Goal: Task Accomplishment & Management: Complete application form

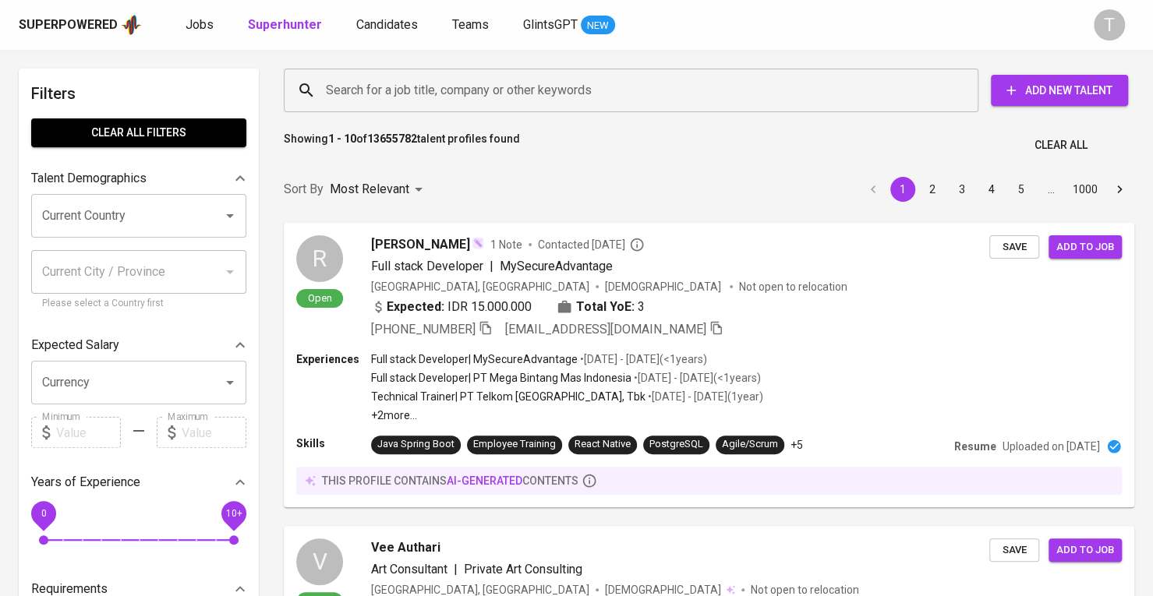
click at [453, 79] on input "Search for a job title, company or other keywords" at bounding box center [635, 91] width 626 height 30
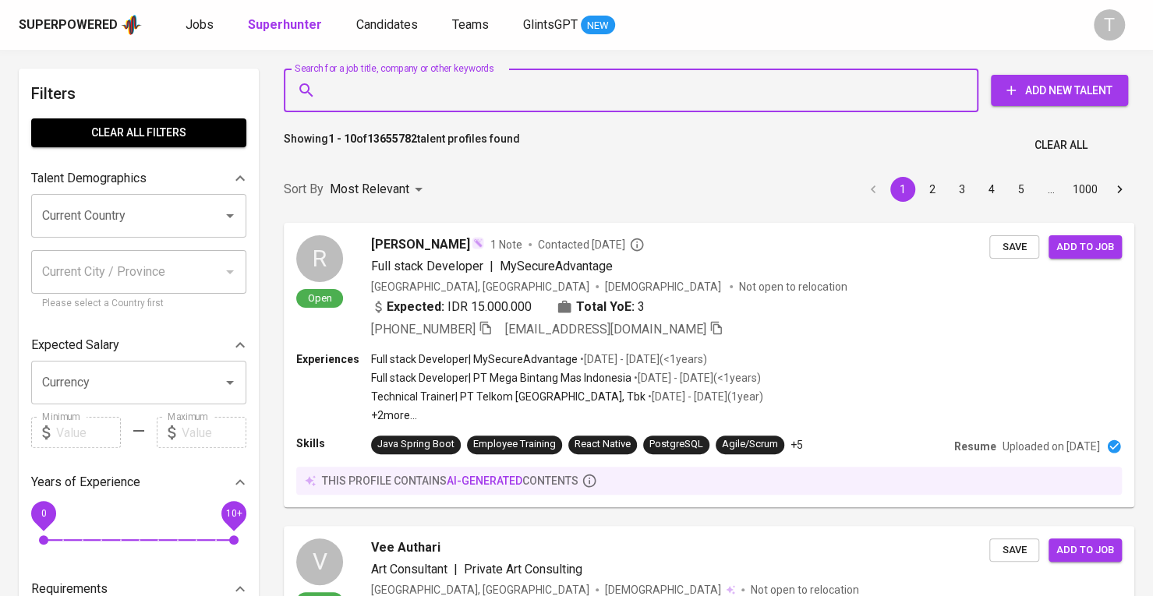
paste input "[PERSON_NAME][EMAIL_ADDRESS][DOMAIN_NAME]"
type input "[PERSON_NAME][EMAIL_ADDRESS][DOMAIN_NAME]"
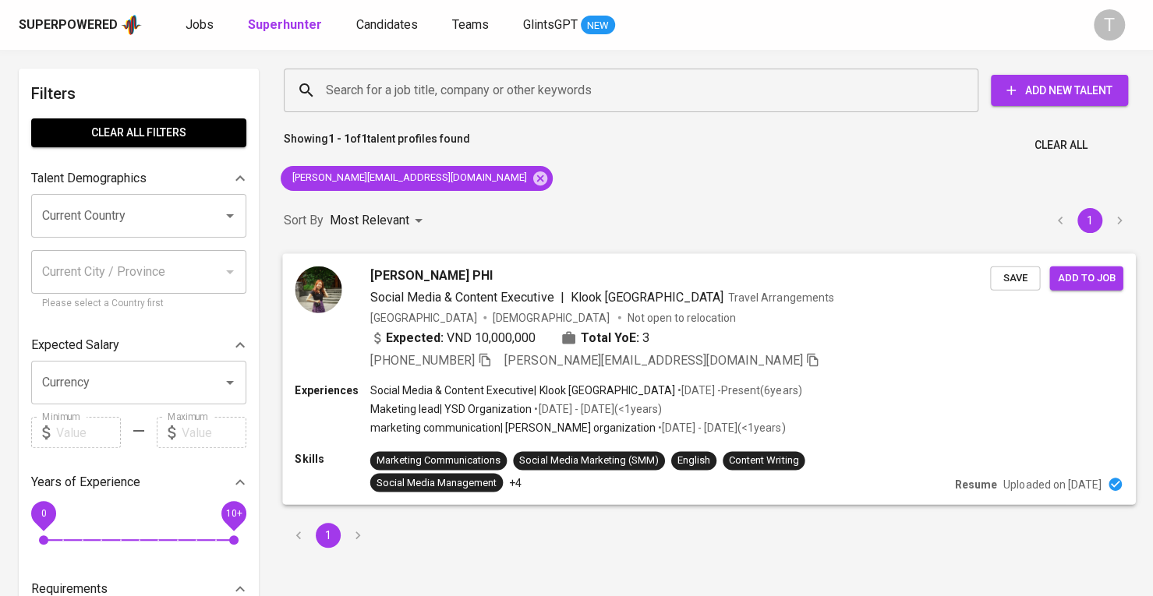
click at [982, 334] on div "Expected: VND 10,000,000 Total YoE: 3" at bounding box center [680, 339] width 620 height 23
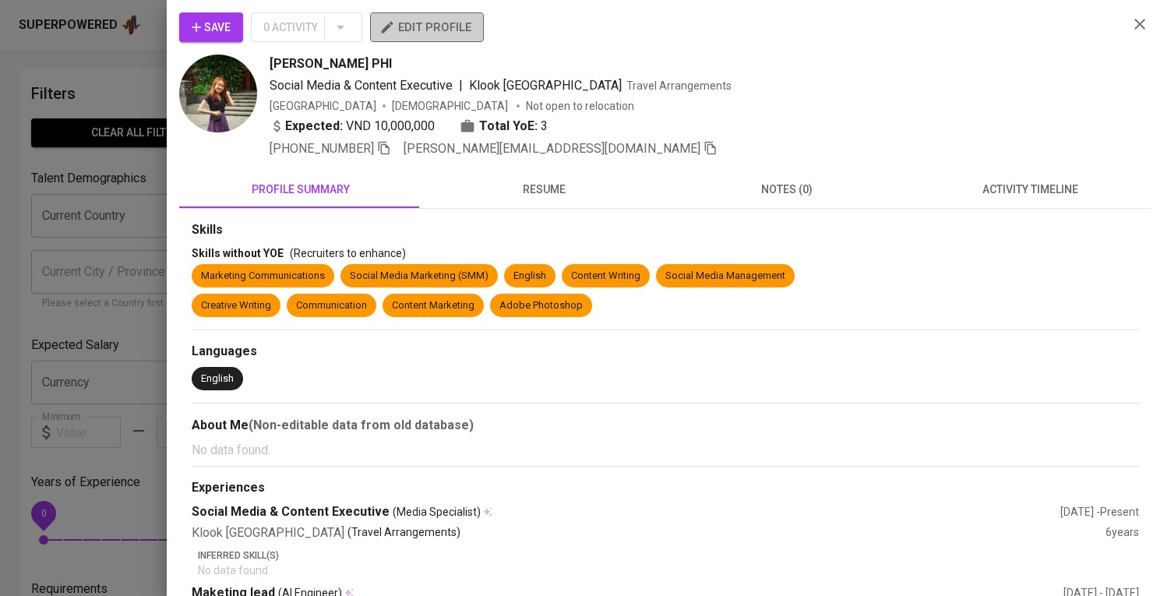
click at [385, 35] on span "edit profile" at bounding box center [427, 27] width 89 height 20
click at [221, 34] on span "Save" at bounding box center [211, 27] width 39 height 19
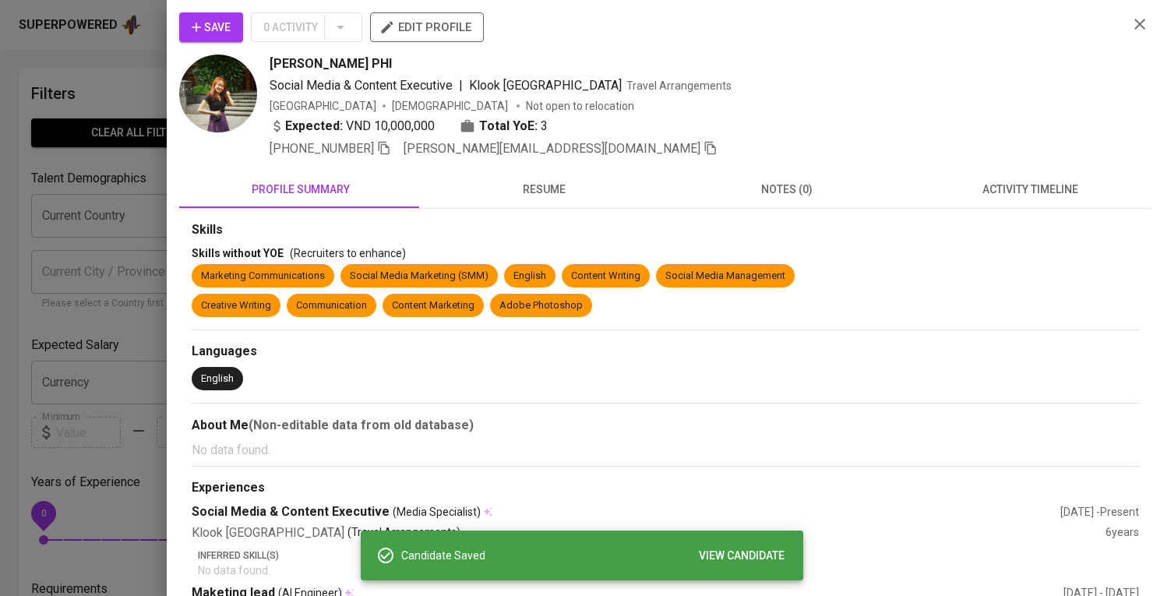
click at [558, 147] on div "+84 379-985-270 duyen.phi.205@gmail.com" at bounding box center [693, 148] width 846 height 19
drag, startPoint x: 553, startPoint y: 147, endPoint x: 550, endPoint y: 137, distance: 9.9
click at [704, 147] on icon "button" at bounding box center [711, 148] width 14 height 14
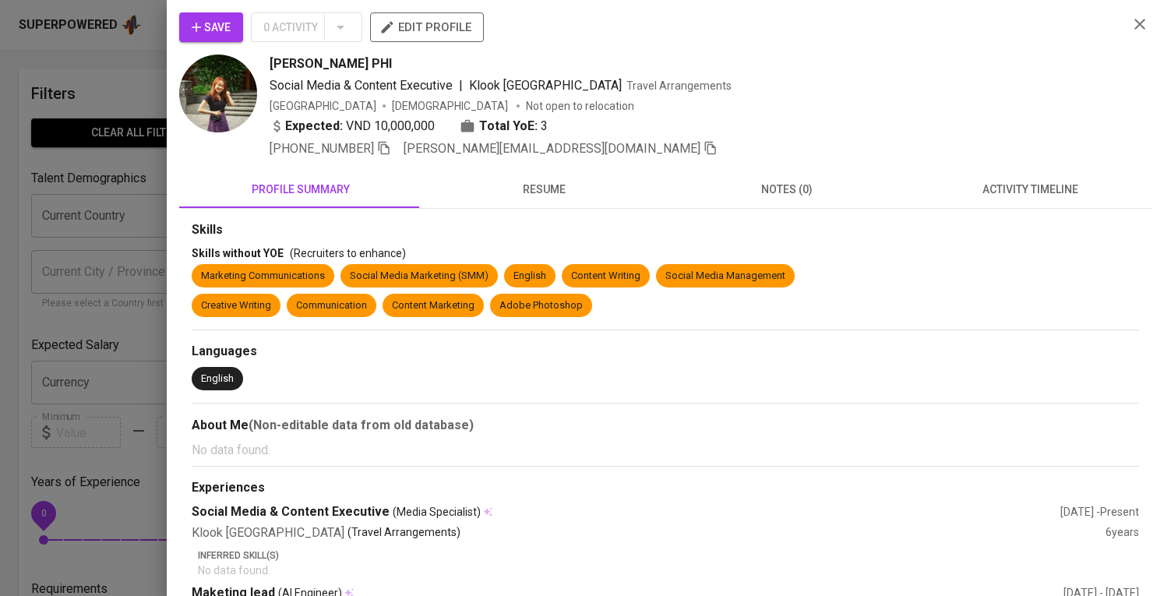
click at [101, 195] on div at bounding box center [582, 298] width 1164 height 596
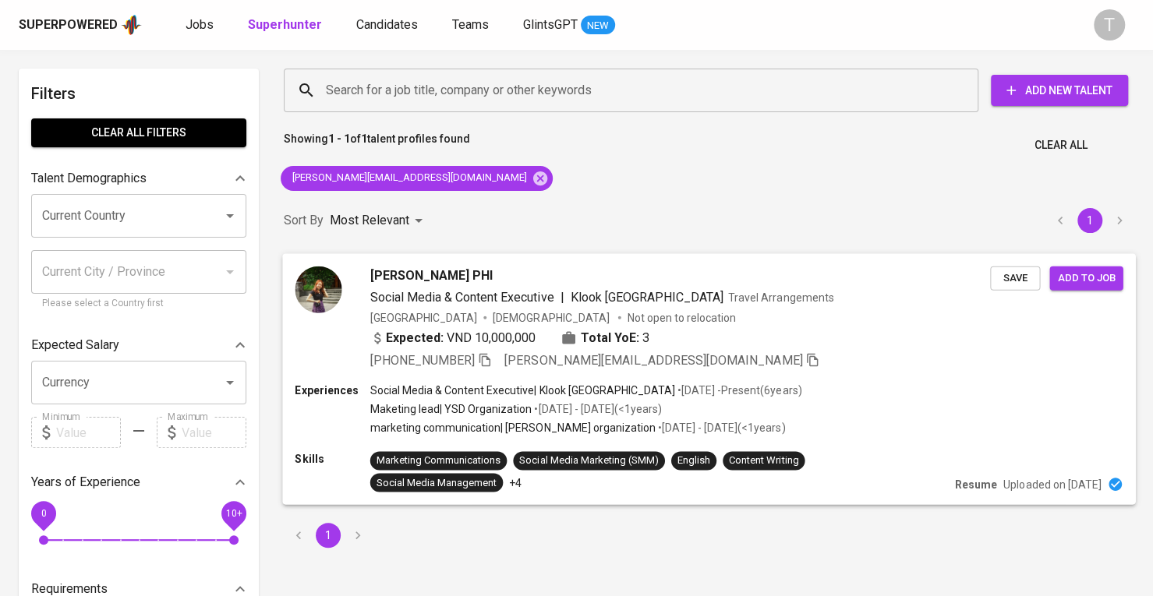
click at [1097, 275] on span "Add to job" at bounding box center [1086, 278] width 58 height 18
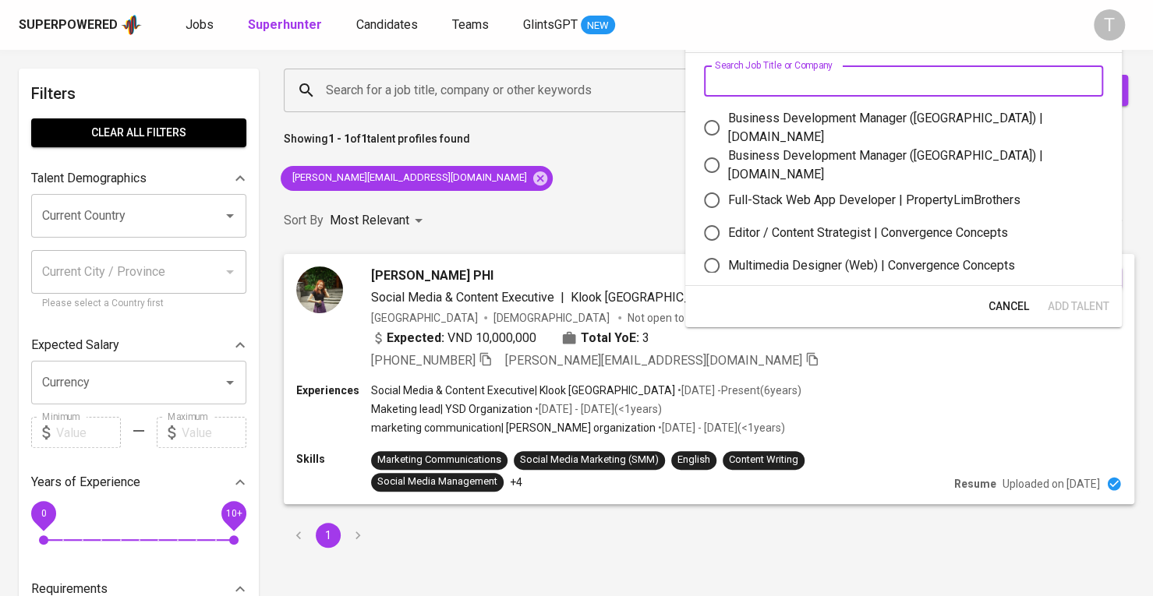
click at [932, 75] on input "text" at bounding box center [903, 80] width 399 height 31
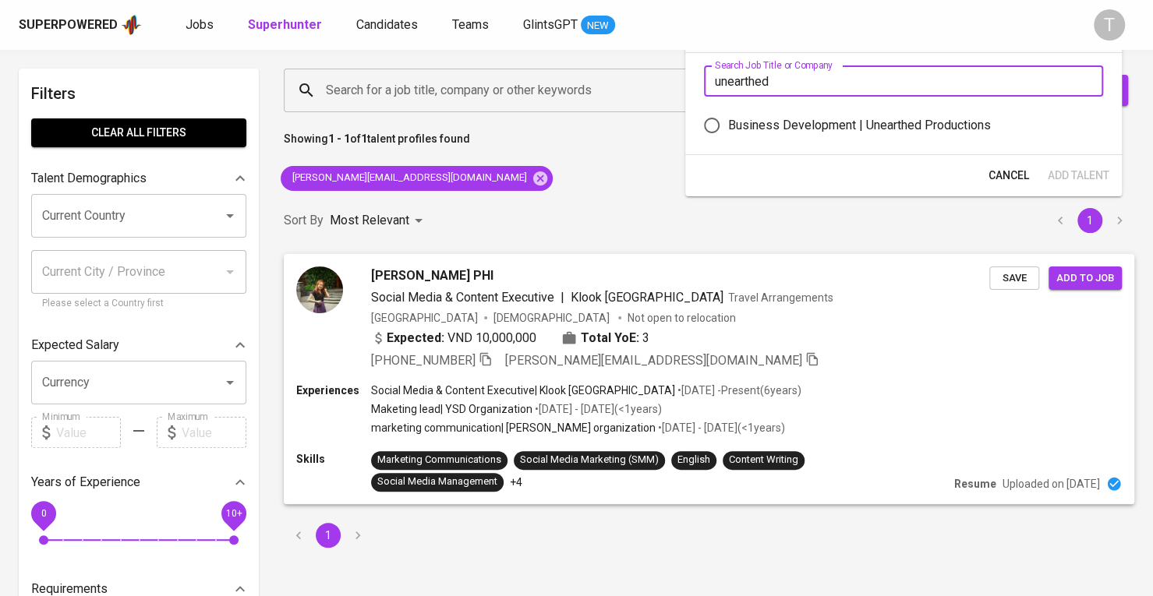
type input "unearthed"
click at [959, 138] on label "Business Development | Unearthed Productions" at bounding box center [892, 125] width 395 height 33
click at [728, 138] on input "Business Development | Unearthed Productions" at bounding box center [711, 125] width 33 height 33
radio input "true"
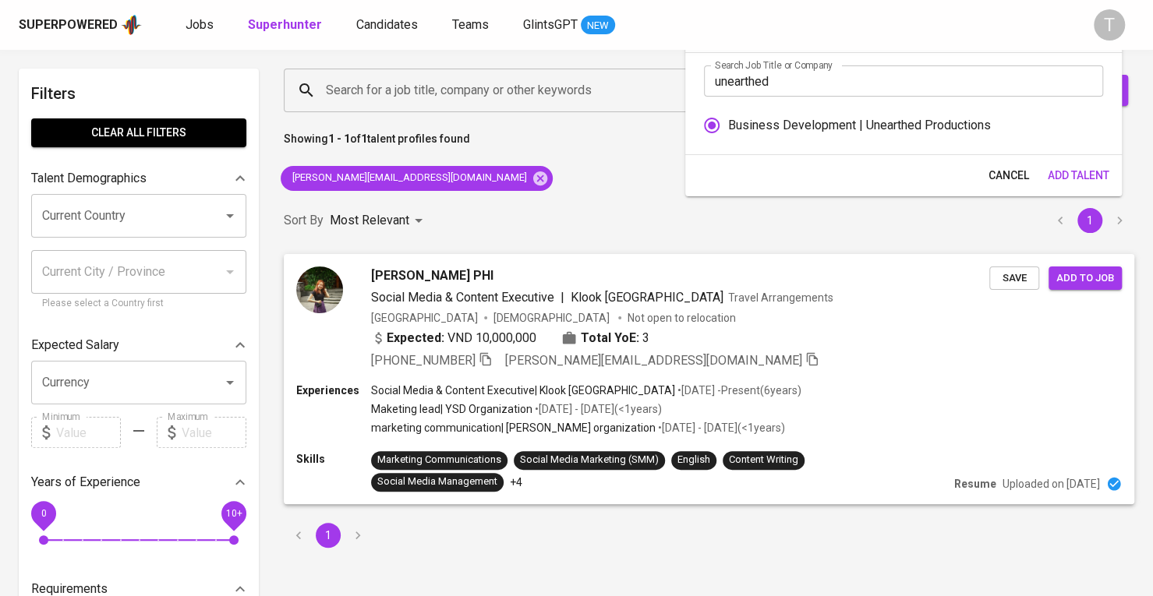
click at [1061, 168] on span "Add Talent" at bounding box center [1078, 175] width 62 height 19
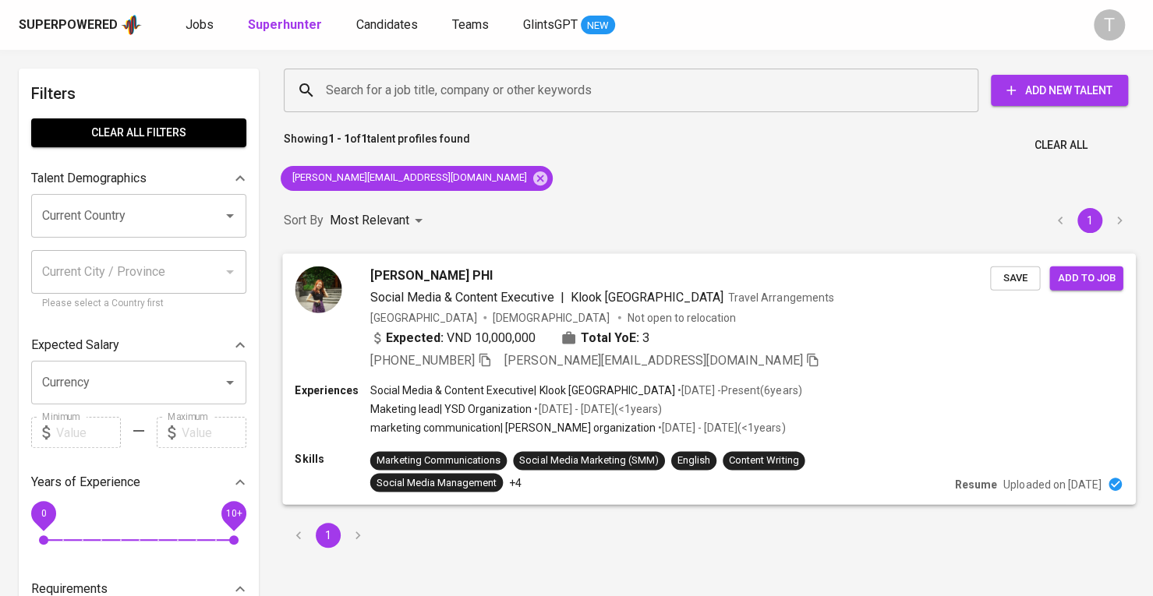
click at [882, 312] on div "Vietnam Female Not open to relocation" at bounding box center [680, 317] width 620 height 16
click at [206, 12] on div "Superpowered Jobs Superhunter Candidates Teams GlintsGPT NEW T" at bounding box center [576, 25] width 1153 height 50
click at [206, 19] on span "Jobs" at bounding box center [199, 24] width 28 height 15
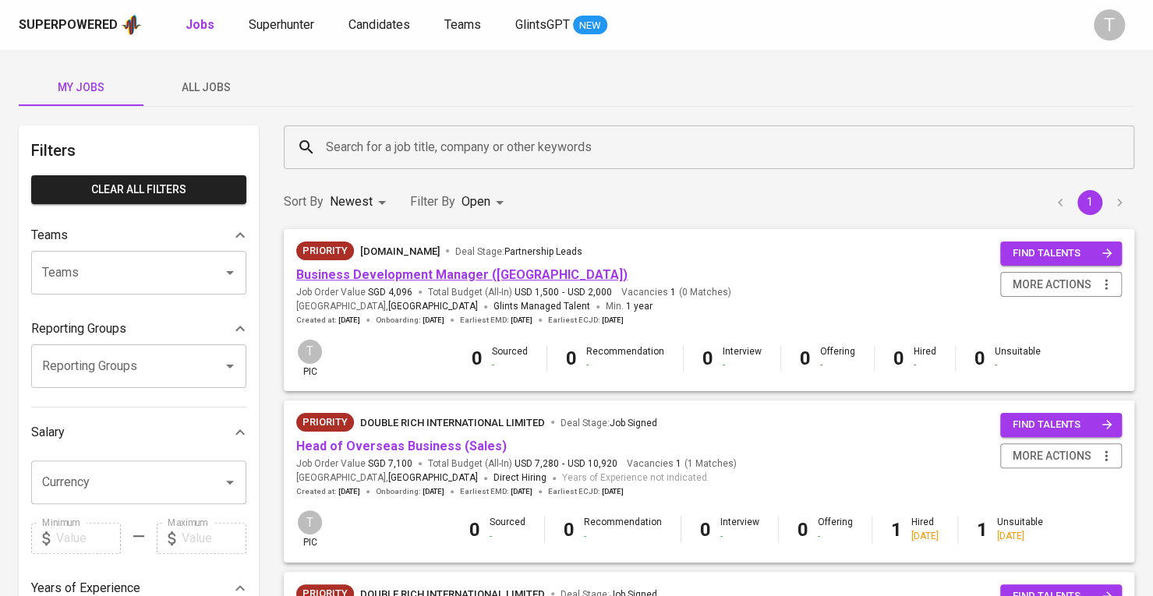
click at [491, 274] on link "Business Development Manager (Vietnam)" at bounding box center [461, 274] width 331 height 15
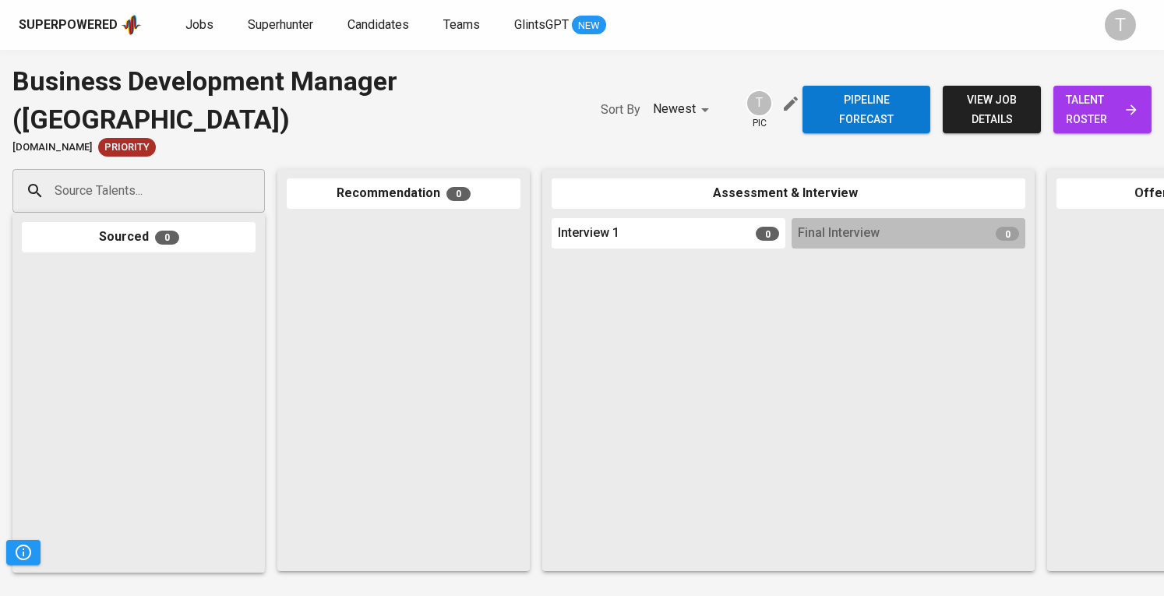
click at [1066, 112] on span "talent roster" at bounding box center [1102, 109] width 73 height 38
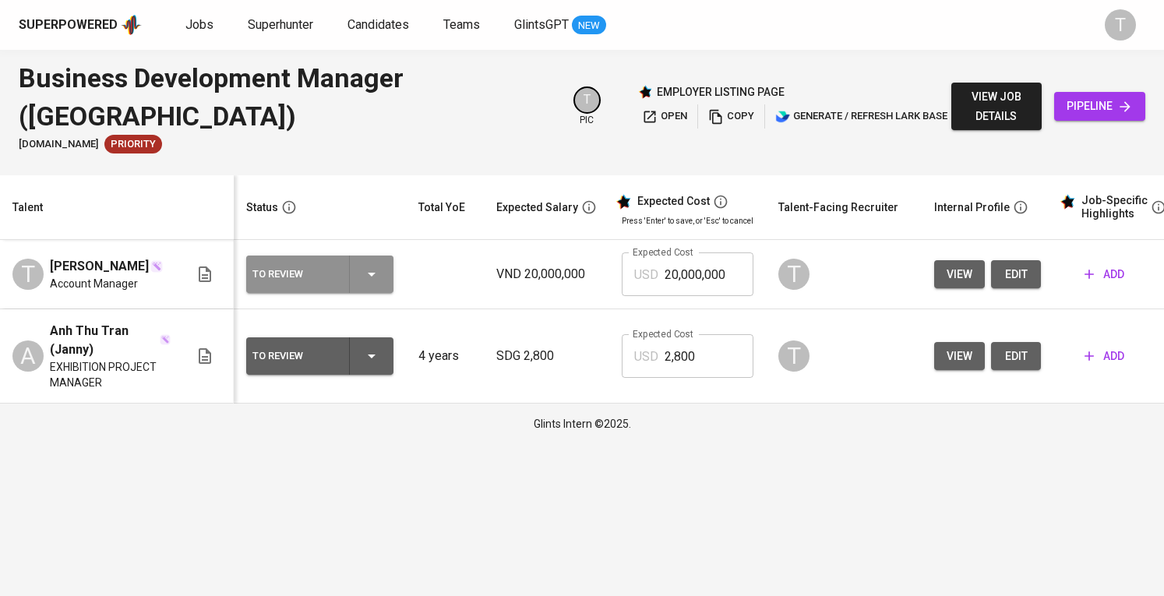
click at [372, 267] on icon "button" at bounding box center [371, 274] width 19 height 19
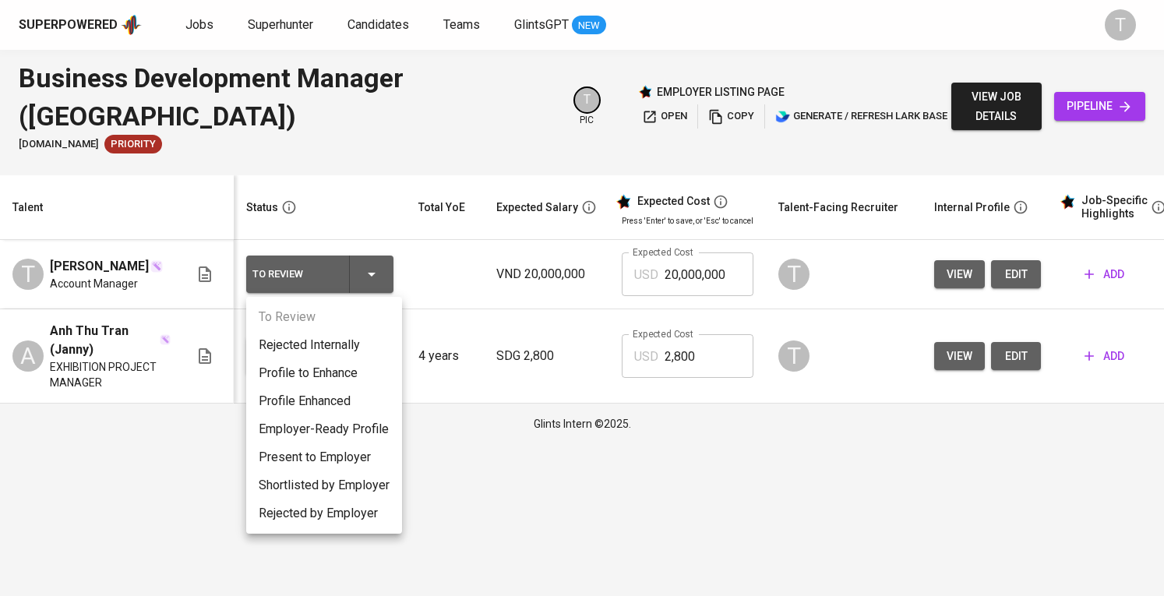
click at [500, 508] on div at bounding box center [582, 298] width 1164 height 596
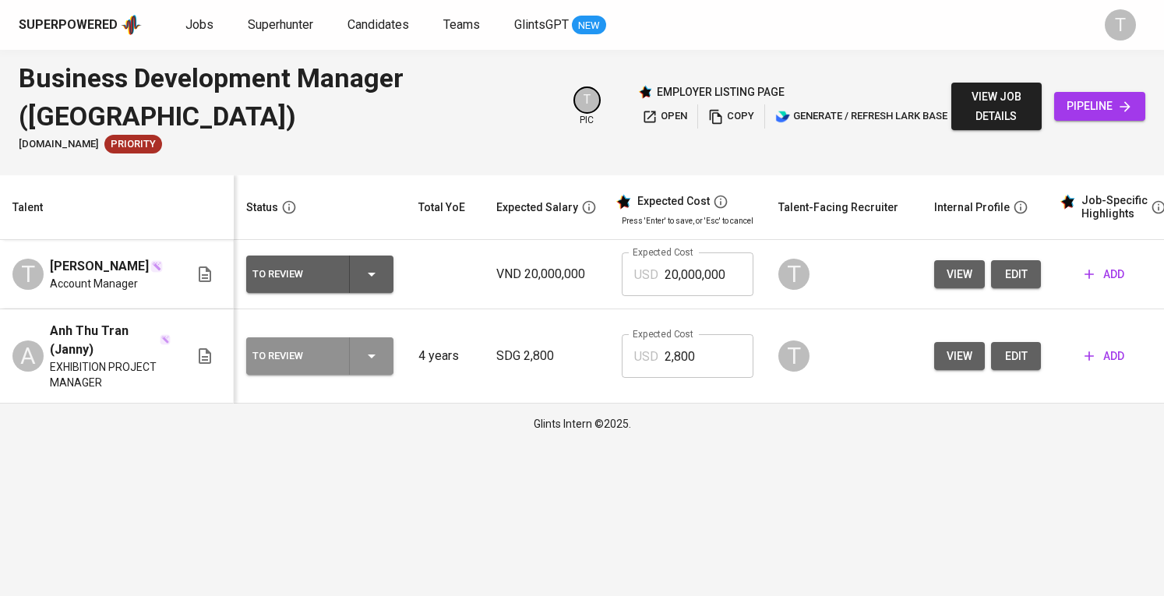
click at [393, 362] on button "To Review" at bounding box center [319, 355] width 147 height 37
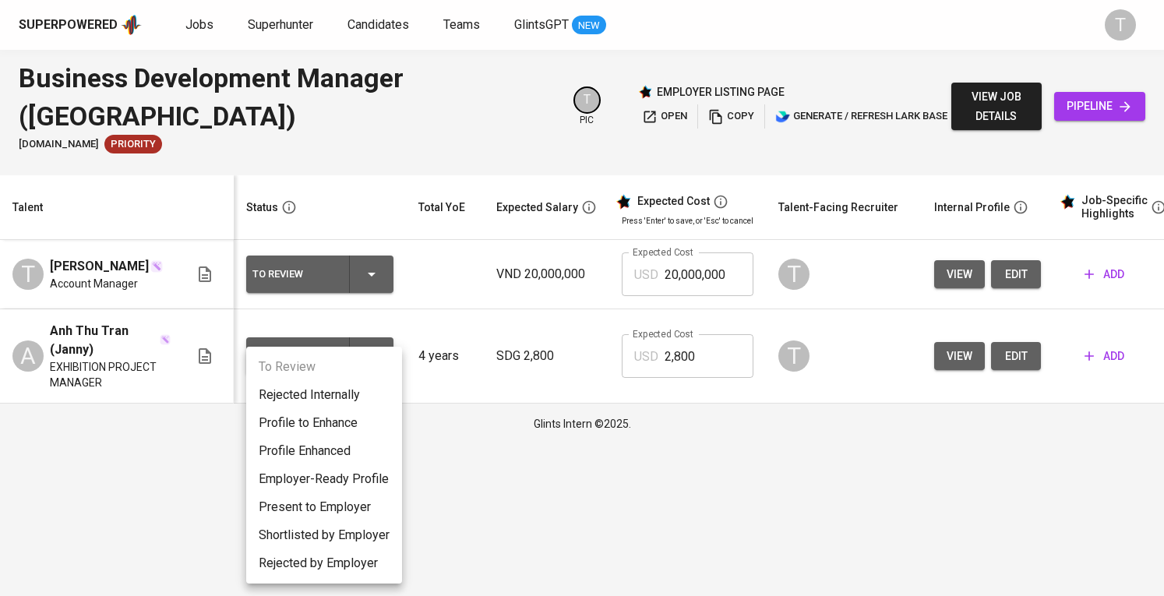
click at [641, 482] on div at bounding box center [582, 298] width 1164 height 596
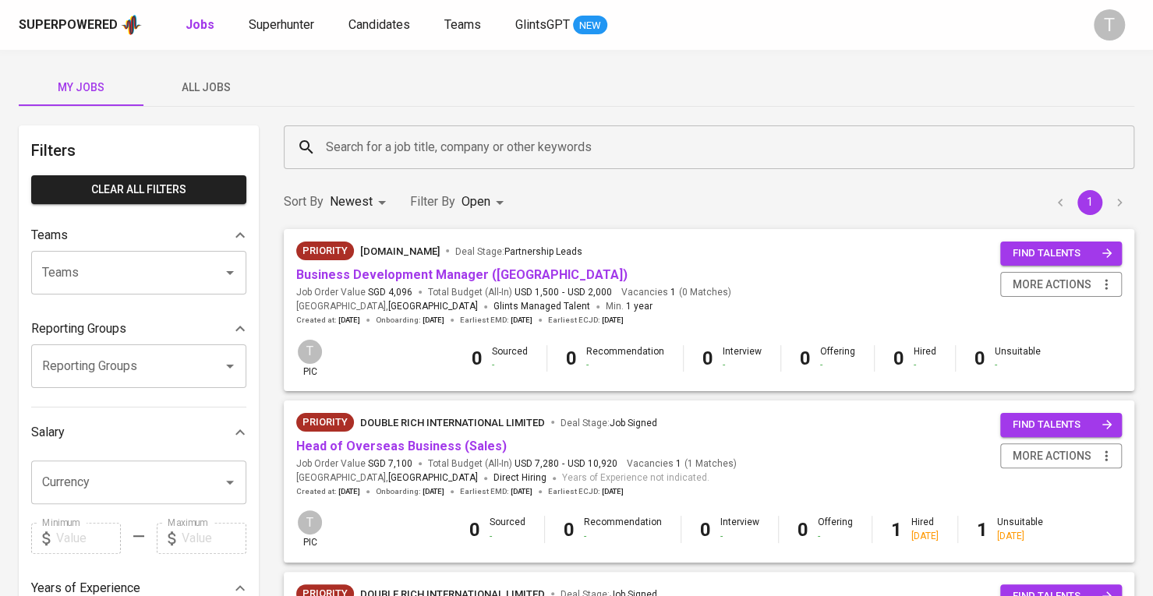
click at [181, 82] on span "All Jobs" at bounding box center [206, 87] width 106 height 19
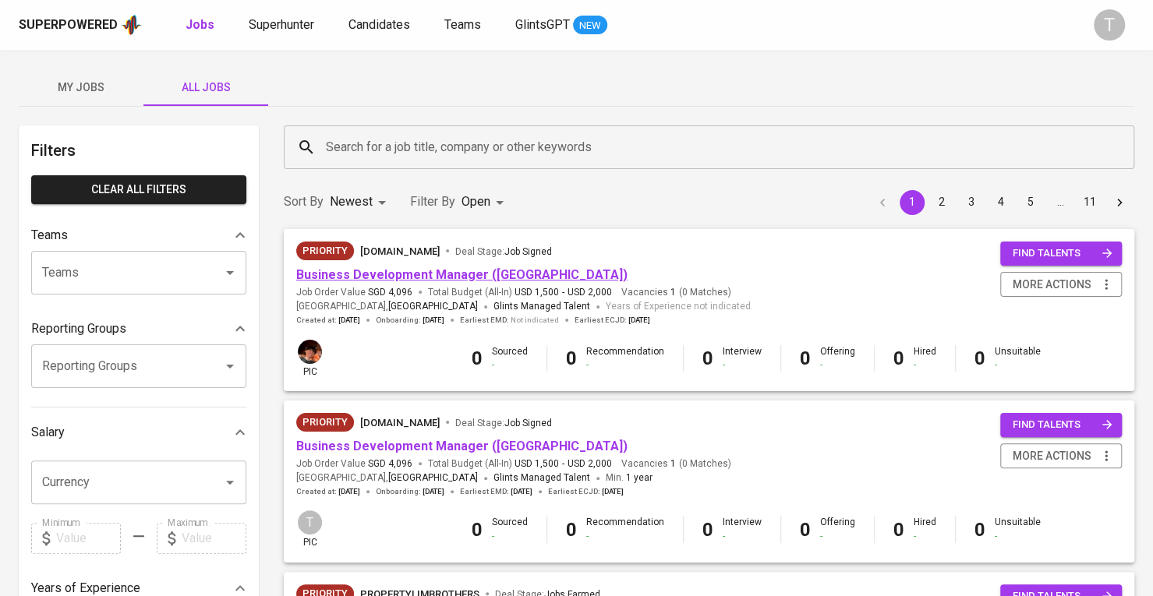
click at [428, 277] on link "Business Development Manager (Philippines)" at bounding box center [461, 274] width 331 height 15
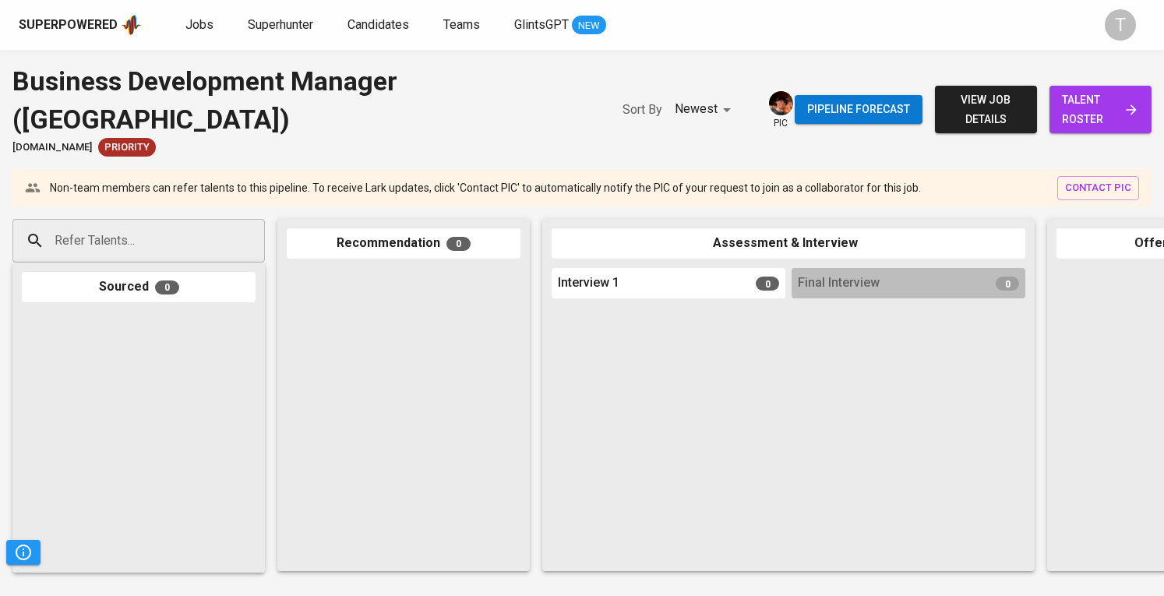
click at [1066, 92] on span "talent roster" at bounding box center [1100, 109] width 77 height 38
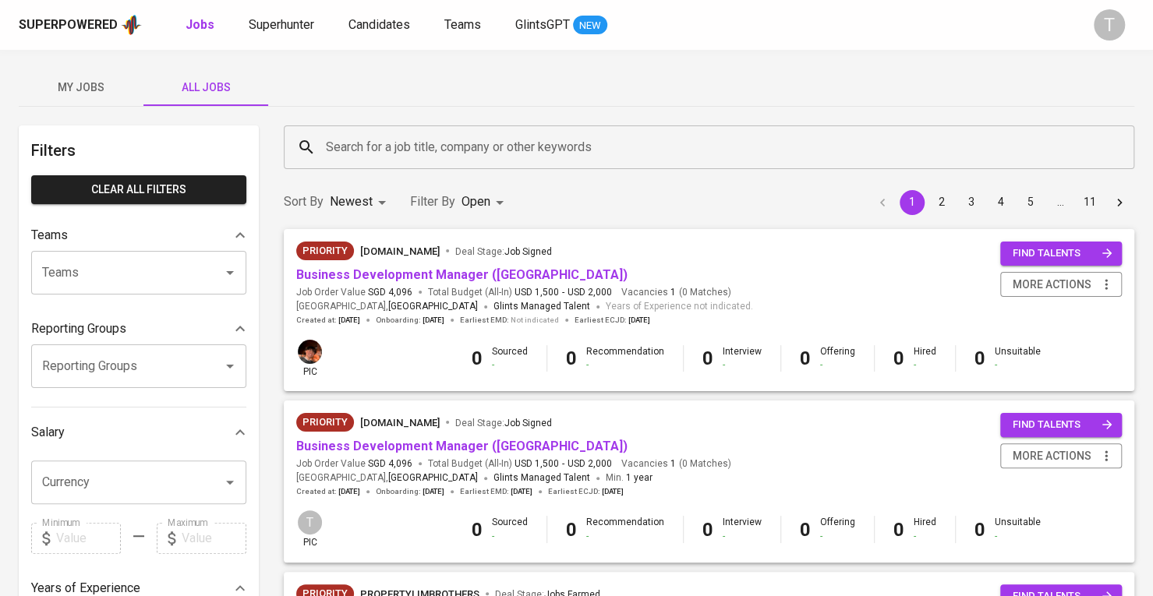
click at [189, 269] on input "Teams" at bounding box center [116, 273] width 157 height 30
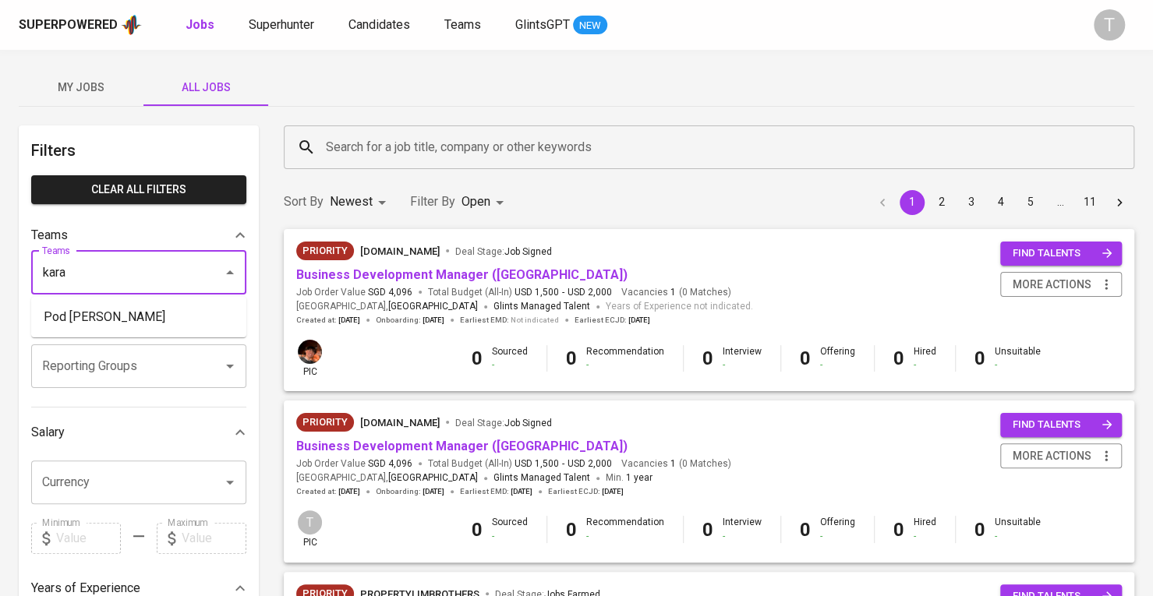
click at [136, 317] on li "Pod Kara" at bounding box center [138, 317] width 215 height 28
type input "kara"
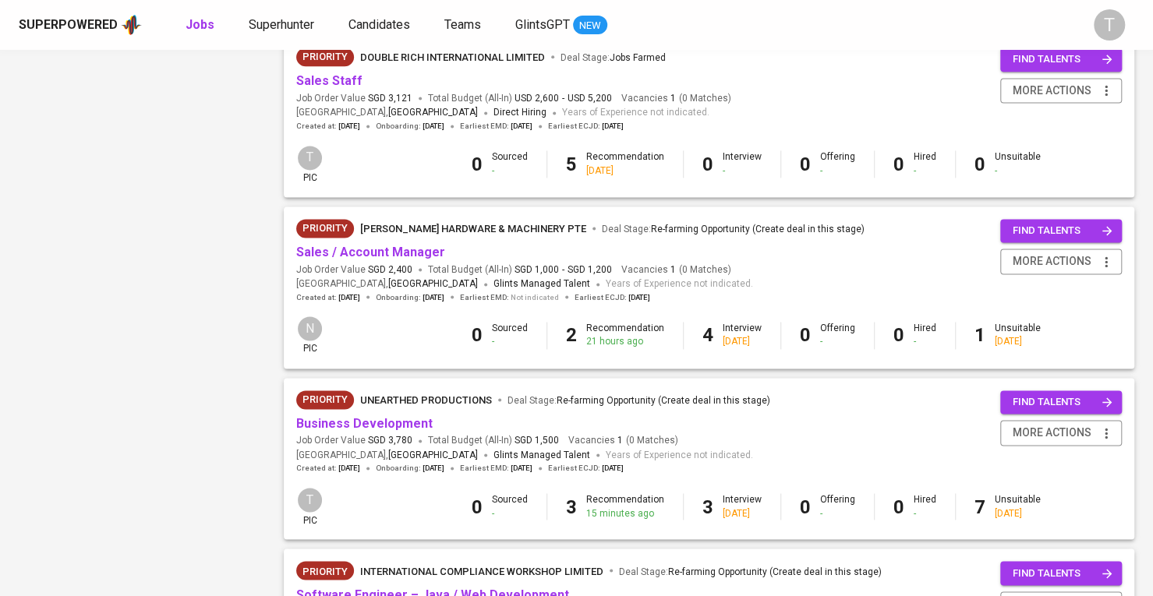
scroll to position [1247, 0]
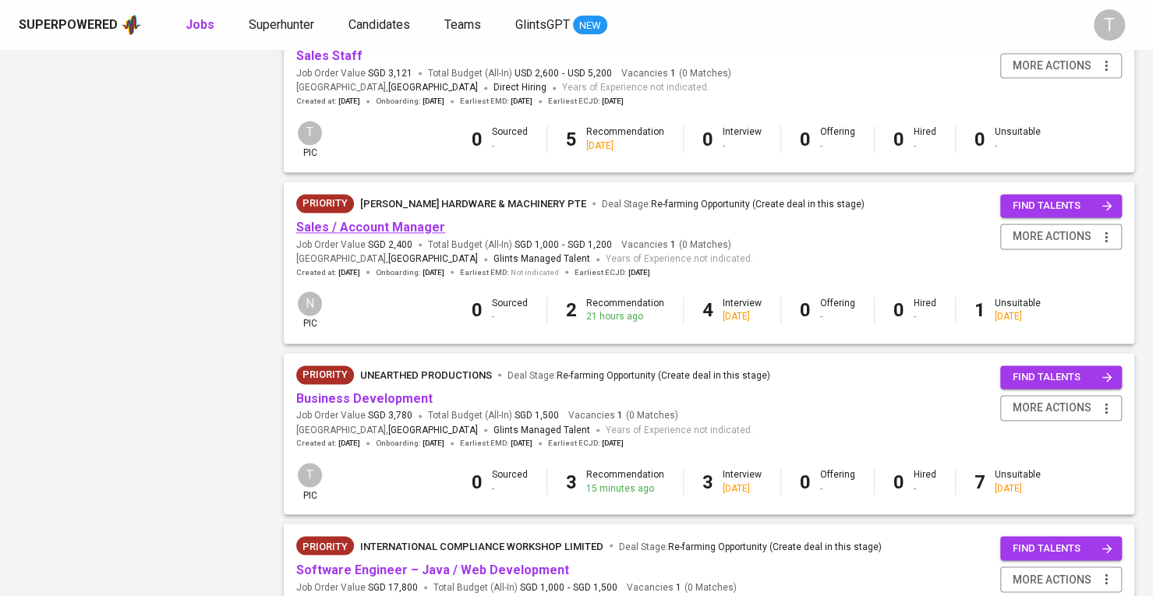
click at [366, 235] on link "Sales / Account Manager" at bounding box center [370, 227] width 149 height 15
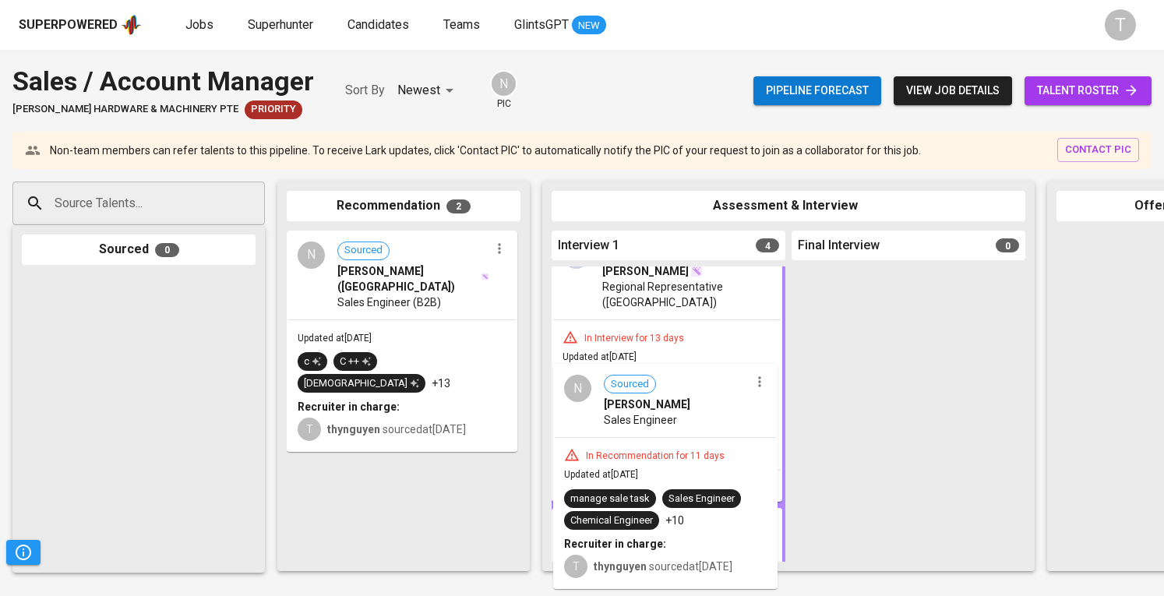
scroll to position [41, 0]
drag, startPoint x: 425, startPoint y: 488, endPoint x: 698, endPoint y: 429, distance: 279.7
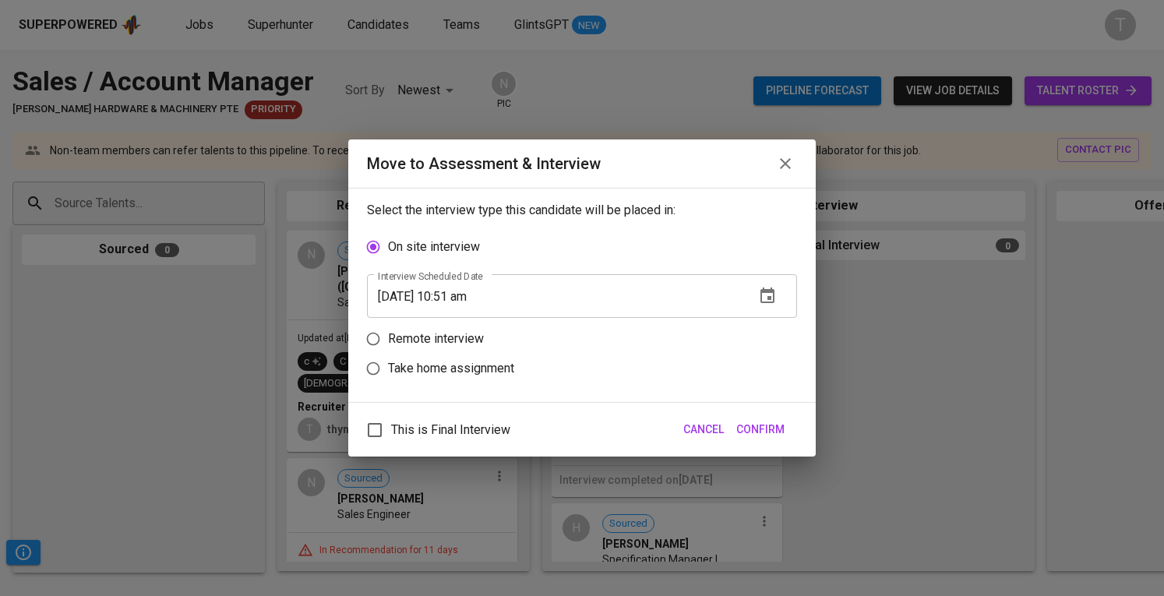
click at [427, 338] on p "Remote interview" at bounding box center [436, 339] width 96 height 19
click at [388, 338] on input "Remote interview" at bounding box center [373, 339] width 30 height 30
radio input "true"
click at [754, 320] on button "button" at bounding box center [767, 325] width 37 height 37
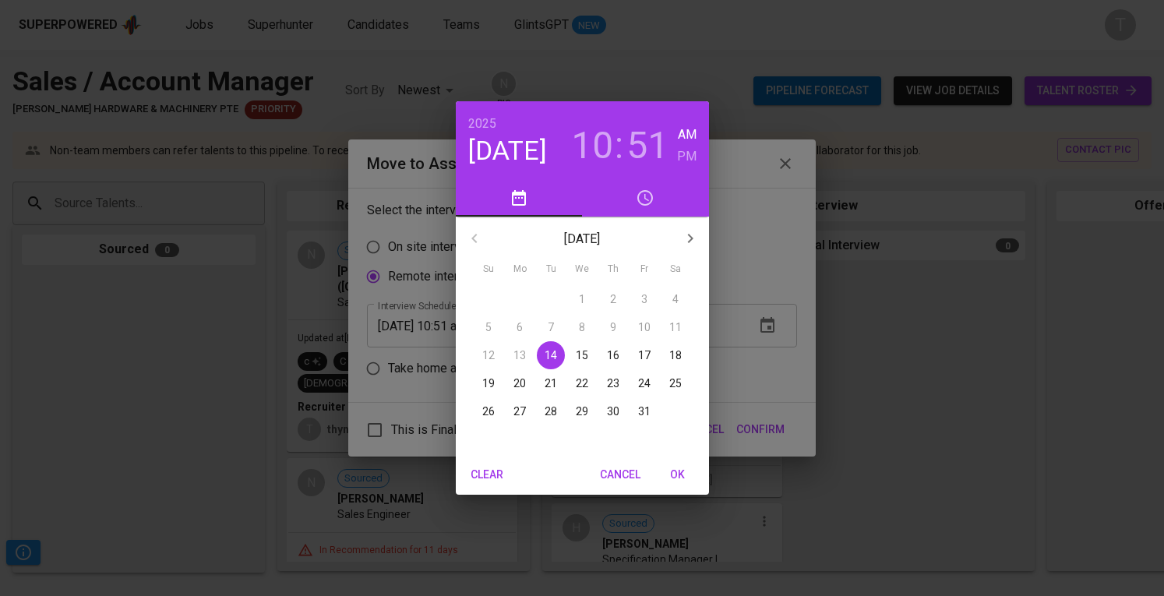
click at [623, 355] on span "16" at bounding box center [613, 356] width 28 height 16
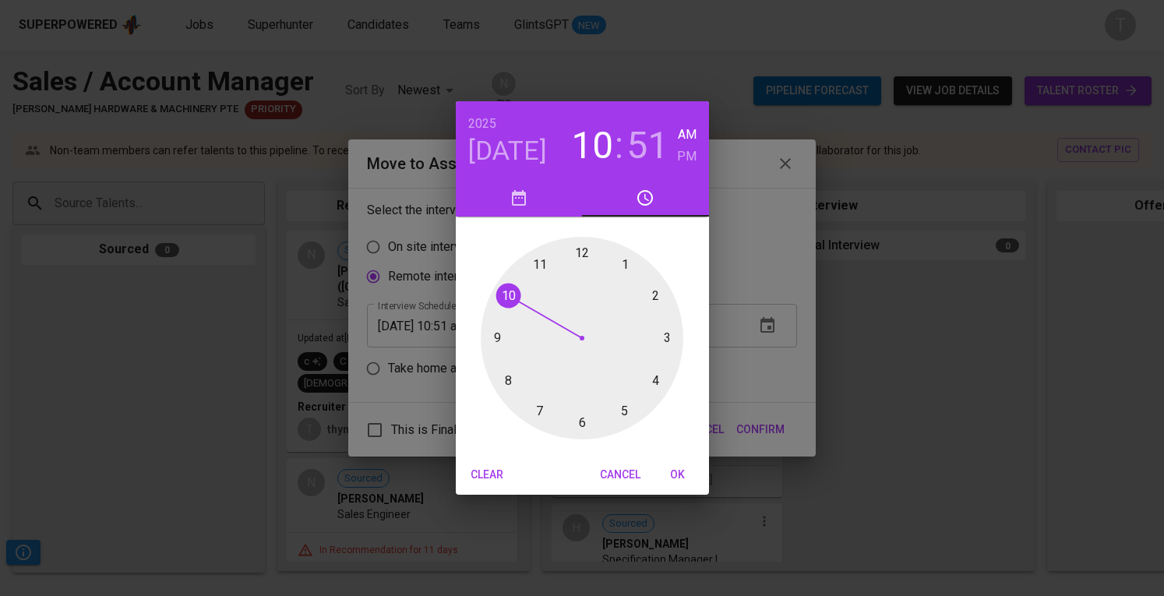
click at [496, 334] on div at bounding box center [582, 338] width 203 height 203
click at [582, 254] on div at bounding box center [582, 338] width 203 height 203
type input "10/16/2025 09:00 am"
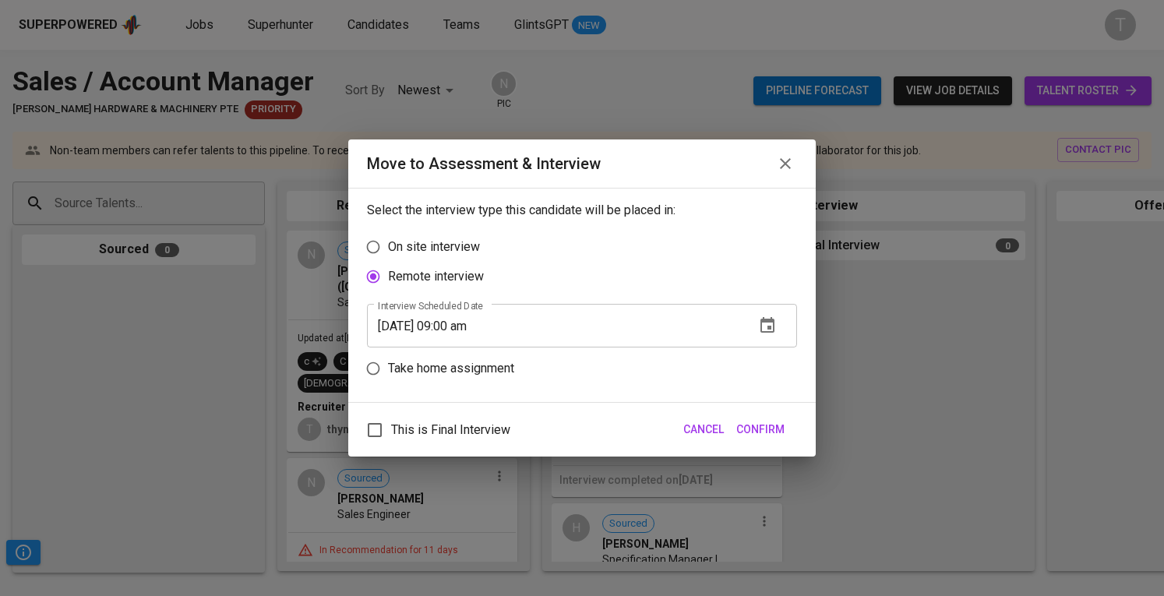
click at [762, 435] on span "Confirm" at bounding box center [760, 429] width 48 height 19
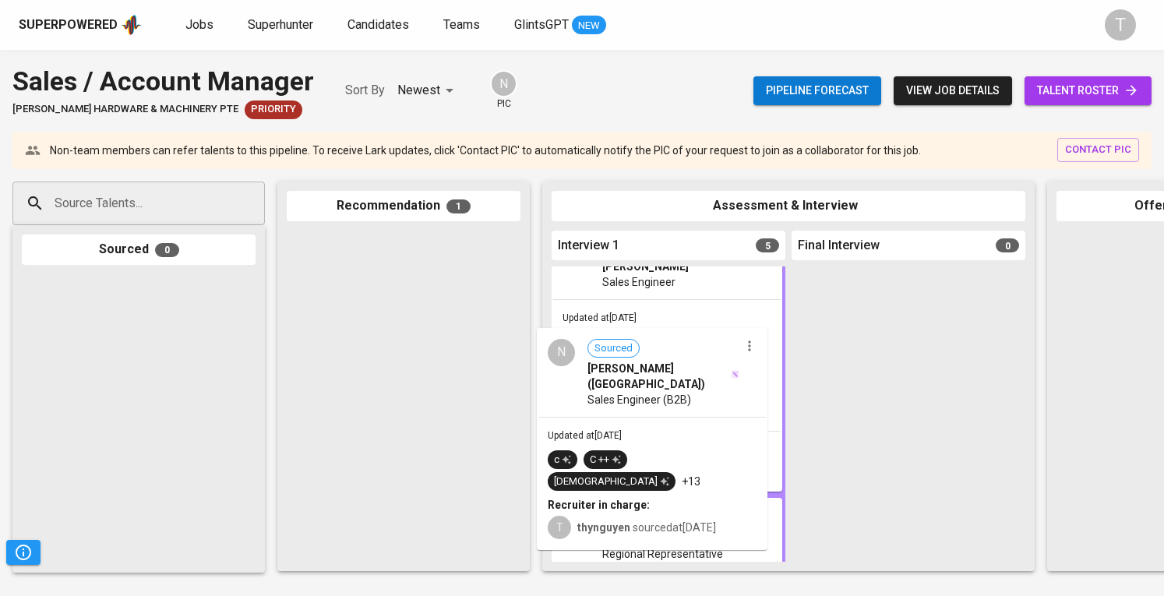
drag, startPoint x: 440, startPoint y: 292, endPoint x: 706, endPoint y: 397, distance: 286.2
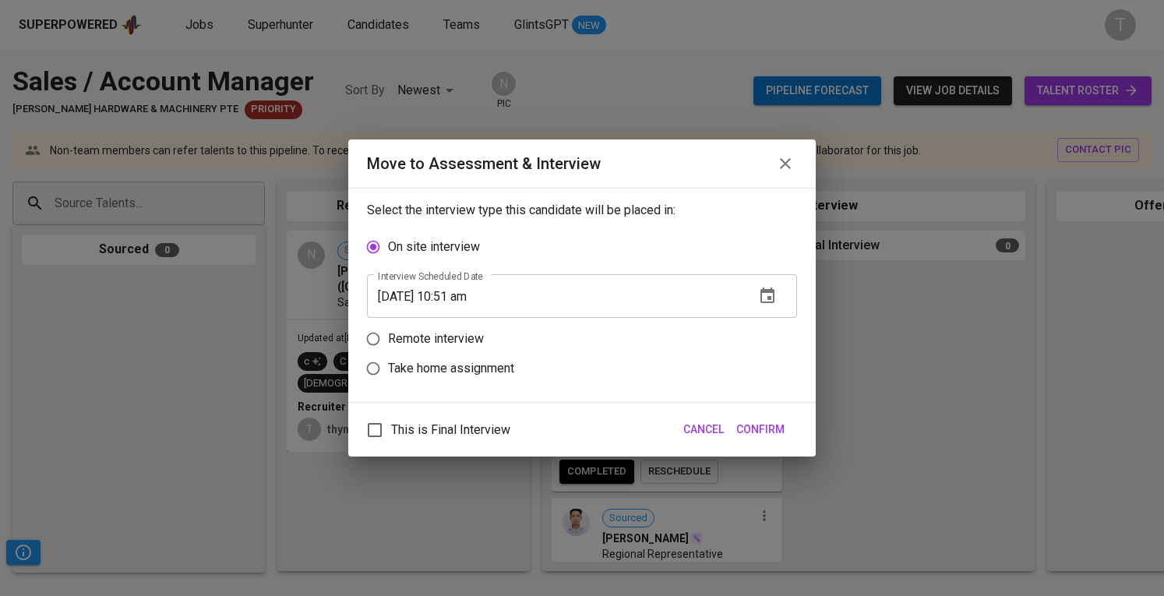
click at [419, 355] on label "Take home assignment" at bounding box center [571, 369] width 426 height 30
click at [388, 355] on input "Take home assignment" at bounding box center [373, 369] width 30 height 30
radio input "true"
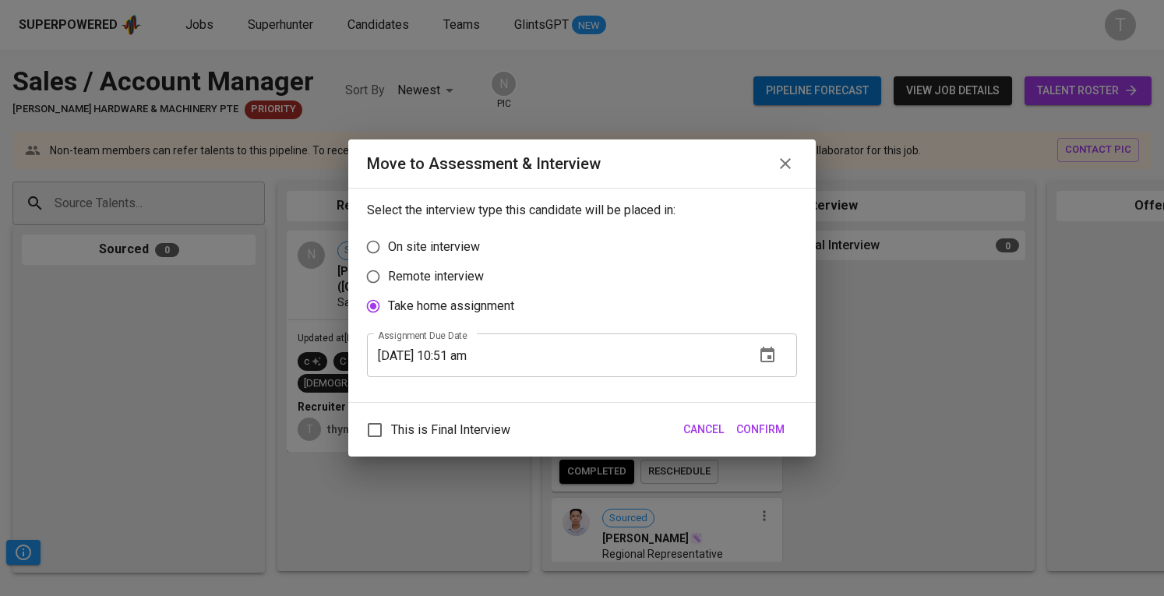
click at [461, 274] on p "Remote interview" at bounding box center [436, 276] width 96 height 19
click at [388, 274] on input "Remote interview" at bounding box center [373, 277] width 30 height 30
radio input "true"
click at [760, 323] on icon "button" at bounding box center [767, 325] width 19 height 19
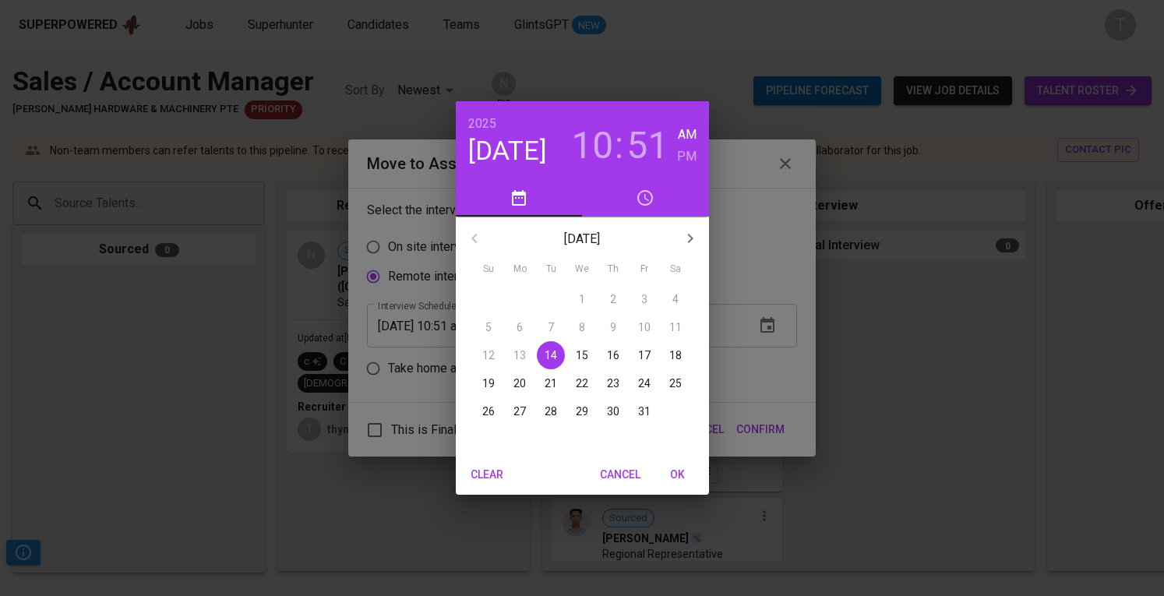
click at [581, 355] on p "15" at bounding box center [582, 356] width 12 height 16
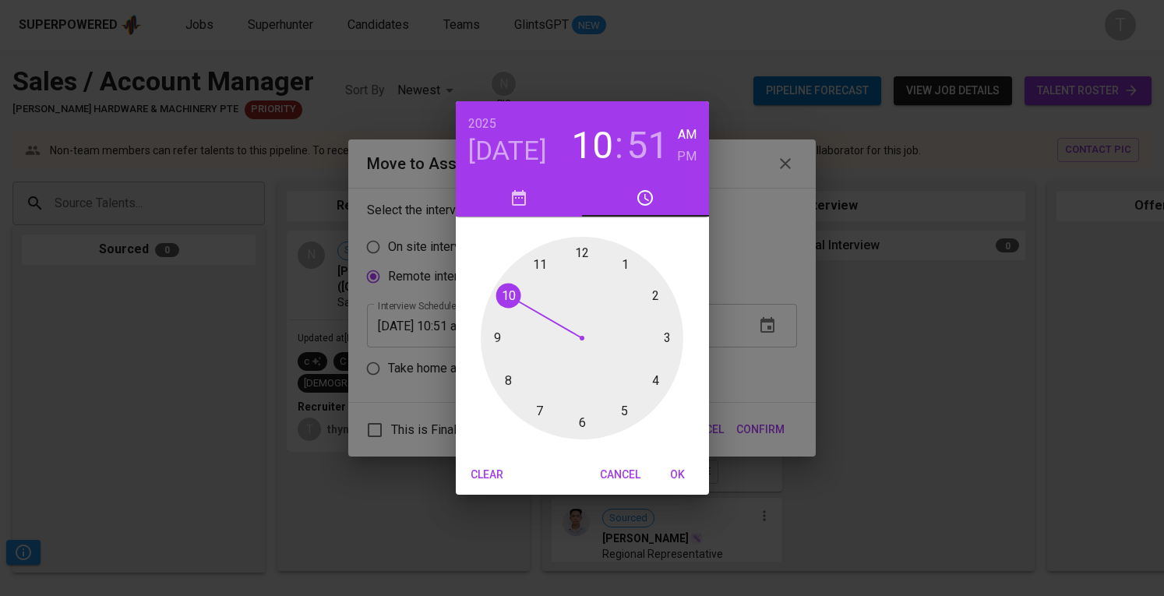
click at [499, 330] on div at bounding box center [582, 338] width 203 height 203
click at [577, 253] on div at bounding box center [582, 338] width 203 height 203
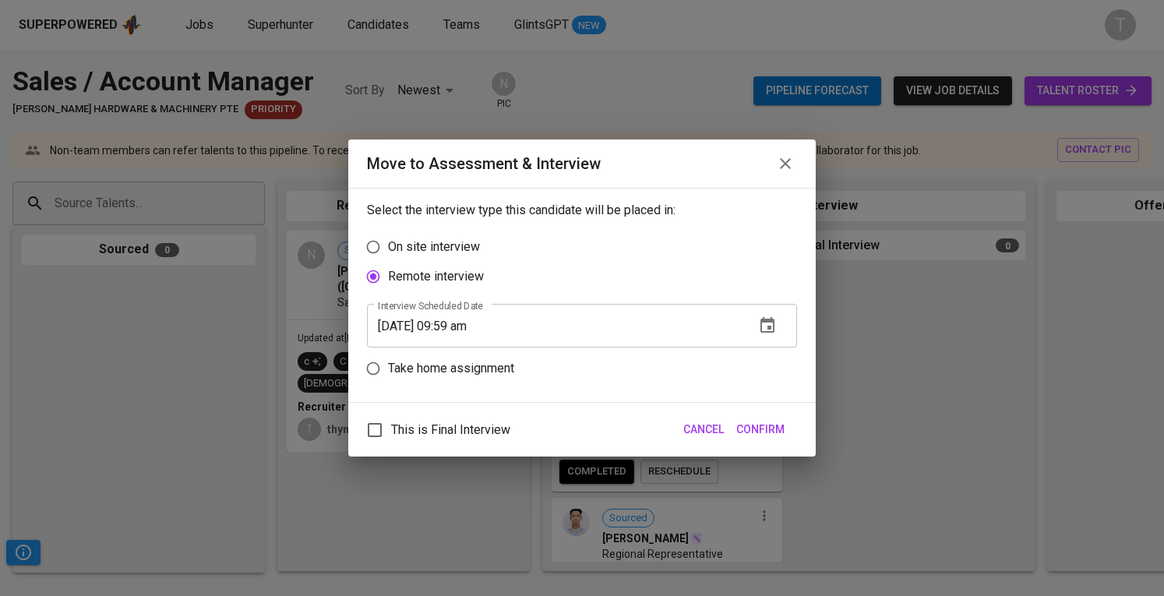
click at [775, 330] on icon "button" at bounding box center [767, 325] width 19 height 19
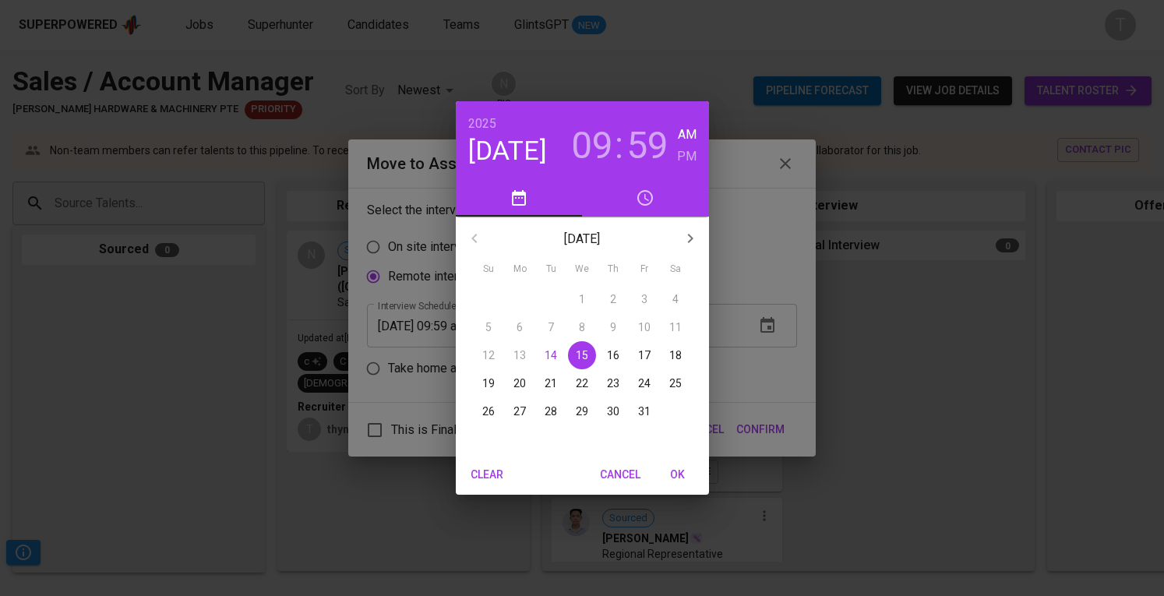
click at [666, 144] on h3 "59" at bounding box center [648, 146] width 42 height 44
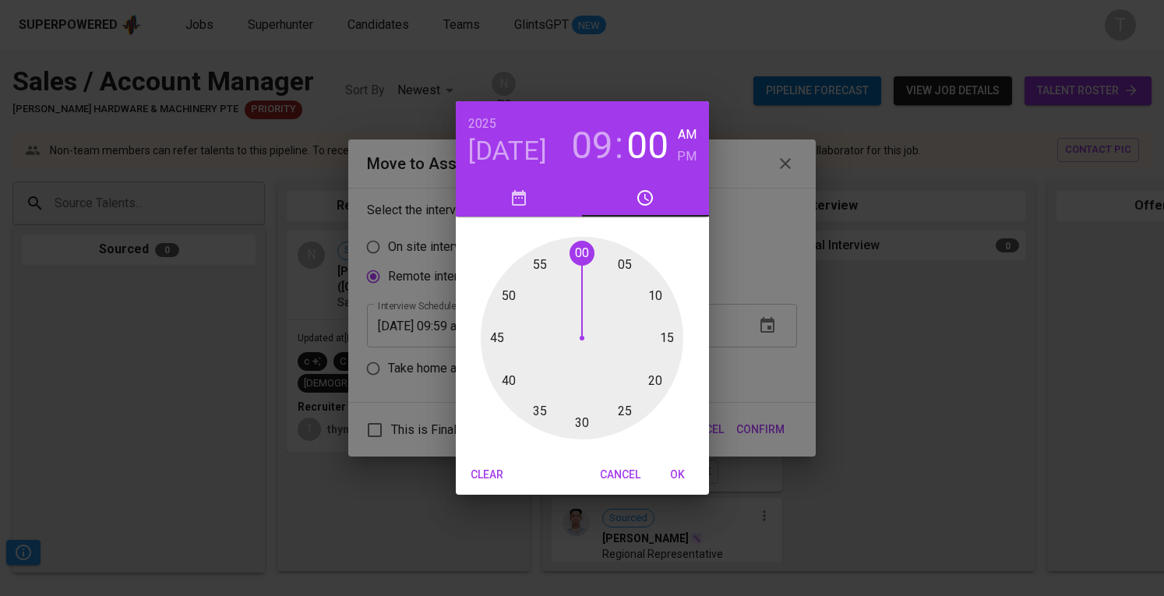
click at [583, 252] on div at bounding box center [582, 338] width 203 height 203
type input "10/15/2025 09:00 am"
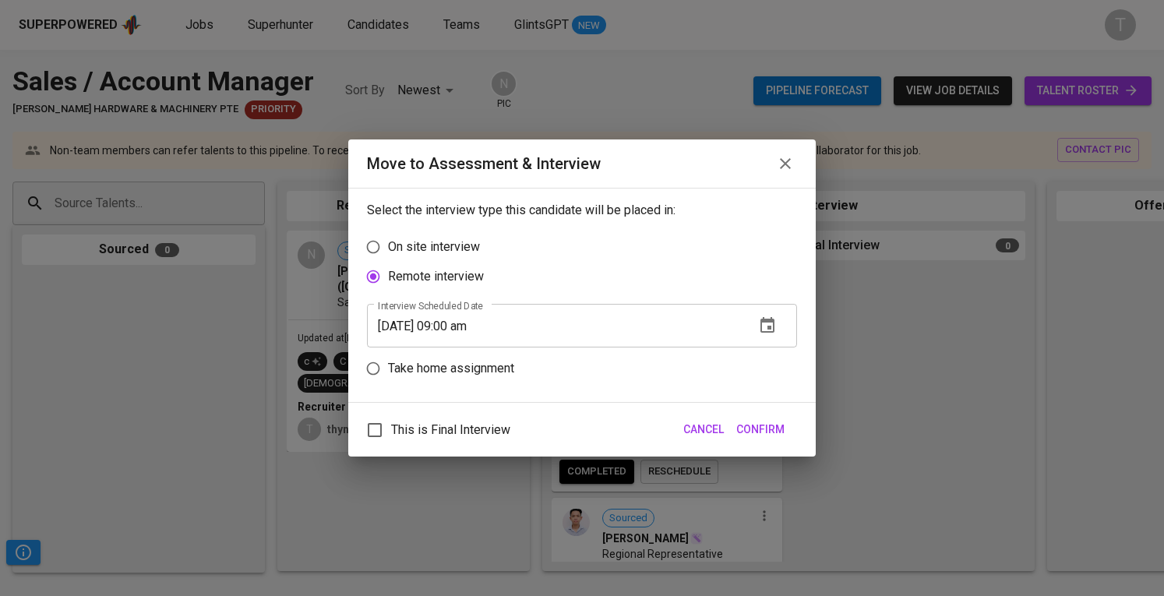
click at [766, 418] on button "Confirm" at bounding box center [760, 429] width 61 height 29
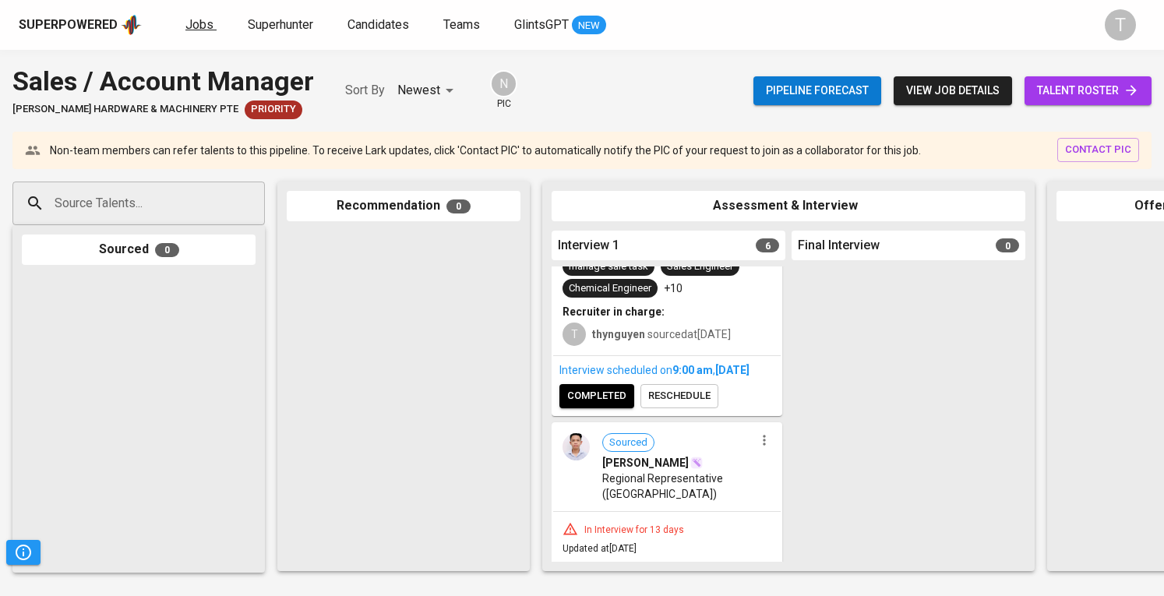
scroll to position [508, 0]
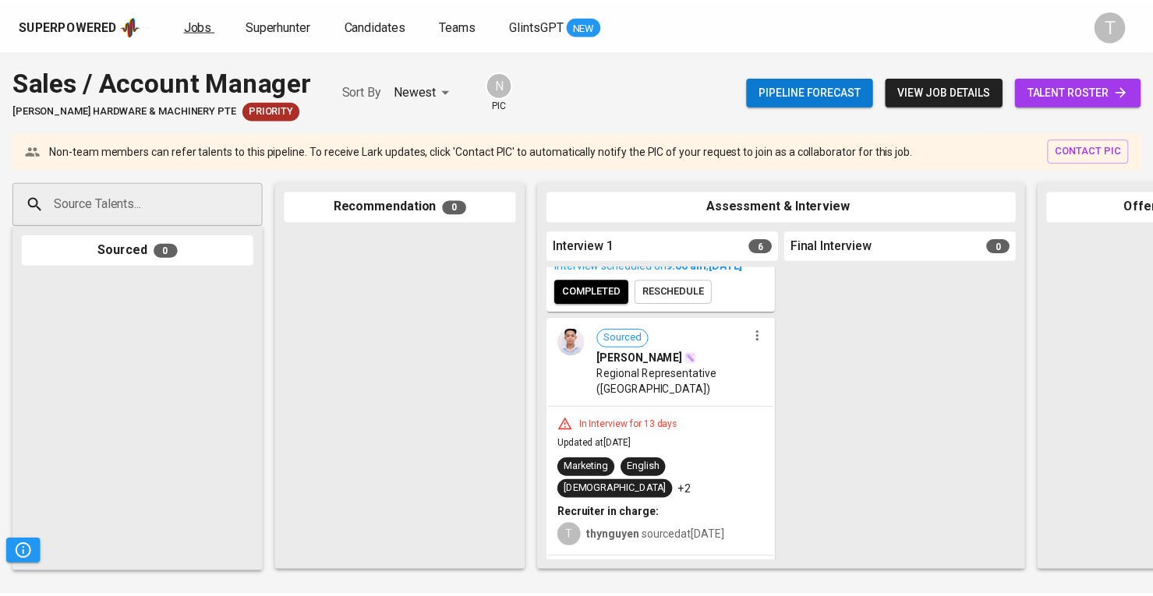
scroll to position [467, 0]
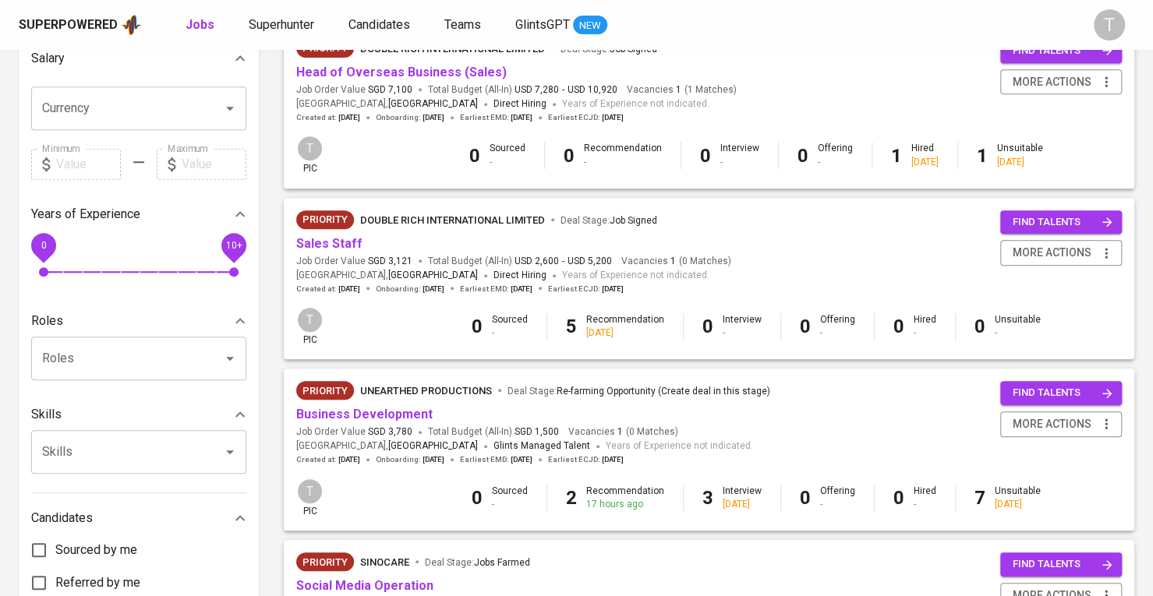
scroll to position [427, 0]
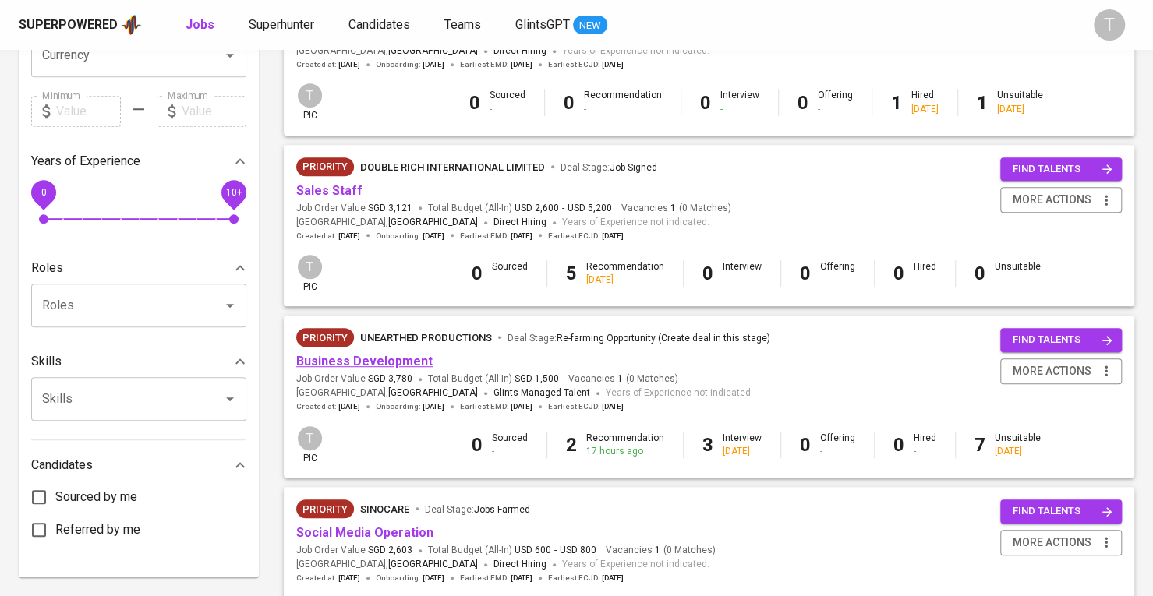
click at [414, 369] on link "Business Development" at bounding box center [364, 361] width 136 height 15
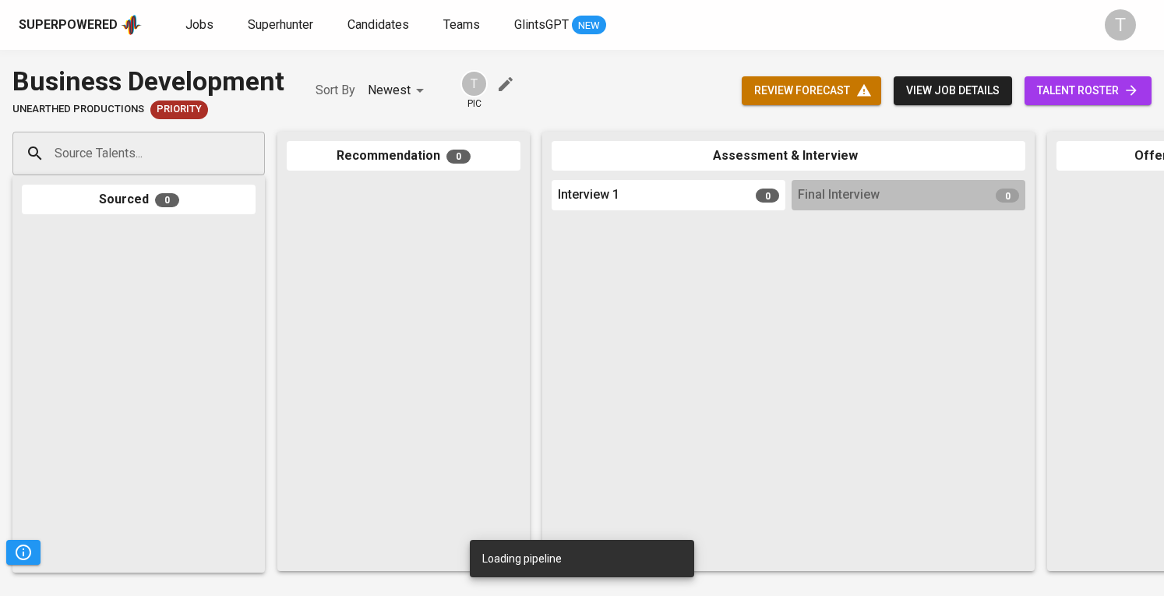
click at [192, 140] on input "Source Talents..." at bounding box center [133, 154] width 164 height 30
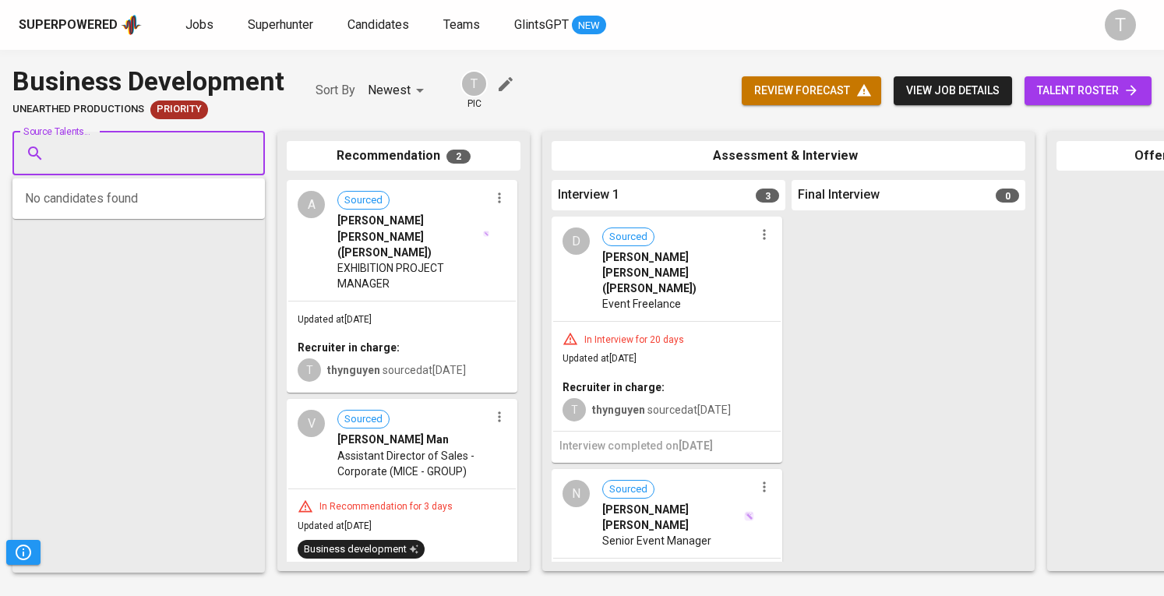
paste input "[PERSON_NAME][EMAIL_ADDRESS][DOMAIN_NAME]"
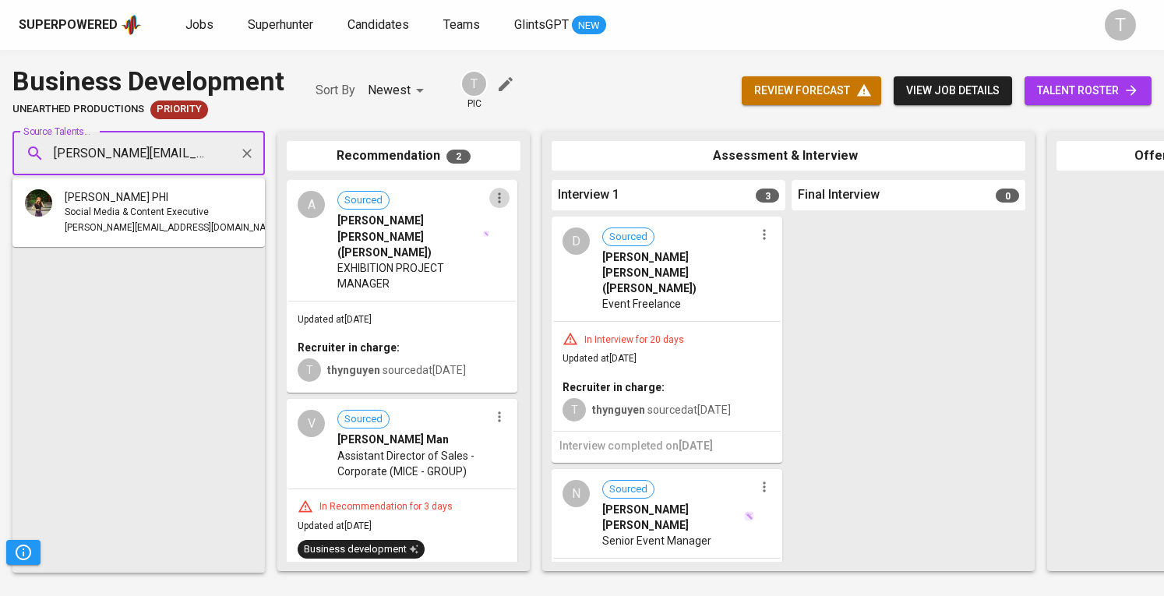
click at [495, 199] on icon "button" at bounding box center [500, 198] width 16 height 16
type input "[PERSON_NAME][EMAIL_ADDRESS][DOMAIN_NAME]"
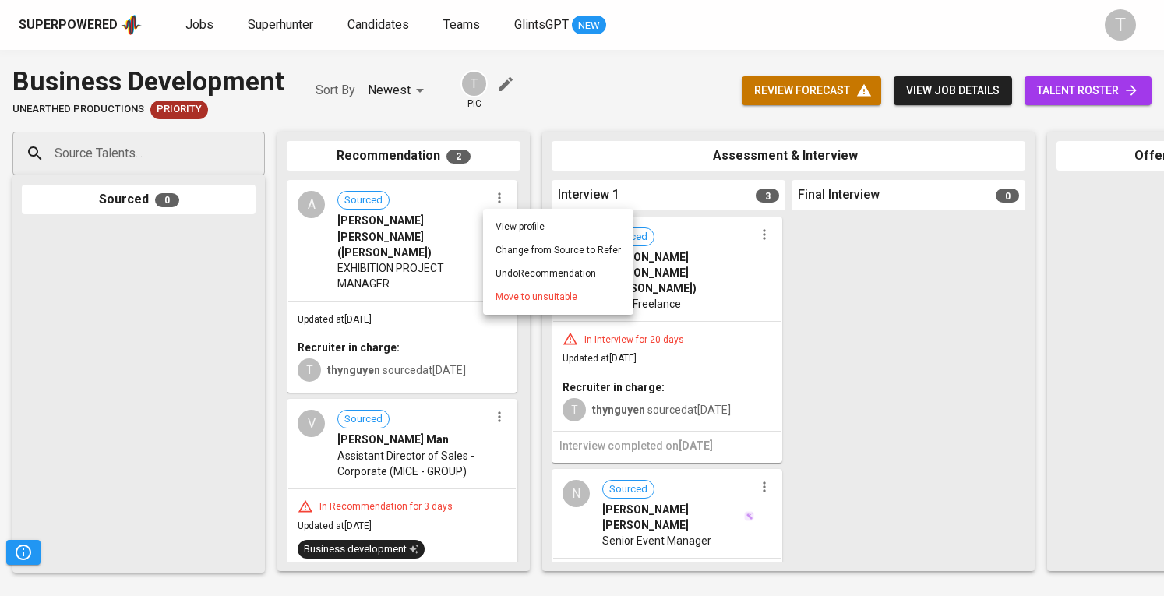
click at [206, 436] on div at bounding box center [582, 298] width 1164 height 596
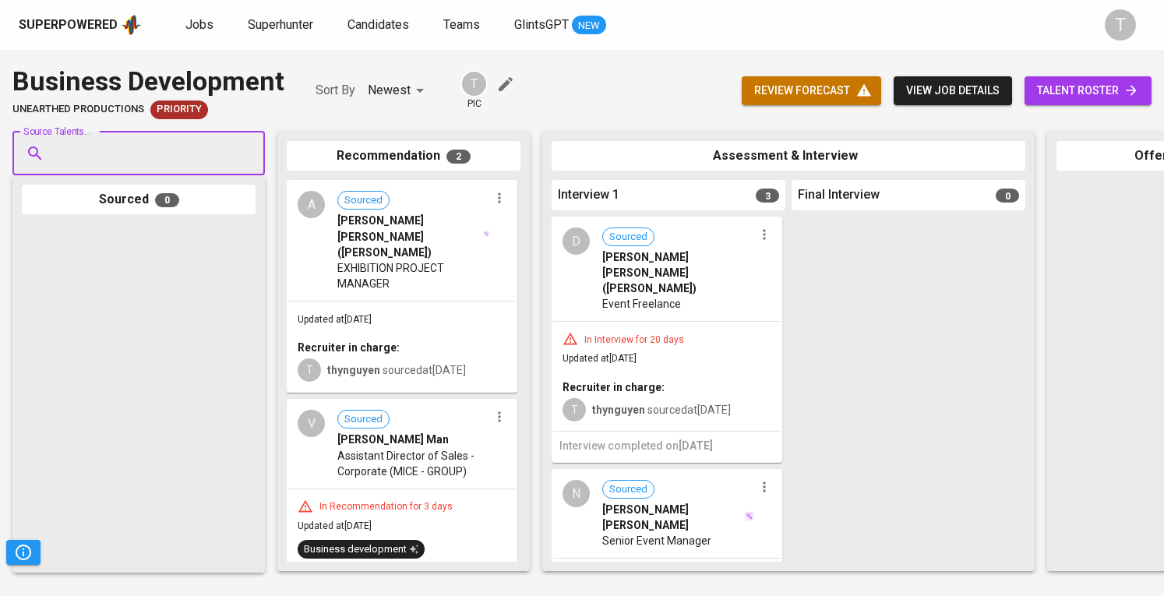
click at [186, 158] on input "Source Talents..." at bounding box center [133, 154] width 164 height 30
click at [179, 207] on span "Social Media & Content Executive" at bounding box center [137, 213] width 144 height 16
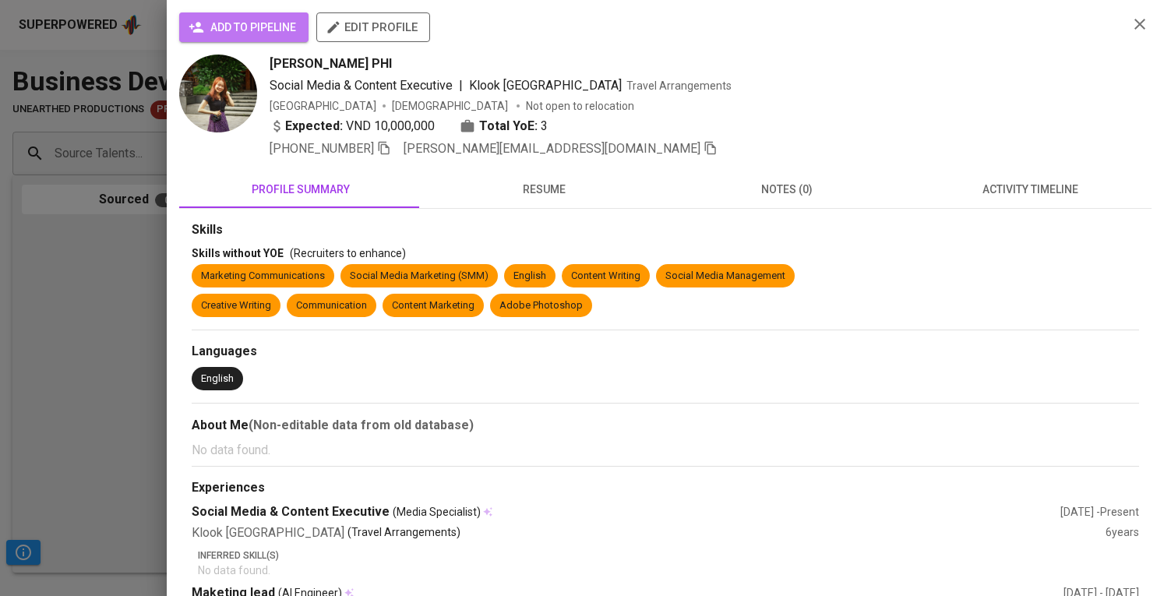
click at [249, 28] on span "add to pipeline" at bounding box center [244, 27] width 104 height 19
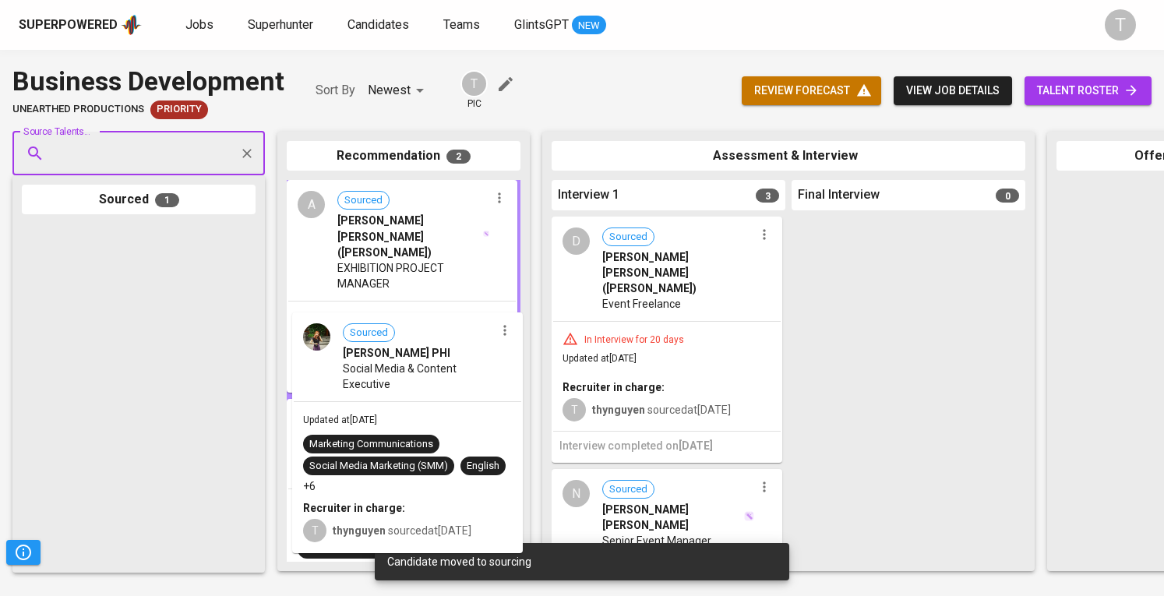
drag, startPoint x: 227, startPoint y: 300, endPoint x: 455, endPoint y: 372, distance: 239.6
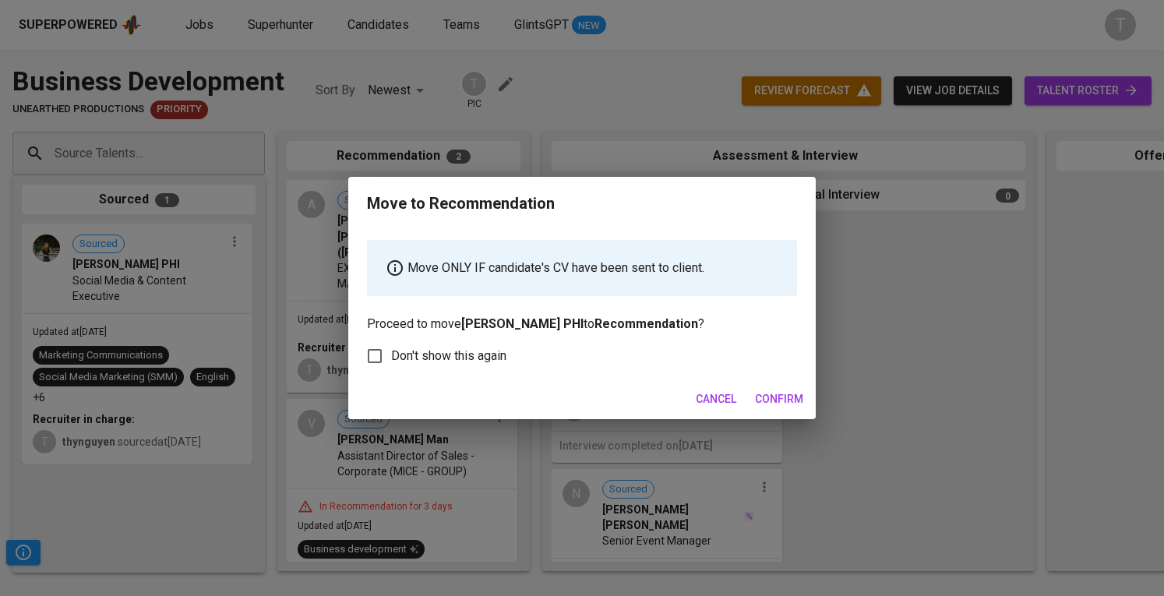
click at [789, 386] on button "Confirm" at bounding box center [779, 399] width 61 height 29
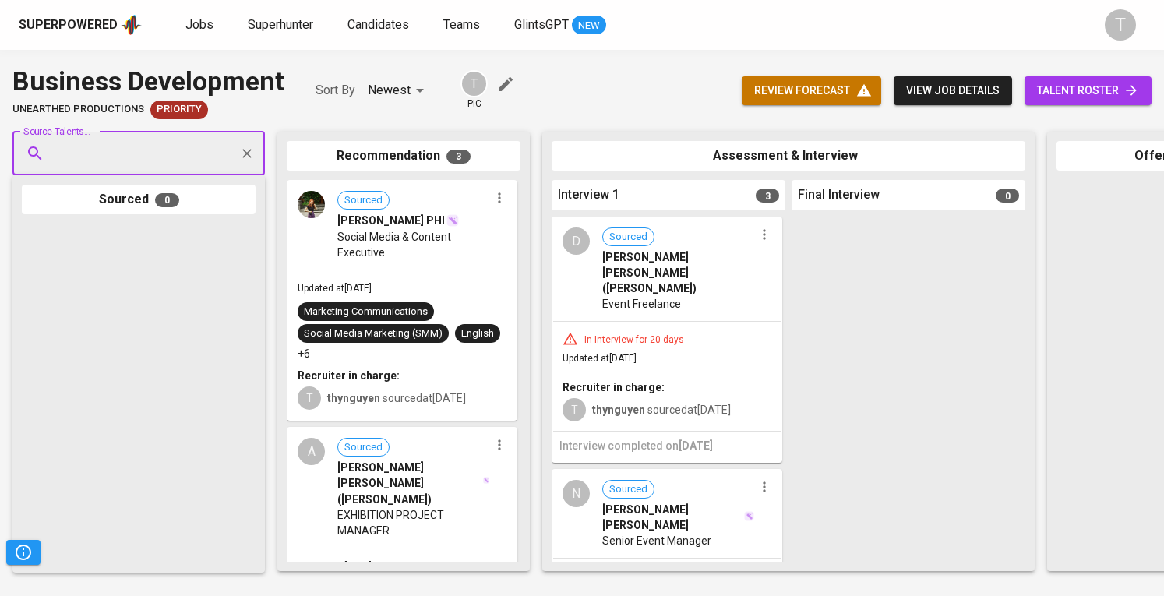
click at [1122, 80] on link "talent roster" at bounding box center [1088, 90] width 127 height 29
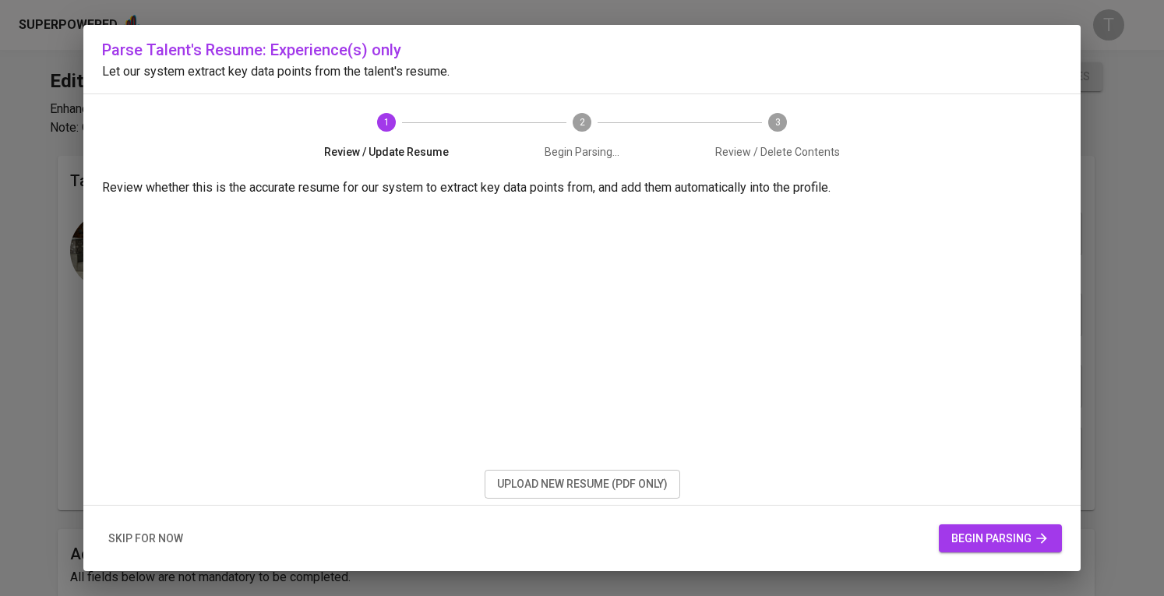
click at [606, 501] on div "Parse Talent's Resume: Experience(s) only Let our system extract key data point…" at bounding box center [581, 298] width 997 height 546
click at [609, 484] on span "upload new resume (pdf only)" at bounding box center [582, 484] width 171 height 19
click at [959, 535] on span "begin parsing" at bounding box center [1000, 538] width 98 height 19
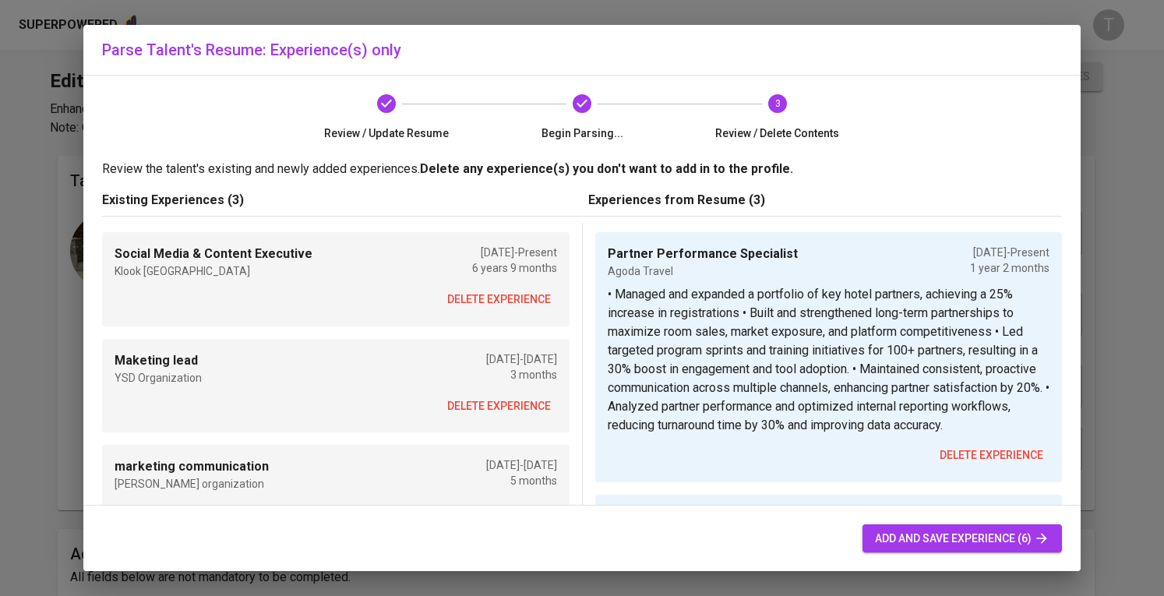
drag, startPoint x: 526, startPoint y: 303, endPoint x: 525, endPoint y: 311, distance: 7.8
click at [525, 303] on span "delete experience" at bounding box center [499, 299] width 104 height 19
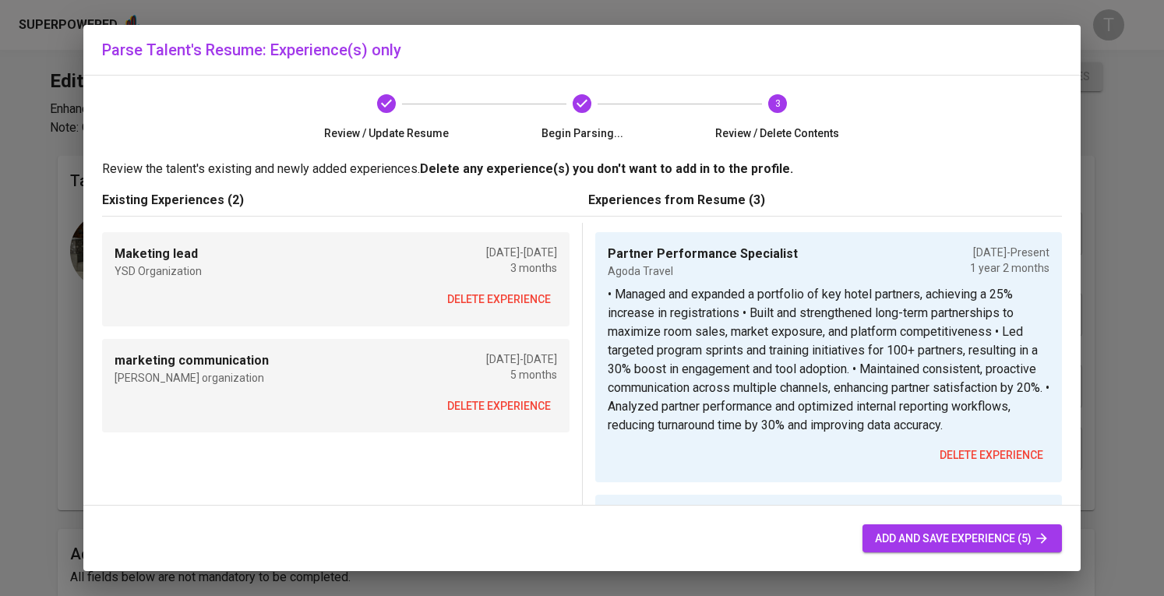
drag, startPoint x: 521, startPoint y: 301, endPoint x: 522, endPoint y: 325, distance: 24.2
click at [522, 300] on span "delete experience" at bounding box center [499, 299] width 104 height 19
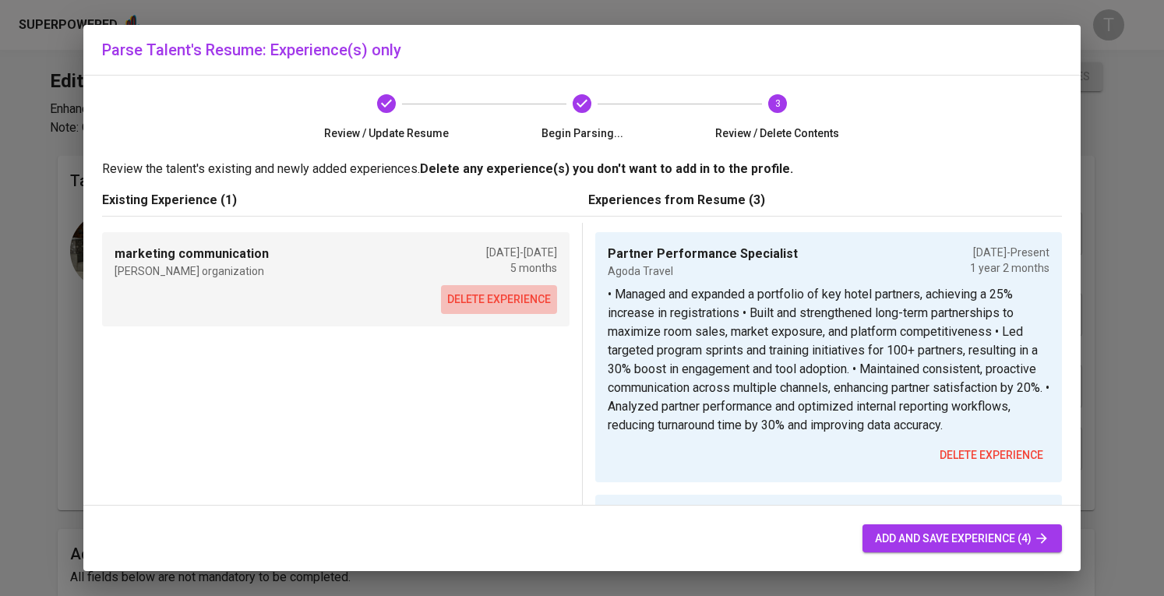
click at [518, 286] on button "delete experience" at bounding box center [499, 299] width 116 height 29
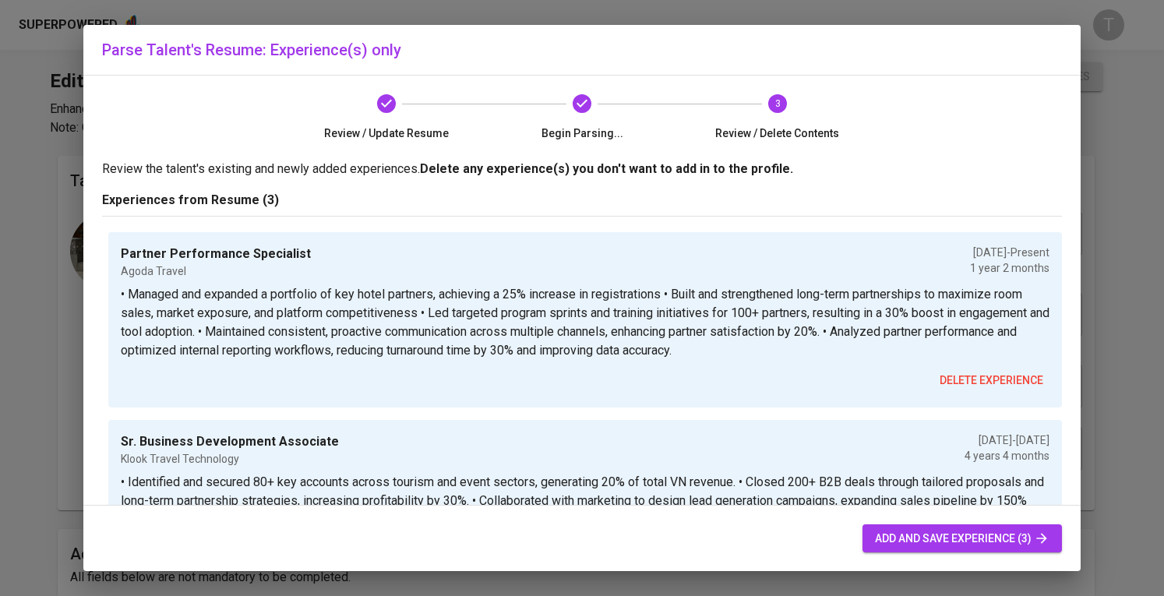
click at [1016, 549] on button "add and save experience (3)" at bounding box center [962, 538] width 199 height 29
radio input "true"
type input "Partner Performance Specialist"
type input "Agoda Travel"
type input "08/01/2024"
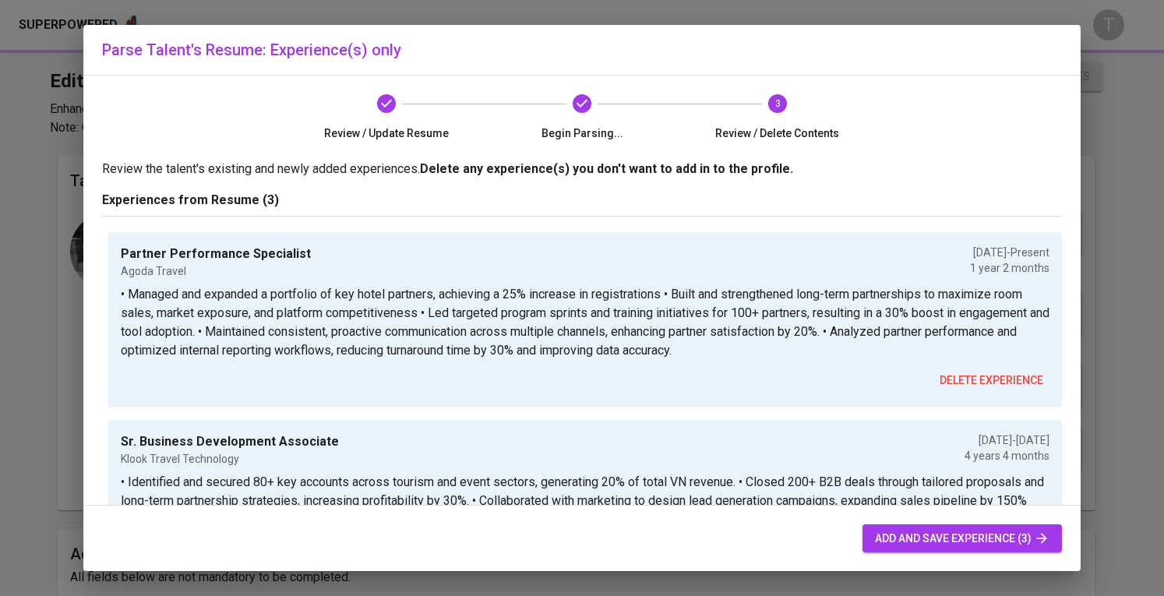
type input "Sr. Business Development Associate"
type input "Klook Travel Technology"
type input "01/01/2020"
type input "05/01/2024"
type input "Marketing Associate"
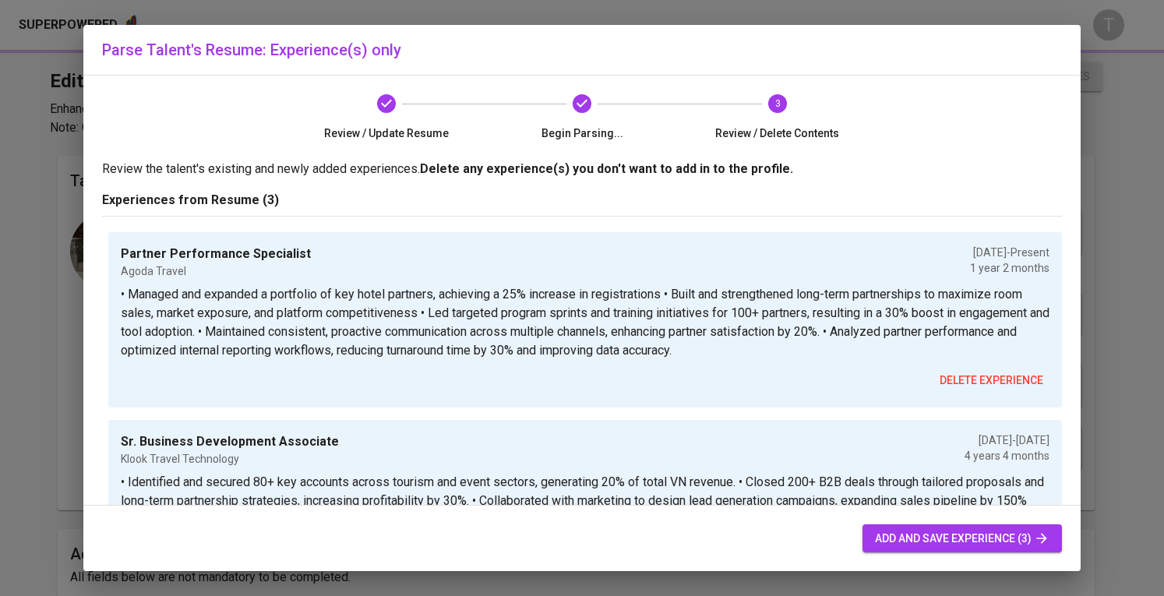
type input "Klook Travel Technology"
type input "01/01/2019"
type input "12/01/2020"
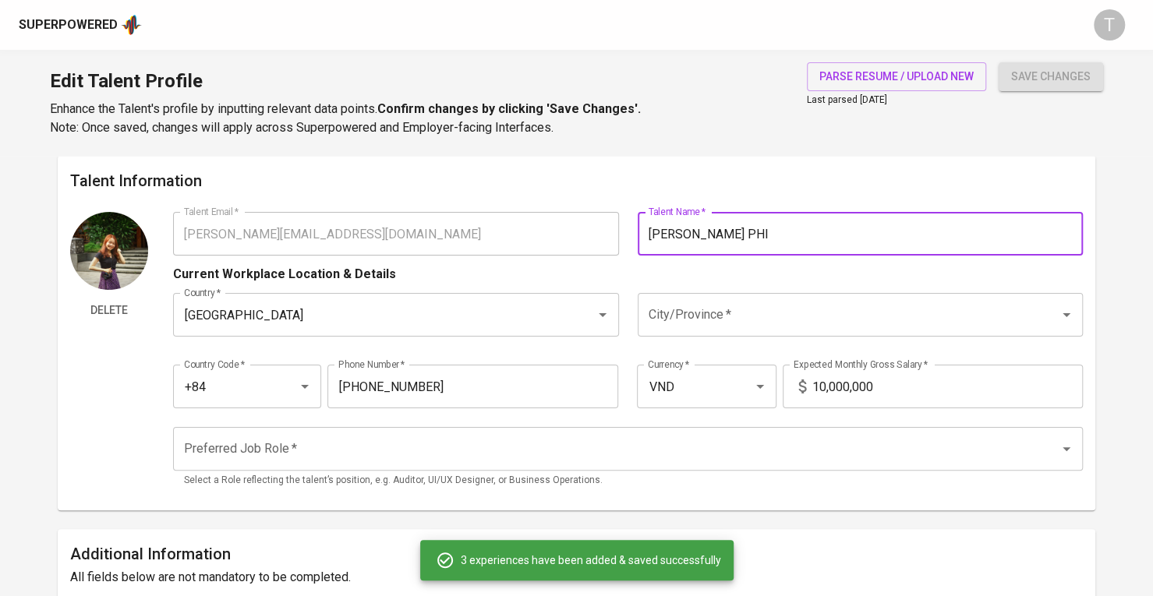
click at [528, 231] on div "Talent Email   * duyen.phi.205@gmail.com Talent Email * Talent Name   * Duyen P…" at bounding box center [627, 234] width 909 height 44
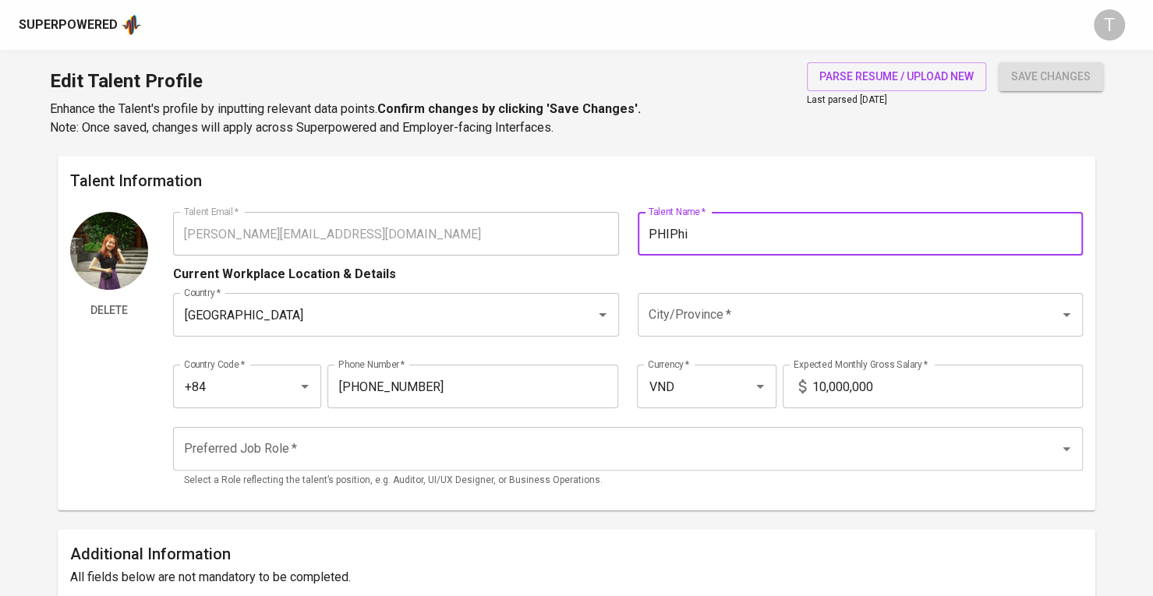
type input "PHIPhi"
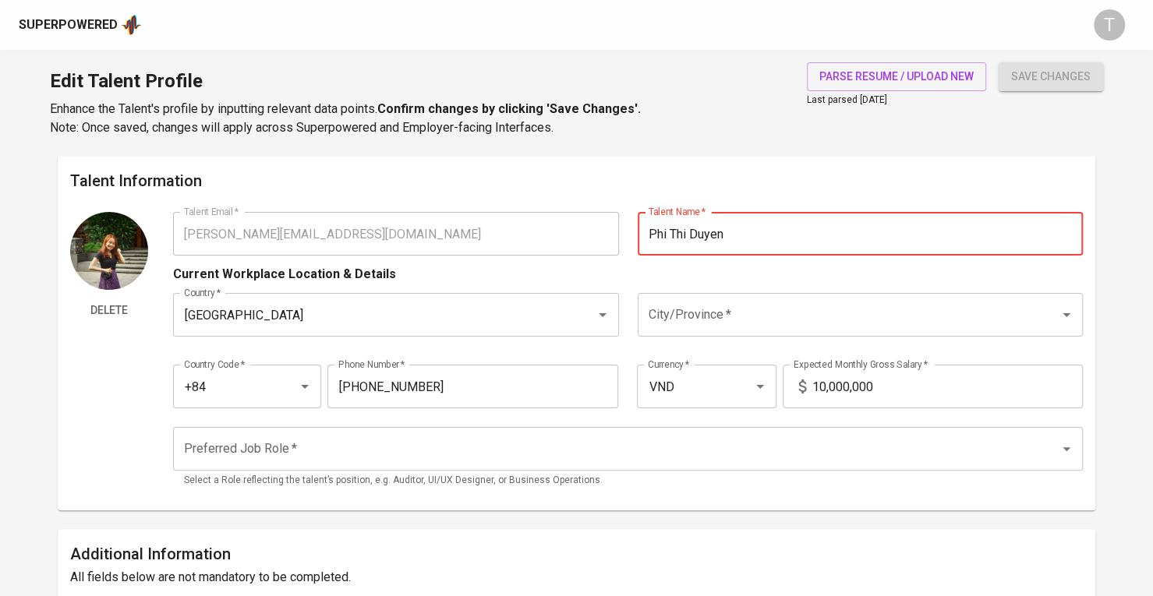
type input "Phi Thi Duyen"
click at [877, 310] on input "City/Province   *" at bounding box center [838, 315] width 388 height 30
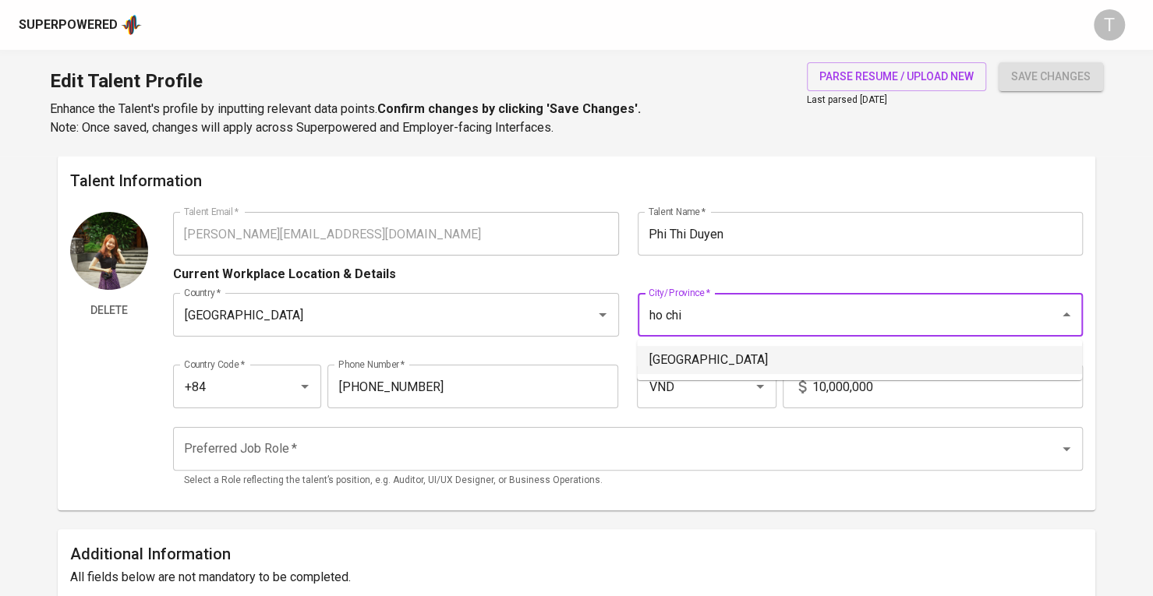
click at [778, 358] on li "Ho Chi Minh City" at bounding box center [859, 360] width 445 height 28
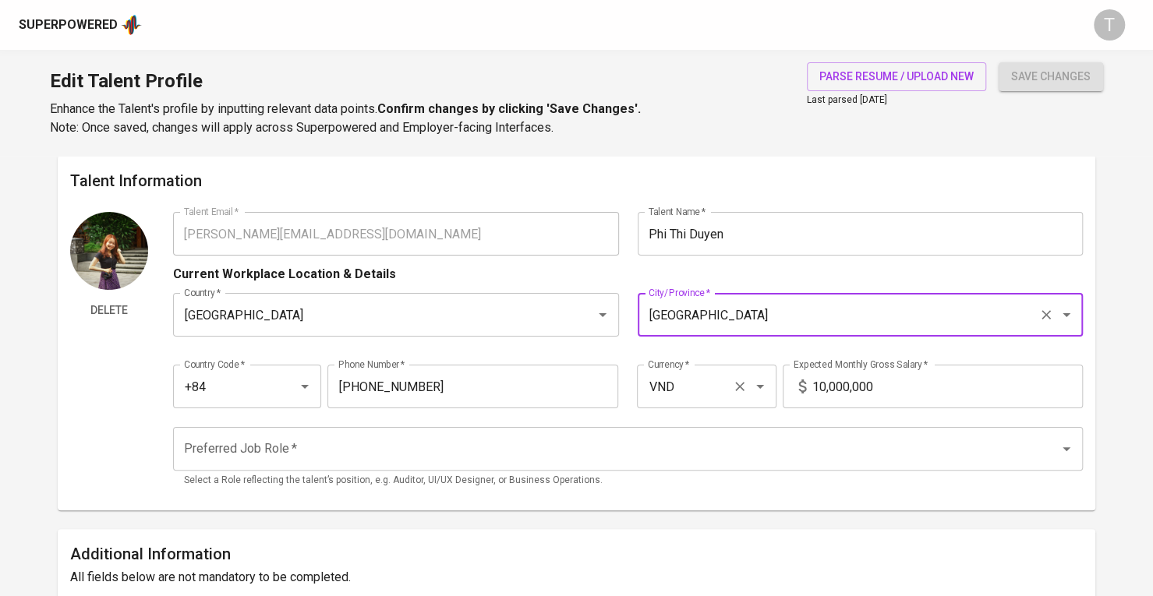
type input "[GEOGRAPHIC_DATA]"
click at [674, 382] on input "VND" at bounding box center [685, 387] width 82 height 30
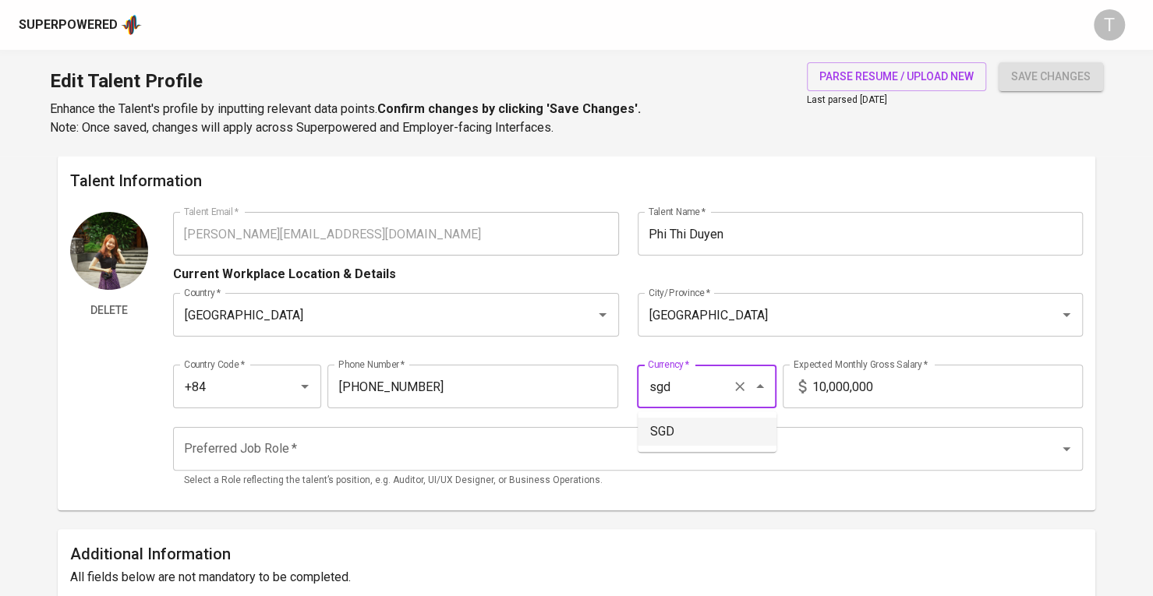
click at [670, 426] on li "SGD" at bounding box center [706, 432] width 139 height 28
type input "SGD"
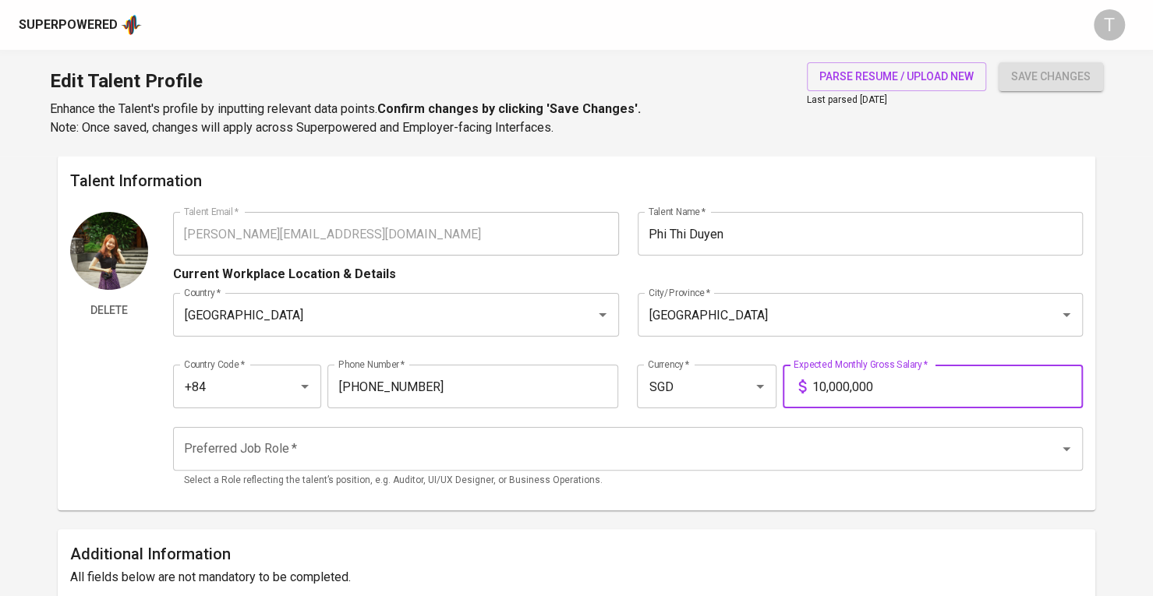
drag, startPoint x: 874, startPoint y: 390, endPoint x: 803, endPoint y: 392, distance: 70.9
click at [803, 392] on div "10,000,000 Expected Monthly Gross Salary *" at bounding box center [932, 387] width 300 height 44
type input "3,000"
click at [766, 441] on input "Preferred Job Role   *" at bounding box center [606, 449] width 852 height 30
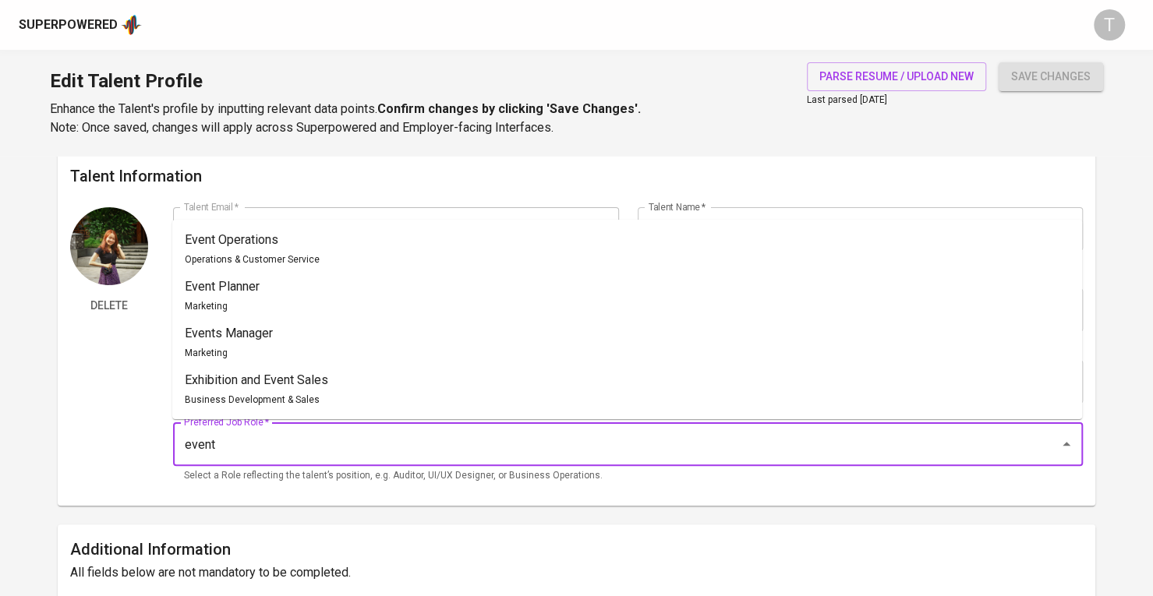
scroll to position [4, 0]
click at [298, 390] on div "Exhibition and Event Sales Business Development & Sales" at bounding box center [256, 390] width 143 height 37
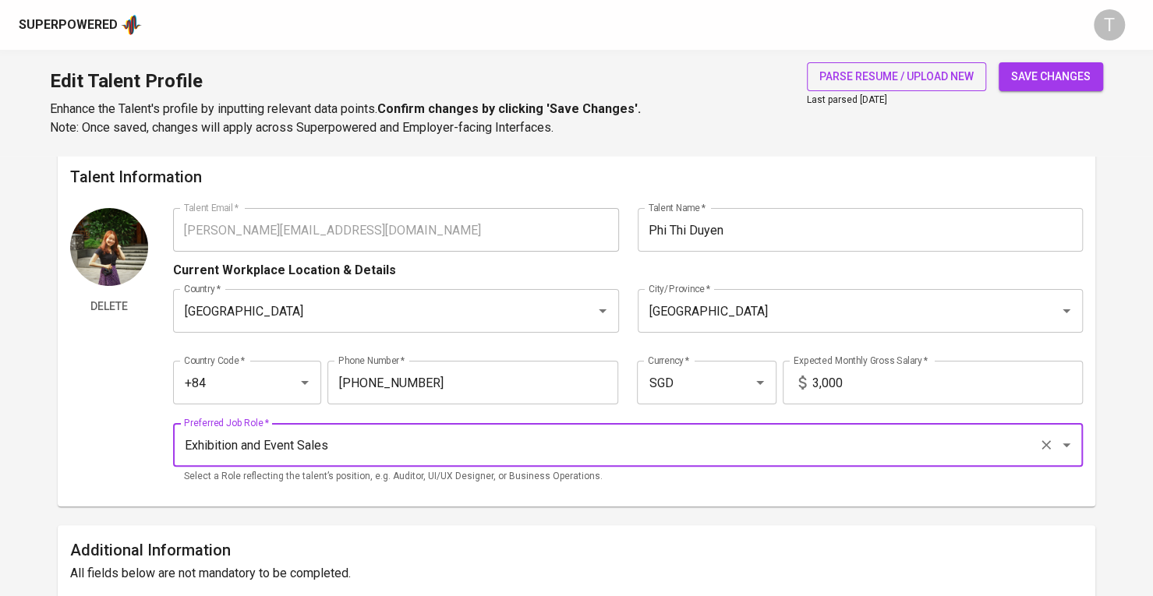
type input "Exhibition and Event Sales"
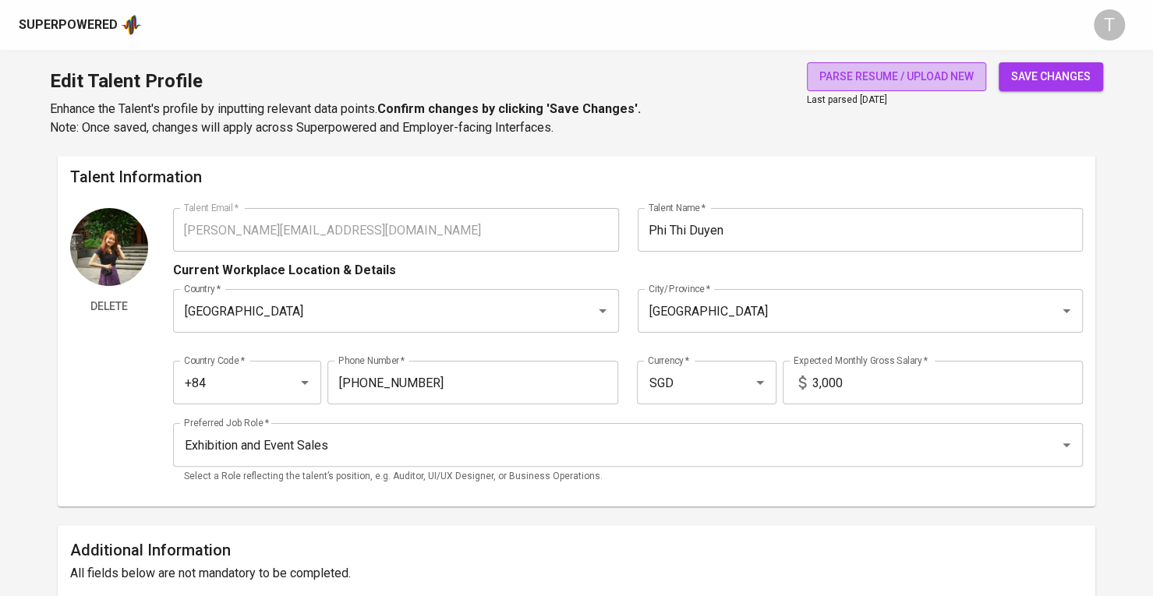
click at [922, 79] on span "parse resume / upload new" at bounding box center [896, 76] width 154 height 19
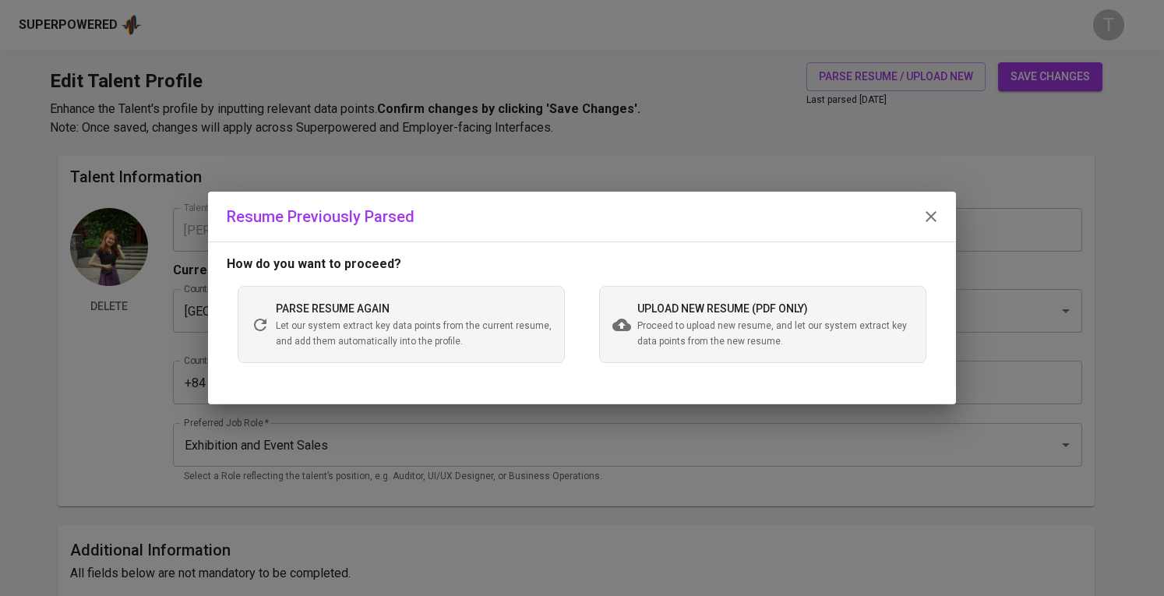
click at [923, 221] on icon "button" at bounding box center [931, 216] width 19 height 19
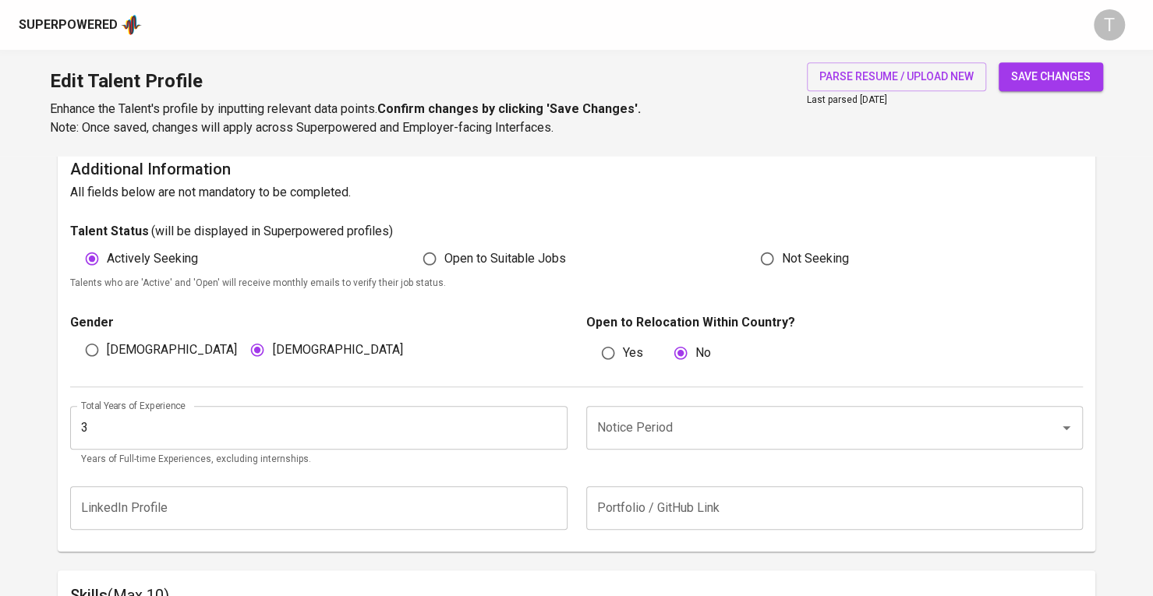
scroll to position [418, 0]
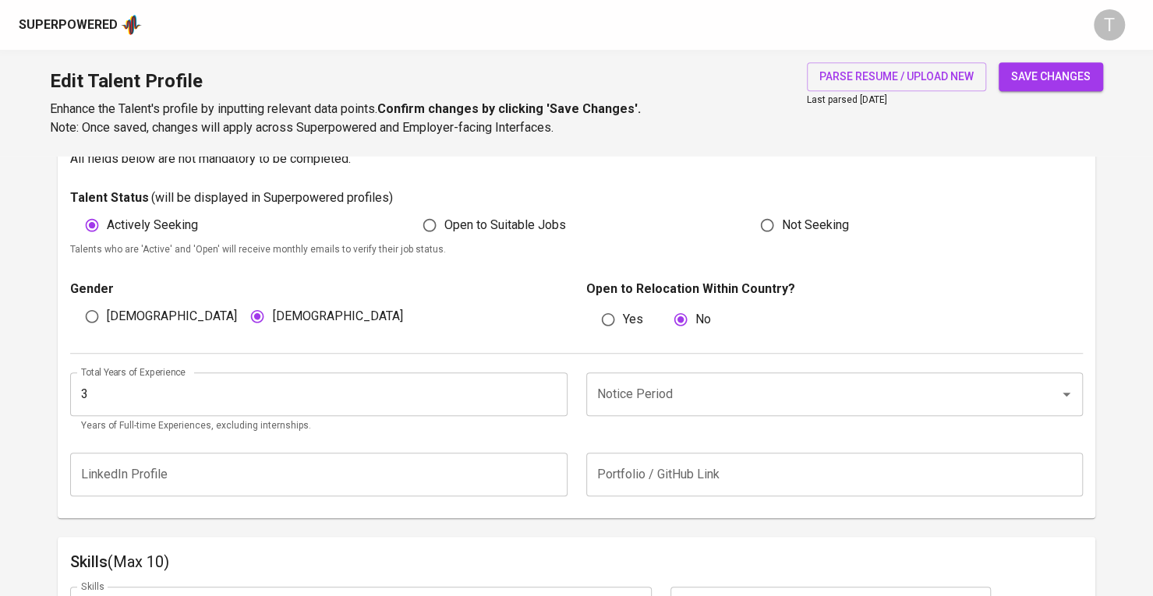
click at [217, 391] on input "3" at bounding box center [318, 394] width 497 height 44
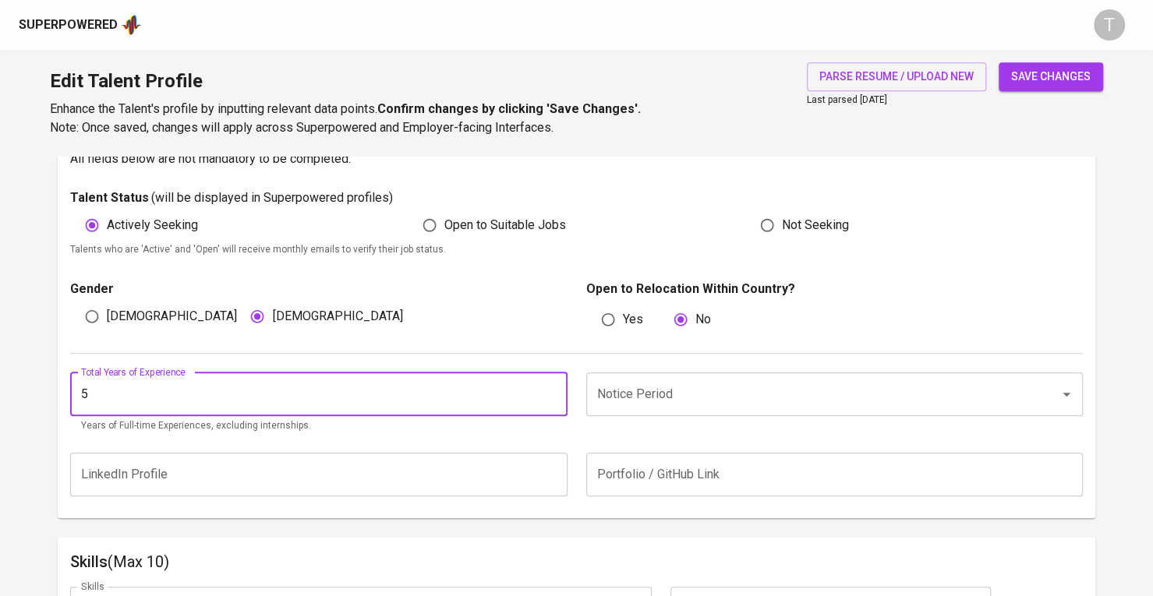
type input "5"
click at [669, 404] on input "Notice Period" at bounding box center [813, 395] width 440 height 30
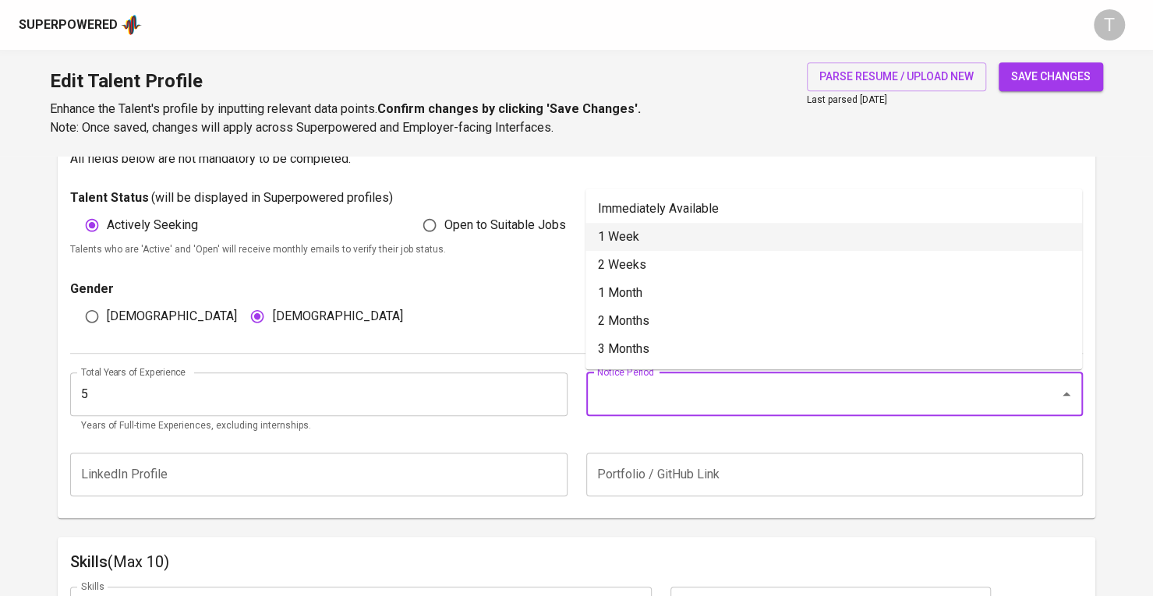
click at [659, 241] on li "1 Week" at bounding box center [833, 237] width 496 height 28
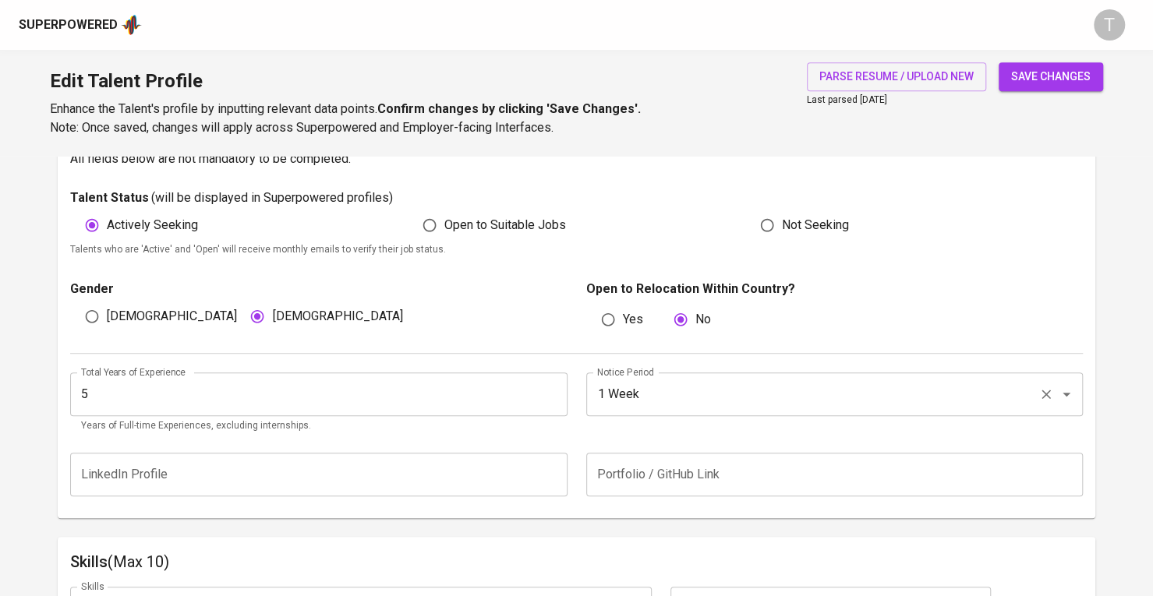
click at [687, 395] on input "1 Week" at bounding box center [813, 395] width 440 height 30
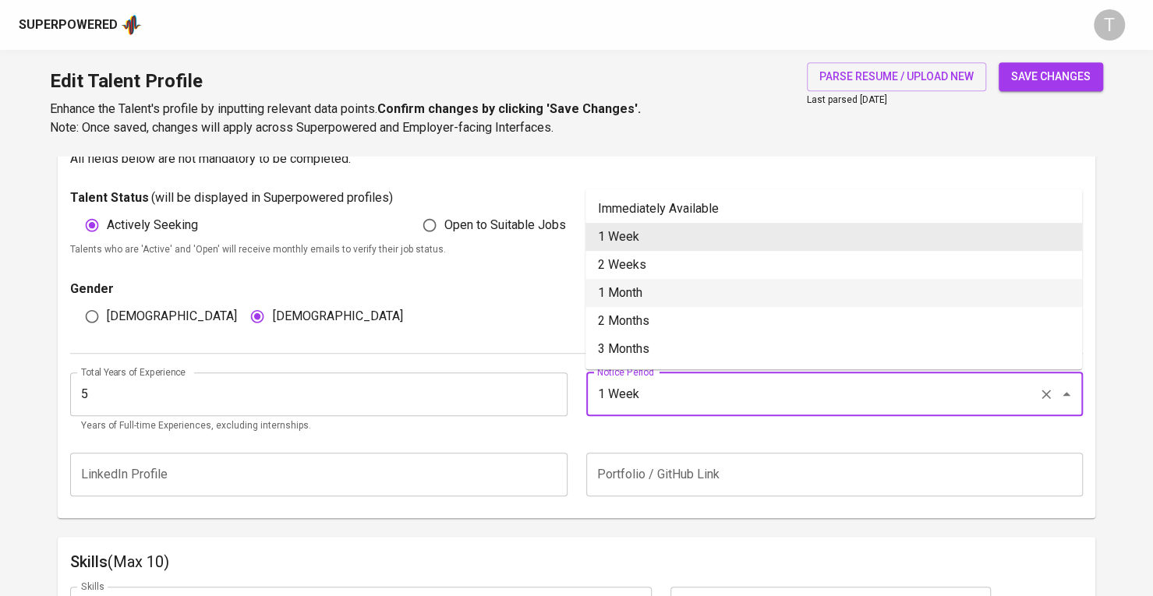
click at [658, 288] on li "1 Month" at bounding box center [833, 293] width 496 height 28
type input "1 Month"
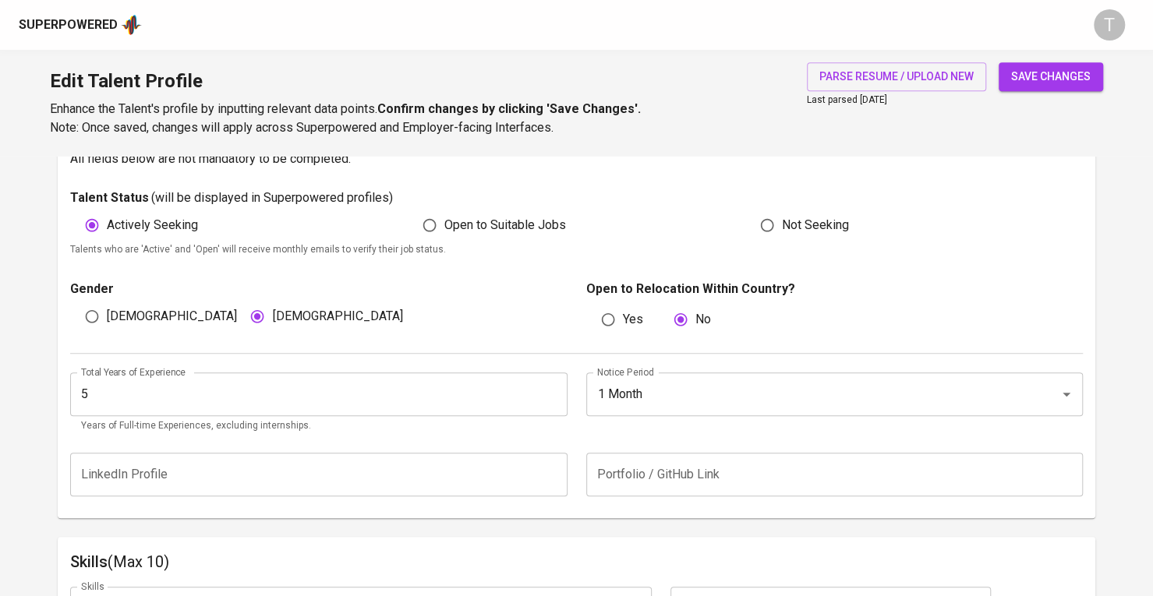
click at [672, 429] on div "Notice Period 1 Month Notice Period" at bounding box center [830, 403] width 507 height 62
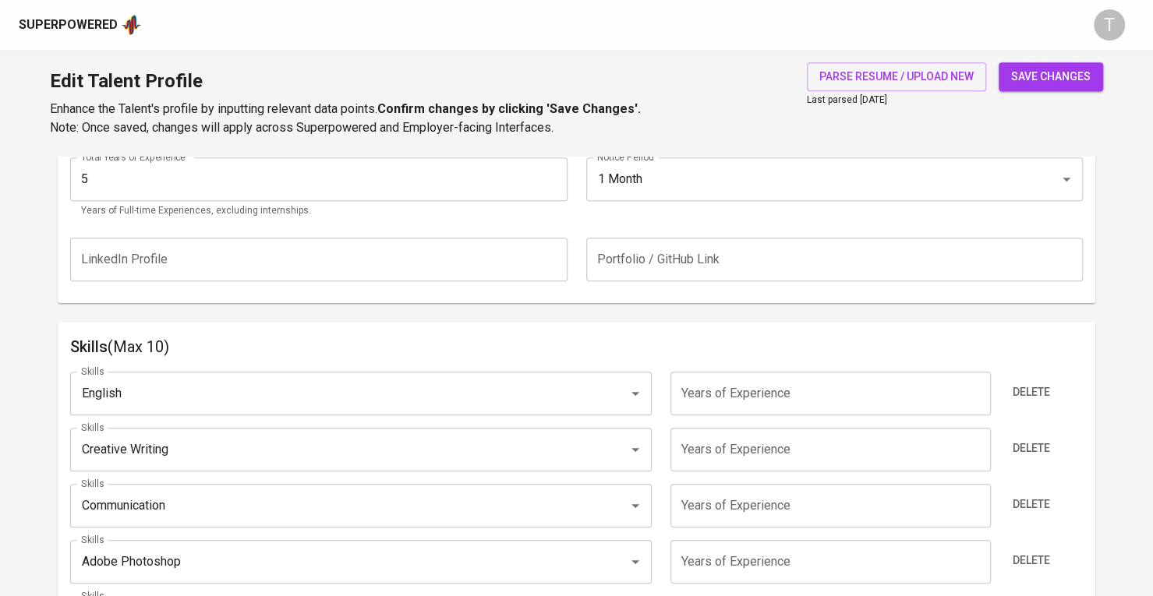
scroll to position [633, 0]
click at [275, 255] on input "text" at bounding box center [318, 260] width 497 height 44
paste input "https://www.linkedin.com/in/duyennphii/"
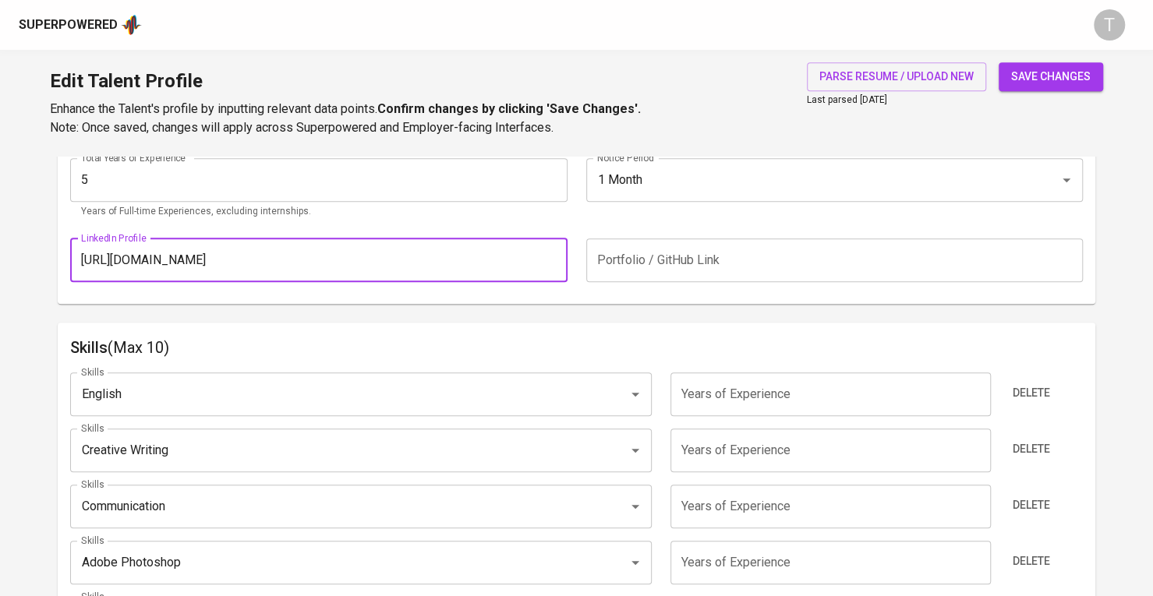
type input "https://www.linkedin.com/in/duyennphii/"
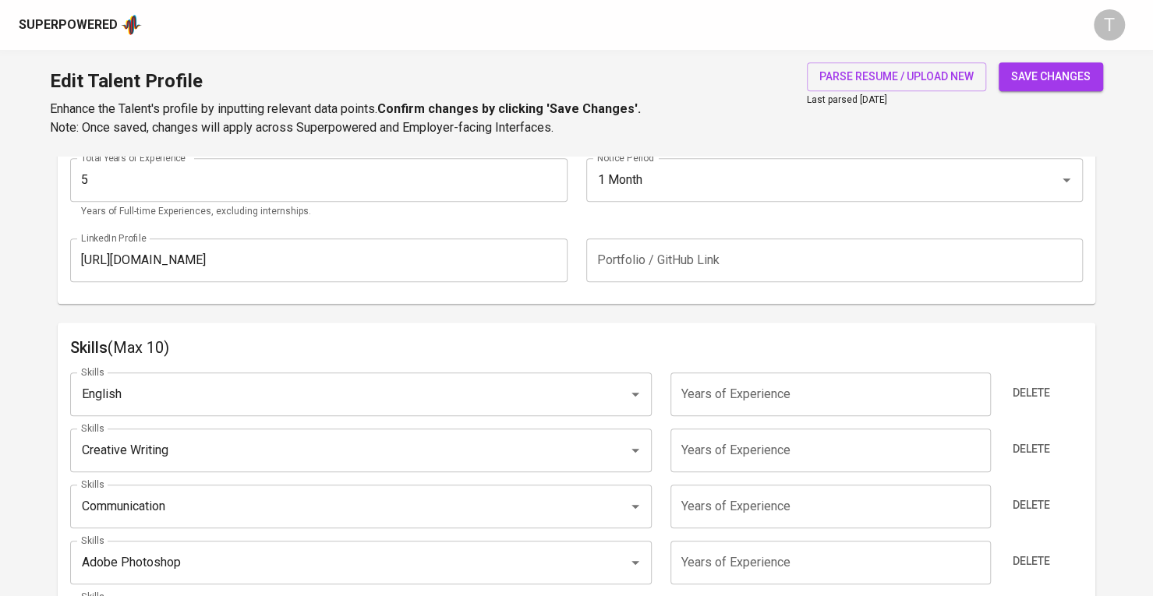
click at [1050, 82] on span "save changes" at bounding box center [1050, 76] width 79 height 19
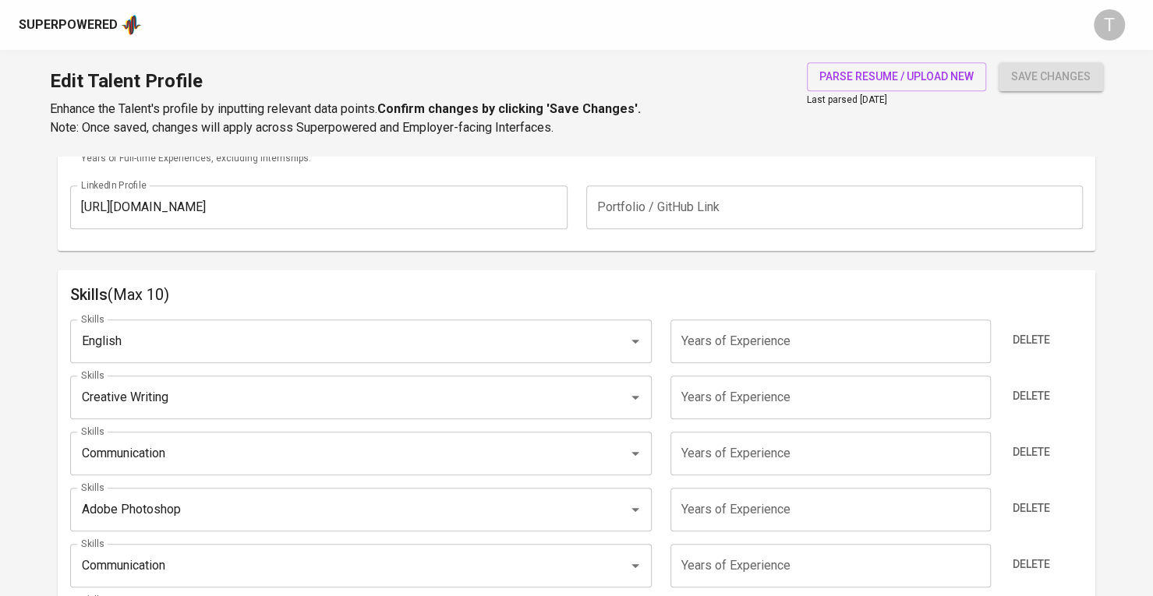
scroll to position [0, 0]
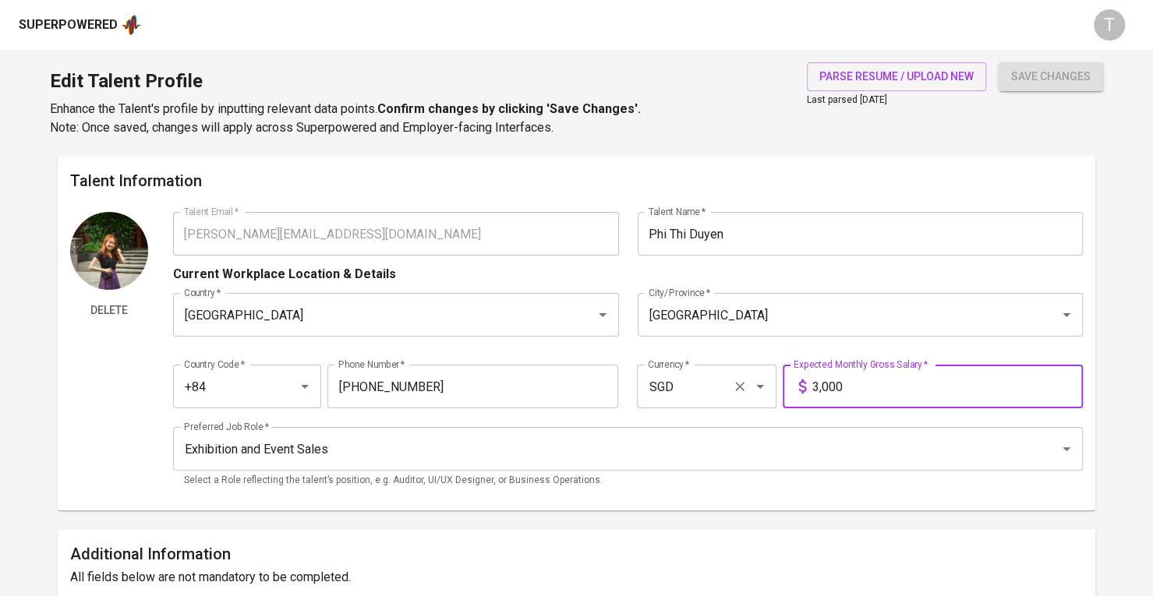
drag, startPoint x: 909, startPoint y: 377, endPoint x: 772, endPoint y: 386, distance: 136.6
click at [772, 386] on div "Country Code   * +84 Country Code * Phone Number   * 379-985-270 Phone Number *…" at bounding box center [627, 382] width 909 height 72
click at [998, 62] on button "save changes" at bounding box center [1050, 76] width 104 height 29
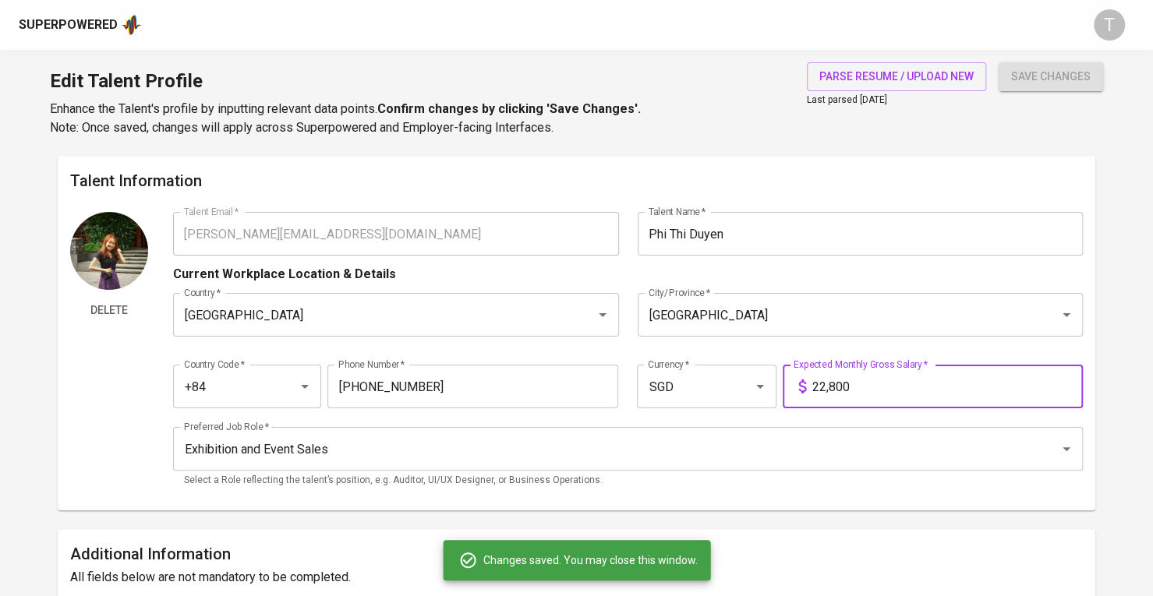
click at [824, 380] on input "22,800" at bounding box center [947, 387] width 270 height 44
type input "2,800"
click at [998, 62] on button "save changes" at bounding box center [1050, 76] width 104 height 29
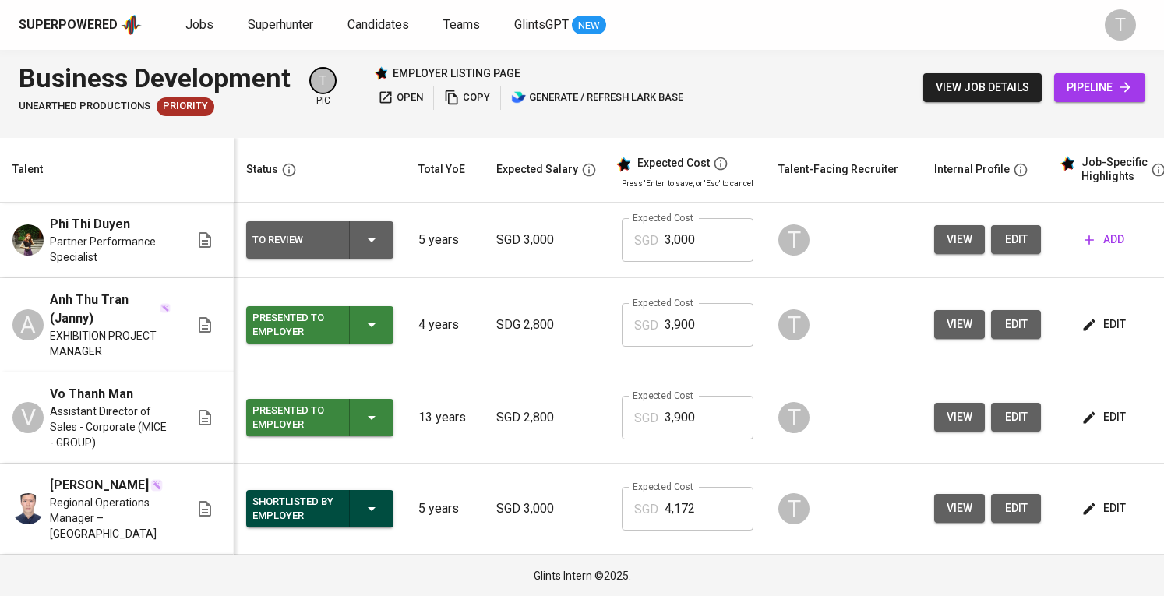
click at [704, 236] on input "3,000" at bounding box center [709, 240] width 89 height 44
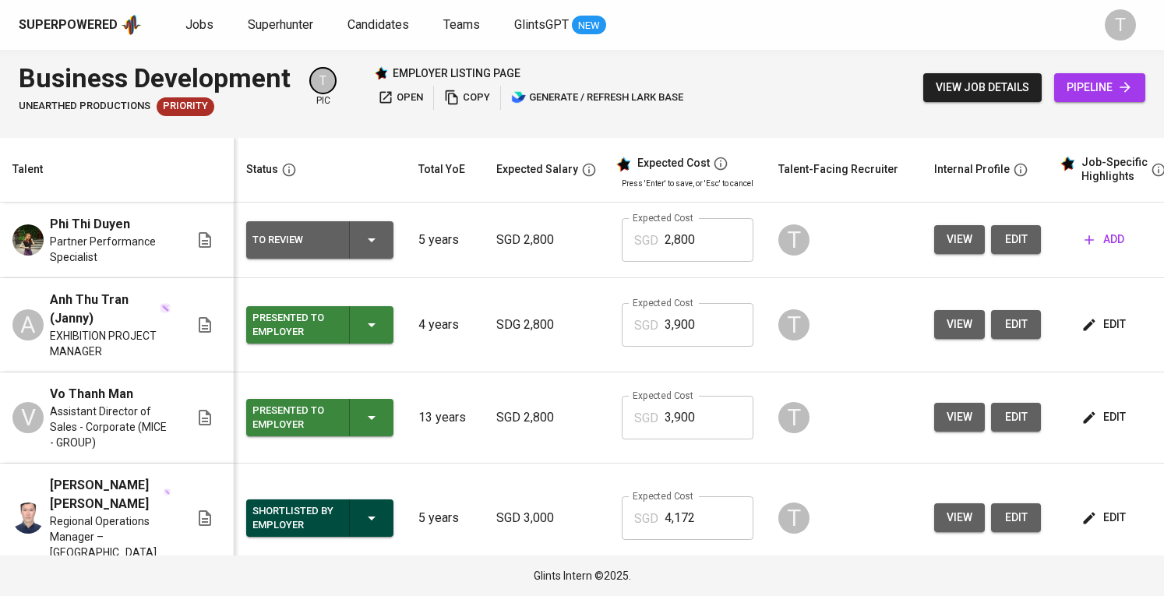
scroll to position [0, 170]
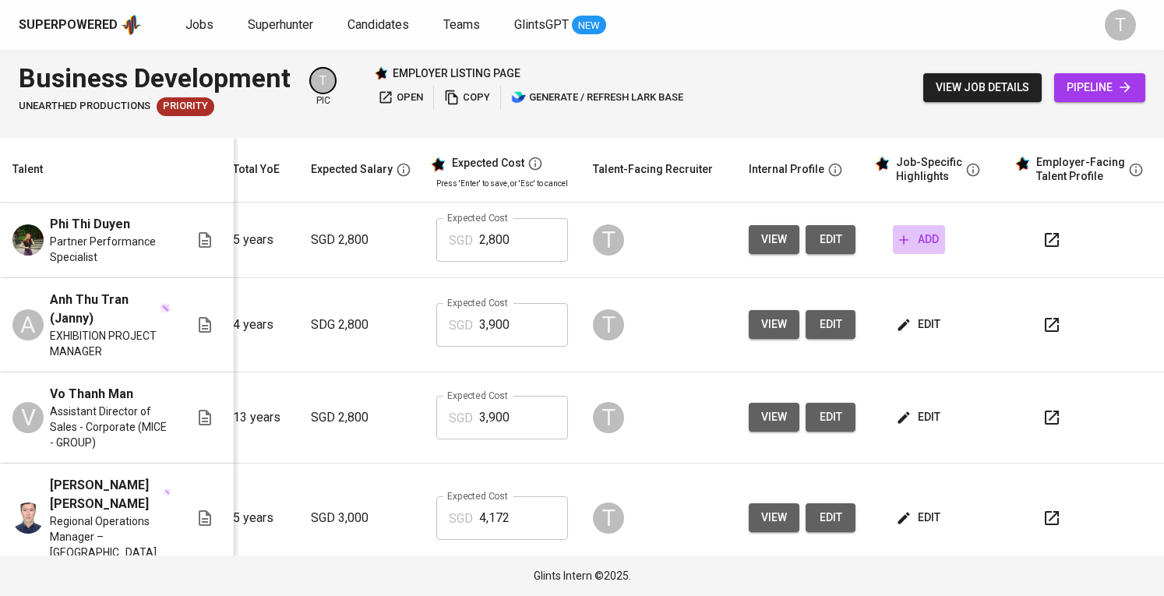
click at [925, 233] on span "add" at bounding box center [919, 239] width 40 height 19
click at [1043, 317] on icon "button" at bounding box center [1052, 325] width 19 height 19
click at [913, 242] on span "add" at bounding box center [919, 239] width 40 height 19
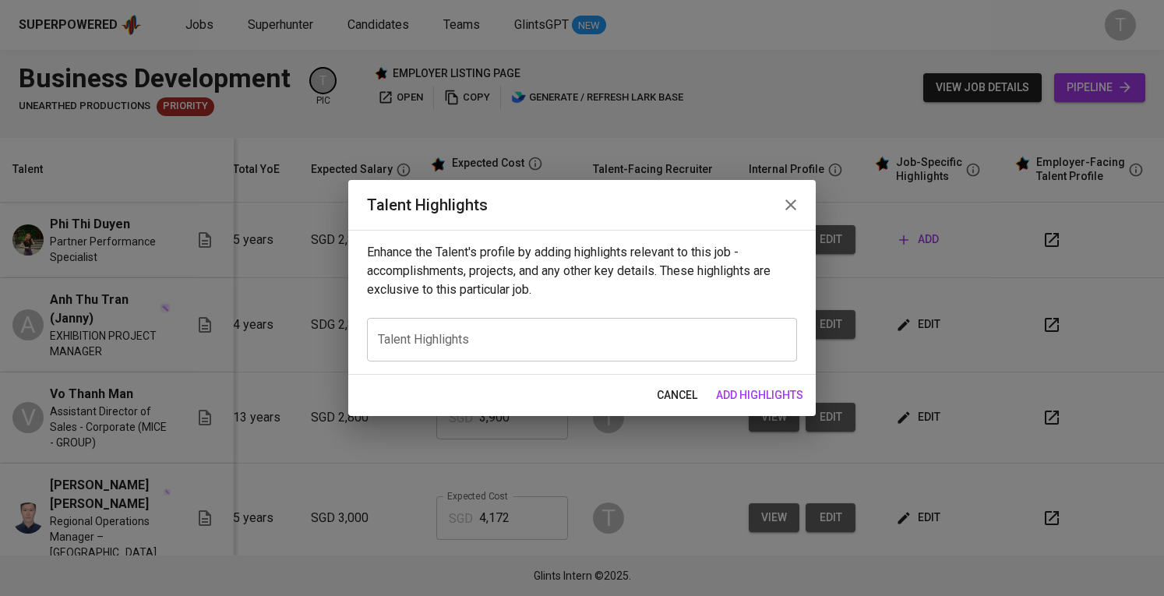
click at [419, 353] on div "x Talent Highlights" at bounding box center [582, 340] width 430 height 44
paste textarea "Summary of Experience 5+ years of experience in business development, partnersh…"
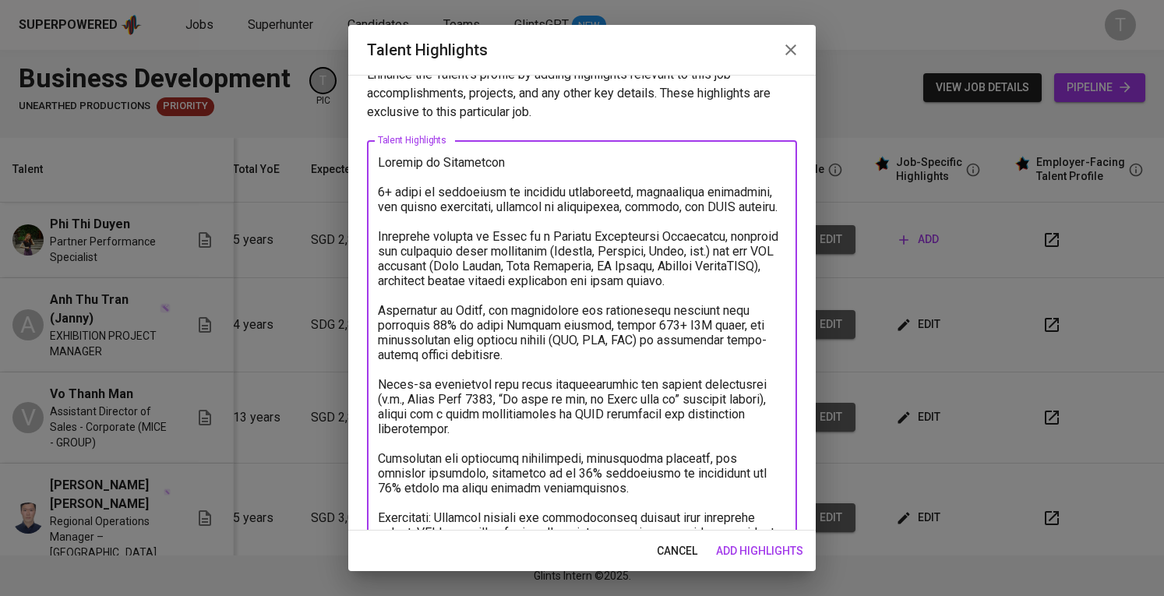
scroll to position [0, 0]
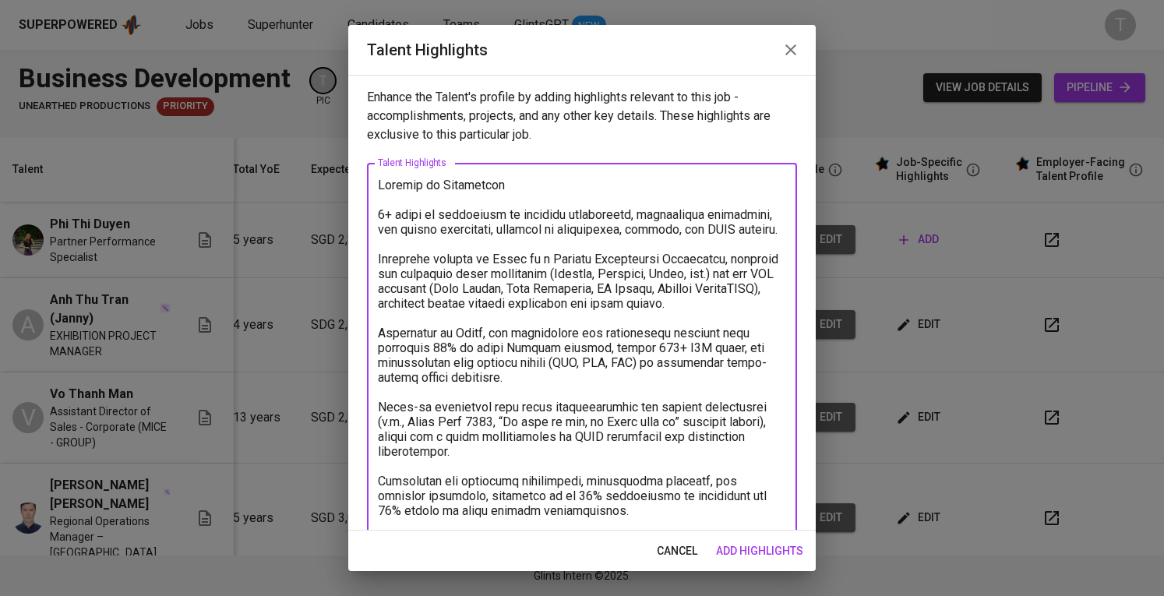
click at [380, 185] on textarea "To enrich screen reader interactions, please activate Accessibility in Grammarl…" at bounding box center [582, 415] width 408 height 474
click at [572, 181] on textarea "To enrich screen reader interactions, please activate Accessibility in Grammarl…" at bounding box center [582, 415] width 408 height 474
drag, startPoint x: 534, startPoint y: 181, endPoint x: 615, endPoint y: 182, distance: 81.0
click at [615, 182] on textarea "To enrich screen reader interactions, please activate Accessibility in Grammarl…" at bounding box center [582, 415] width 408 height 474
click at [379, 211] on textarea "To enrich screen reader interactions, please activate Accessibility in Grammarl…" at bounding box center [582, 415] width 408 height 474
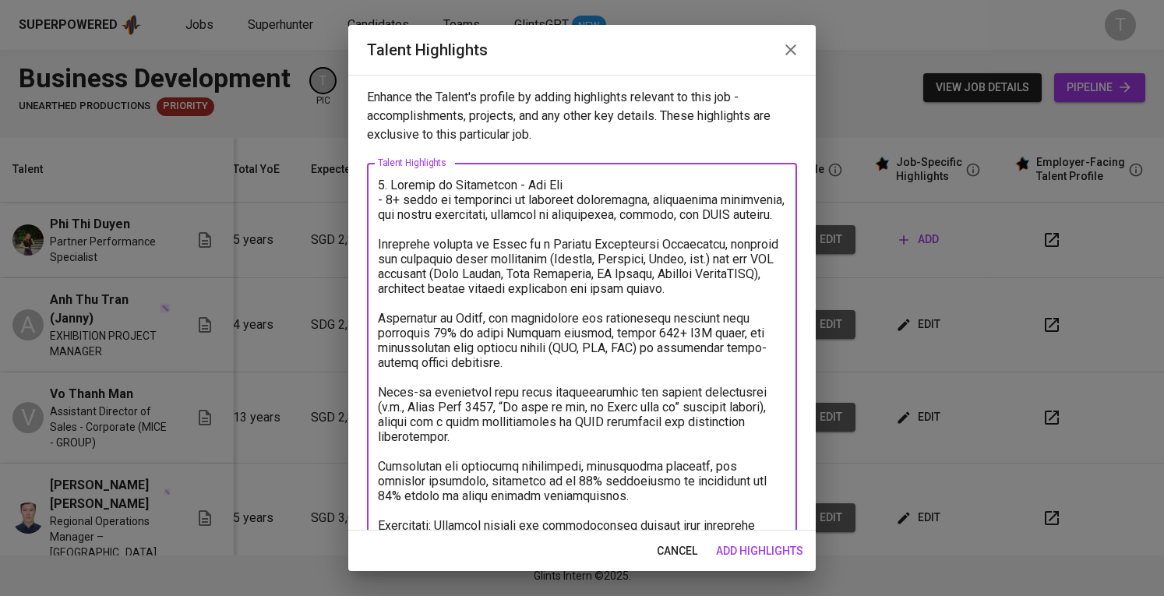
click at [376, 245] on div "x Talent Highlights" at bounding box center [582, 407] width 430 height 488
click at [378, 258] on textarea "To enrich screen reader interactions, please activate Accessibility in Grammarl…" at bounding box center [582, 407] width 408 height 459
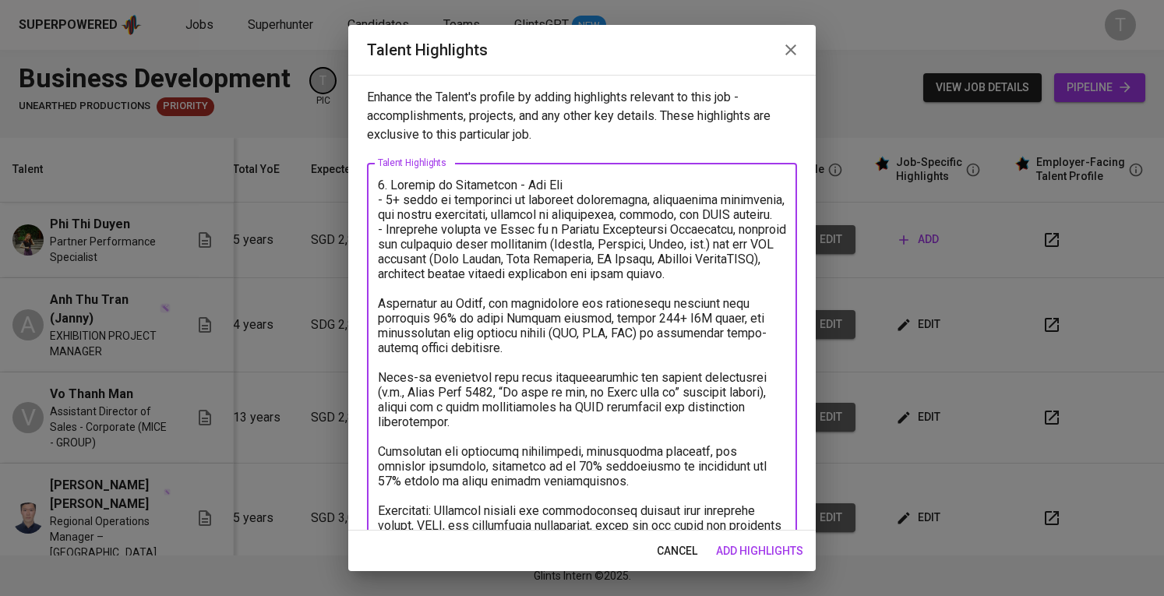
click at [382, 333] on textarea "To enrich screen reader interactions, please activate Accessibility in Grammarl…" at bounding box center [582, 400] width 408 height 444
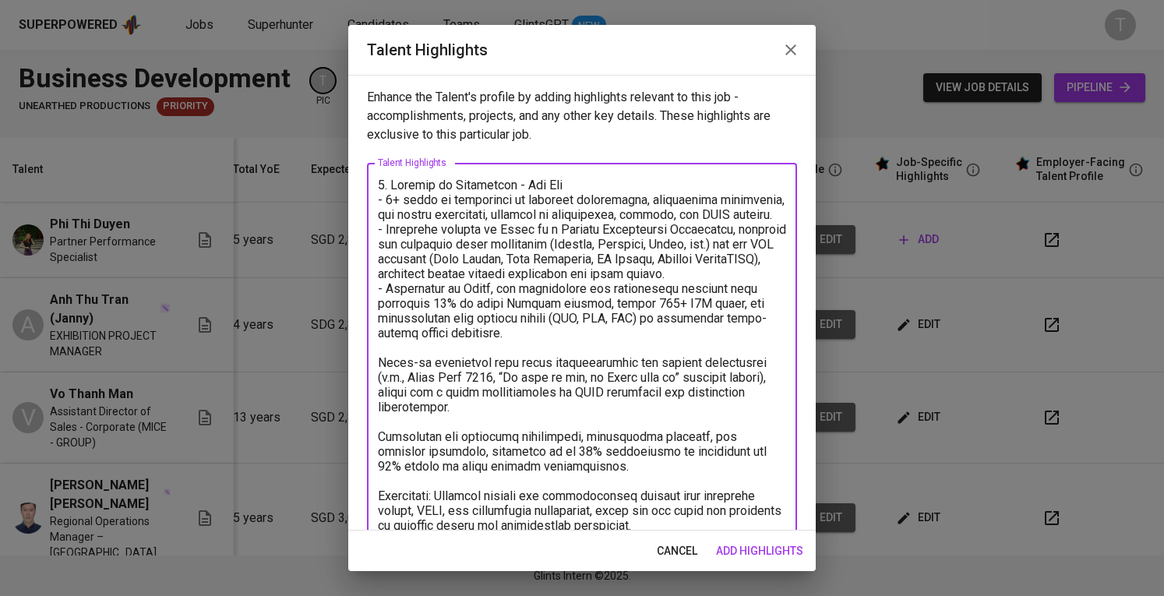
scroll to position [78, 0]
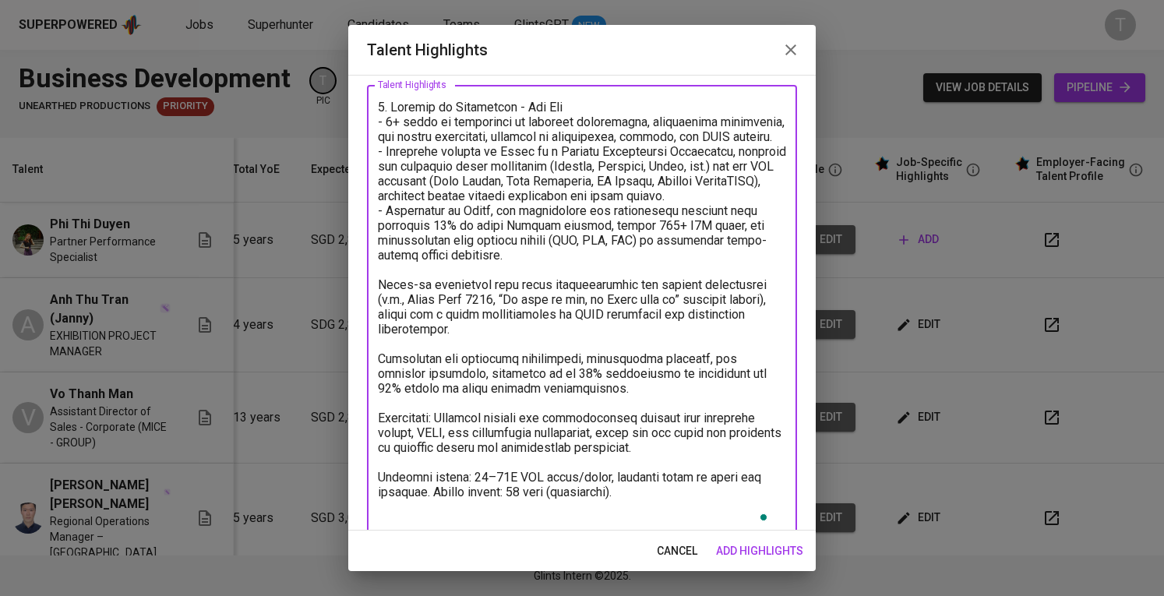
click at [379, 311] on textarea "To enrich screen reader interactions, please activate Accessibility in Grammarl…" at bounding box center [582, 314] width 408 height 429
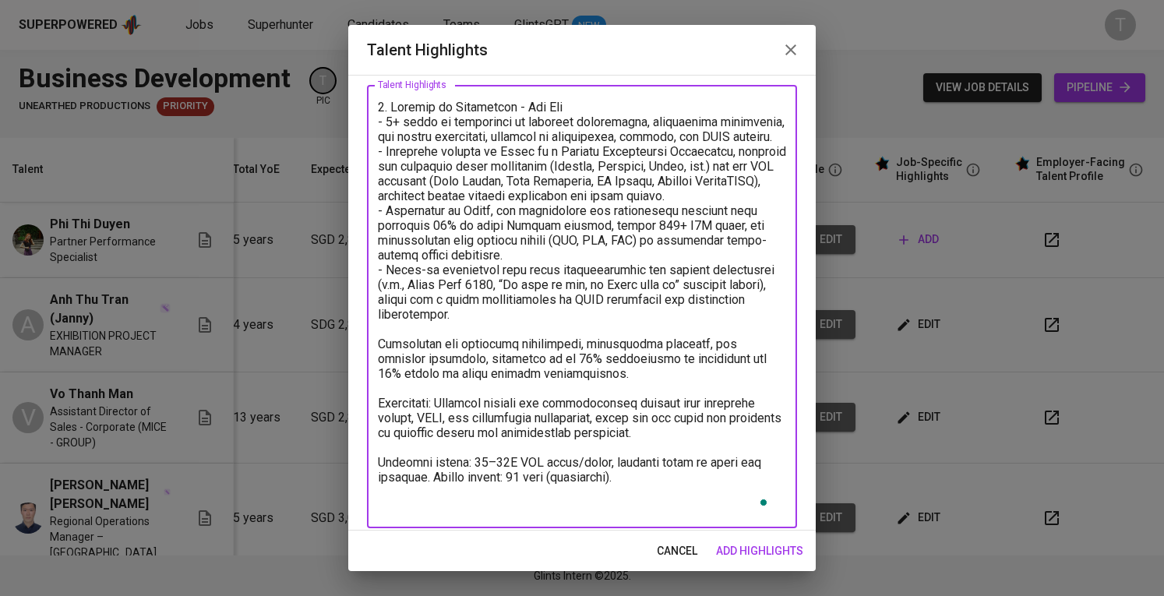
click at [382, 370] on textarea "To enrich screen reader interactions, please activate Accessibility in Grammarl…" at bounding box center [582, 307] width 408 height 415
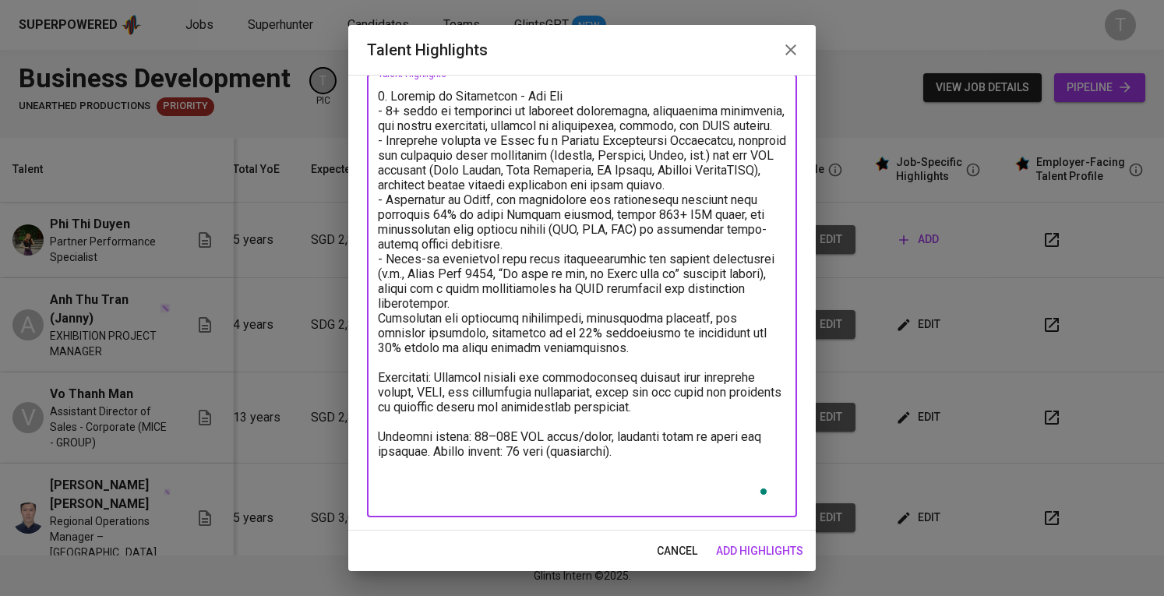
scroll to position [86, 0]
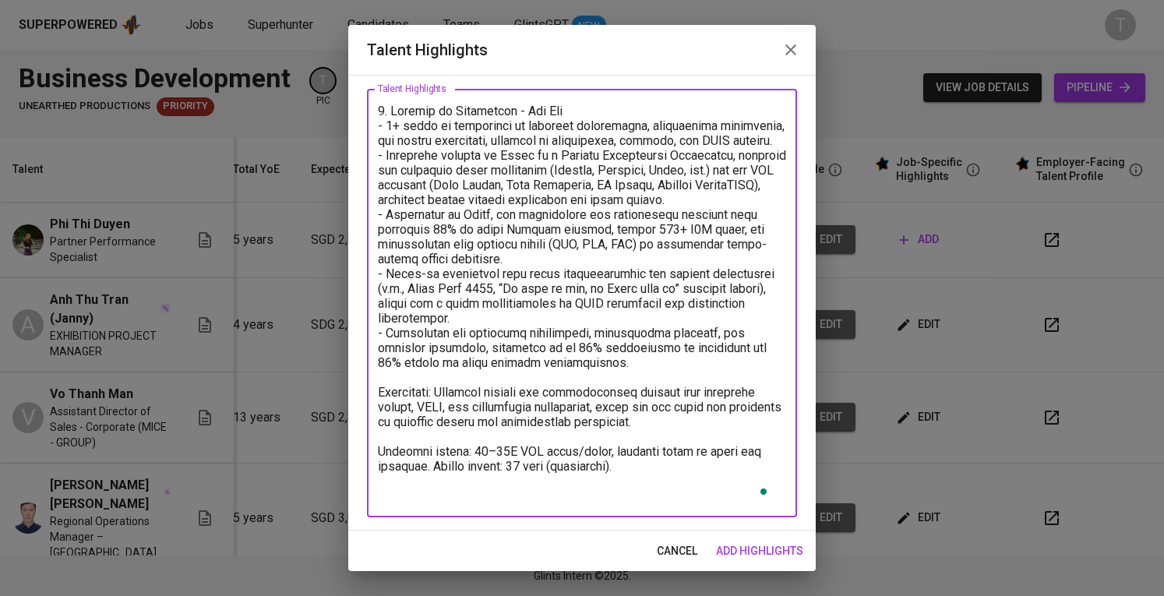
click at [380, 403] on textarea "To enrich screen reader interactions, please activate Accessibility in Grammarl…" at bounding box center [582, 304] width 408 height 400
drag, startPoint x: 671, startPoint y: 488, endPoint x: 374, endPoint y: 467, distance: 297.6
click at [374, 467] on div "x Talent Highlights" at bounding box center [582, 303] width 430 height 429
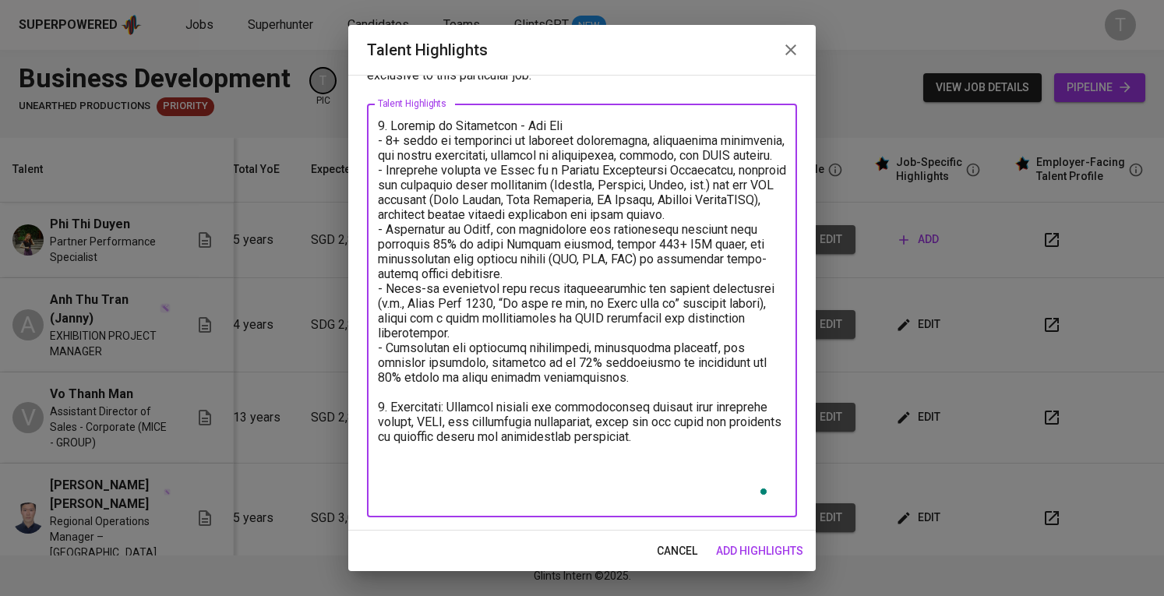
scroll to position [71, 0]
paste textarea "https://glints.sg.larksuite.com/file/Euz4bajixo2k0ux0hUBlXvGpgKf?from=from_copy…"
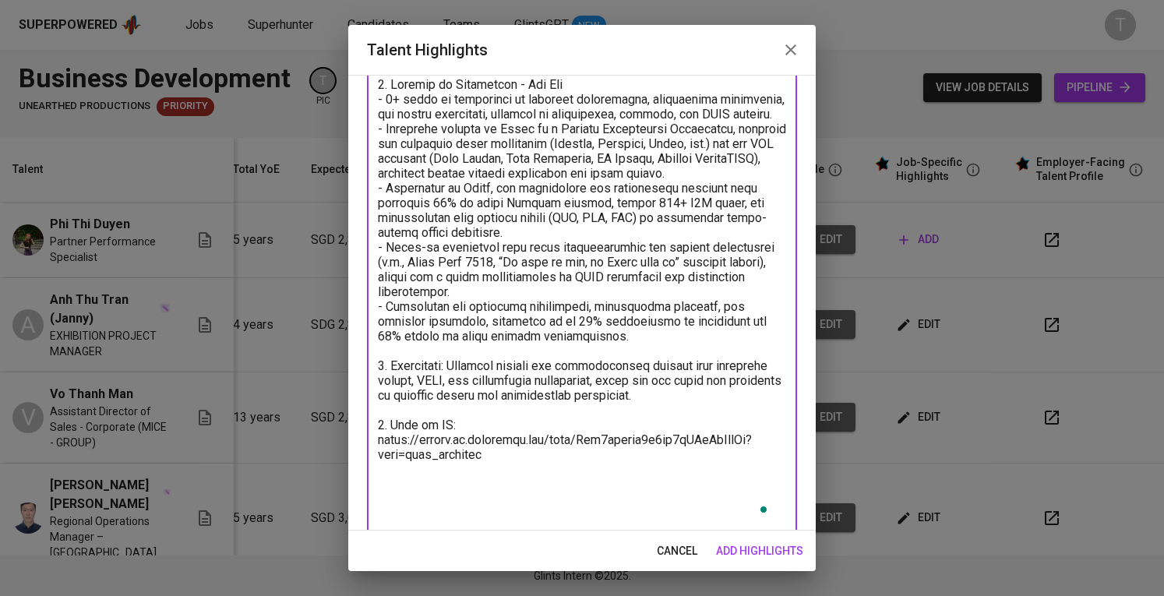
scroll to position [103, 0]
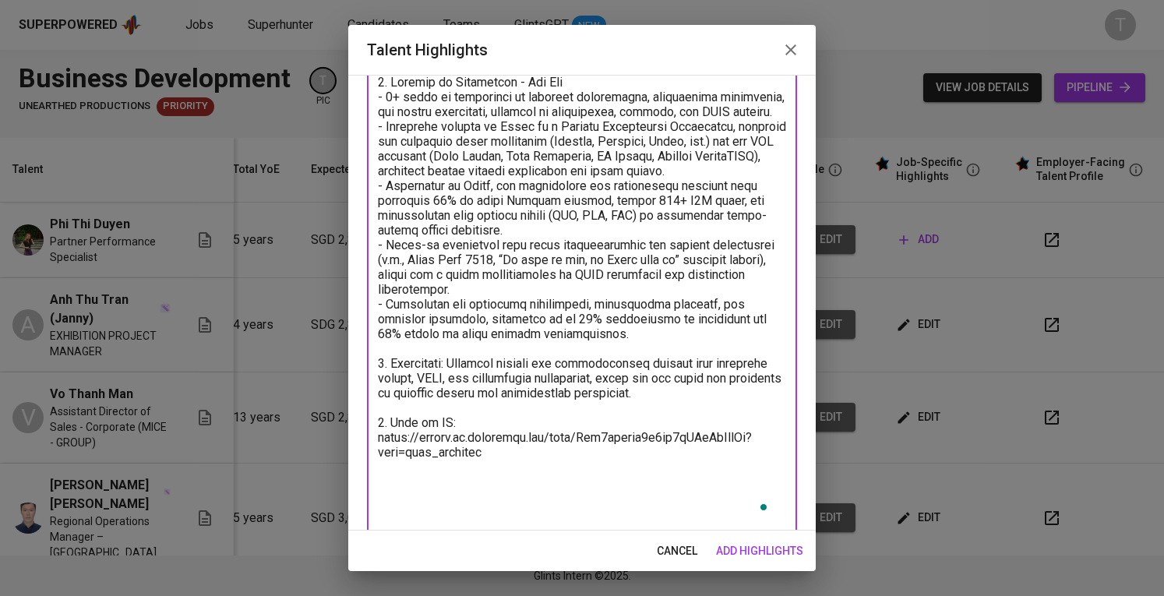
paste textarea "4. Expected salary: Total Monthly Fee: 3953 SGD - Basic Salary: 2800 SGD - Soci…"
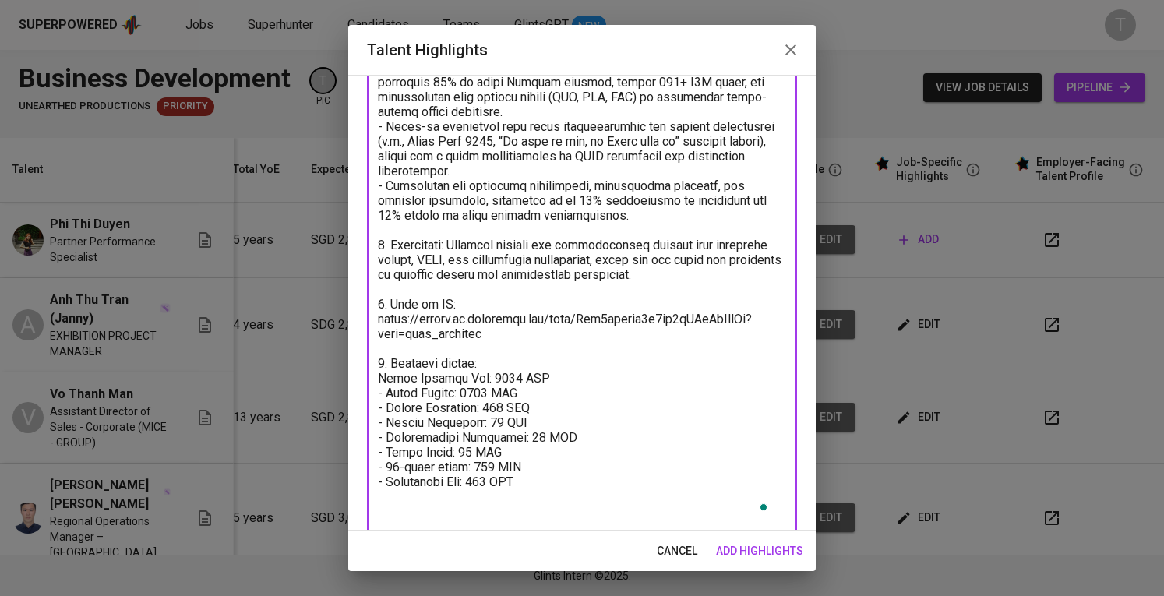
scroll to position [249, 0]
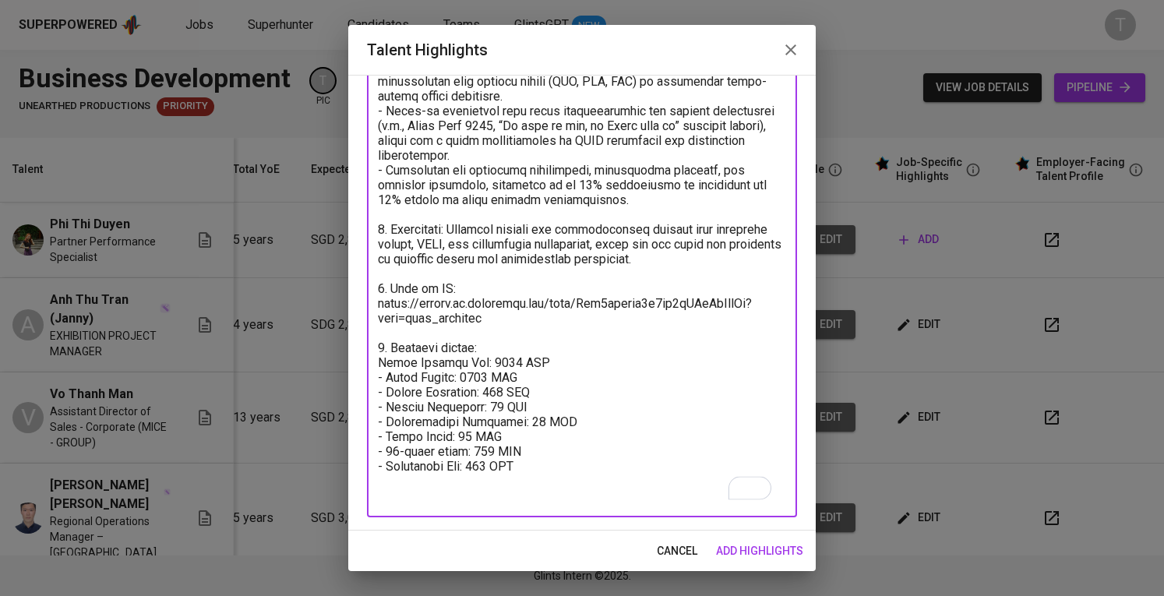
type textarea "1. Summary of Experience - Phi Thi - 5+ years of experience in business develop…"
click at [754, 542] on span "add highlights" at bounding box center [759, 551] width 87 height 19
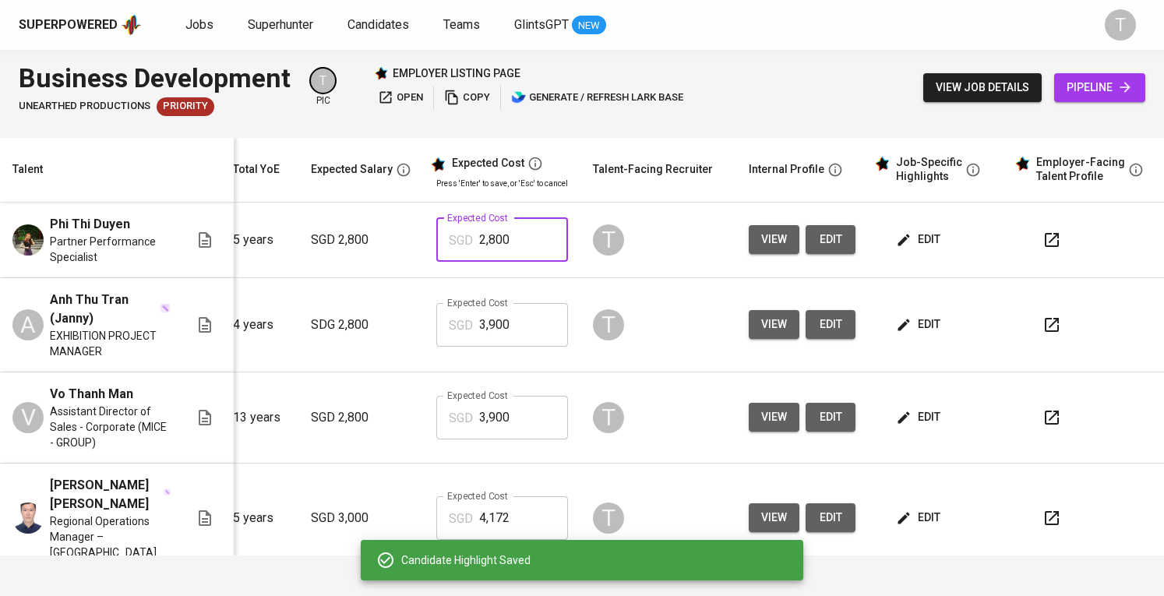
drag, startPoint x: 505, startPoint y: 242, endPoint x: 468, endPoint y: 242, distance: 37.4
click at [479, 242] on input "2,800" at bounding box center [523, 240] width 89 height 44
click at [479, 239] on input "33,900" at bounding box center [523, 240] width 89 height 44
type input "3,900"
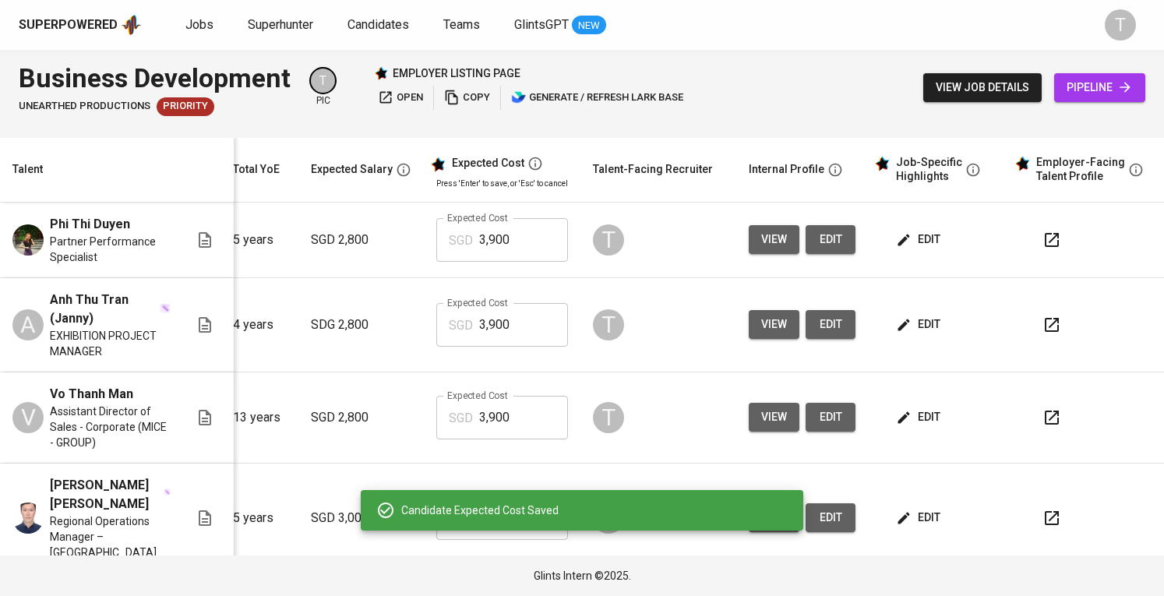
scroll to position [0, 0]
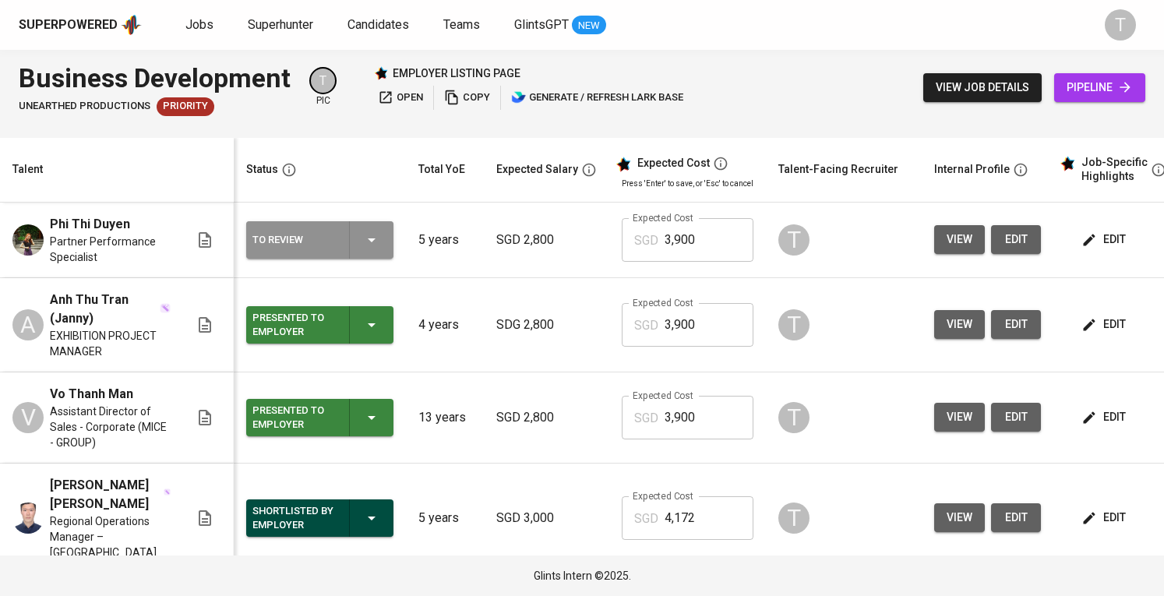
click at [375, 253] on div "To Review" at bounding box center [319, 239] width 135 height 37
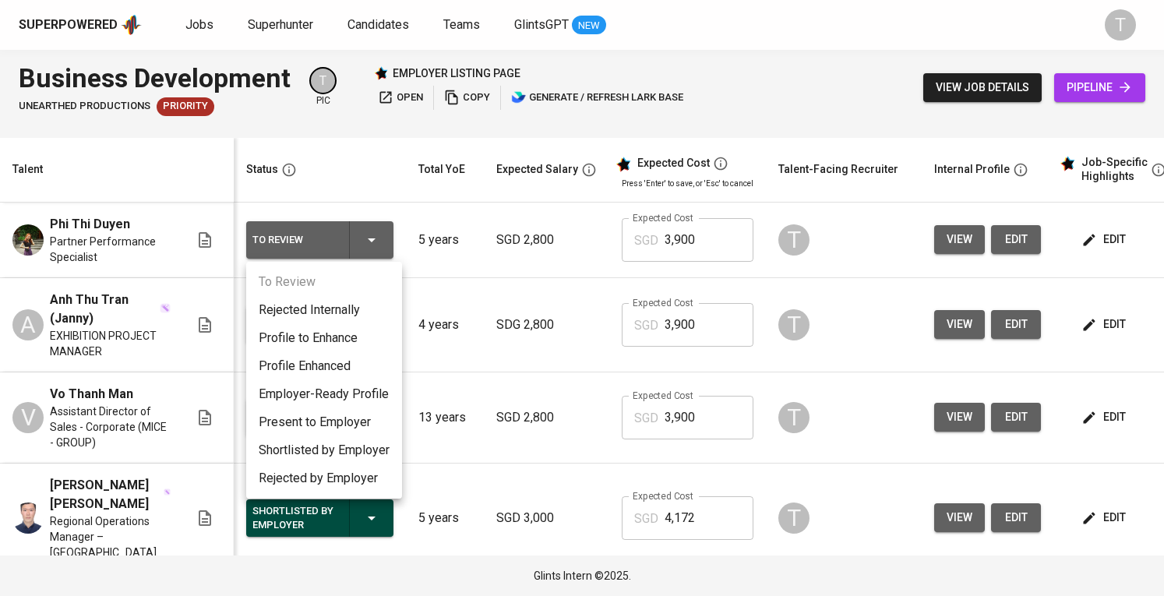
click at [361, 430] on li "Present to Employer" at bounding box center [324, 422] width 156 height 28
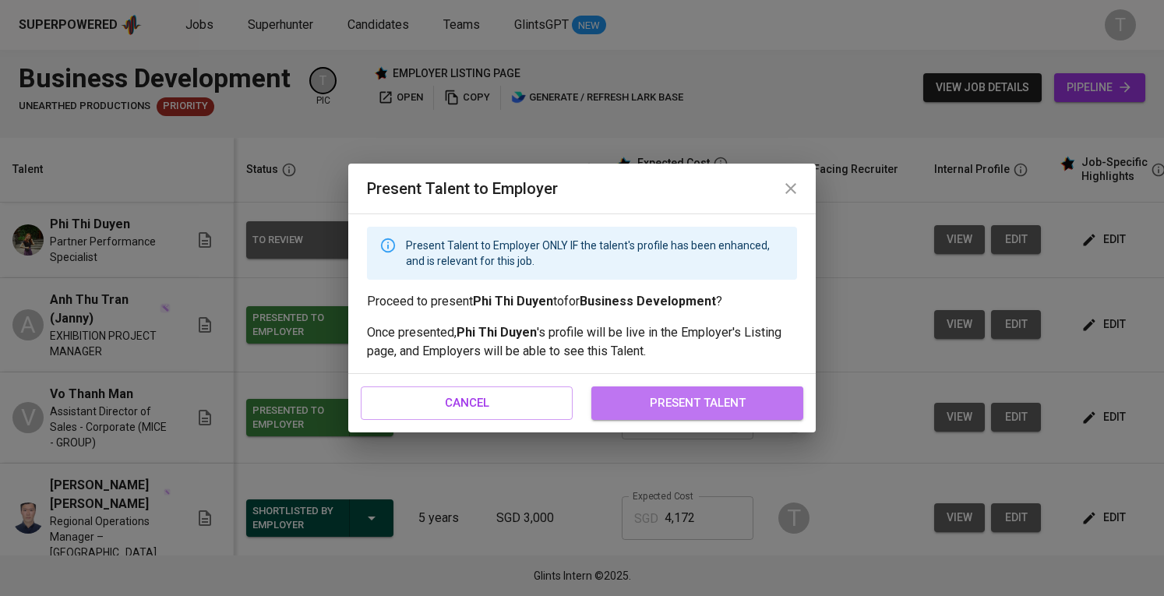
click at [732, 409] on span "present talent" at bounding box center [698, 403] width 178 height 20
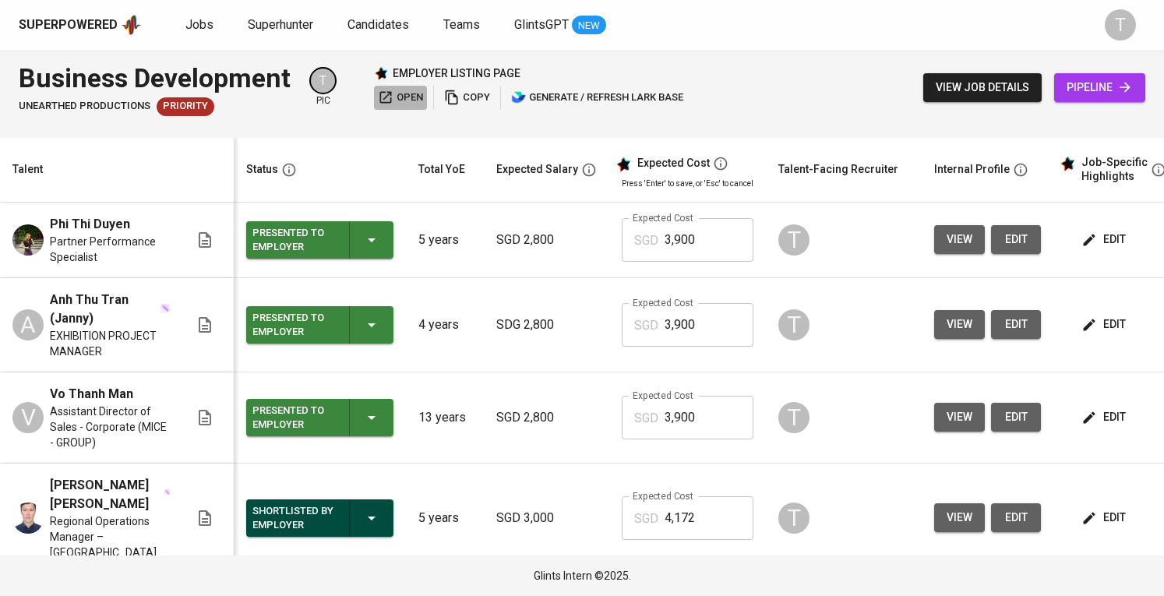
click at [404, 90] on span "open" at bounding box center [400, 98] width 45 height 18
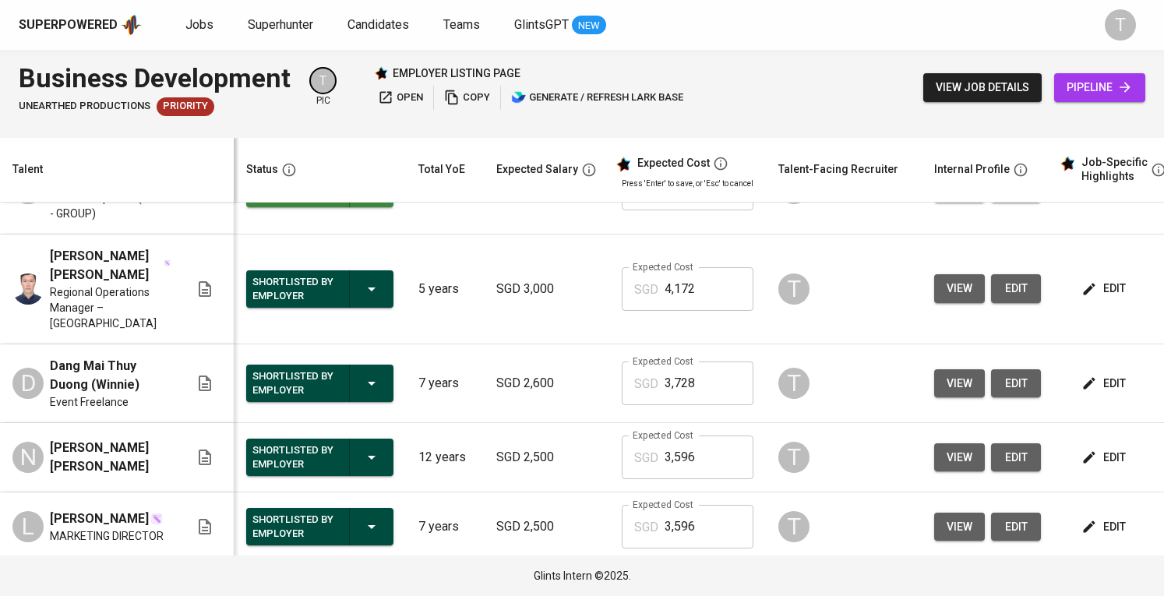
scroll to position [468, 0]
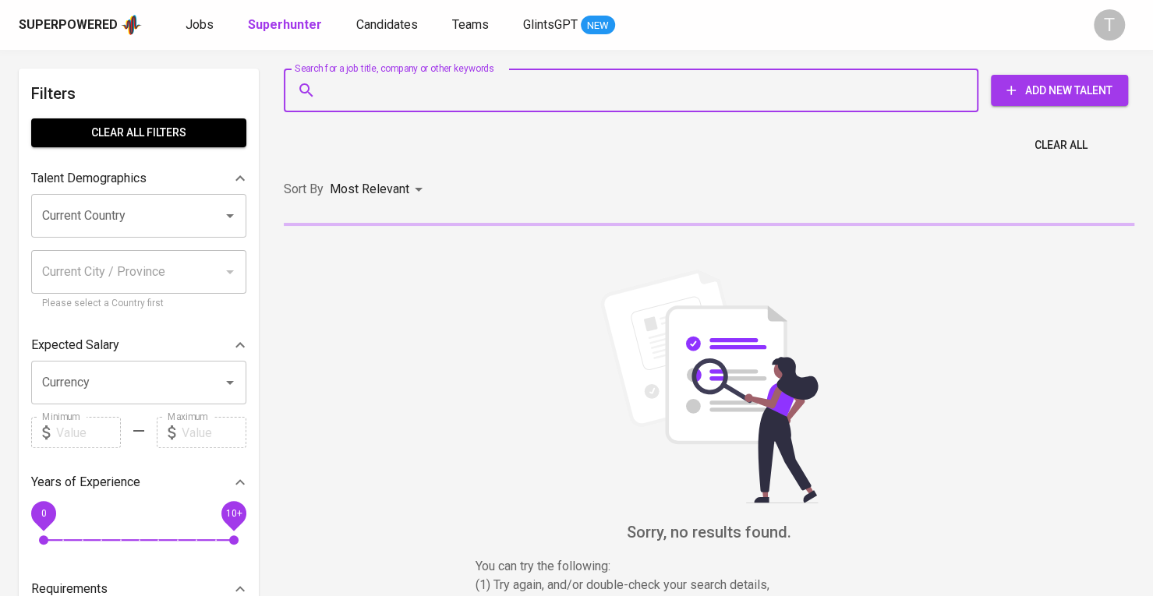
click at [469, 100] on input "Search for a job title, company or other keywords" at bounding box center [635, 91] width 626 height 30
paste input "[EMAIL_ADDRESS][DOMAIN_NAME]"
type input "[EMAIL_ADDRESS][DOMAIN_NAME]"
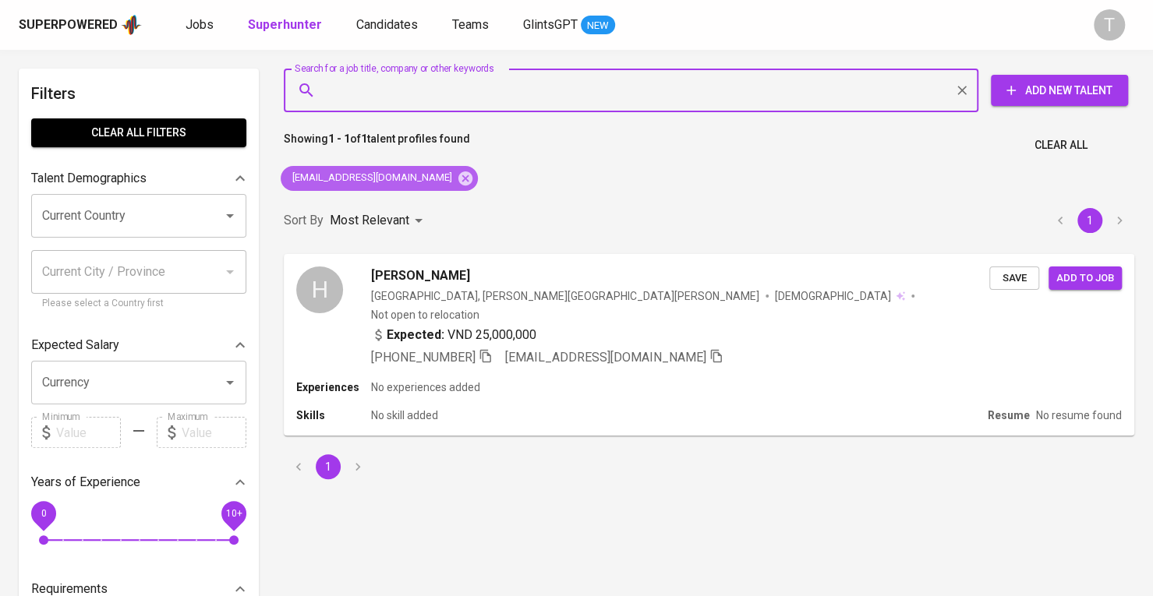
click at [457, 175] on icon at bounding box center [465, 178] width 17 height 17
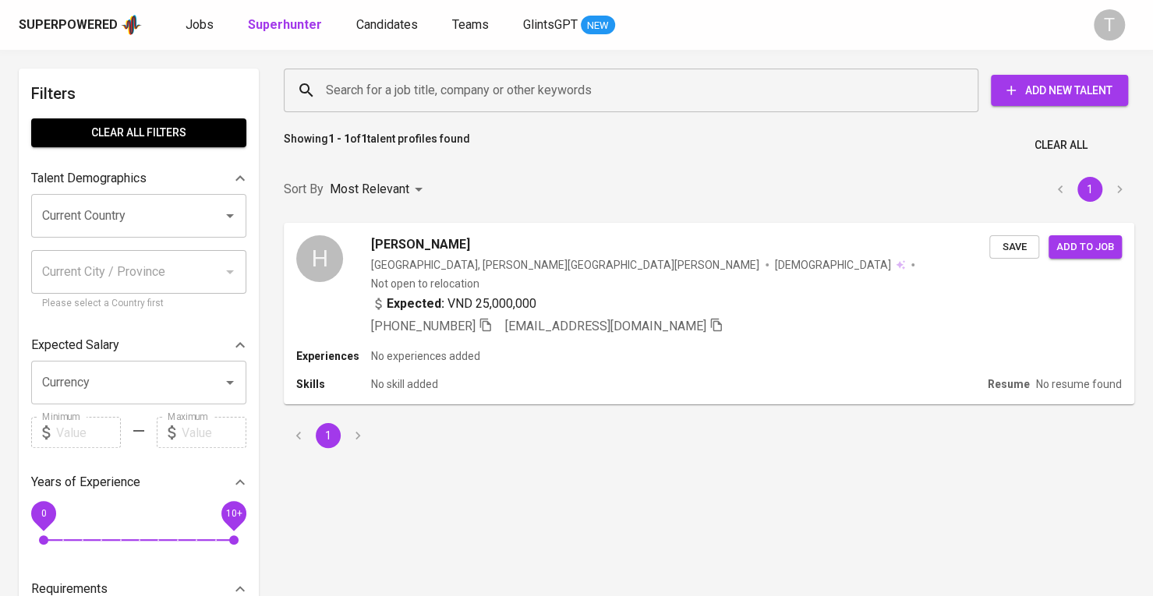
click at [464, 76] on input "Search for a job title, company or other keywords" at bounding box center [635, 91] width 626 height 30
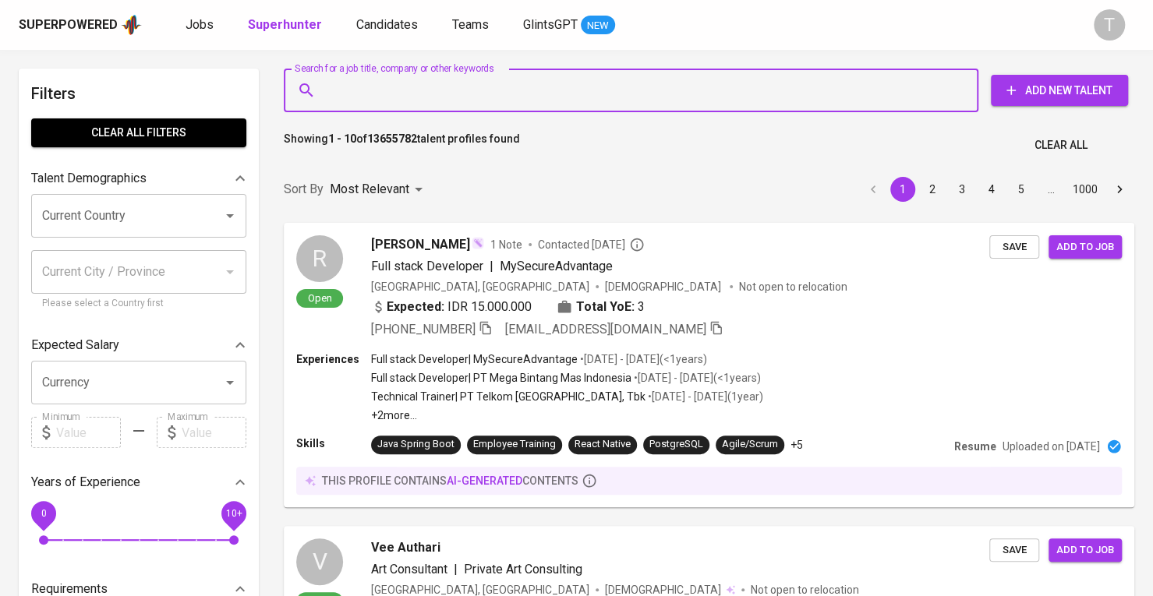
click at [460, 88] on input "Search for a job title, company or other keywords" at bounding box center [635, 91] width 626 height 30
paste input "[EMAIL_ADDRESS][DOMAIN_NAME]"
type input "[EMAIL_ADDRESS][DOMAIN_NAME]"
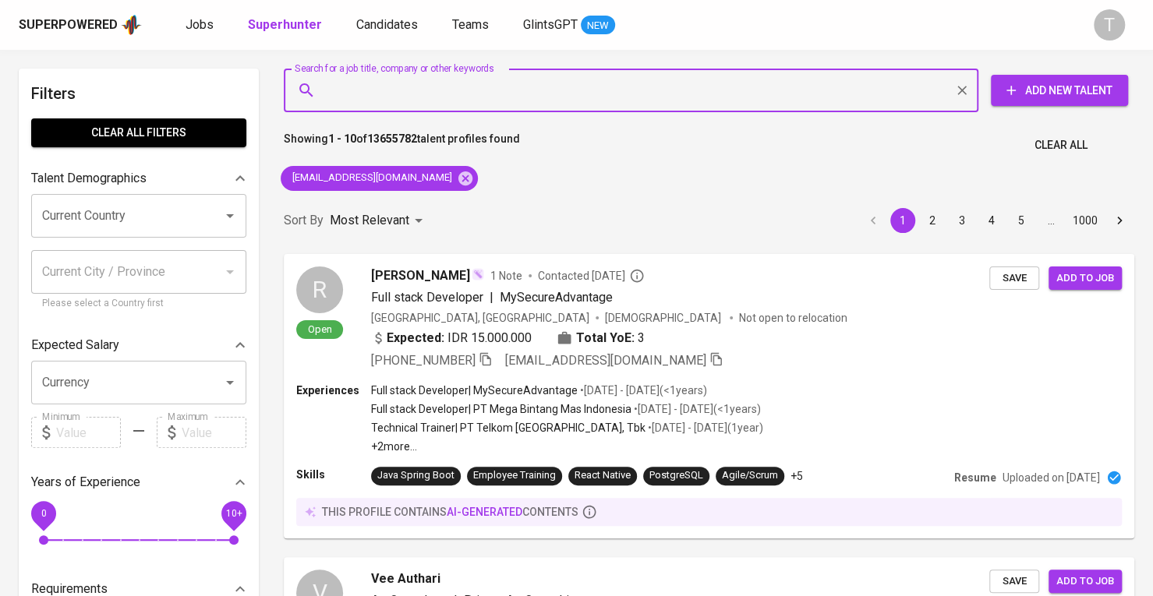
drag, startPoint x: 475, startPoint y: 97, endPoint x: 435, endPoint y: 96, distance: 40.6
click at [435, 97] on input "Search for a job title, company or other keywords" at bounding box center [635, 91] width 626 height 30
click at [435, 96] on input "Search for a job title, company or other keywords" at bounding box center [635, 91] width 626 height 30
paste input "[EMAIL_ADDRESS][DOMAIN_NAME]"
type input "[EMAIL_ADDRESS][DOMAIN_NAME]"
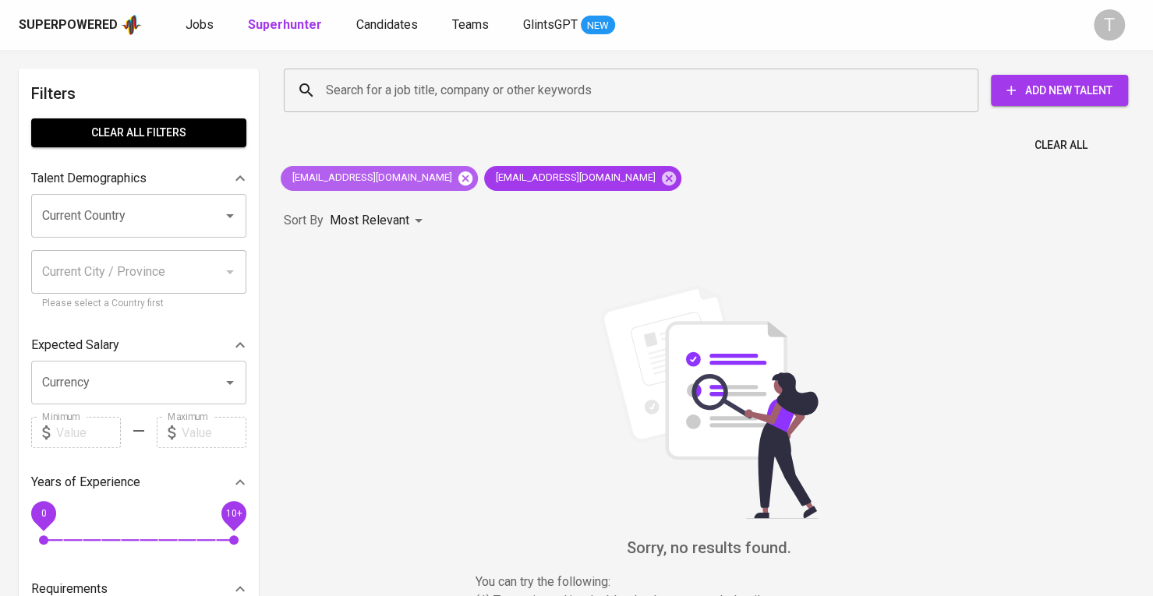
click at [458, 178] on icon at bounding box center [465, 178] width 14 height 14
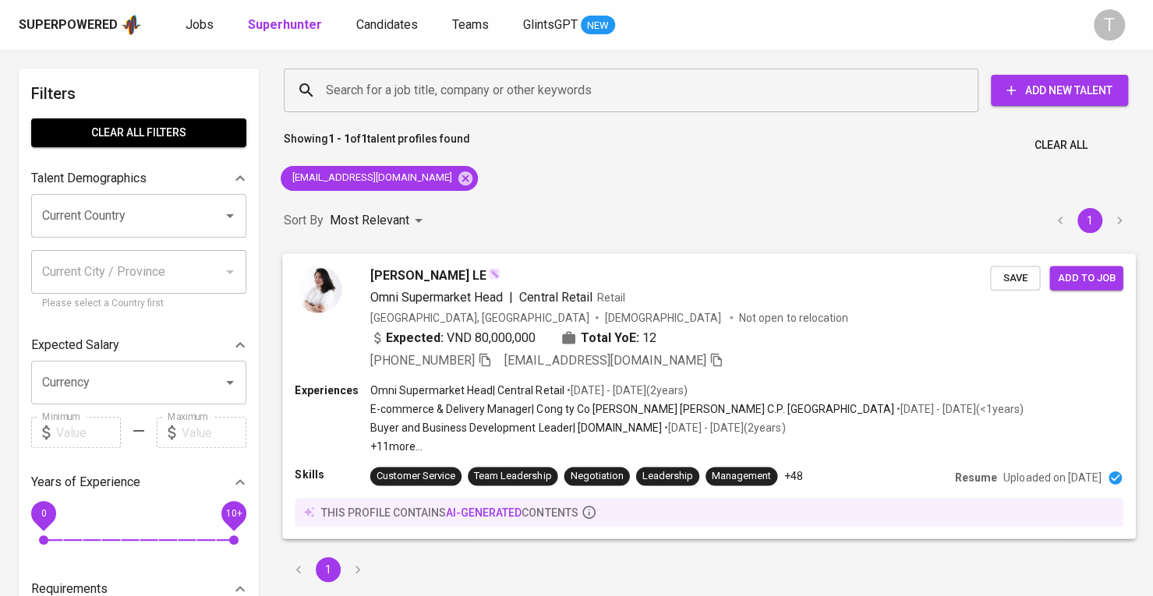
click at [1012, 279] on span "Save" at bounding box center [1014, 278] width 34 height 18
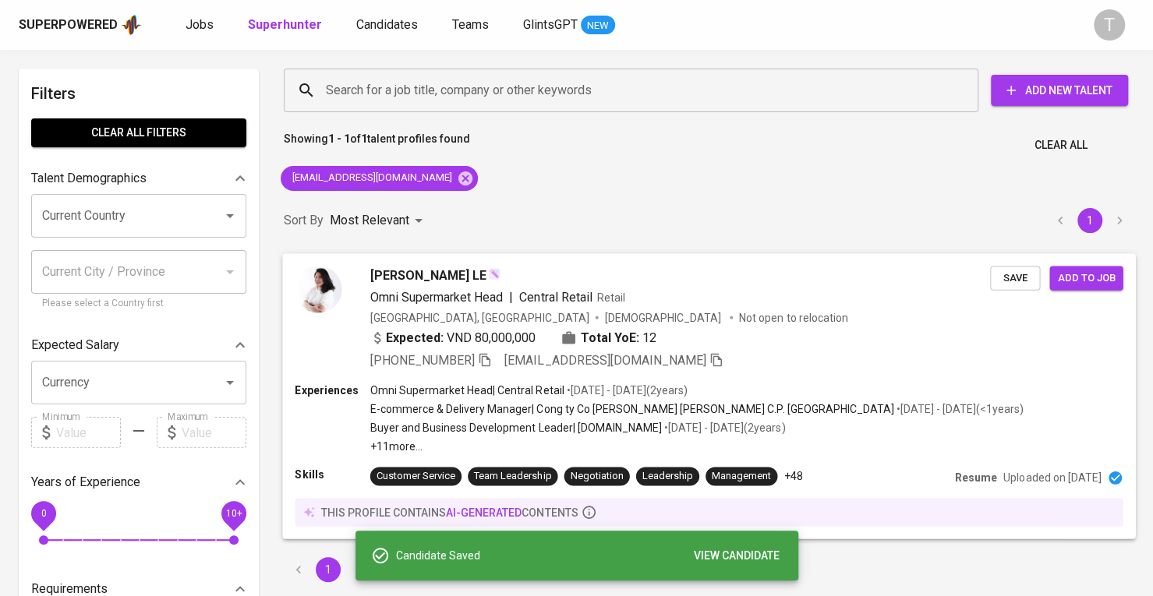
click at [906, 375] on div "[PERSON_NAME] LE Omni Supermarket Head | Central Retail Retail [GEOGRAPHIC_DATA…" at bounding box center [708, 317] width 853 height 129
click at [882, 327] on div at bounding box center [576, 298] width 1153 height 596
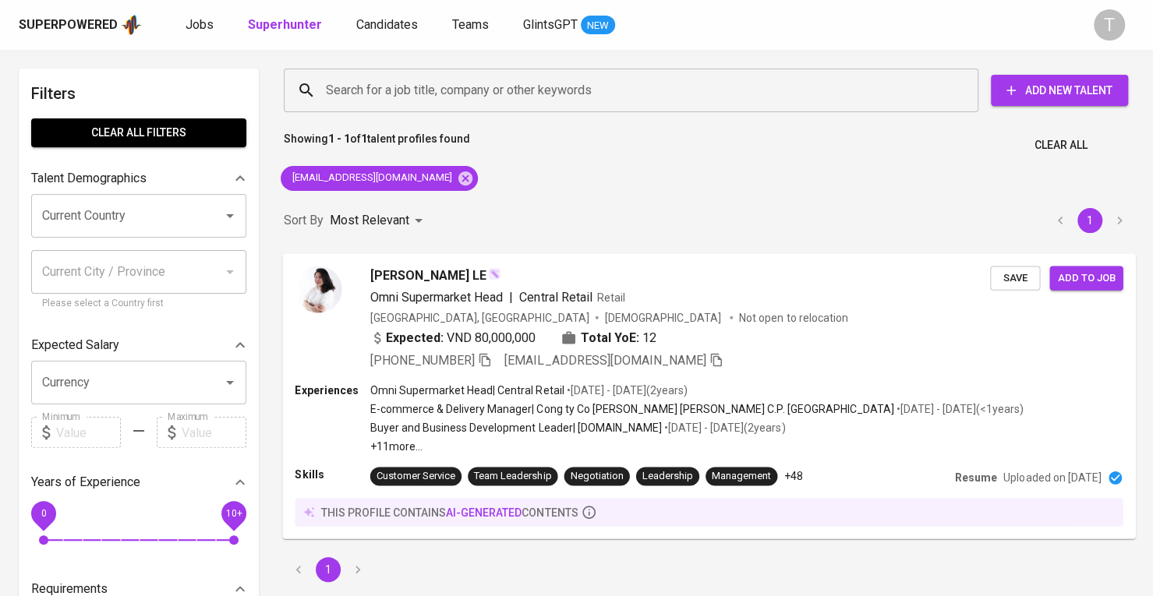
click at [726, 280] on div "[PERSON_NAME] LE" at bounding box center [680, 275] width 620 height 19
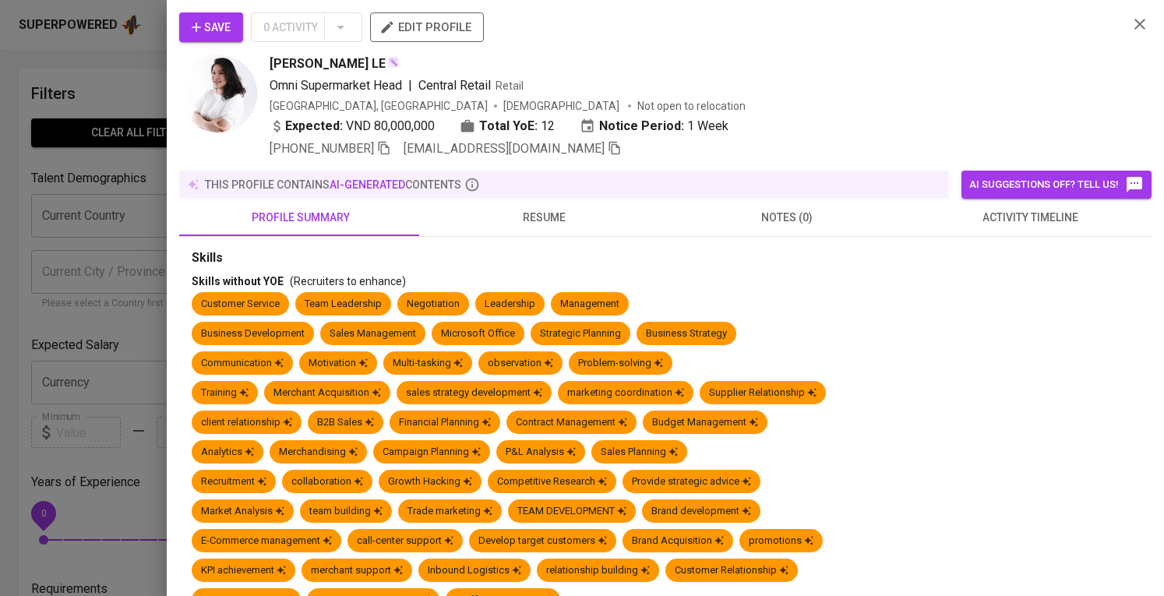
click at [727, 303] on div "Customer Service Team Leadership Negotiation Leadership Management" at bounding box center [666, 307] width 948 height 30
click at [446, 46] on div "Save 0 Activity edit profile" at bounding box center [647, 33] width 937 height 42
click at [447, 34] on span "edit profile" at bounding box center [427, 27] width 89 height 20
click at [128, 219] on div at bounding box center [582, 298] width 1164 height 596
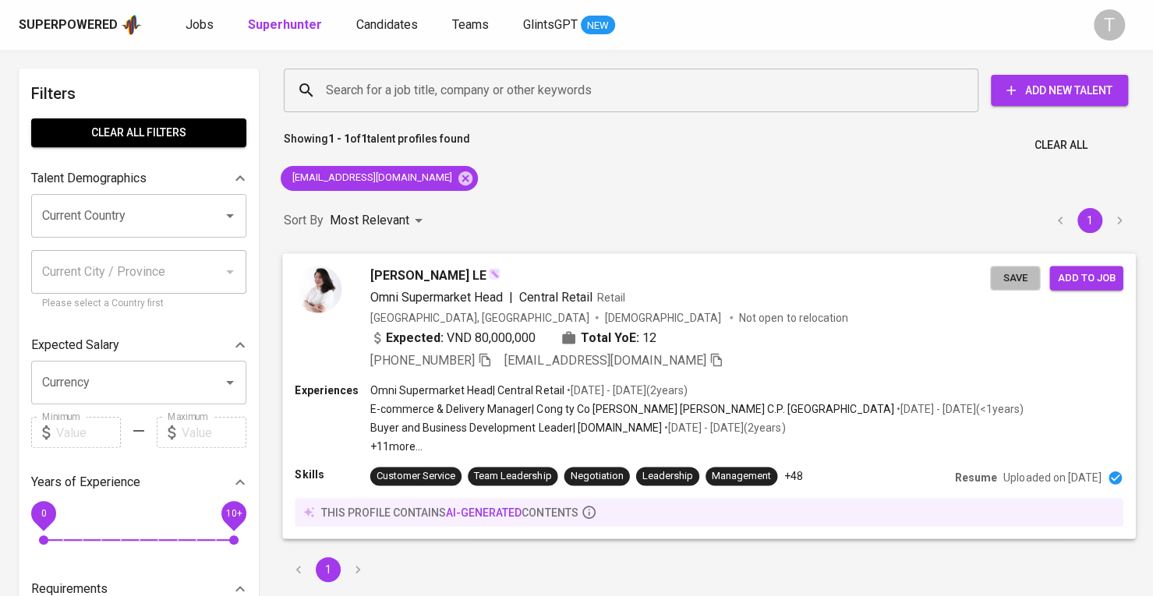
click at [1021, 275] on span "Save" at bounding box center [1014, 278] width 34 height 18
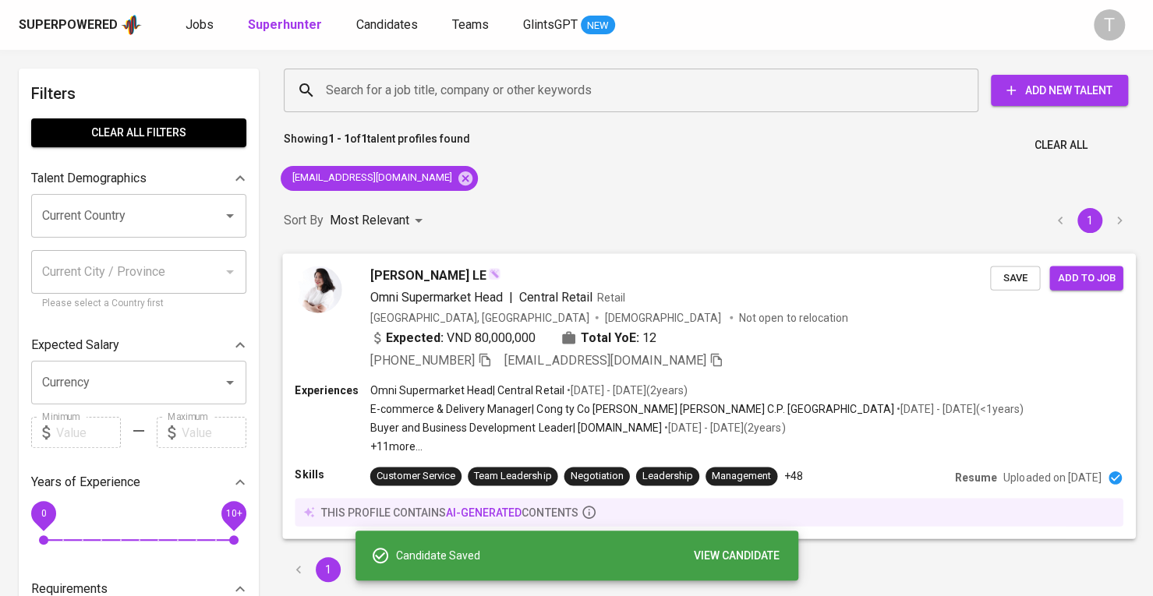
click at [1093, 278] on span "Add to job" at bounding box center [1086, 278] width 58 height 18
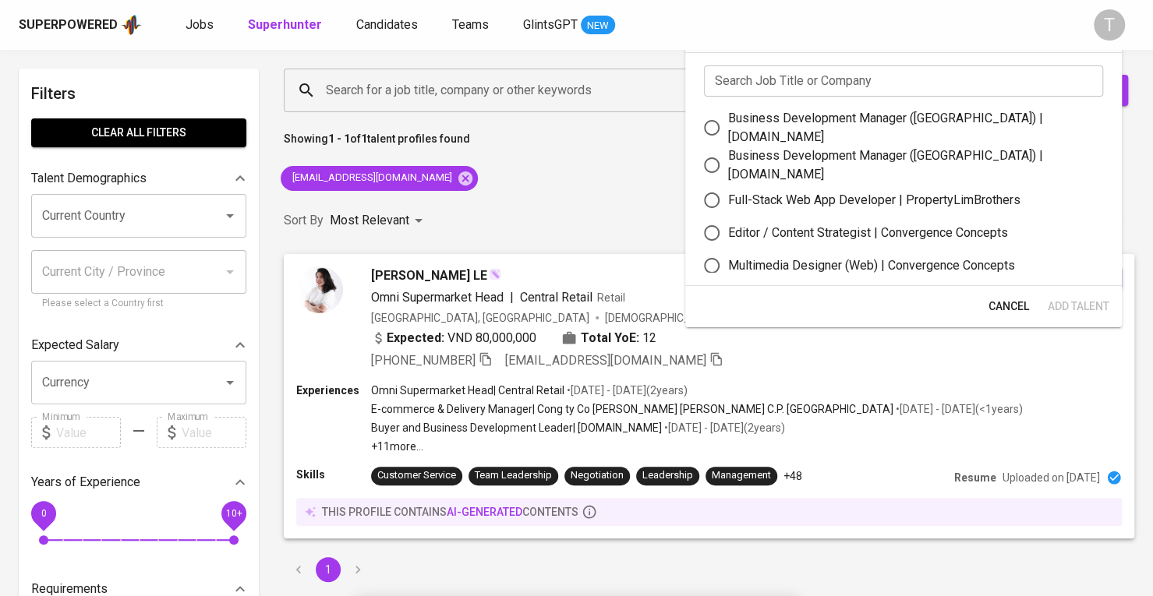
click at [968, 164] on div "Business Development Manager (Vietnam) | letsbundle.io" at bounding box center [909, 165] width 362 height 37
click at [728, 164] on input "Business Development Manager (Vietnam) | letsbundle.io" at bounding box center [711, 165] width 33 height 33
radio input "true"
click at [1086, 311] on span "Add Talent" at bounding box center [1078, 306] width 62 height 19
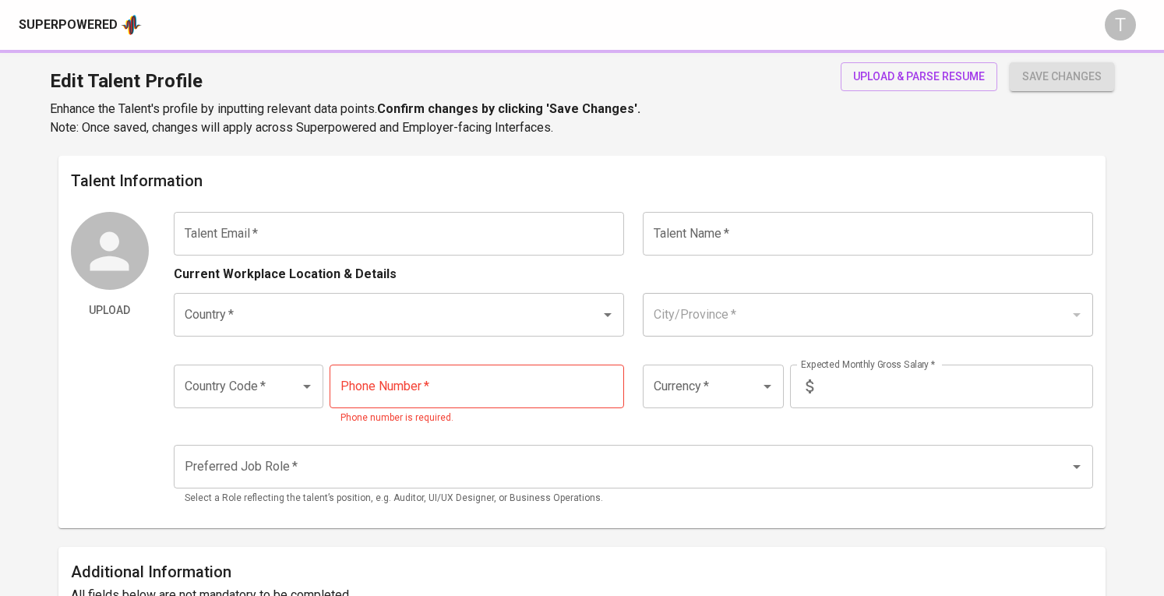
type input "[EMAIL_ADDRESS][DOMAIN_NAME]"
type input "[PERSON_NAME] LE"
type input "[GEOGRAPHIC_DATA]"
type input "+84"
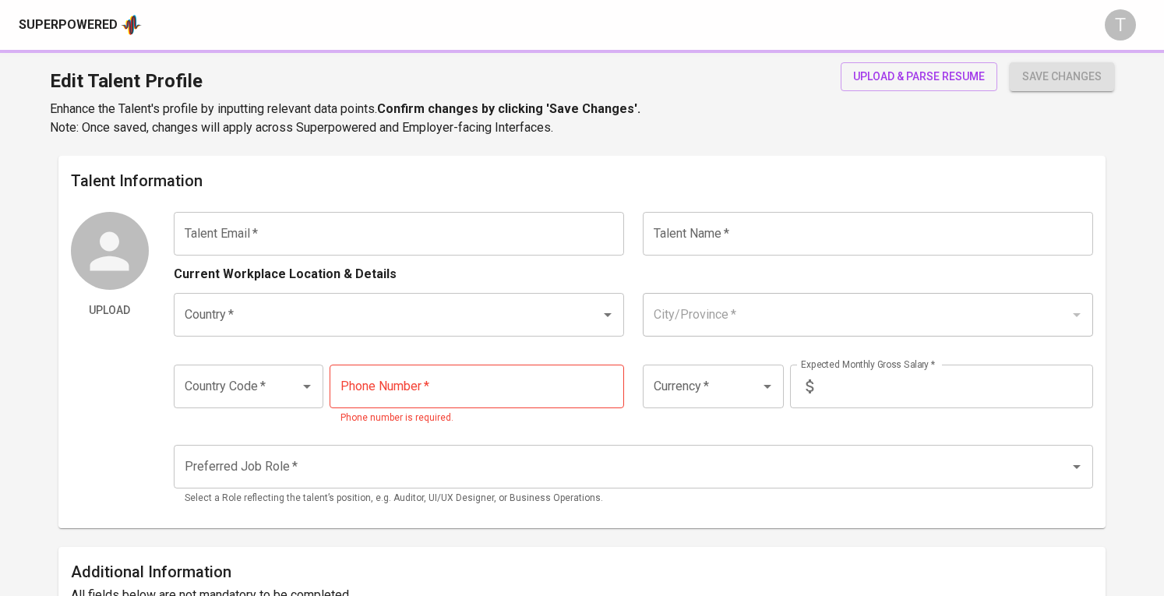
type input "[PHONE_NUMBER]"
type input "VND"
type input "80,000,000"
radio input "true"
type input "12"
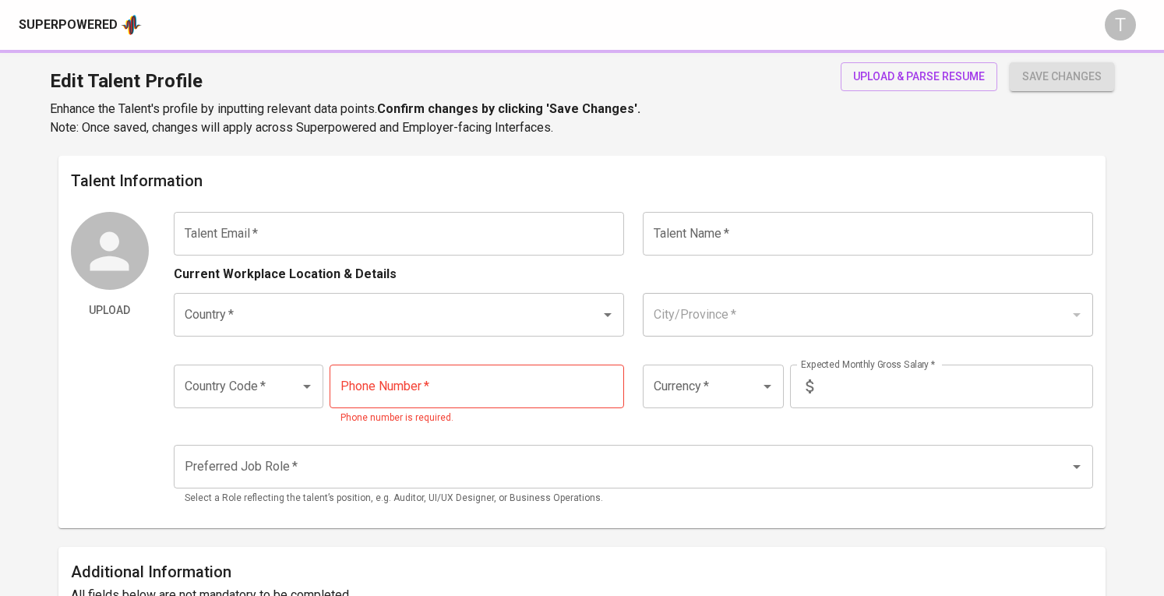
type input "1 Week"
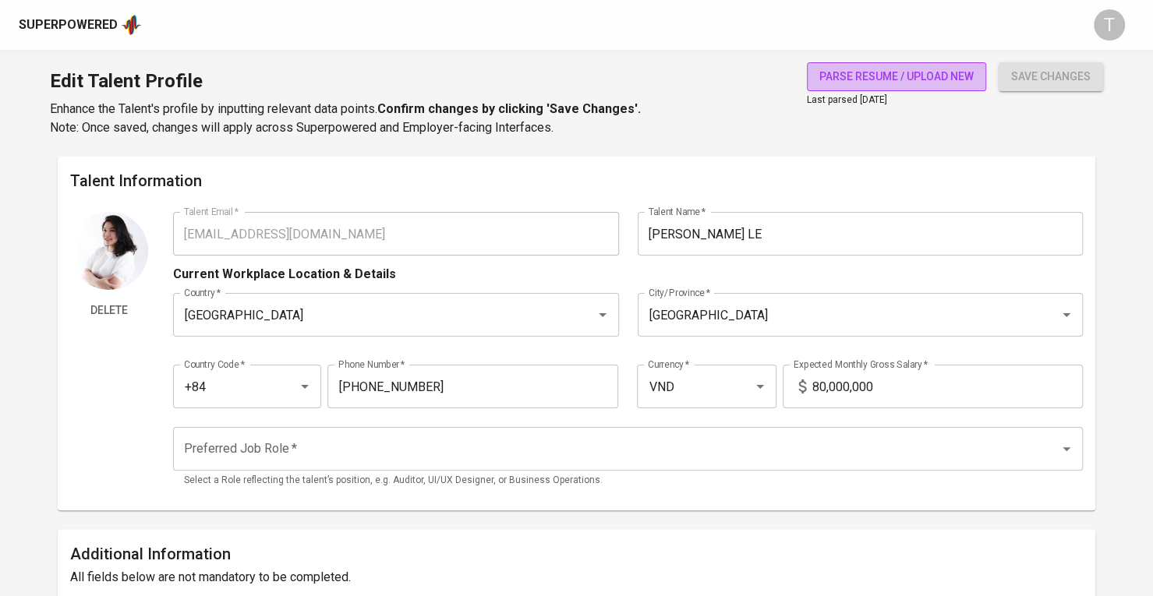
click at [940, 82] on span "parse resume / upload new" at bounding box center [896, 76] width 154 height 19
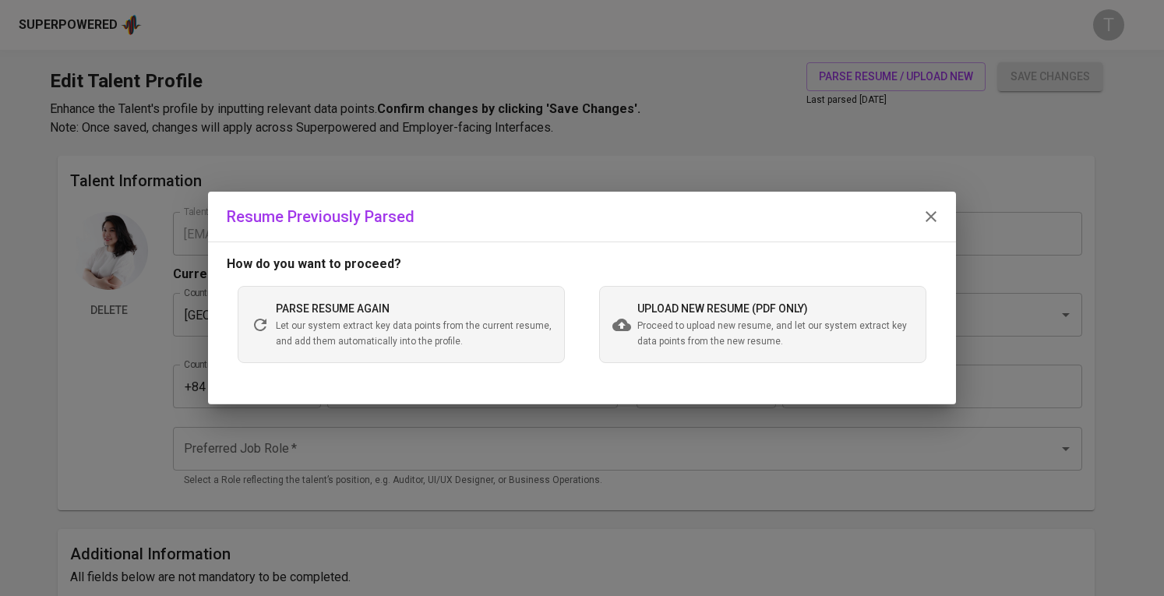
click at [669, 330] on span "Proceed to upload new resume, and let our system extract key data points from t…" at bounding box center [775, 334] width 276 height 31
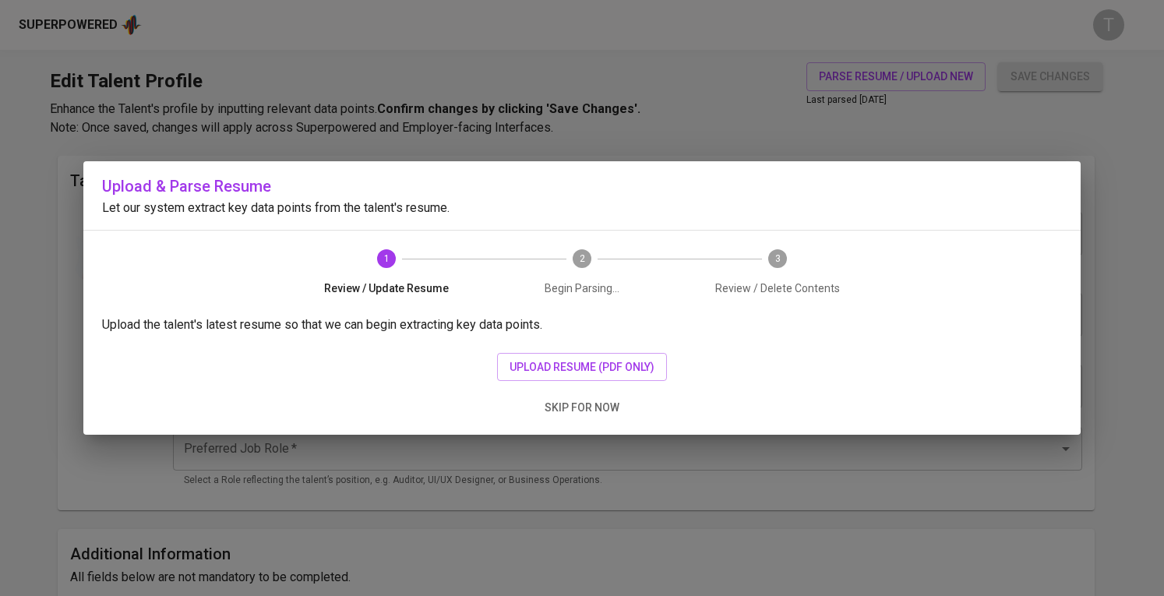
click at [566, 344] on div "Upload the talent's latest resume so that we can begin extracting key data poin…" at bounding box center [581, 375] width 997 height 119
click at [567, 358] on span "upload resume (pdf only)" at bounding box center [582, 367] width 145 height 19
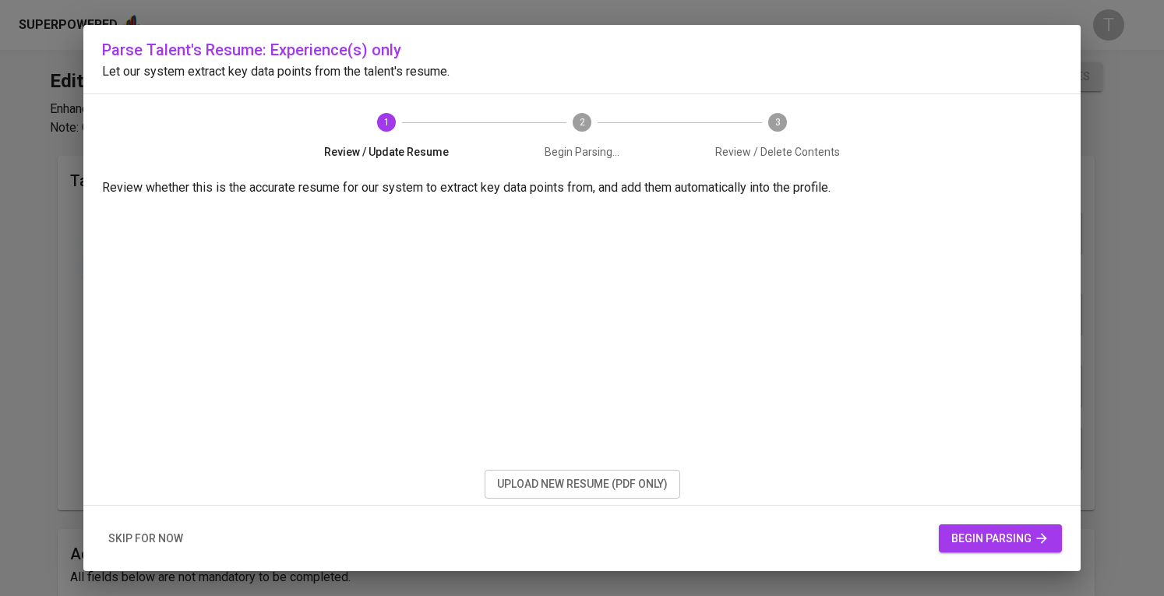
click at [1034, 551] on button "begin parsing" at bounding box center [1000, 538] width 123 height 29
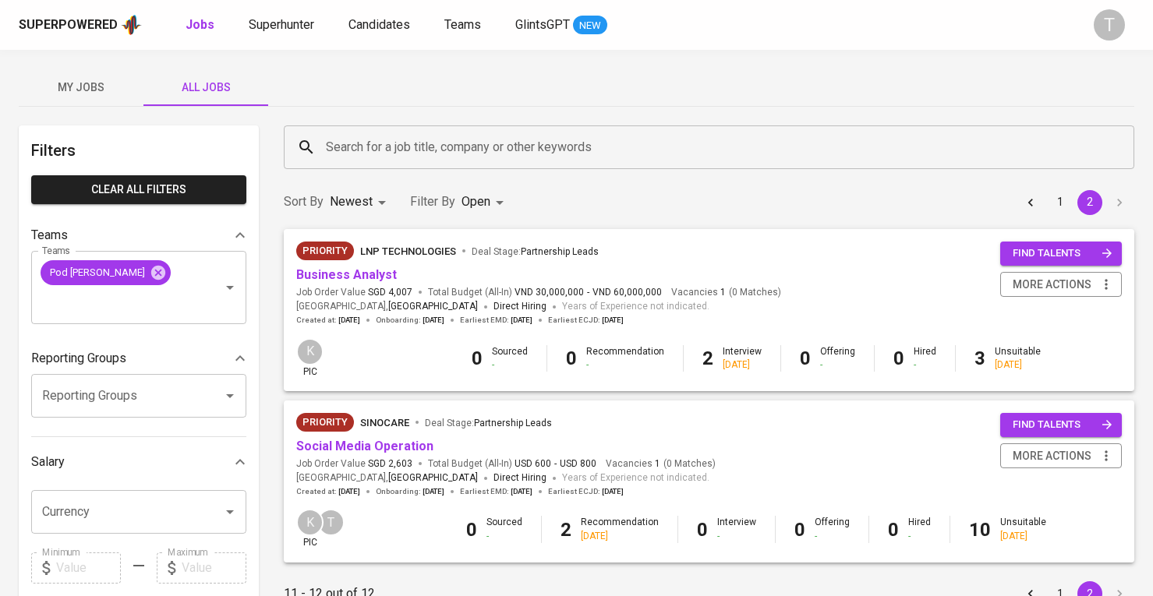
scroll to position [153, 0]
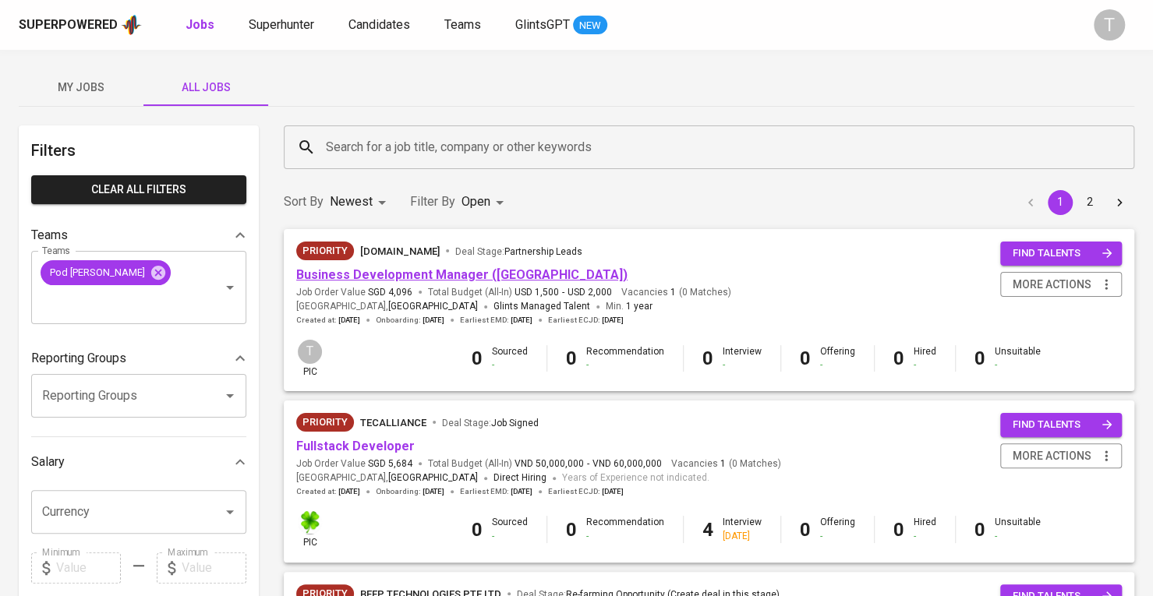
click at [519, 273] on link "Business Development Manager (Vietnam)" at bounding box center [461, 274] width 331 height 15
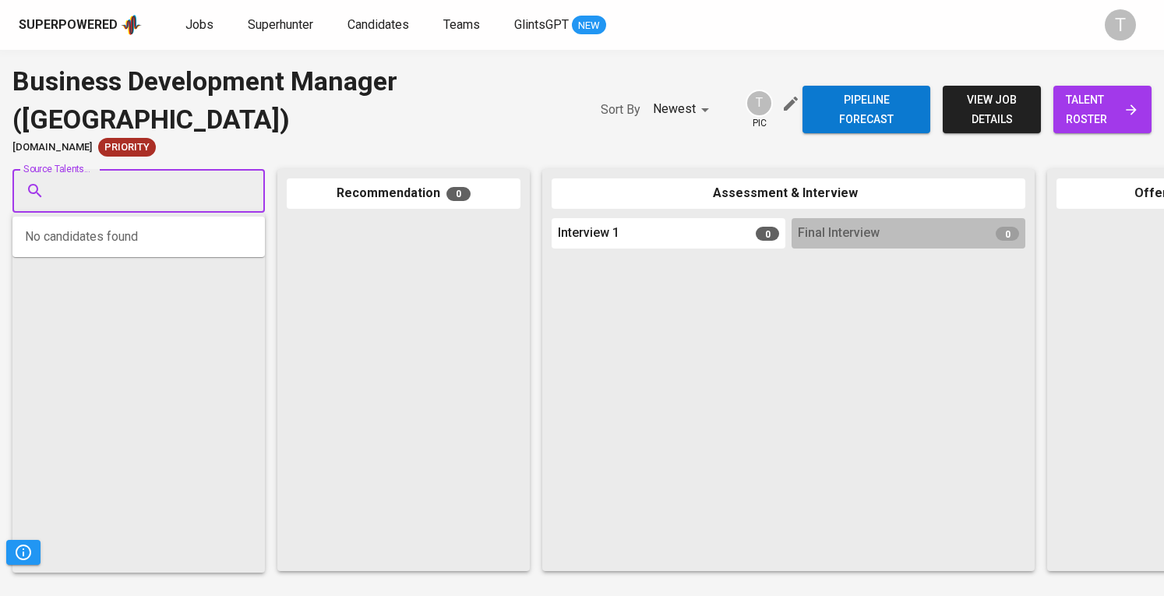
click at [169, 189] on input "Source Talents..." at bounding box center [133, 191] width 164 height 30
paste input "[EMAIL_ADDRESS][DOMAIN_NAME]"
type input "[EMAIL_ADDRESS][DOMAIN_NAME]"
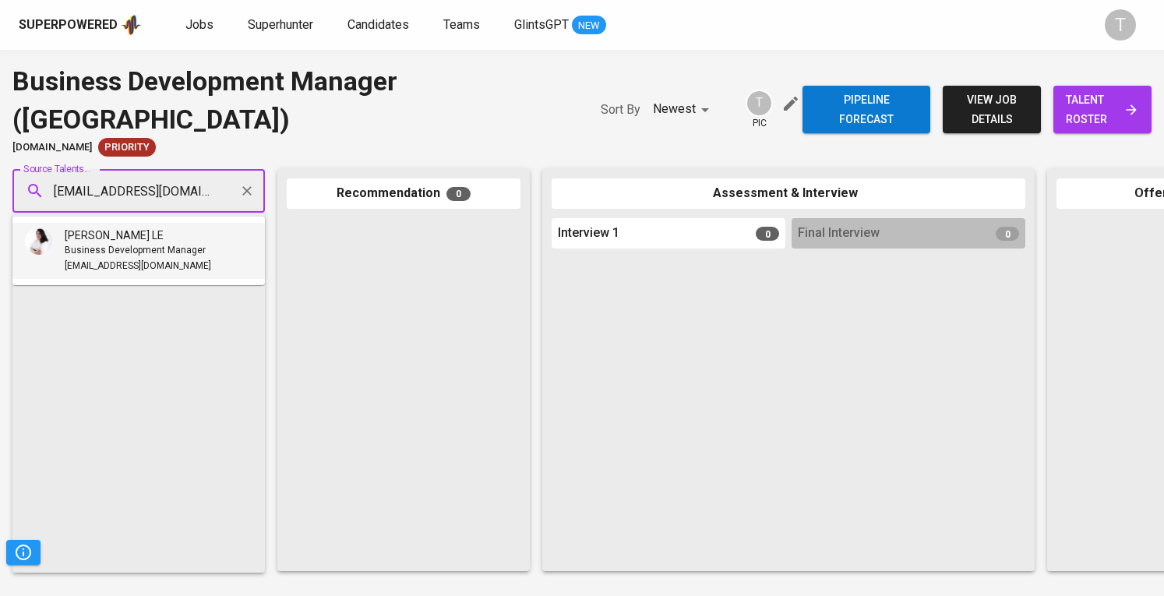
click at [161, 257] on span "Business Development Manager" at bounding box center [135, 251] width 141 height 16
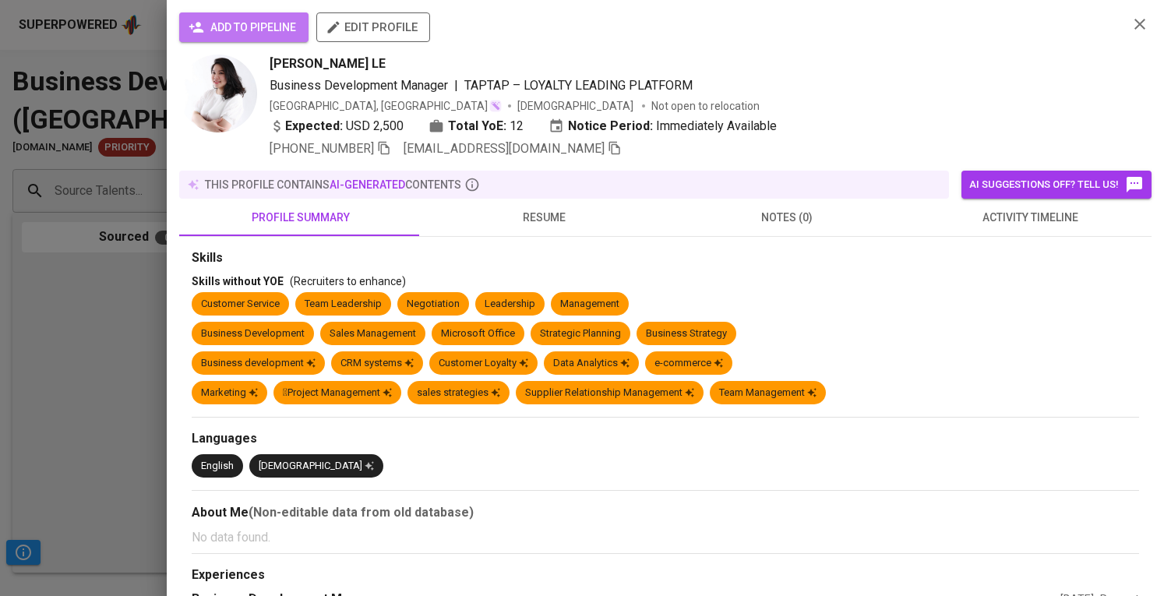
click at [253, 30] on span "add to pipeline" at bounding box center [244, 27] width 104 height 19
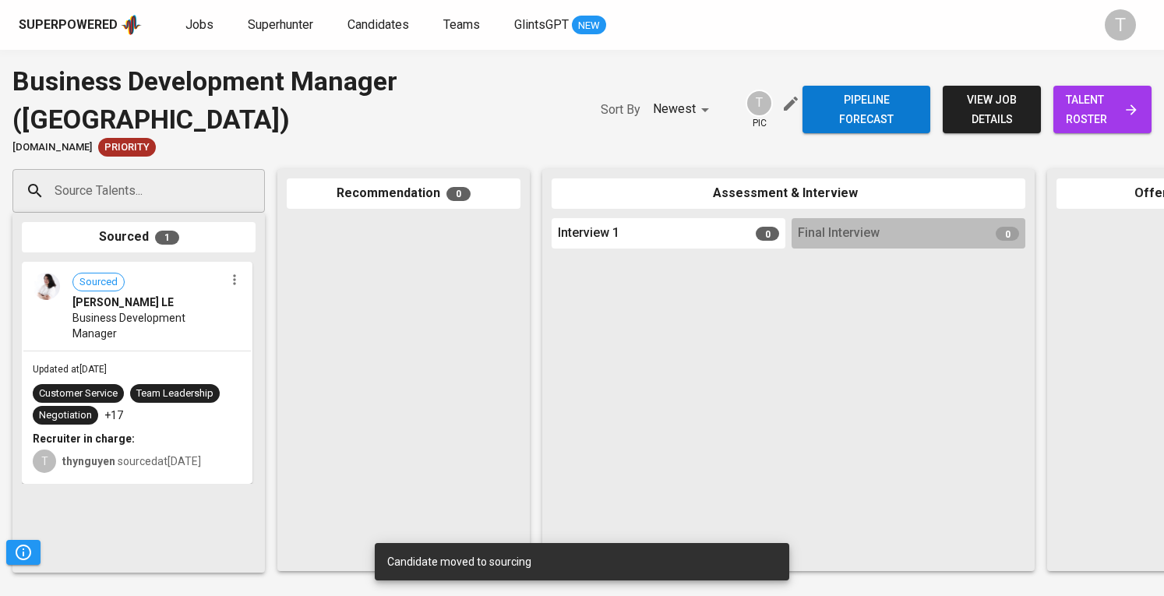
click at [1110, 138] on div "Pipeline forecast view job details talent roster" at bounding box center [977, 109] width 349 height 94
click at [1107, 111] on span "talent roster" at bounding box center [1102, 109] width 73 height 38
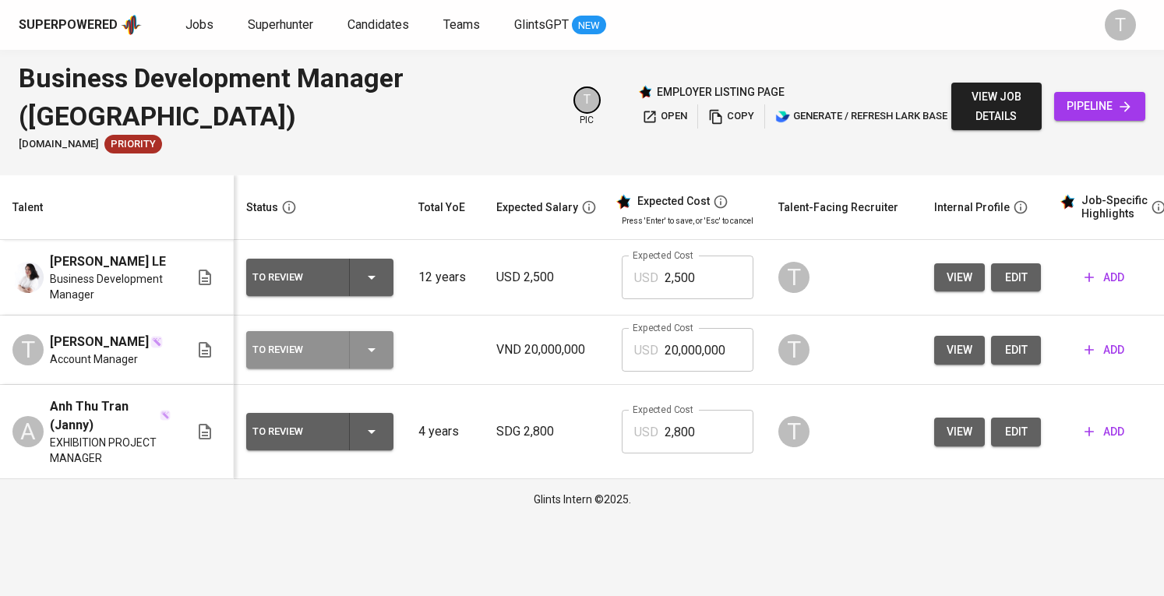
click at [368, 359] on icon "button" at bounding box center [371, 350] width 19 height 19
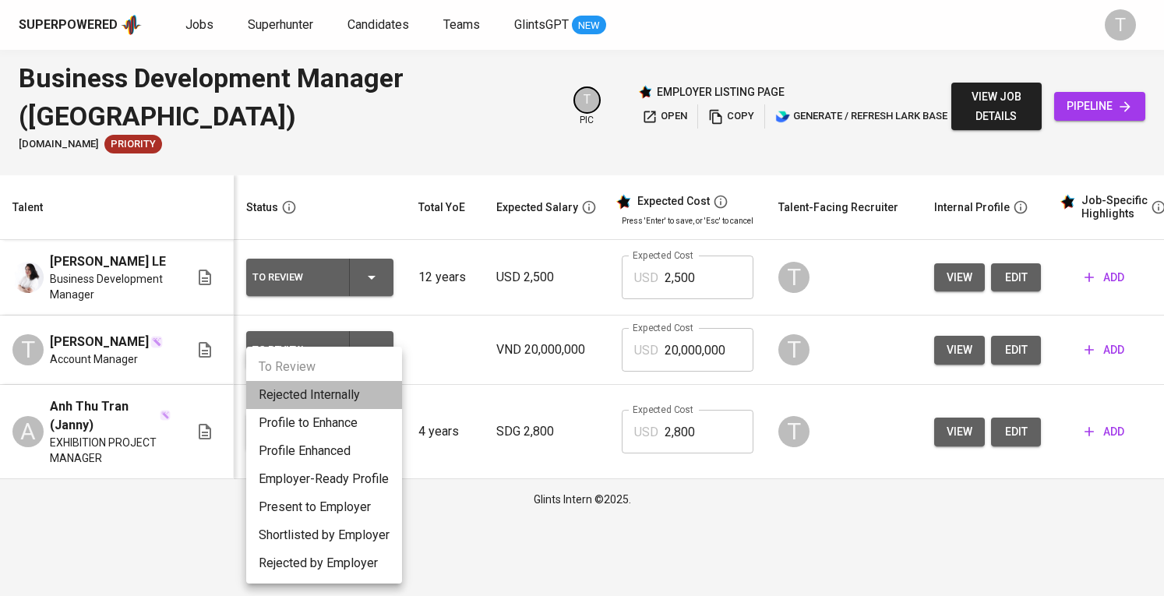
click at [346, 394] on li "Rejected Internally" at bounding box center [324, 395] width 156 height 28
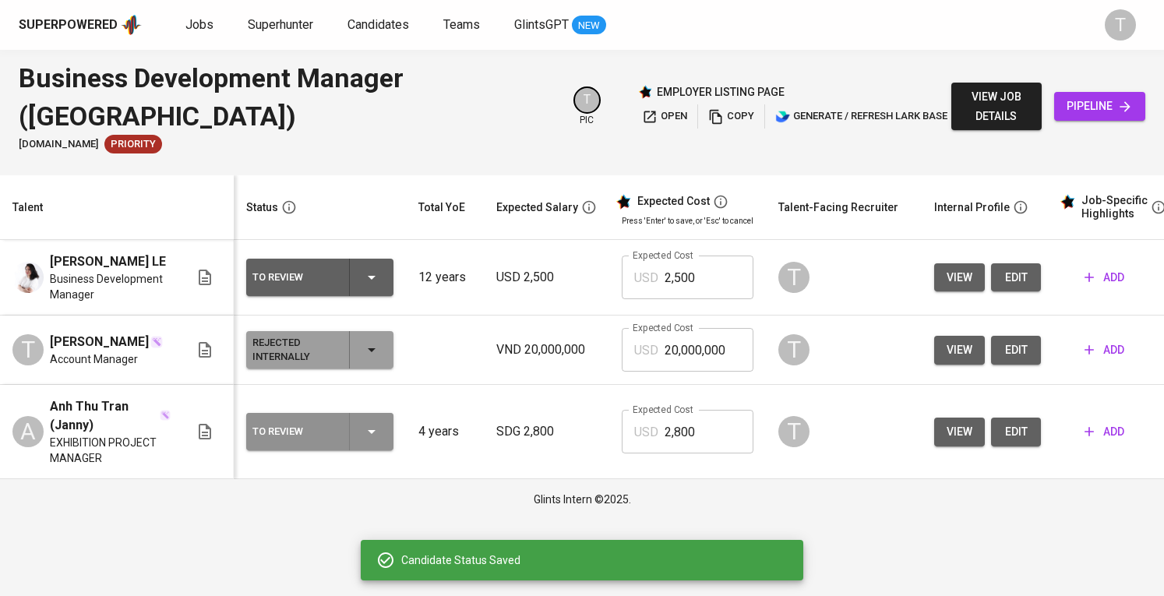
click at [369, 432] on icon "button" at bounding box center [371, 431] width 19 height 19
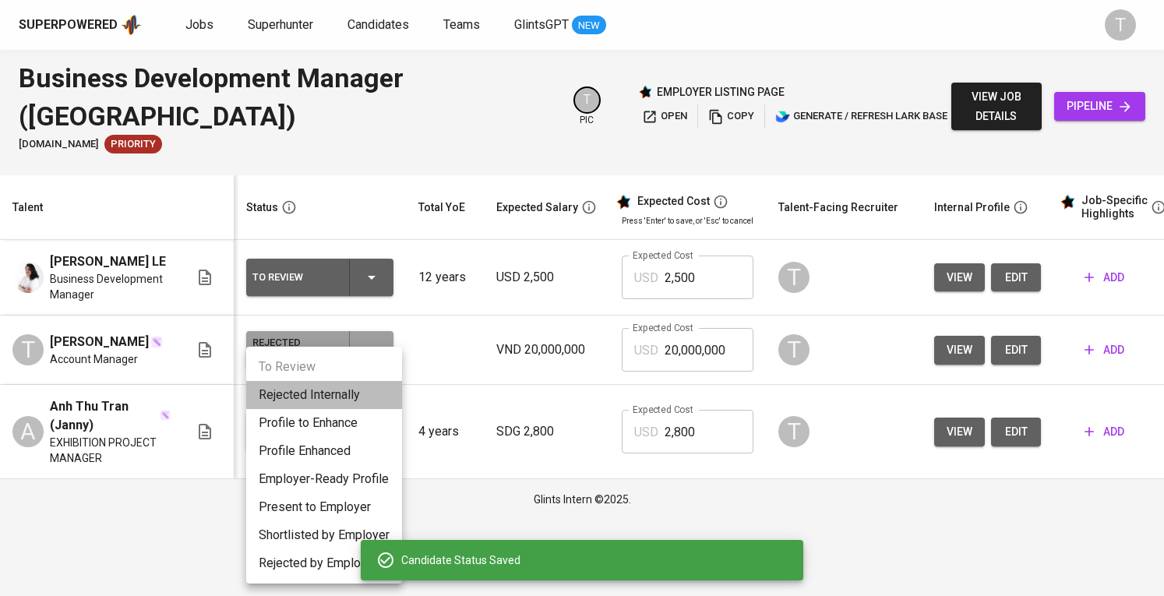
click at [341, 394] on li "Rejected Internally" at bounding box center [324, 395] width 156 height 28
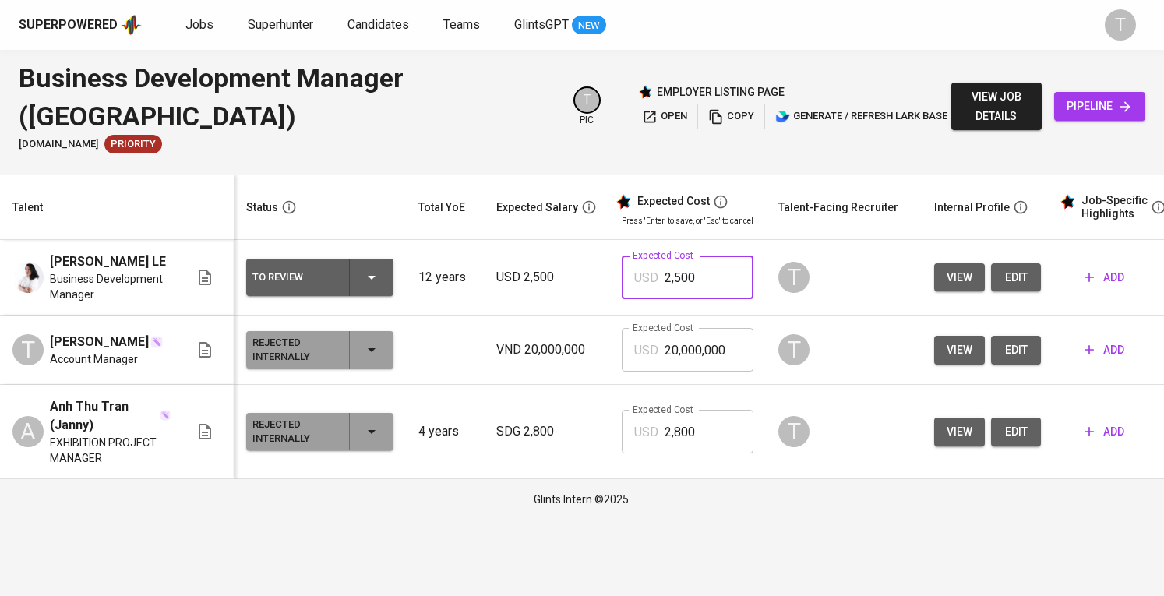
click at [714, 278] on input "2,500" at bounding box center [709, 278] width 89 height 44
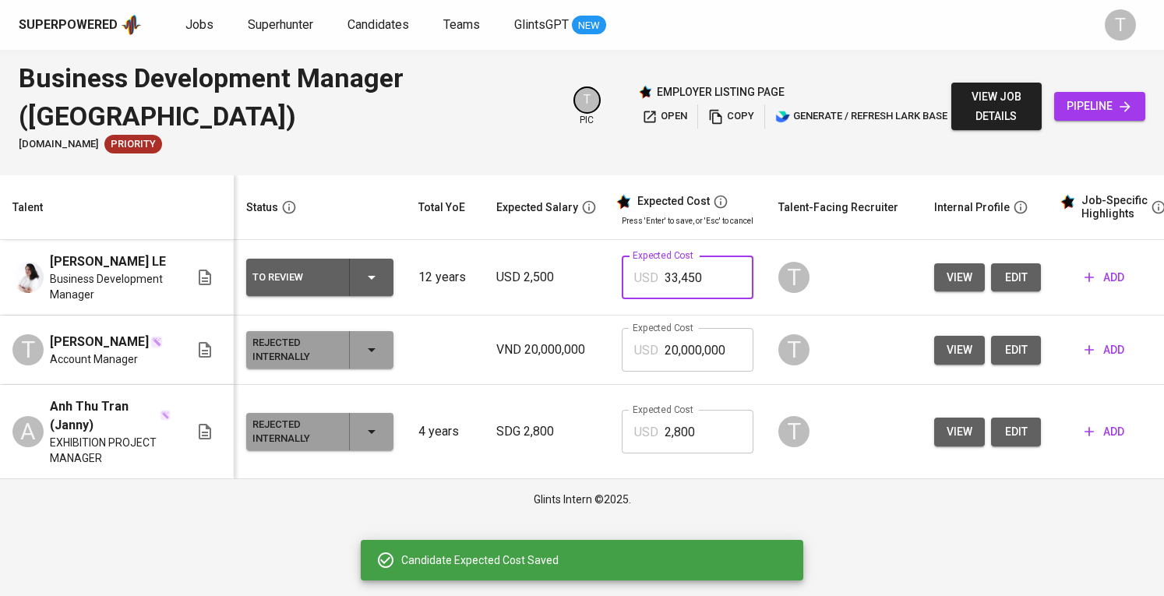
click at [667, 270] on input "33,450" at bounding box center [709, 278] width 89 height 44
type input "3,450"
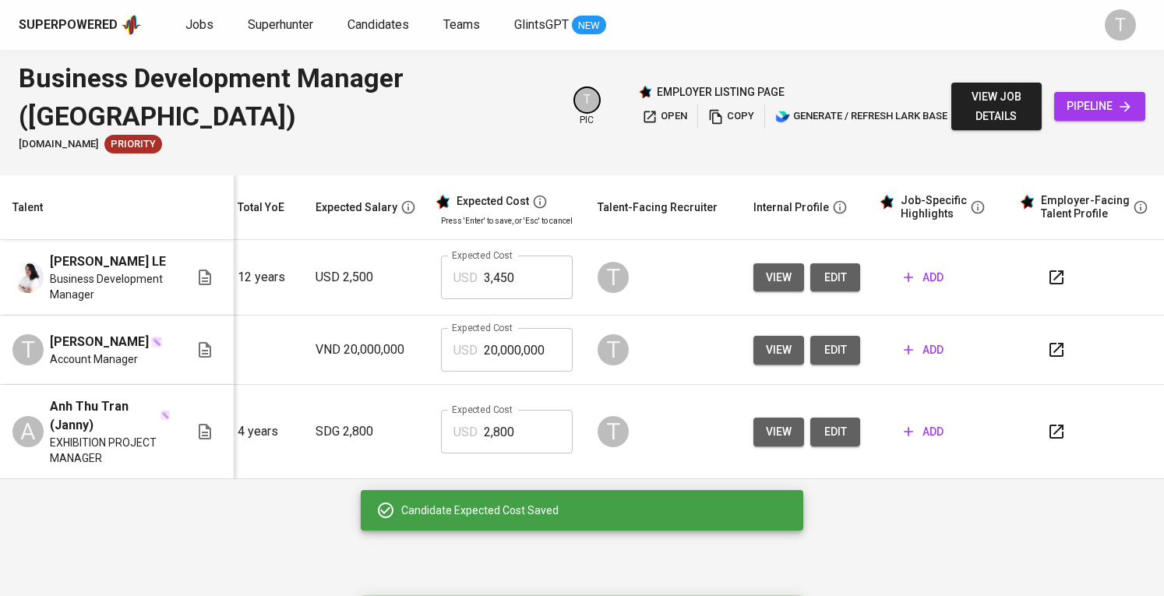
scroll to position [0, 181]
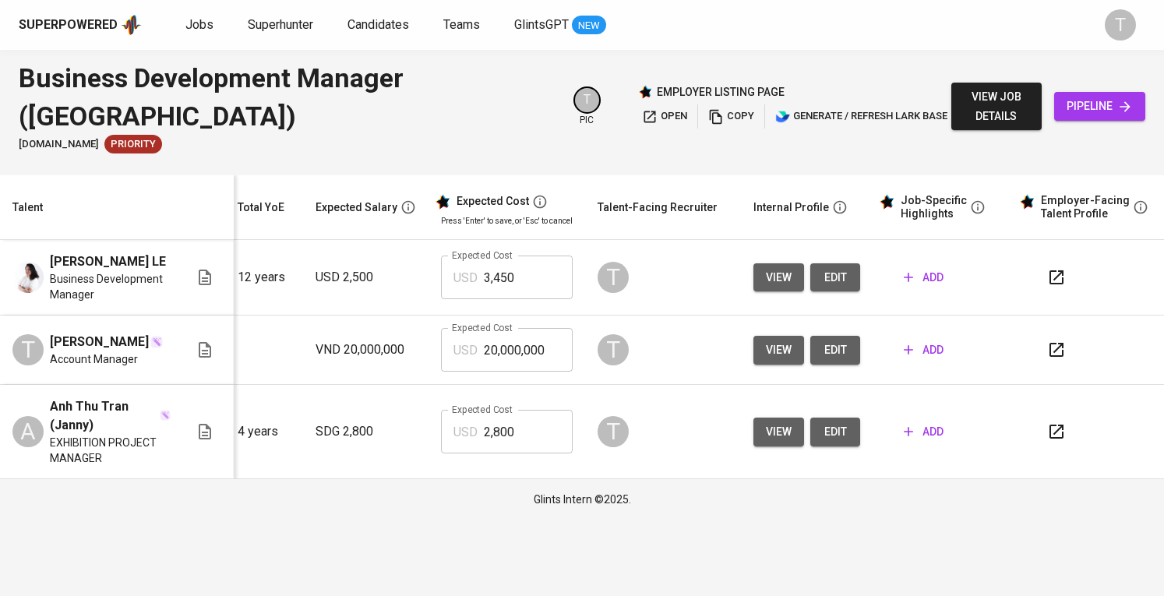
click at [918, 267] on button "add" at bounding box center [924, 277] width 52 height 29
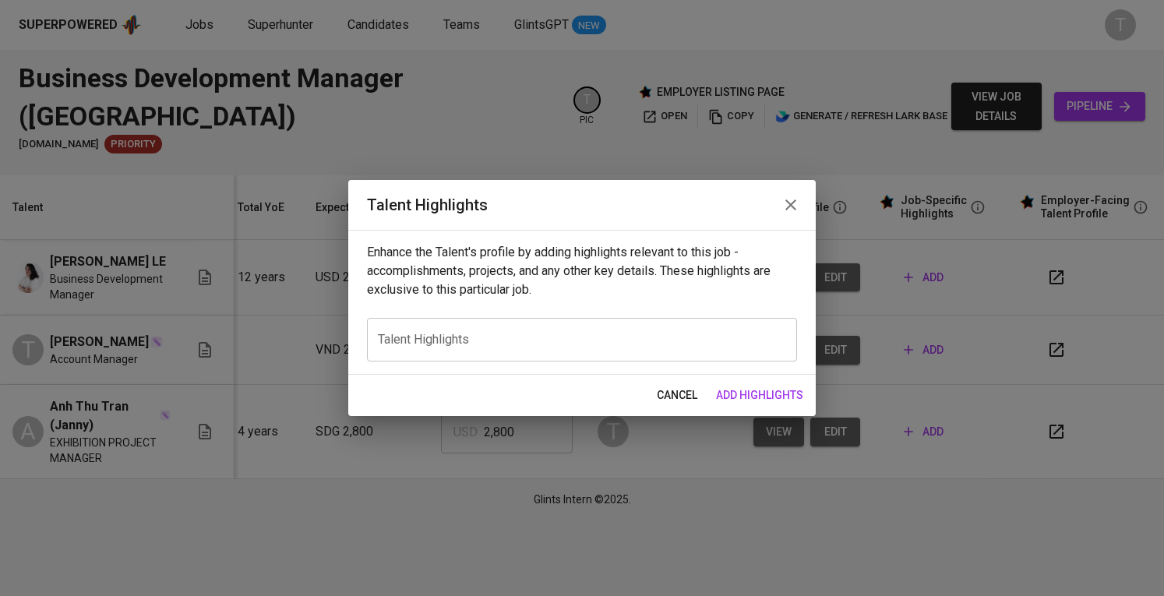
click at [455, 353] on div "x Talent Highlights" at bounding box center [582, 340] width 430 height 44
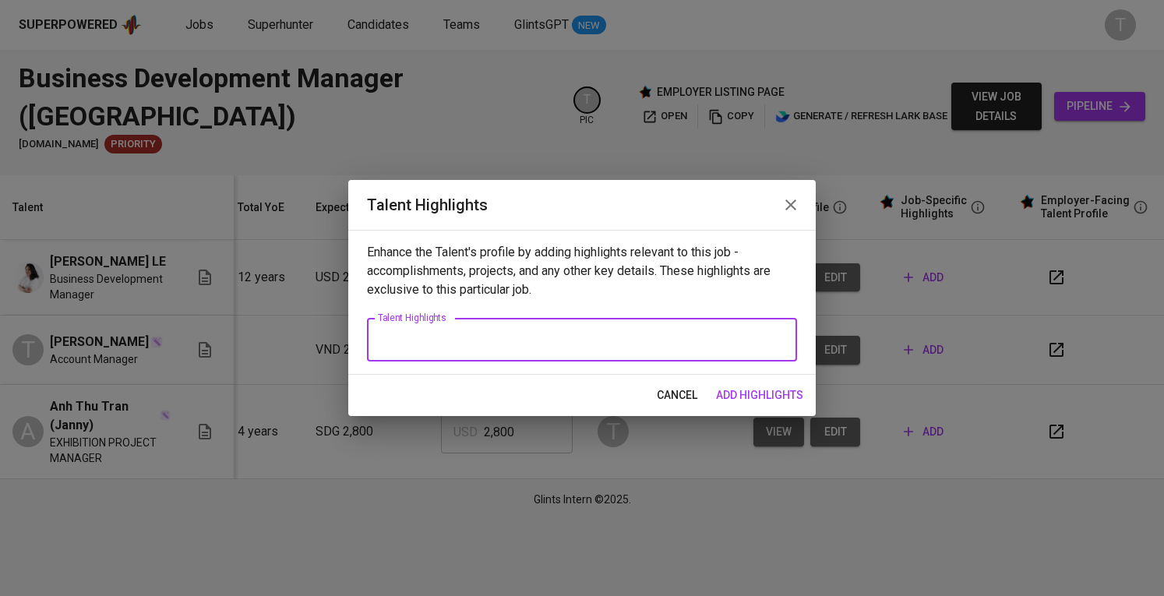
click at [440, 337] on textarea at bounding box center [582, 340] width 408 height 15
click at [477, 328] on div "x Talent Highlights" at bounding box center [582, 340] width 430 height 44
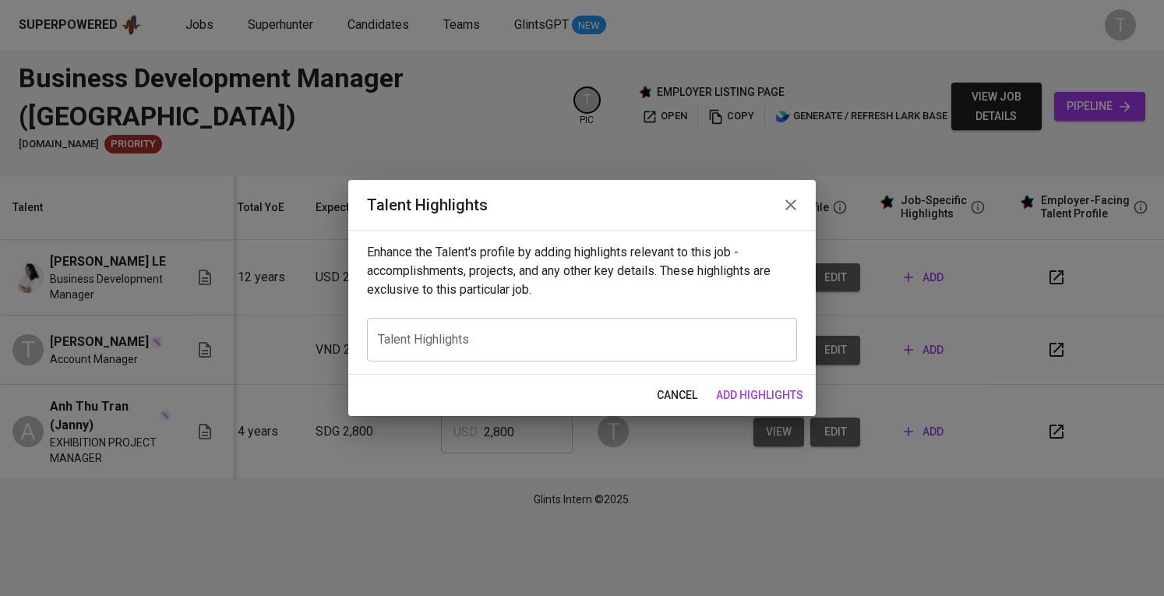
drag, startPoint x: 477, startPoint y: 328, endPoint x: 436, endPoint y: 369, distance: 57.3
click at [436, 369] on div "Enhance the Talent's profile by adding highlights relevant to this job - accomp…" at bounding box center [582, 302] width 468 height 145
click at [667, 409] on div "cancel add highlights" at bounding box center [582, 395] width 468 height 41
click at [671, 398] on span "cancel" at bounding box center [677, 395] width 41 height 19
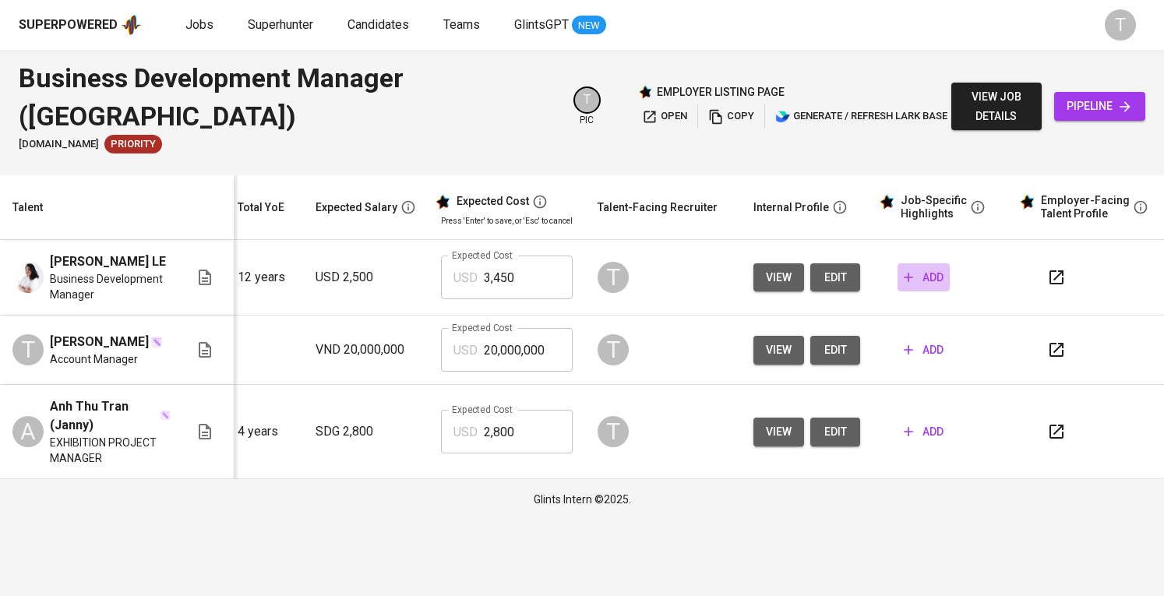
click at [920, 280] on span "add" at bounding box center [924, 277] width 40 height 19
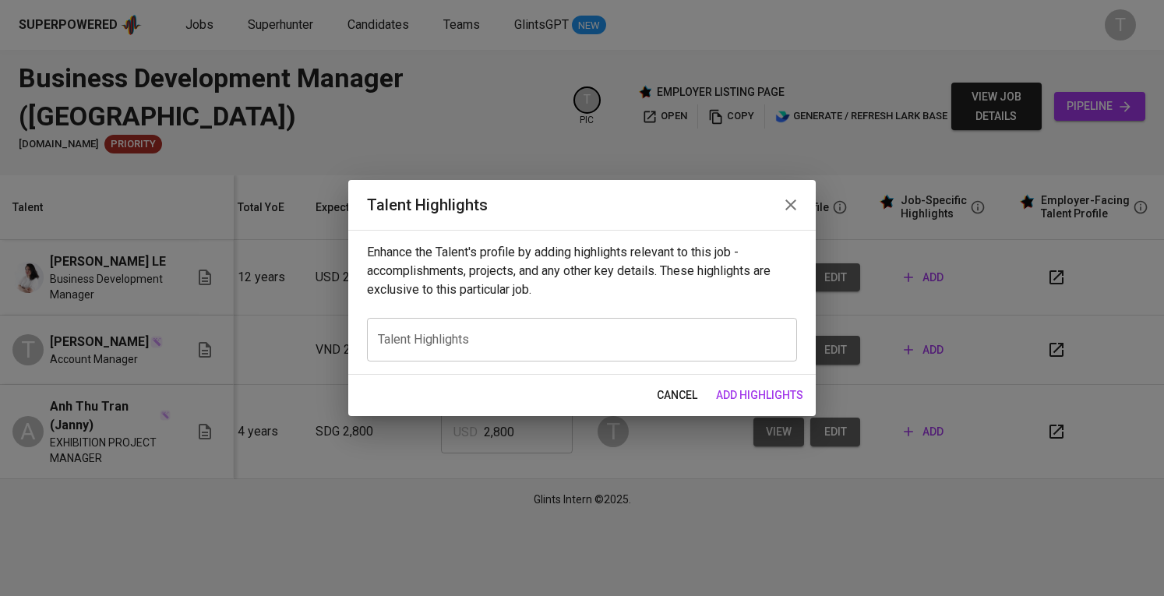
click at [549, 325] on div "x Talent Highlights" at bounding box center [582, 340] width 430 height 44
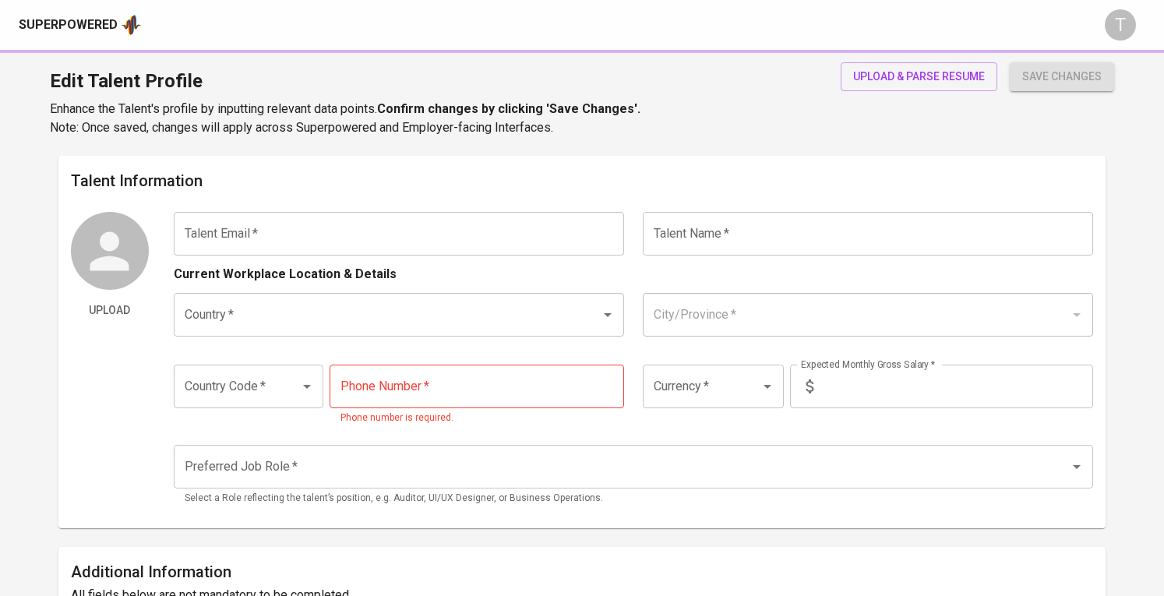
type input "[EMAIL_ADDRESS][DOMAIN_NAME]"
type input "[PERSON_NAME] LE"
type input "[GEOGRAPHIC_DATA]"
type input "+84"
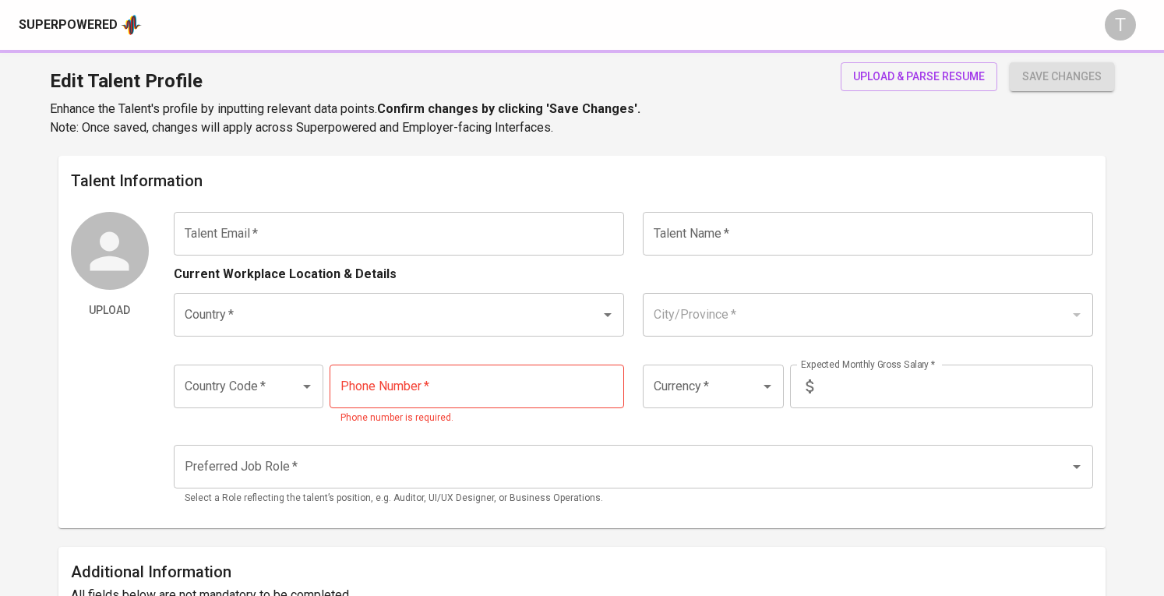
type input "[PHONE_NUMBER]"
type input "VND"
type input "80,000,000"
radio input "true"
type input "12"
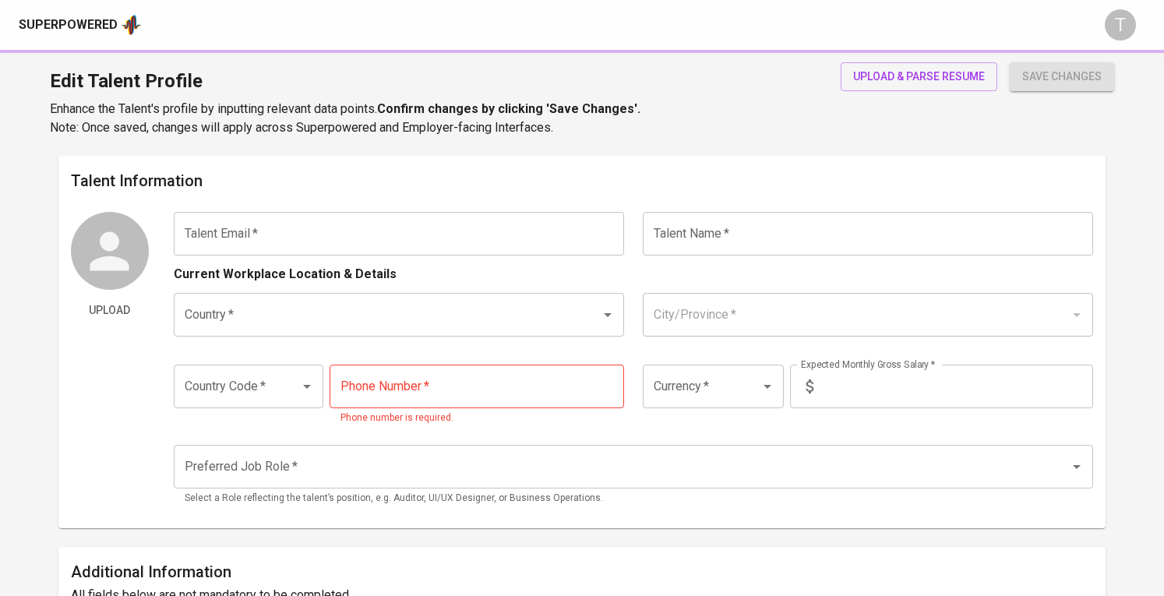
type input "1 Week"
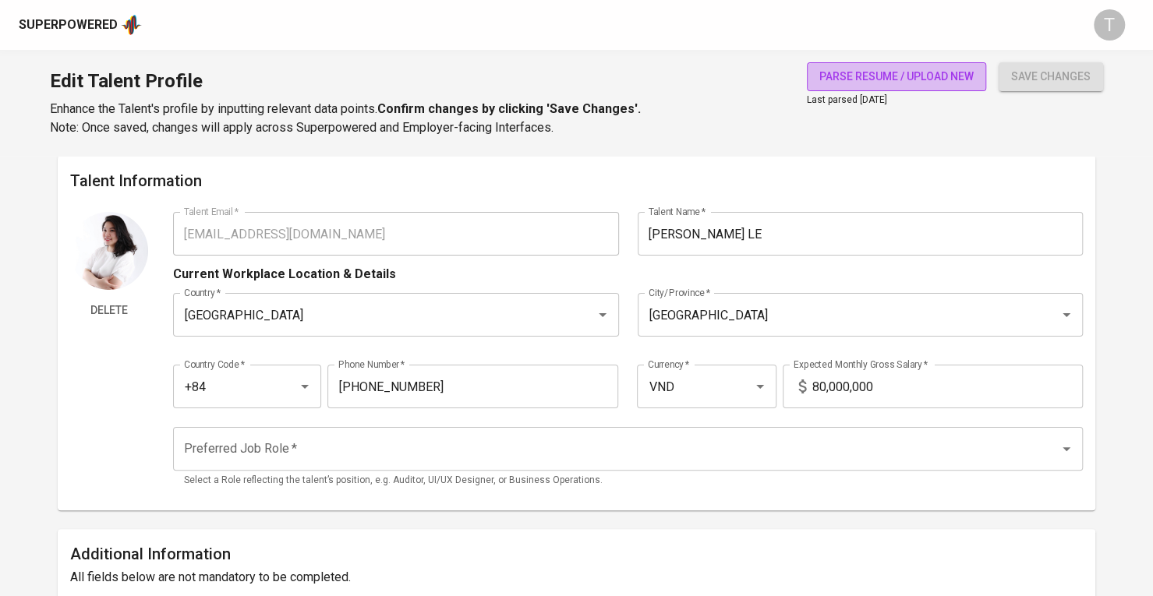
click at [904, 69] on span "parse resume / upload new" at bounding box center [896, 76] width 154 height 19
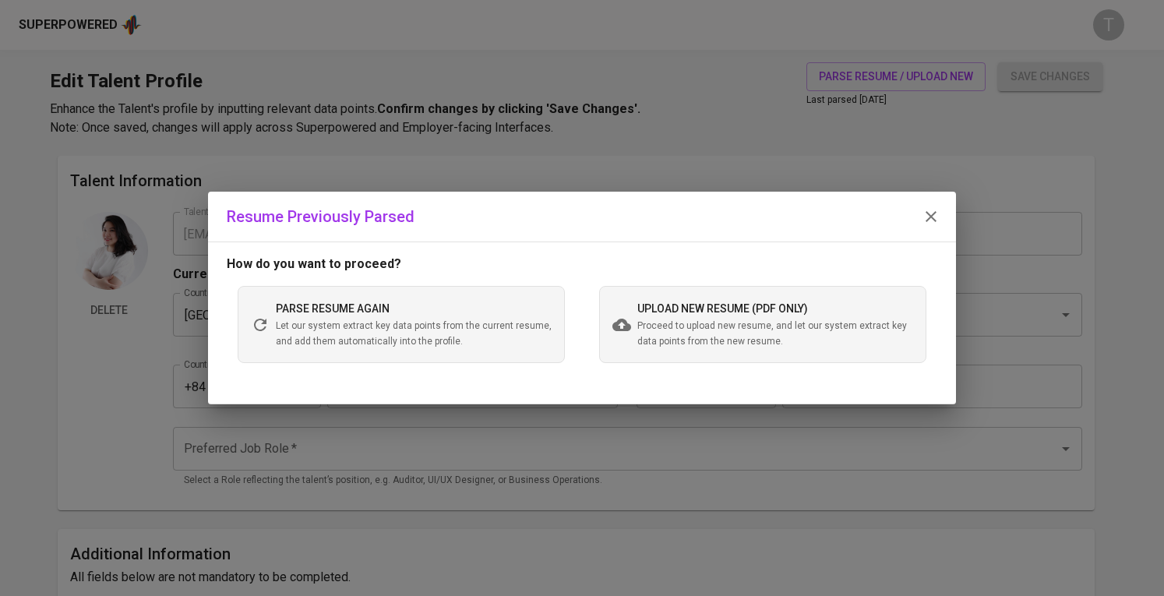
click at [495, 320] on span "Let our system extract key data points from the current resume, and add them au…" at bounding box center [414, 334] width 276 height 31
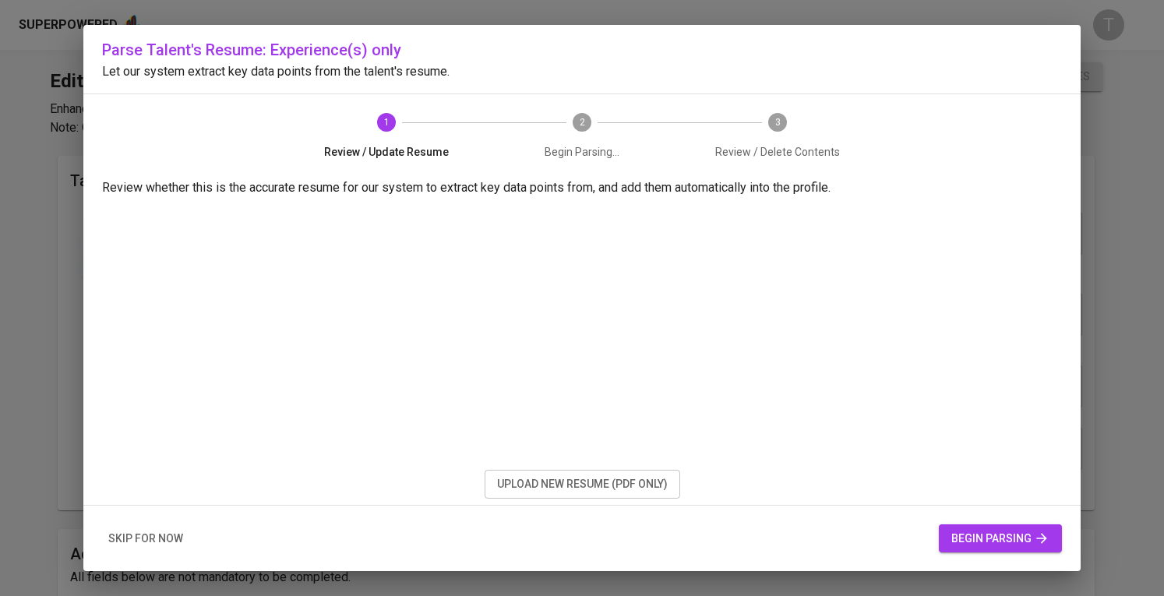
click at [954, 526] on button "begin parsing" at bounding box center [1000, 538] width 123 height 29
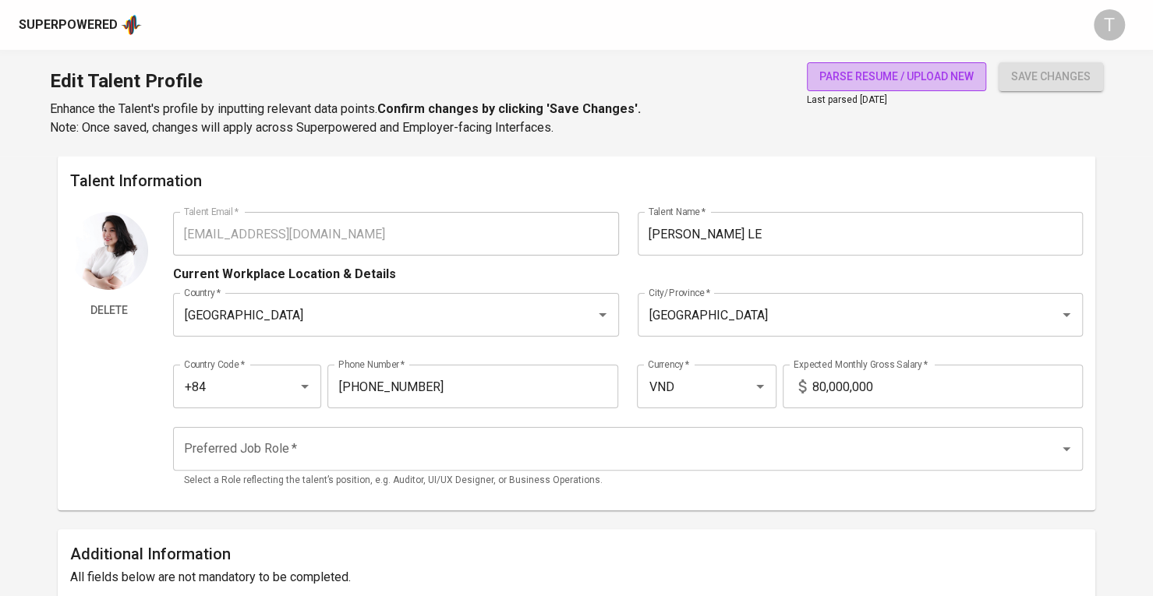
click at [910, 78] on span "parse resume / upload new" at bounding box center [896, 76] width 154 height 19
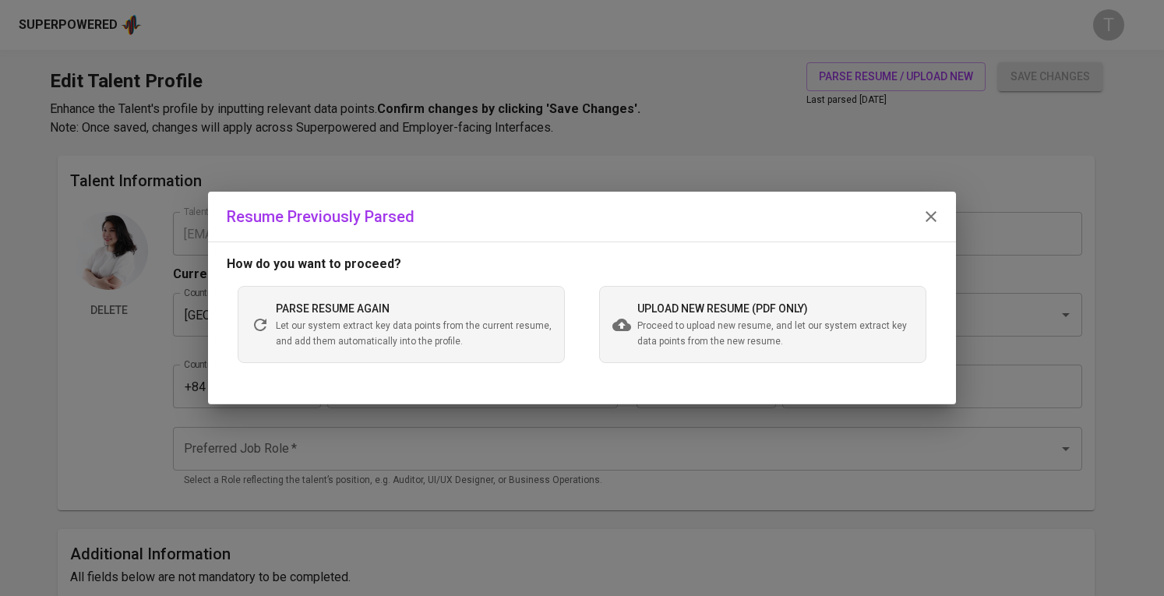
click at [410, 323] on span "Let our system extract key data points from the current resume, and add them au…" at bounding box center [414, 334] width 276 height 31
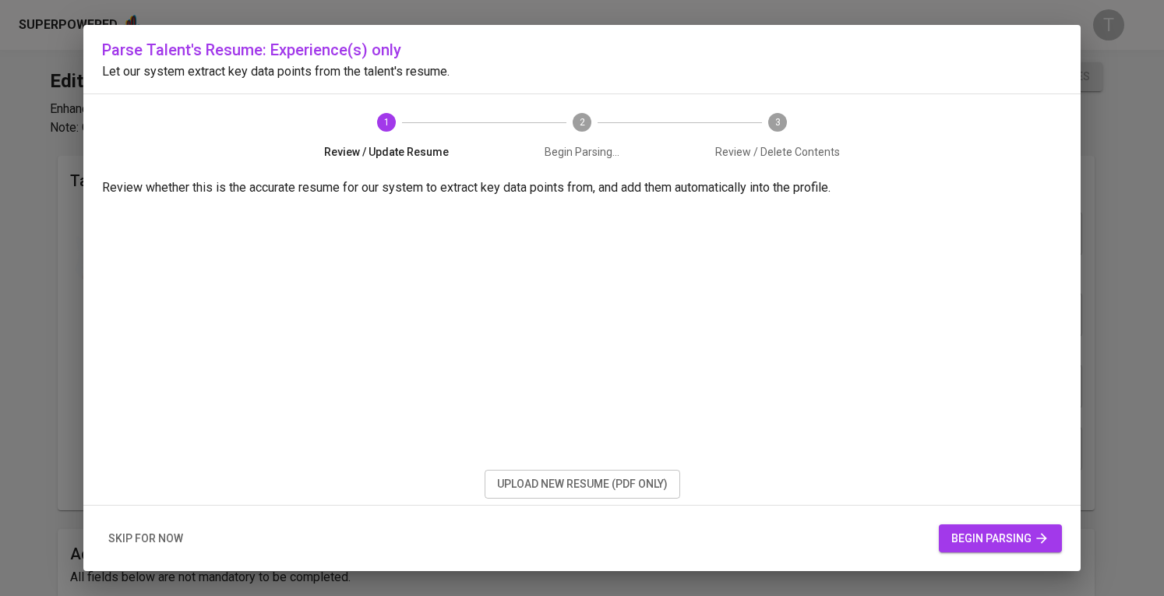
click at [1005, 538] on span "begin parsing" at bounding box center [1000, 538] width 98 height 19
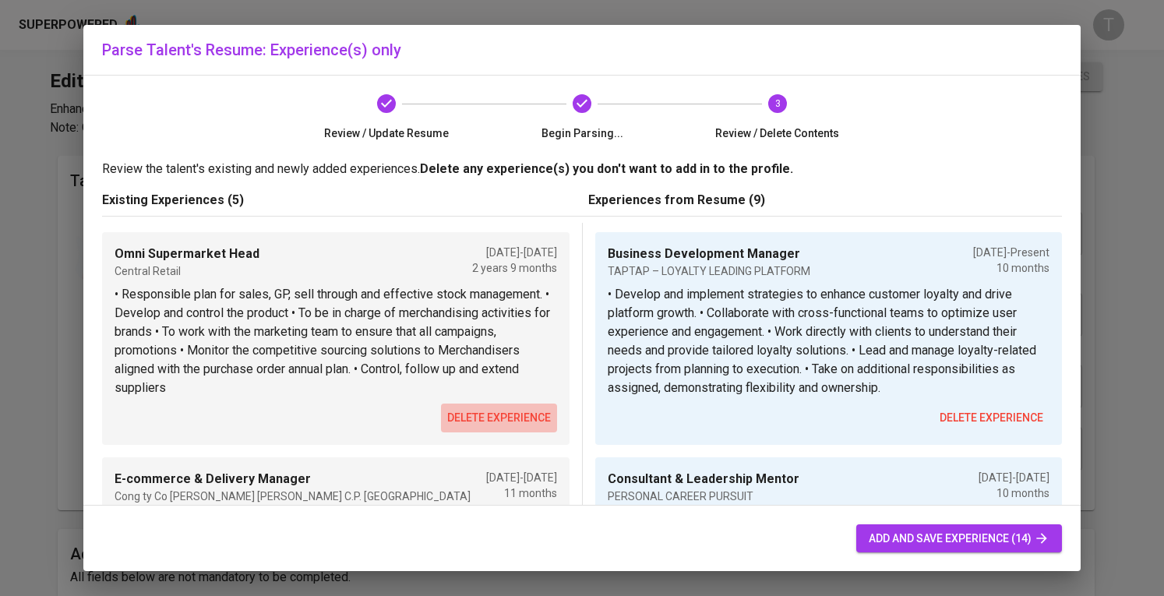
click at [517, 414] on span "delete experience" at bounding box center [499, 417] width 104 height 19
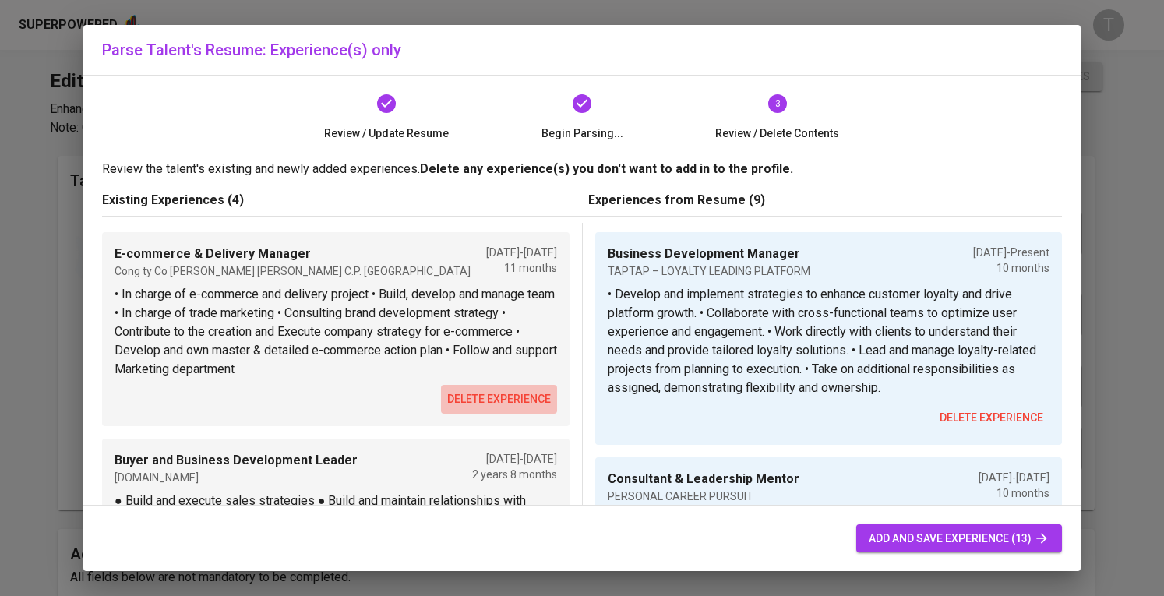
click at [509, 389] on button "delete experience" at bounding box center [499, 399] width 116 height 29
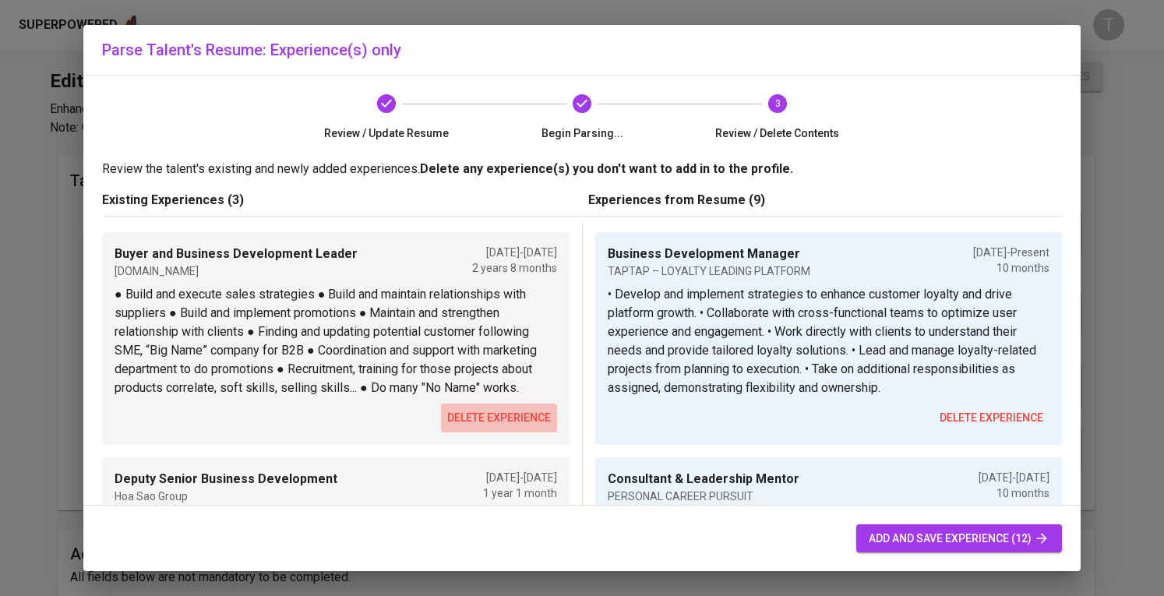
click at [521, 428] on span "delete experience" at bounding box center [499, 417] width 104 height 19
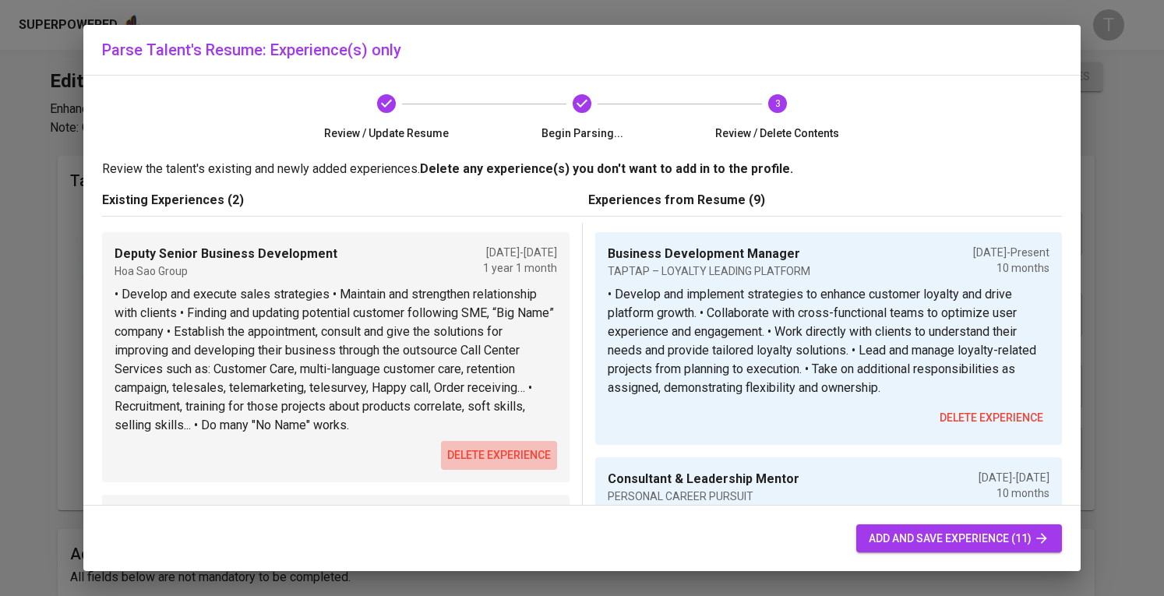
click at [521, 448] on span "delete experience" at bounding box center [499, 455] width 104 height 19
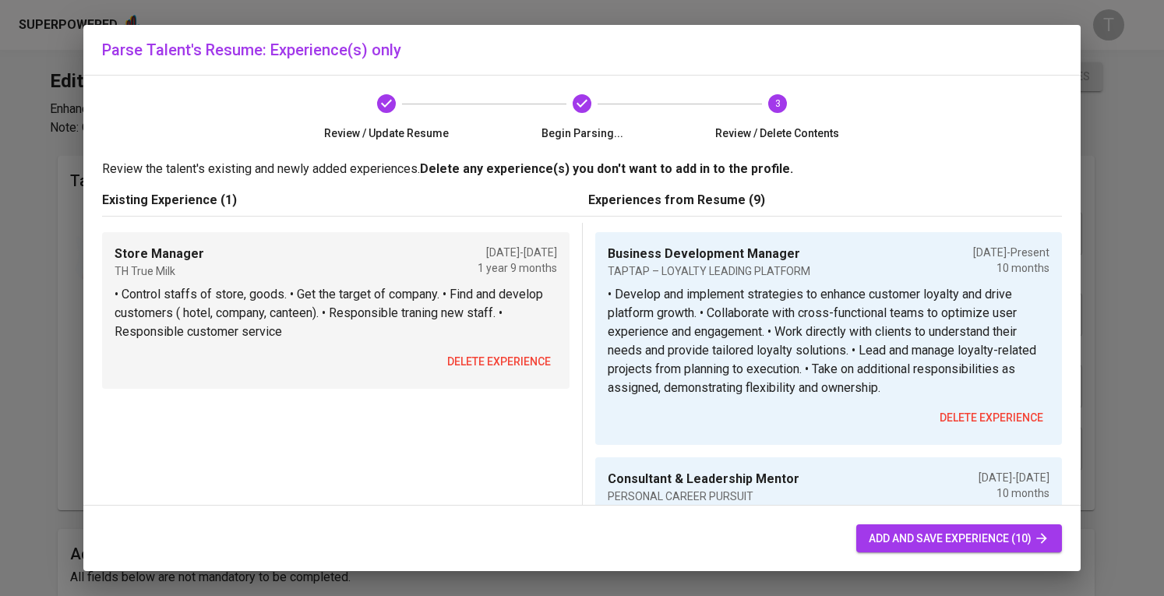
drag, startPoint x: 507, startPoint y: 340, endPoint x: 507, endPoint y: 351, distance: 10.9
click at [507, 351] on div "Store Manager TH True Milk [DATE] - [DATE] 1 year 9 months • Control staffs of …" at bounding box center [336, 310] width 468 height 157
click at [507, 351] on button "delete experience" at bounding box center [499, 362] width 116 height 29
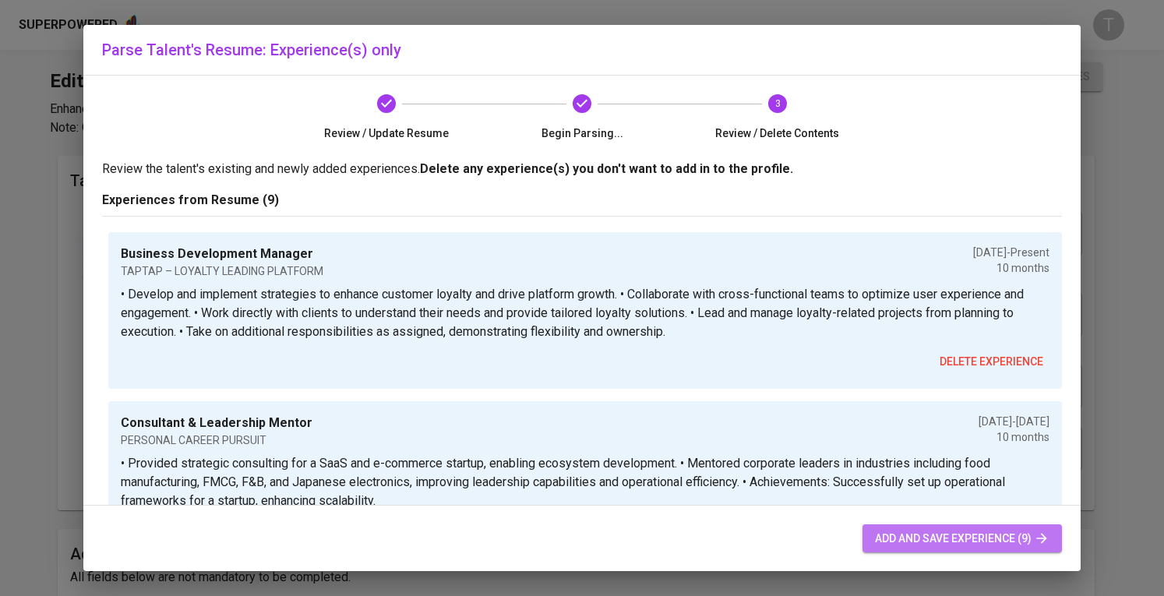
click at [969, 526] on button "add and save experience (9)" at bounding box center [962, 538] width 199 height 29
click at [918, 533] on span "add and save experience (9)" at bounding box center [962, 538] width 175 height 19
type input "Business Development Manager"
type input "TAPTAP – LOYALTY LEADING PLATFORM"
checkbox input "true"
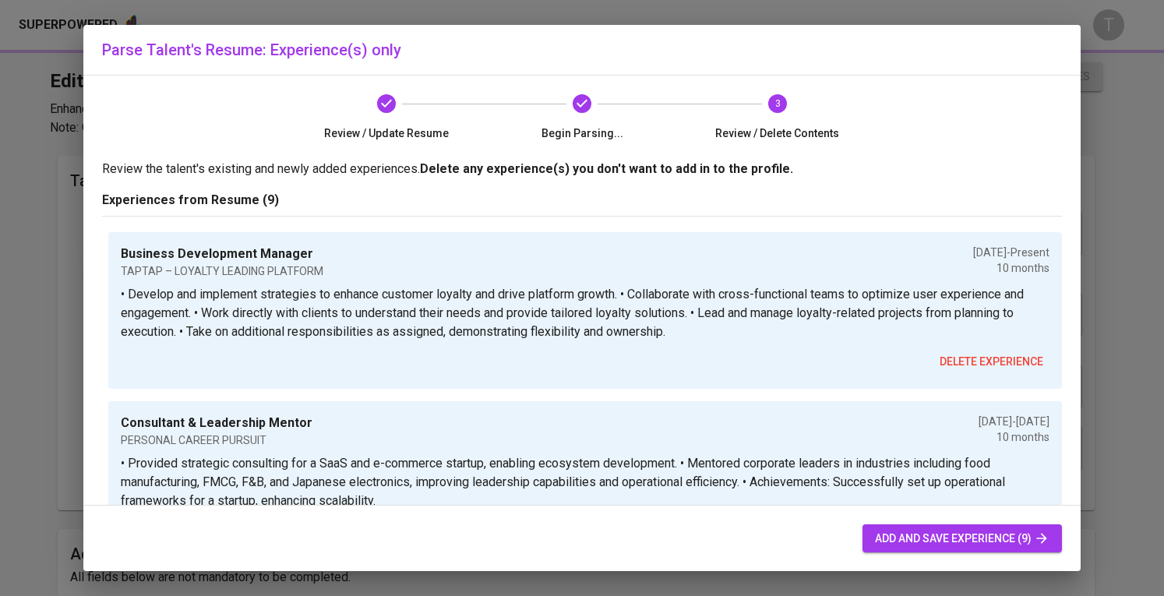
type input "[DATE]"
type input "Consultant & Leadership Mentor"
type input "PERSONAL CAREER PURSUIT"
type input "[DATE]"
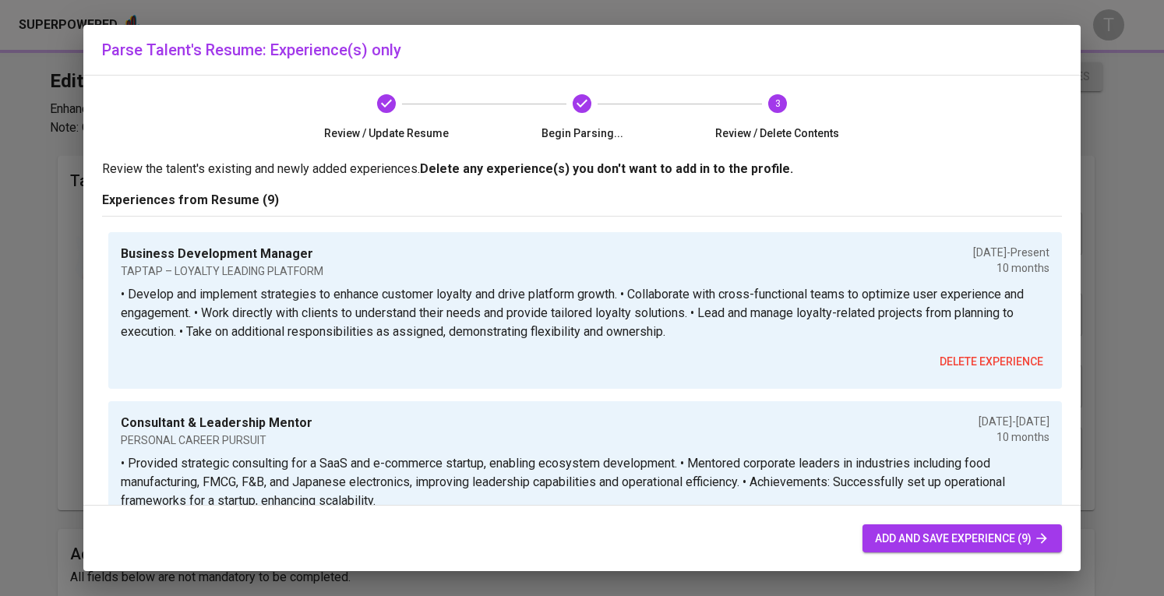
type input "Senior Business Development Manager"
type input "CENTRAL RETAIL – MULTICATEGORY RETAIL GROUP"
type input "[DATE]"
type input "Omni Super Market Head"
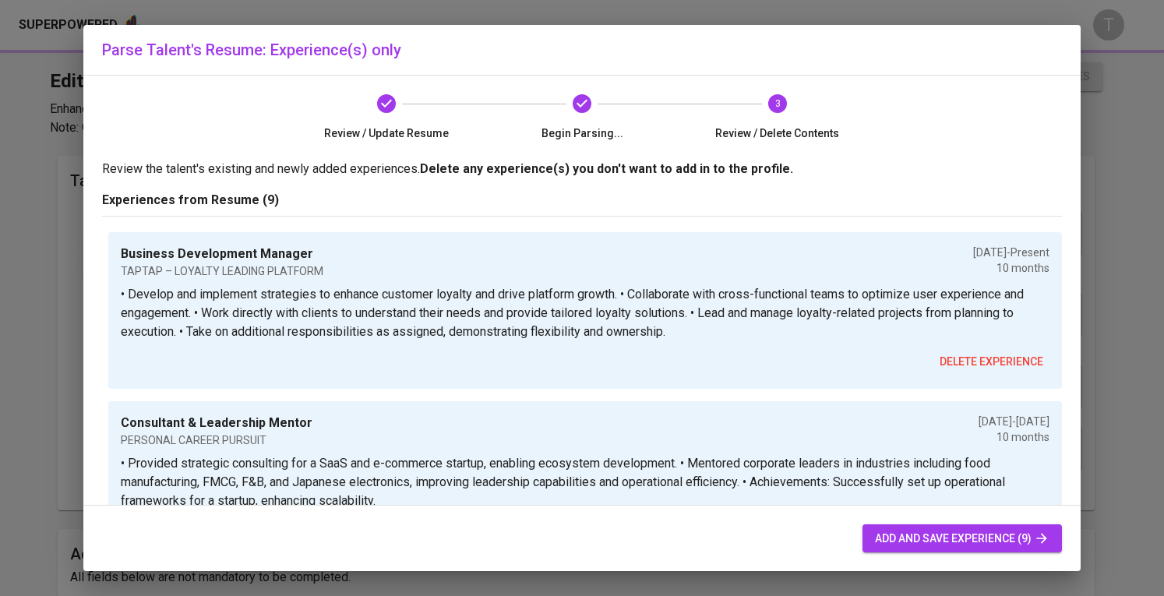
type input "CENTRAL RETAIL – MULTICATEGORY RETAIL GROUP"
type input "[DATE]"
type input "Senior Business Development (Groceries & Pet Category)"
type input "SHOPEE - LEADING E-COMMERCE PLATFORM IN SEA"
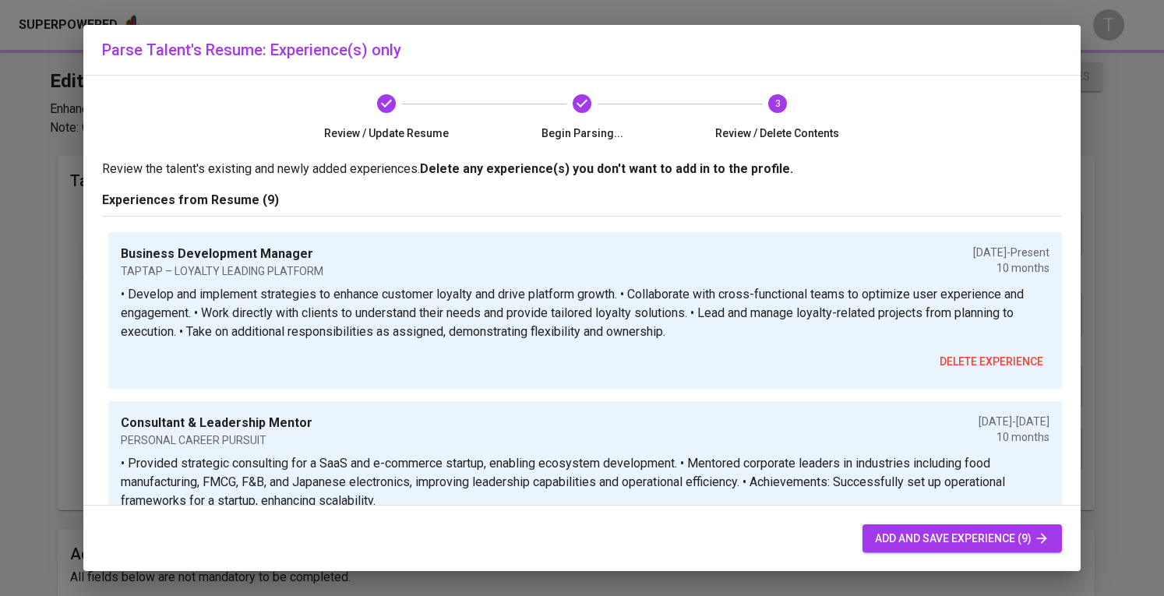
type input "[DATE]"
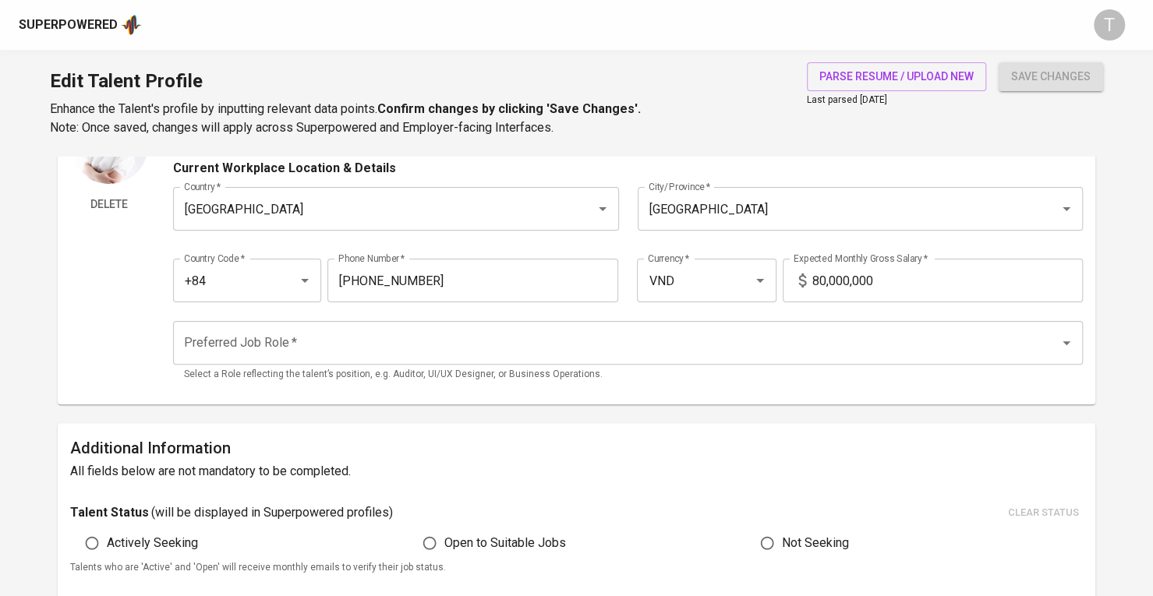
scroll to position [97, 0]
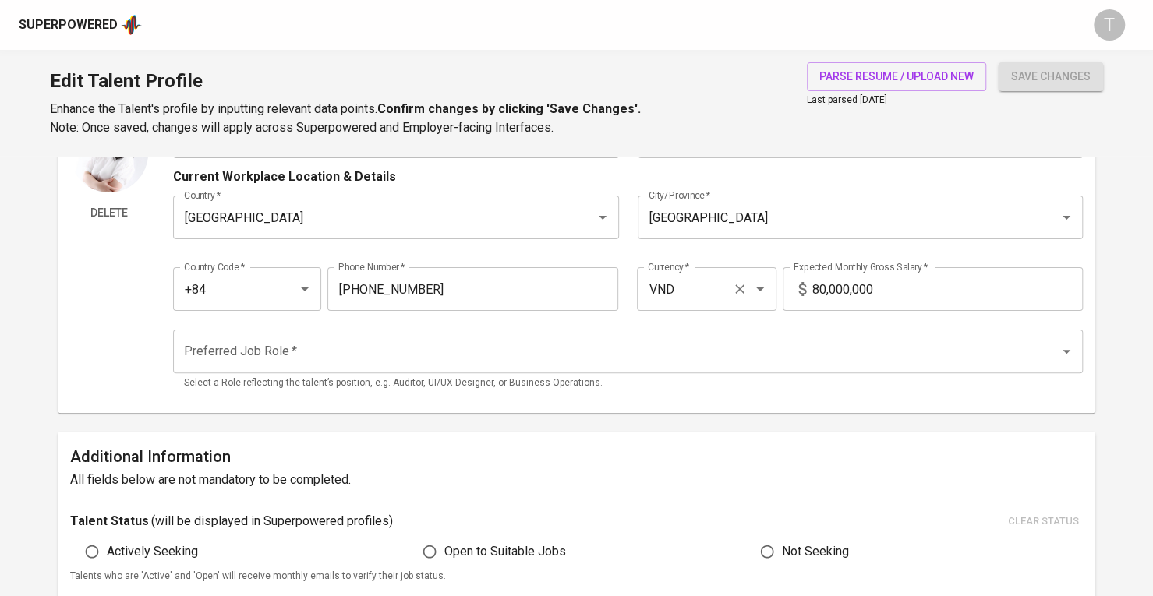
click at [703, 274] on input "VND" at bounding box center [685, 289] width 82 height 30
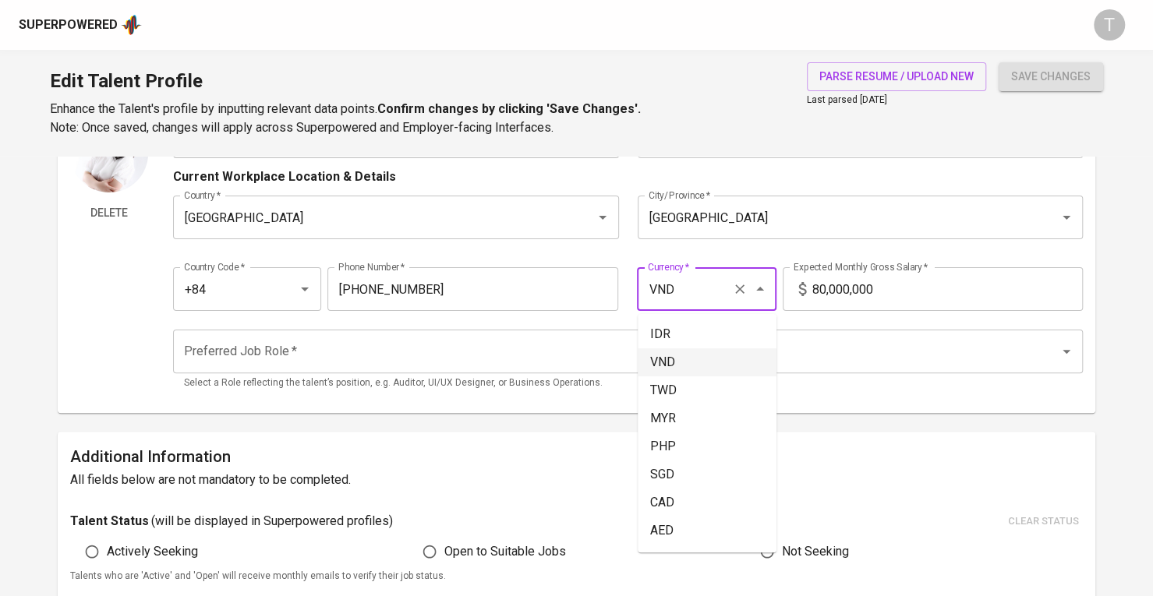
click at [703, 274] on input "VND" at bounding box center [685, 289] width 82 height 30
type input "V"
click at [729, 324] on li "USD" at bounding box center [706, 334] width 139 height 28
type input "USD"
click at [868, 287] on input "80,000,000" at bounding box center [947, 289] width 270 height 44
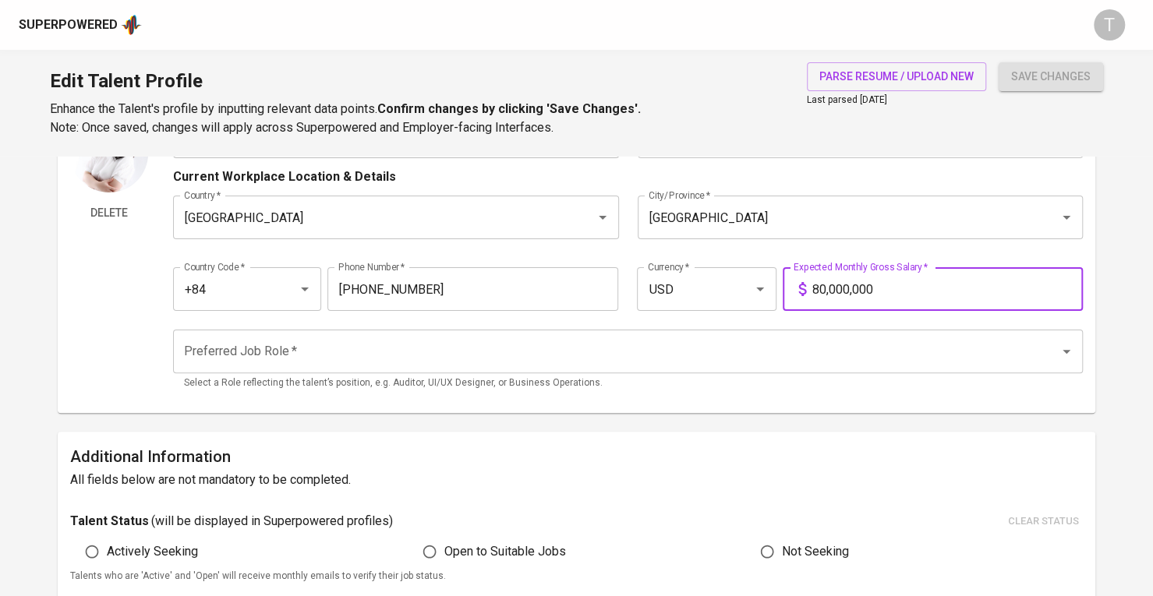
click at [868, 287] on input "80,000,000" at bounding box center [947, 289] width 270 height 44
type input "2,500"
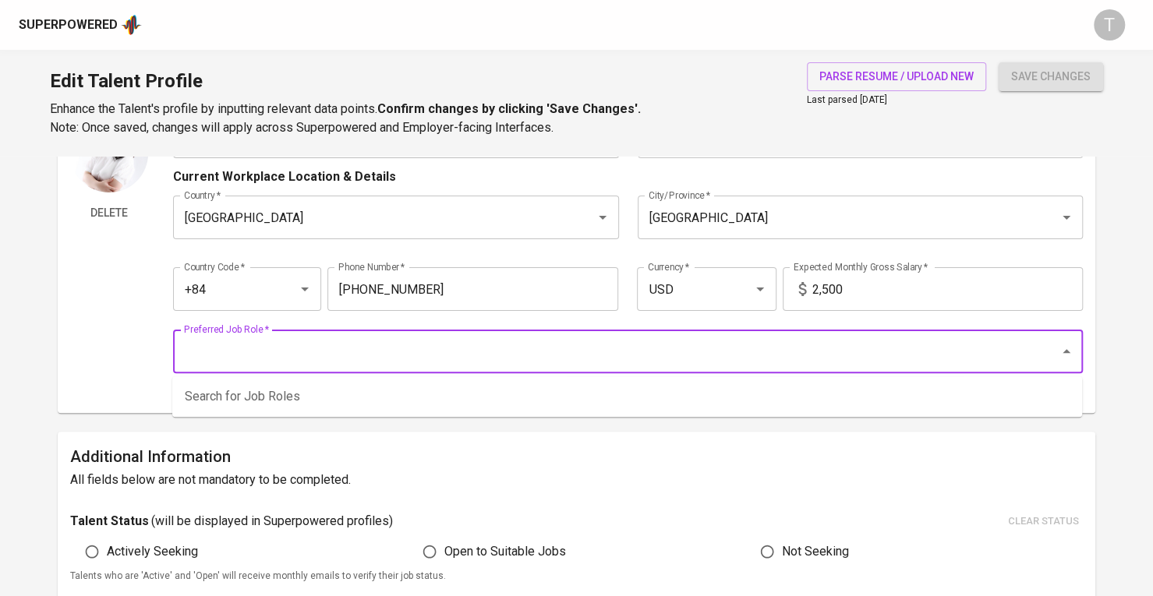
click at [854, 348] on input "Preferred Job Role   *" at bounding box center [606, 352] width 852 height 30
type input "c"
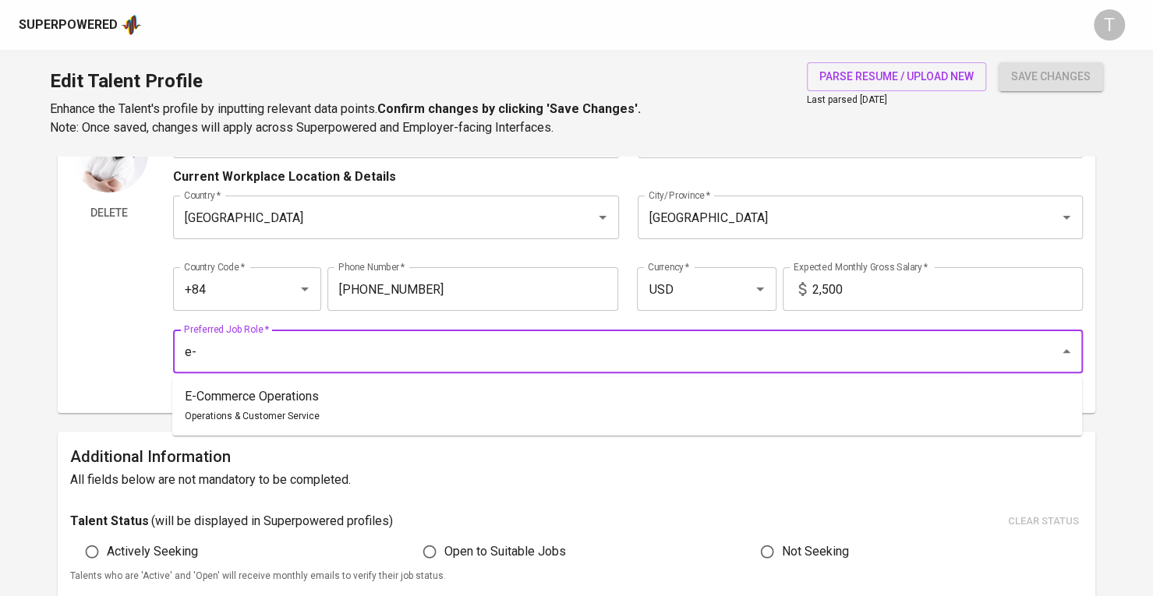
type input "e"
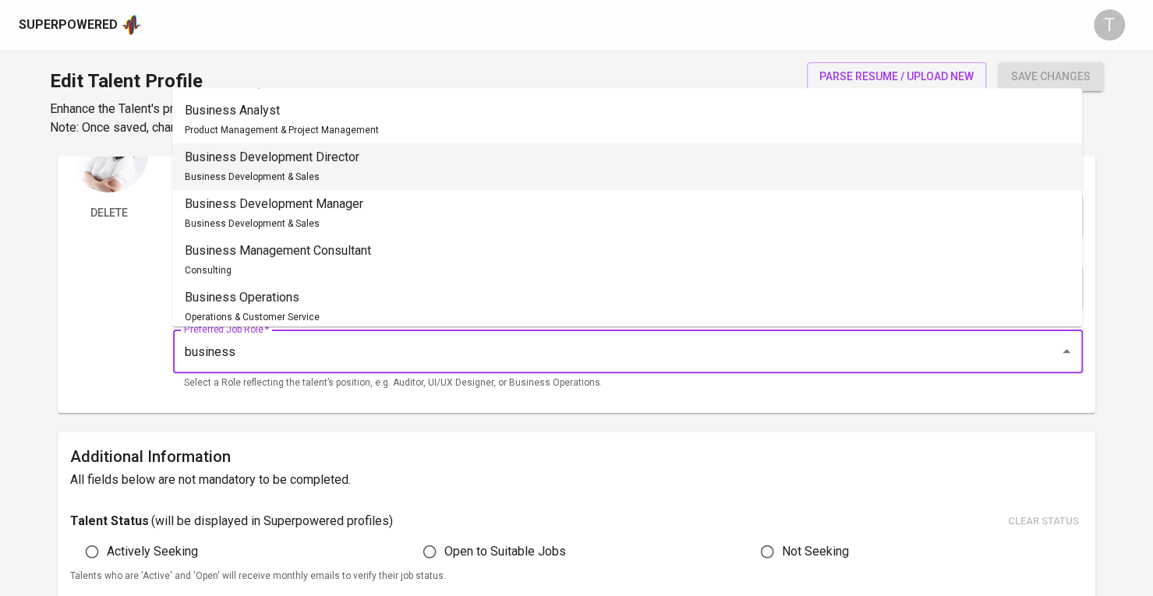
scroll to position [0, 0]
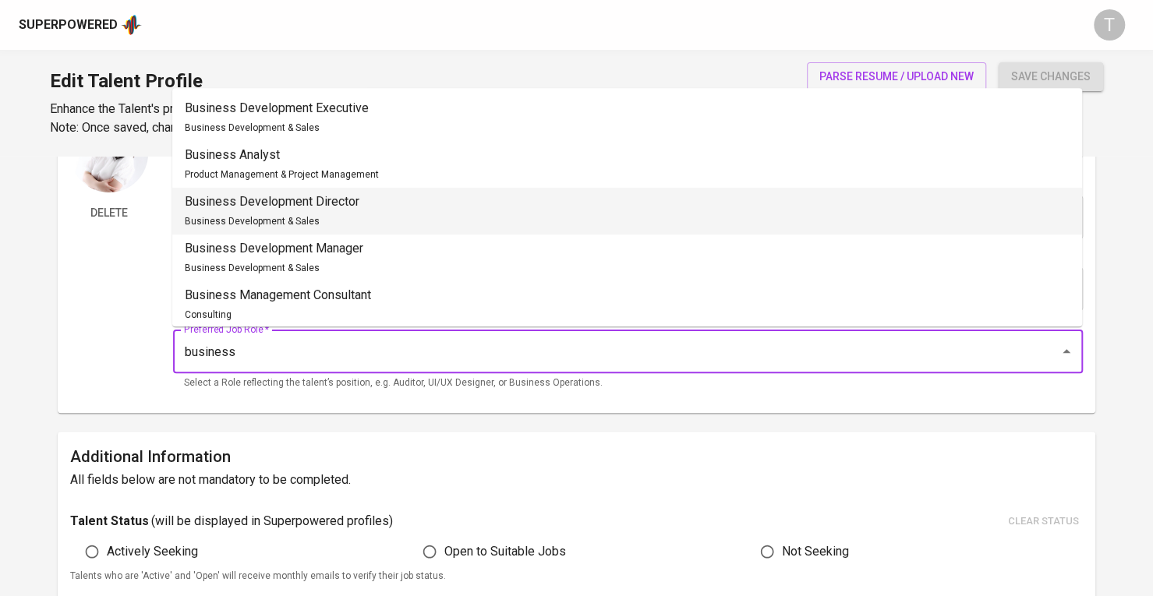
click at [750, 217] on li "Business Development Director Business Development & Sales" at bounding box center [626, 211] width 909 height 47
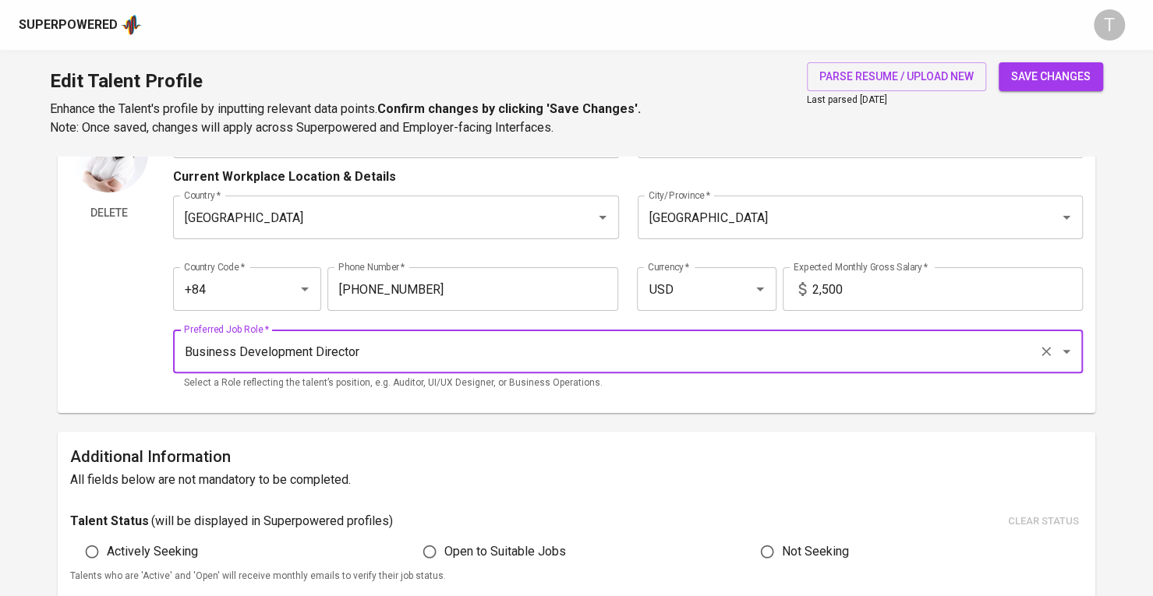
scroll to position [45, 0]
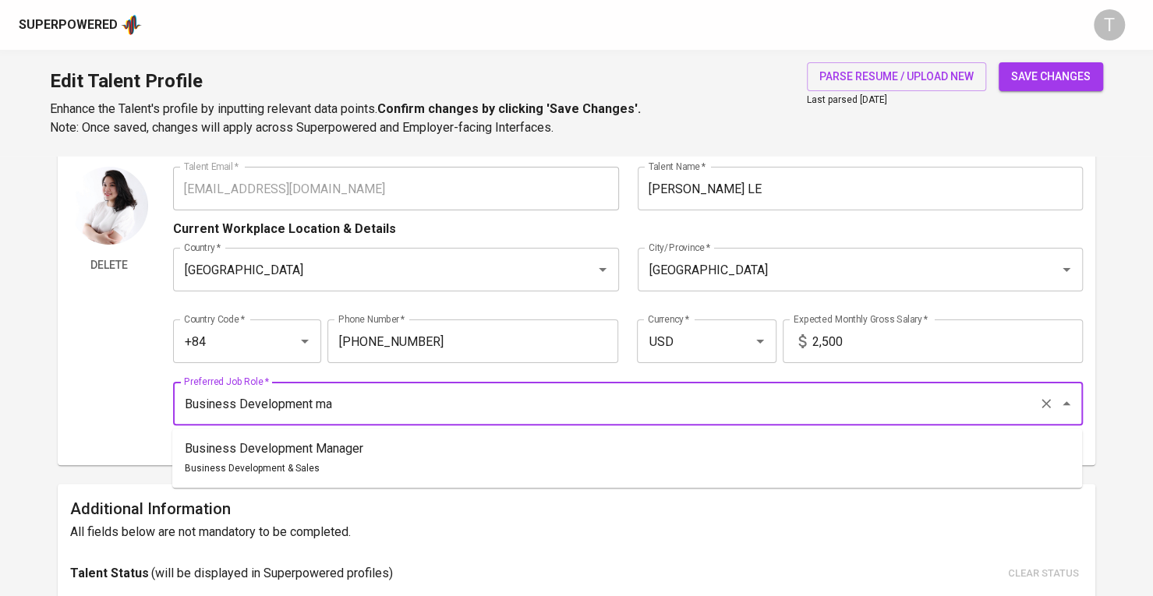
click at [697, 475] on li "Business Development Manager Business Development & Sales" at bounding box center [626, 458] width 909 height 47
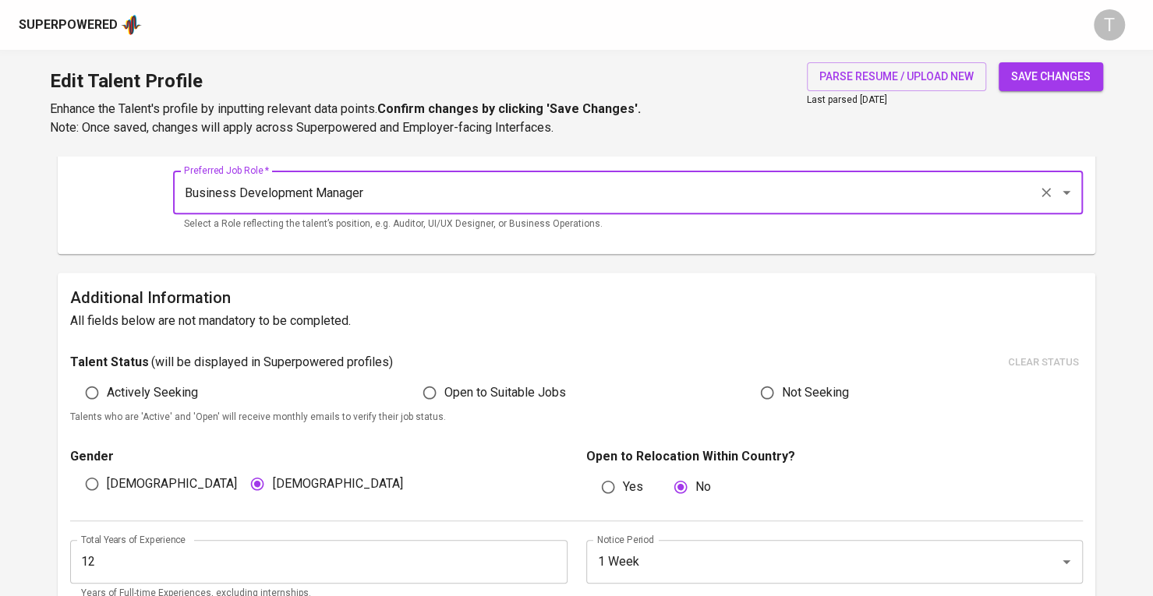
scroll to position [257, 0]
type input "Business Development Manager"
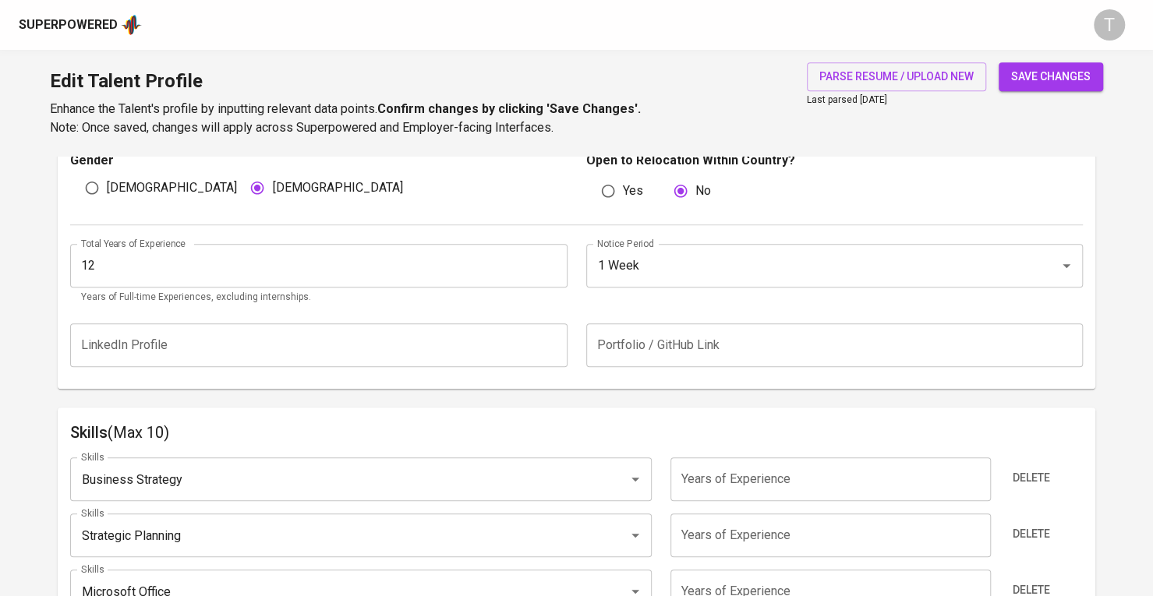
scroll to position [526, 0]
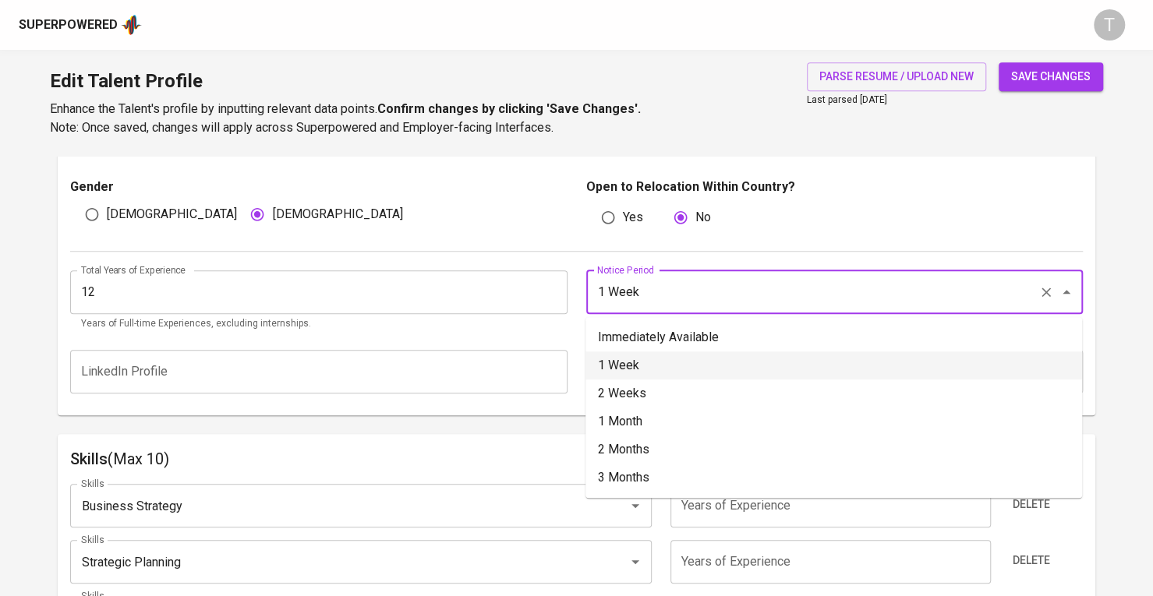
click at [681, 305] on input "1 Week" at bounding box center [813, 292] width 440 height 30
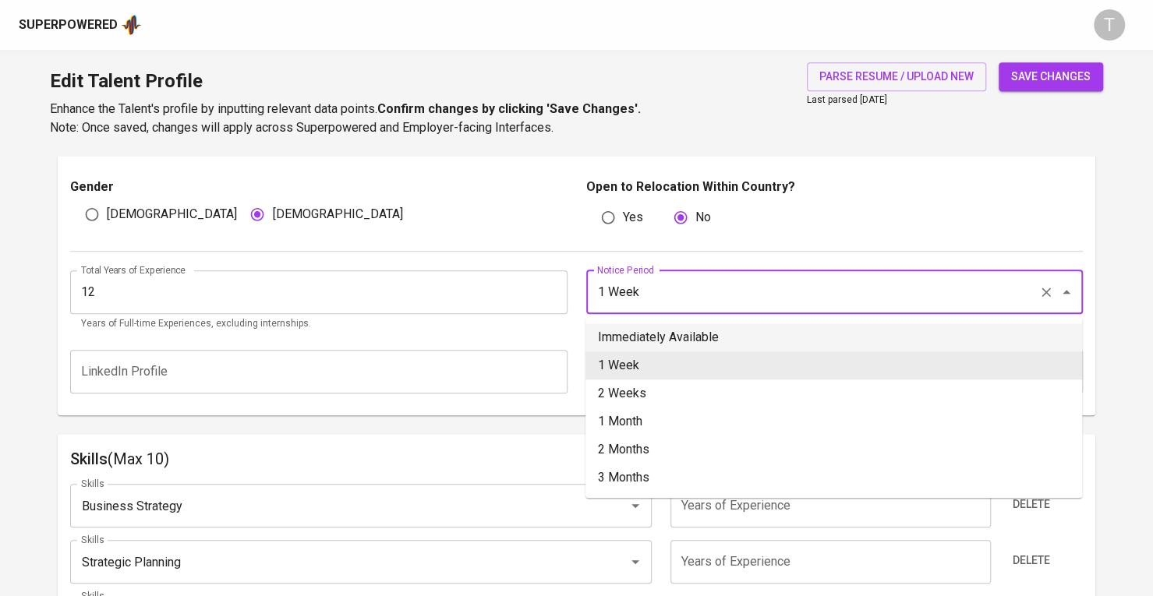
click at [685, 341] on li "Immediately Available" at bounding box center [833, 337] width 496 height 28
type input "Immediately Available"
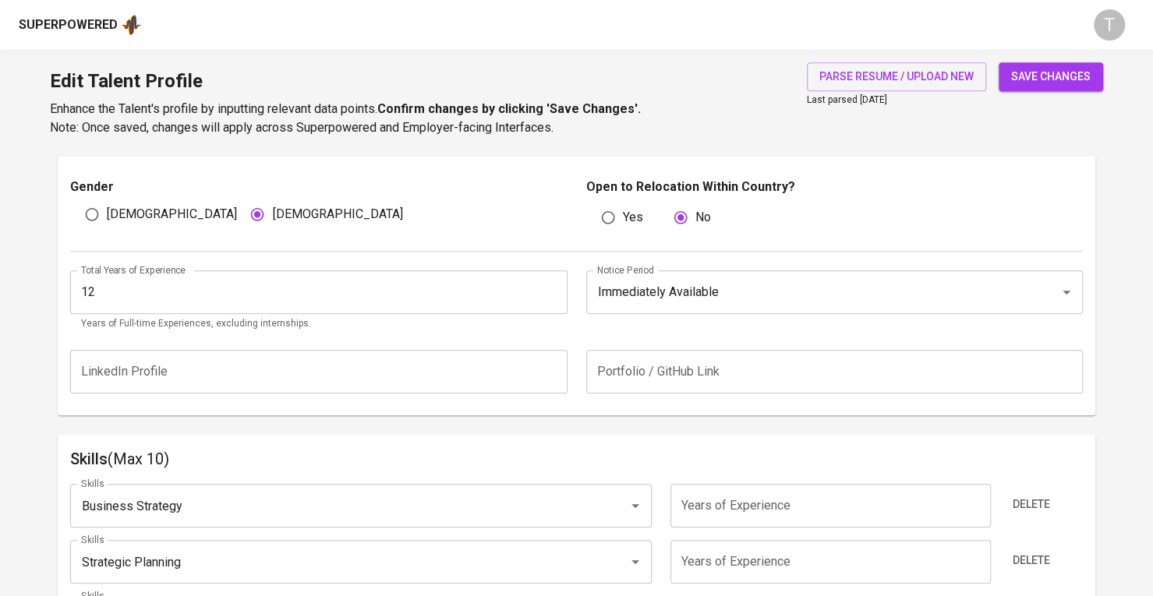
click at [465, 327] on p "Years of Full-time Experiences, excluding internships." at bounding box center [318, 324] width 475 height 16
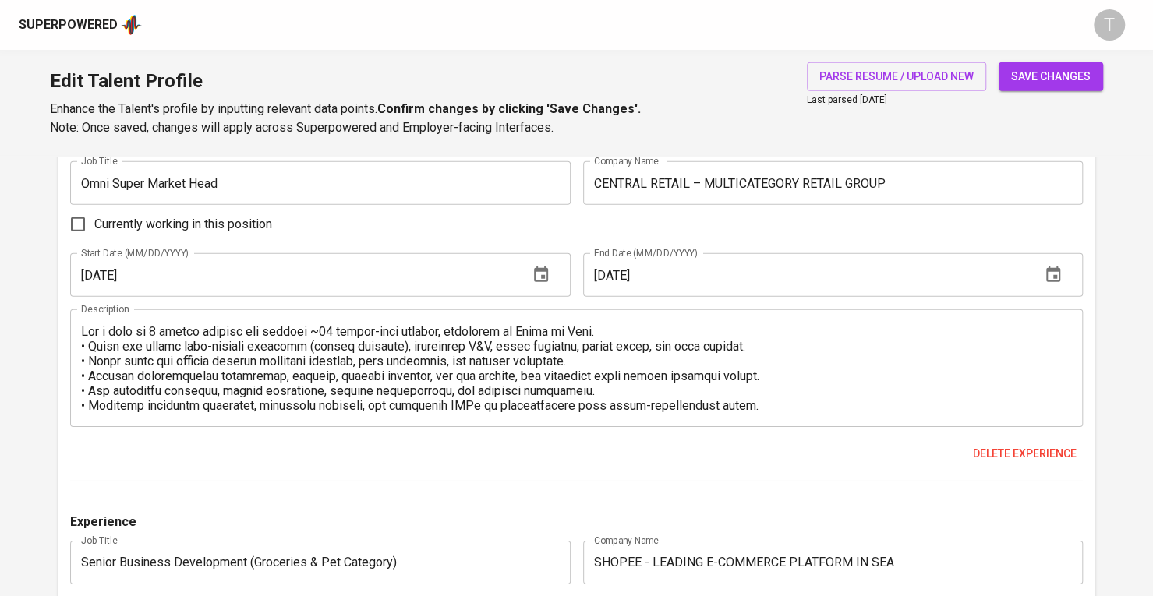
scroll to position [89, 0]
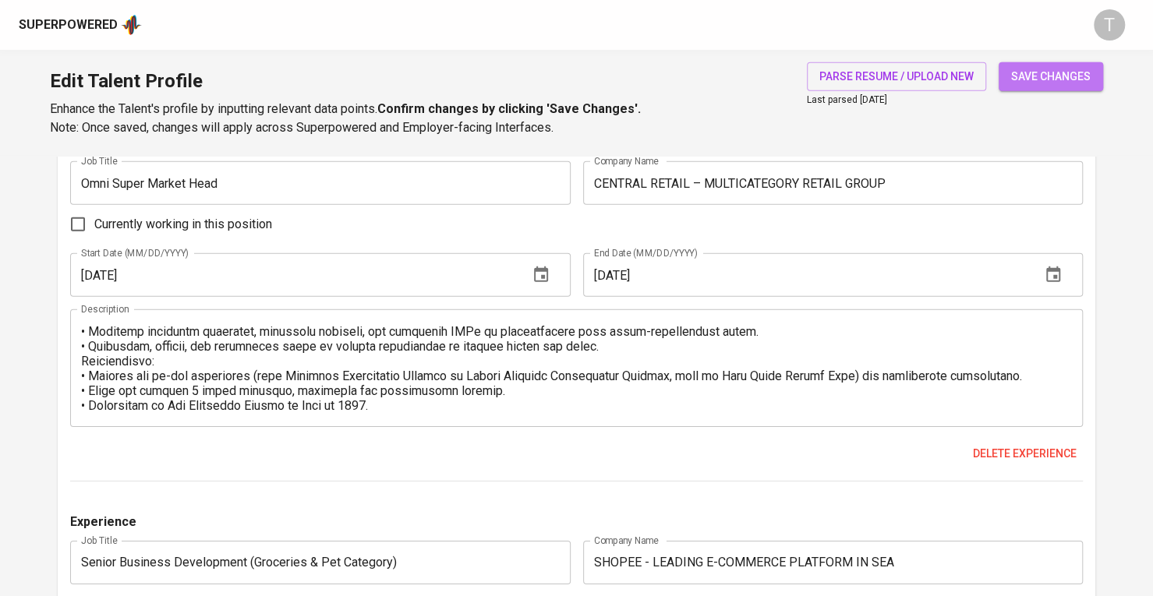
click at [1058, 73] on span "save changes" at bounding box center [1050, 76] width 79 height 19
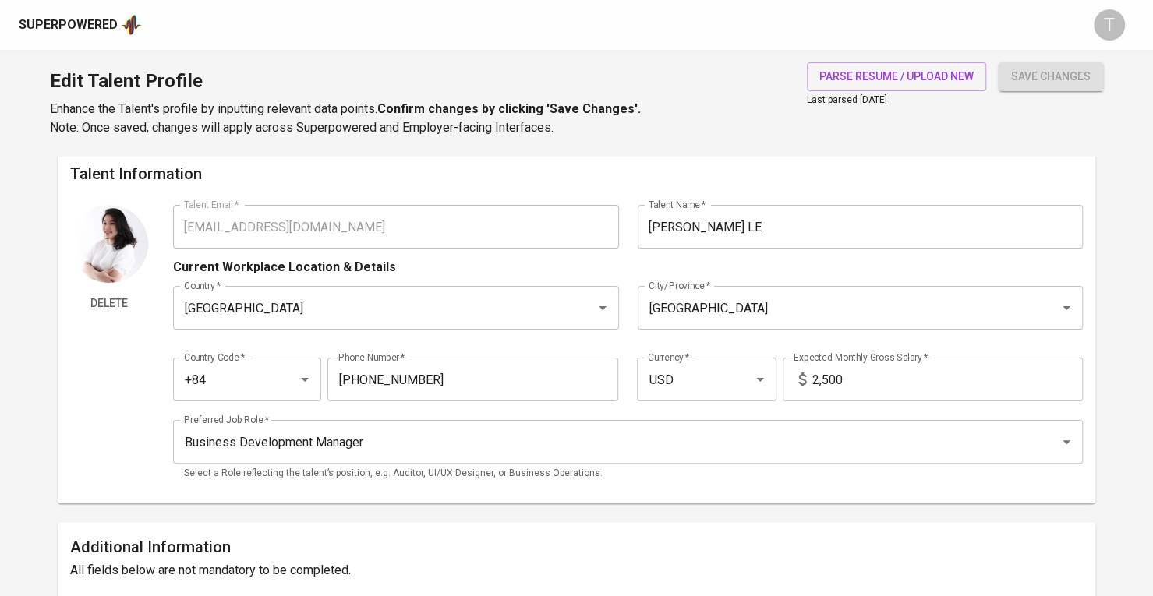
scroll to position [0, 0]
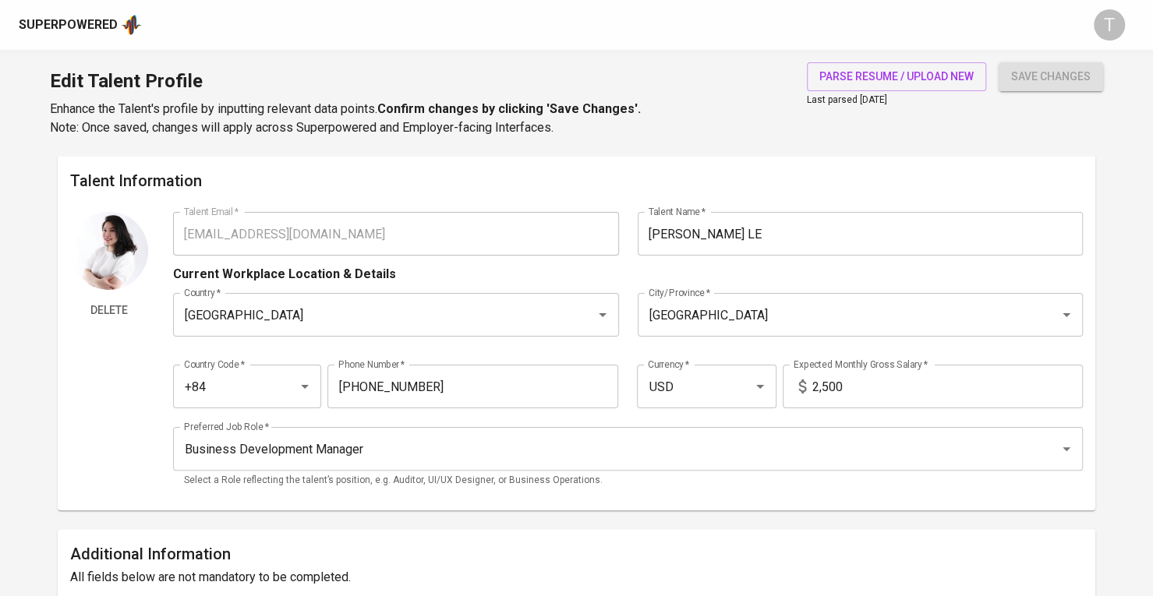
click at [159, 217] on div "Delete Talent Email   * [EMAIL_ADDRESS][DOMAIN_NAME] Talent Email * Talent Name…" at bounding box center [576, 355] width 1012 height 286
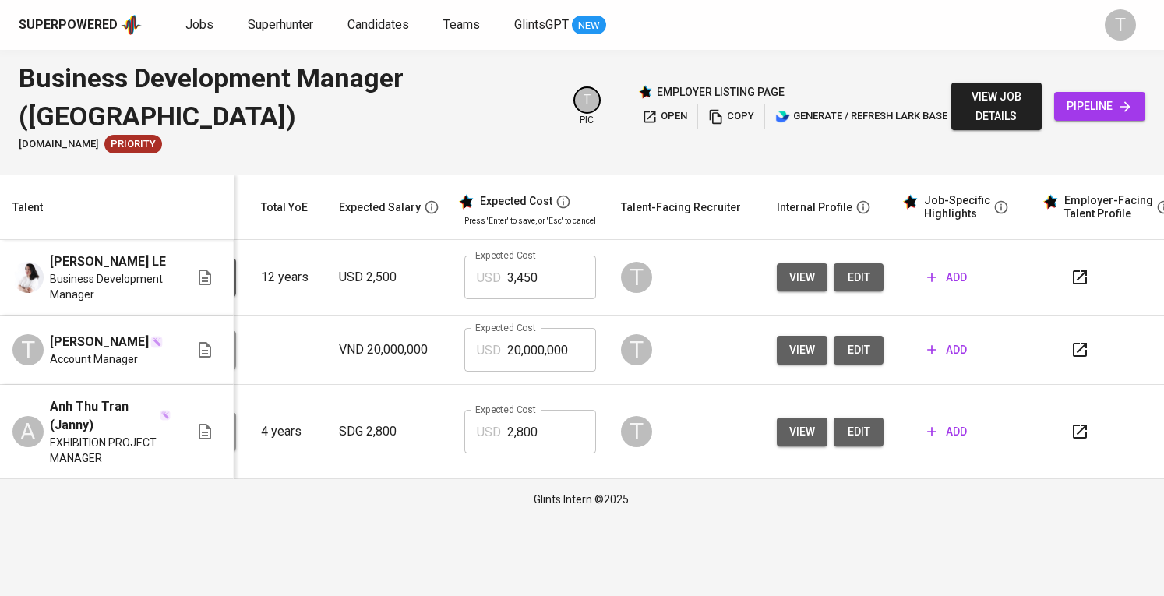
scroll to position [0, 170]
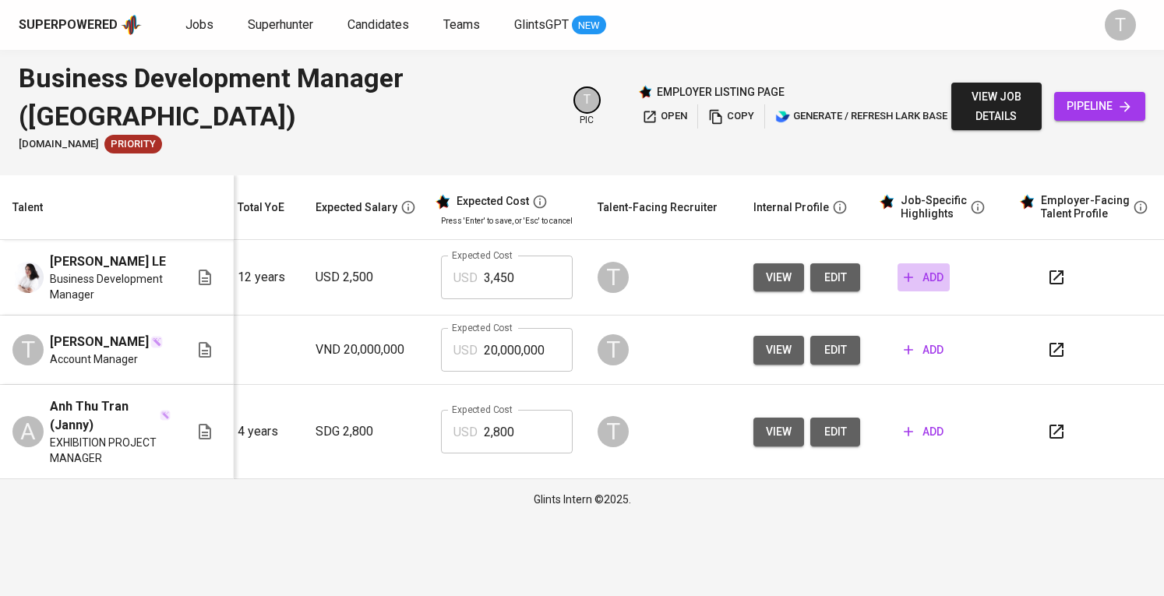
click at [930, 270] on span "add" at bounding box center [924, 277] width 40 height 19
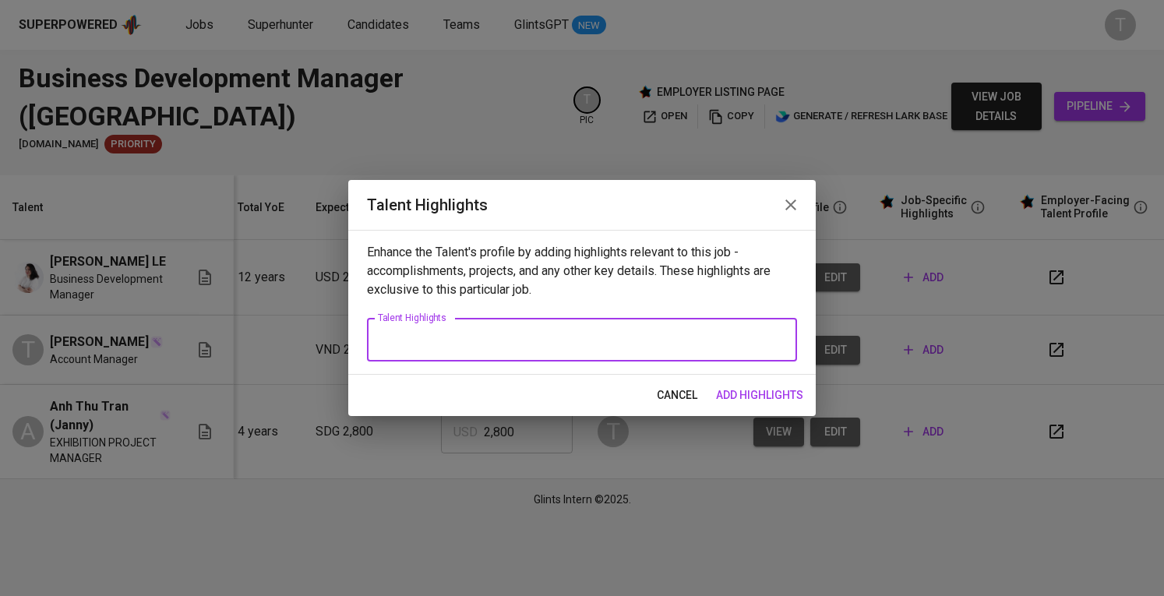
click at [536, 343] on textarea at bounding box center [582, 340] width 408 height 15
click at [457, 347] on textarea at bounding box center [582, 340] width 408 height 15
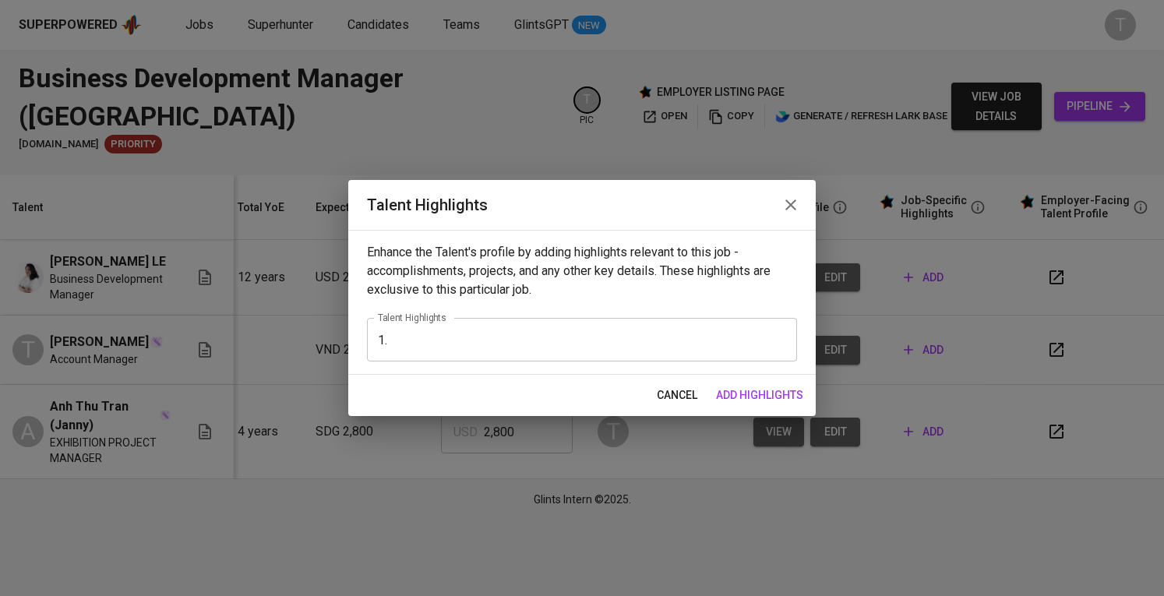
click at [516, 348] on div "1. x Talent Highlights" at bounding box center [582, 340] width 430 height 44
click at [482, 330] on div "1. x Talent Highlights" at bounding box center [582, 340] width 430 height 44
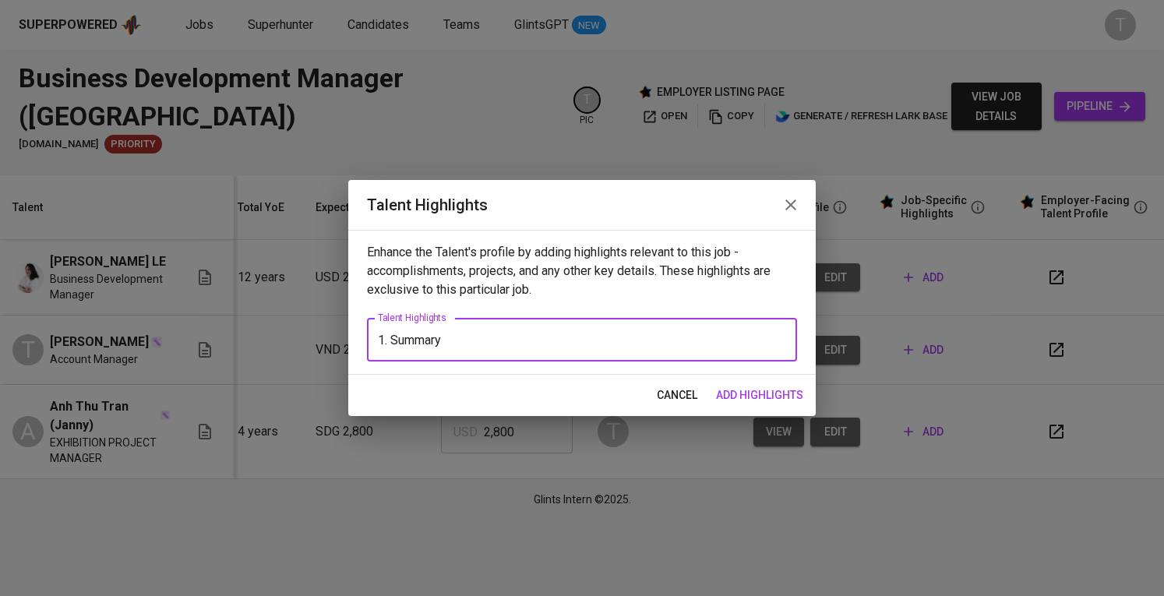
paste textarea "12+ years of progressive experience in business development, e-commerce, and om…"
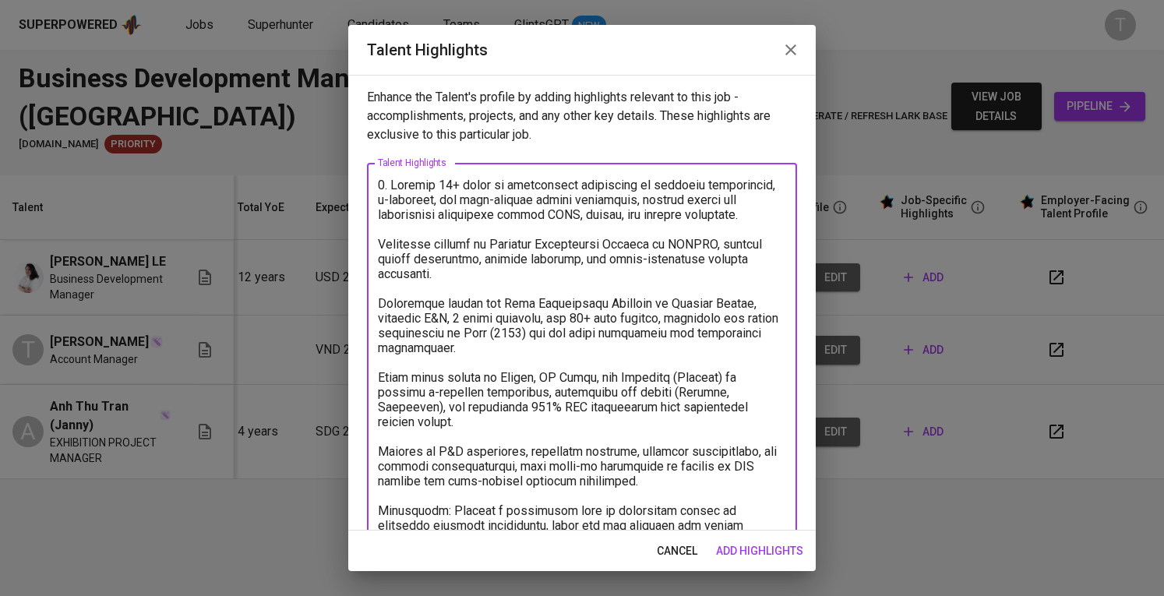
scroll to position [47, 0]
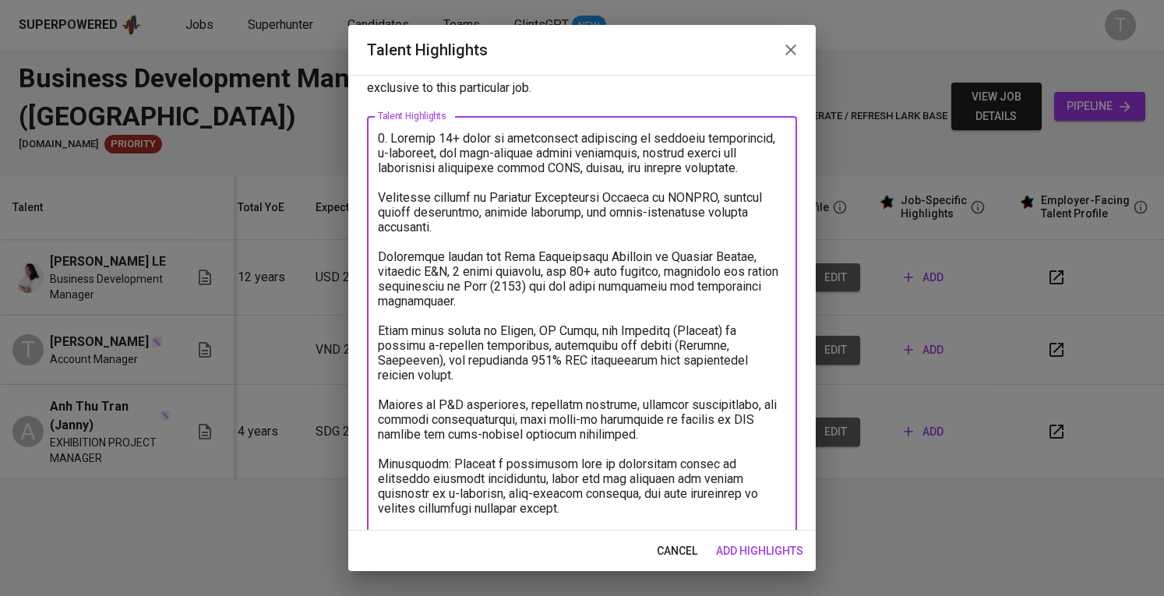
click at [447, 142] on textarea at bounding box center [582, 331] width 408 height 400
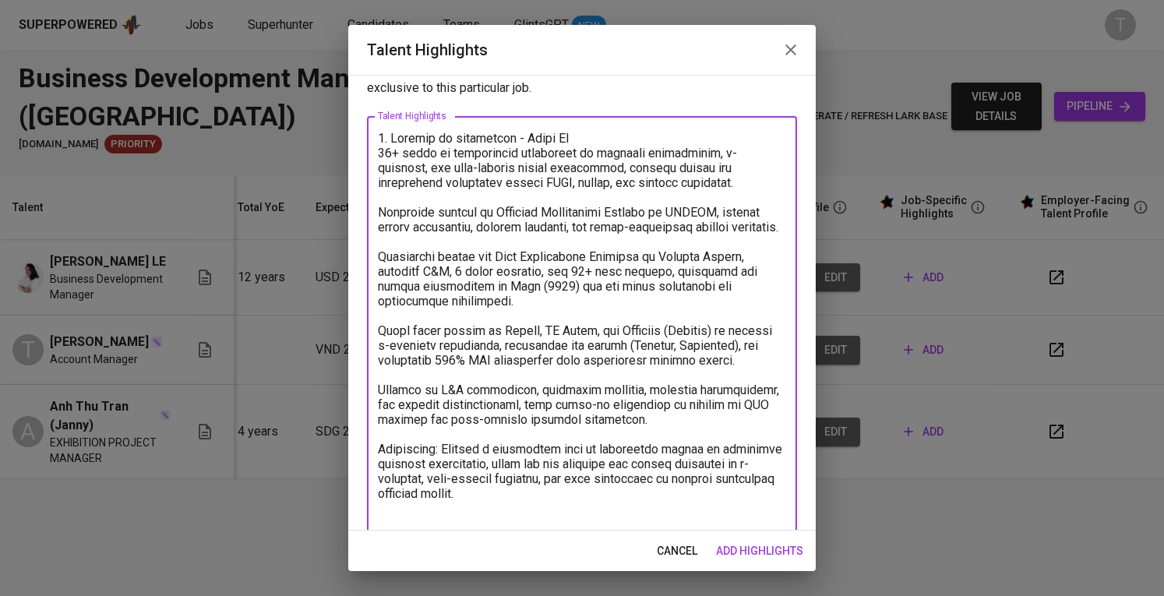
click at [380, 154] on textarea at bounding box center [582, 331] width 408 height 400
click at [382, 202] on textarea at bounding box center [582, 331] width 408 height 400
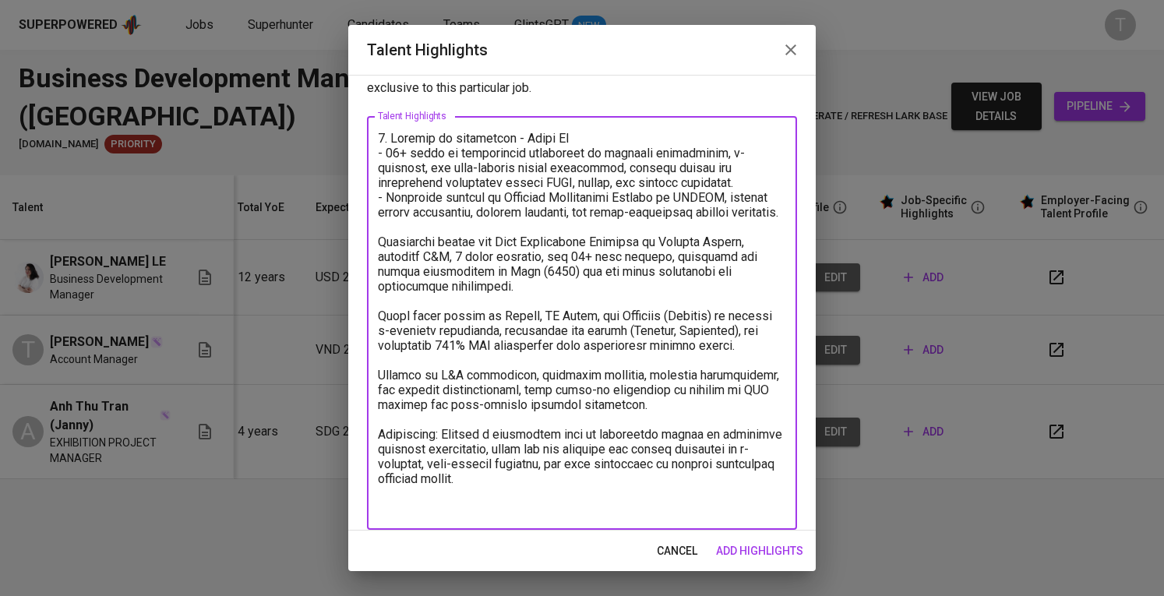
click at [376, 256] on div "x Talent Highlights" at bounding box center [582, 323] width 430 height 414
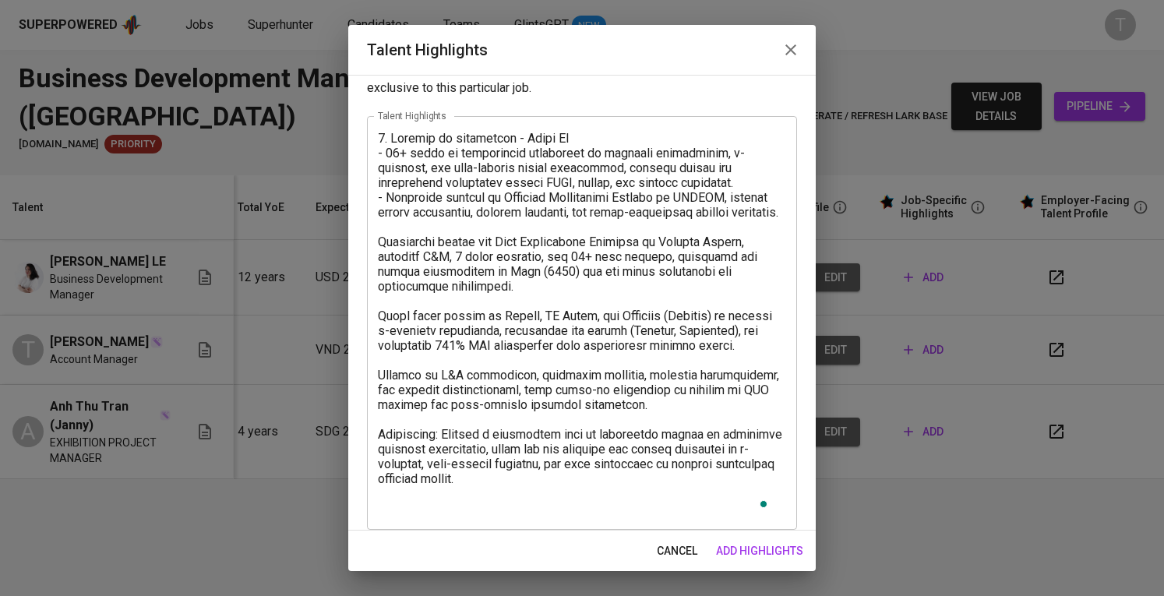
click at [376, 256] on div "x Talent Highlights" at bounding box center [582, 323] width 430 height 414
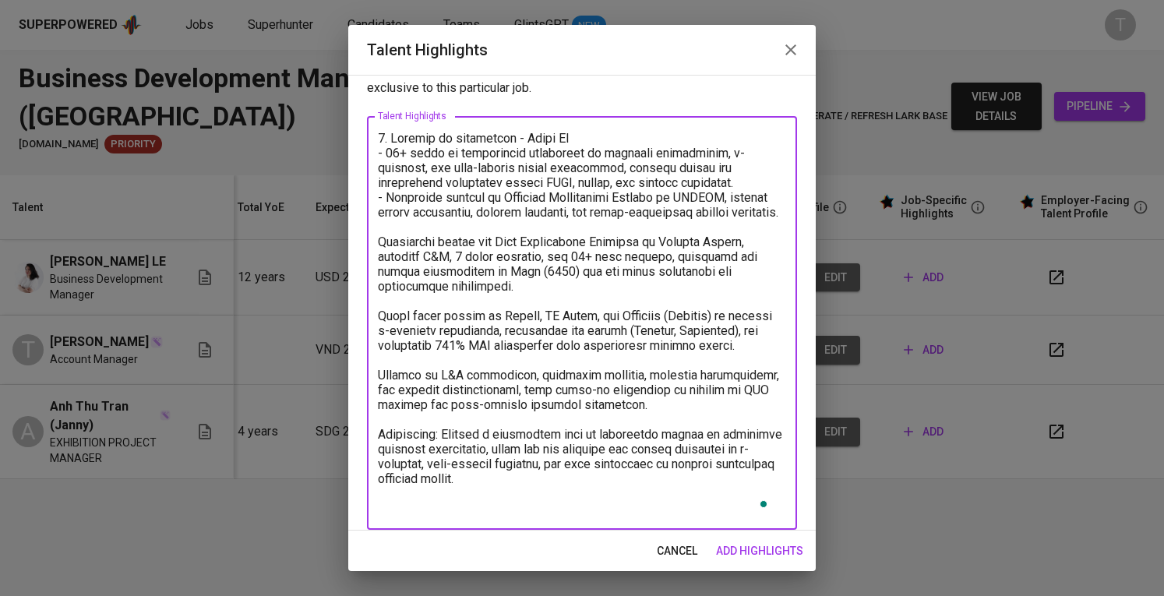
click at [378, 262] on textarea "To enrich screen reader interactions, please activate Accessibility in Grammarl…" at bounding box center [582, 323] width 408 height 385
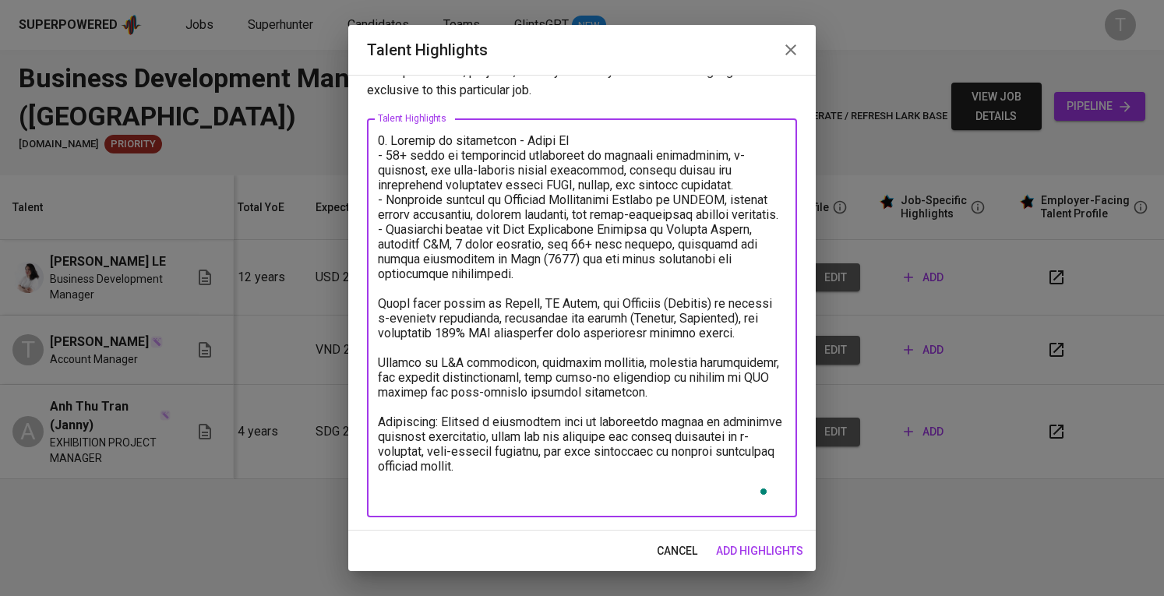
click at [383, 309] on textarea "To enrich screen reader interactions, please activate Accessibility in Grammarl…" at bounding box center [582, 318] width 408 height 370
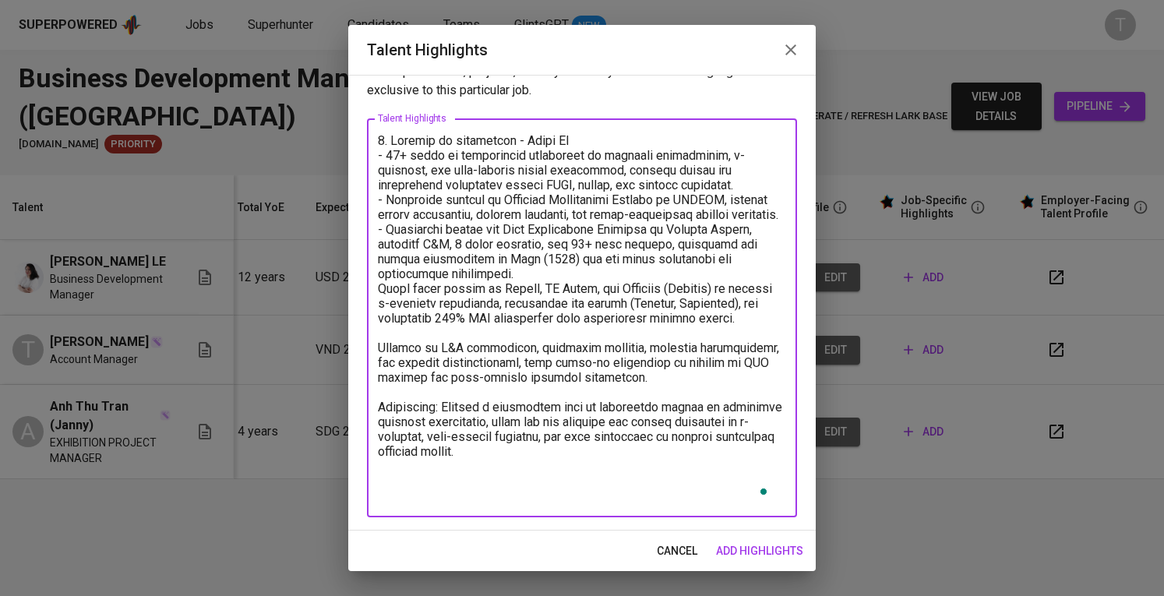
scroll to position [41, 0]
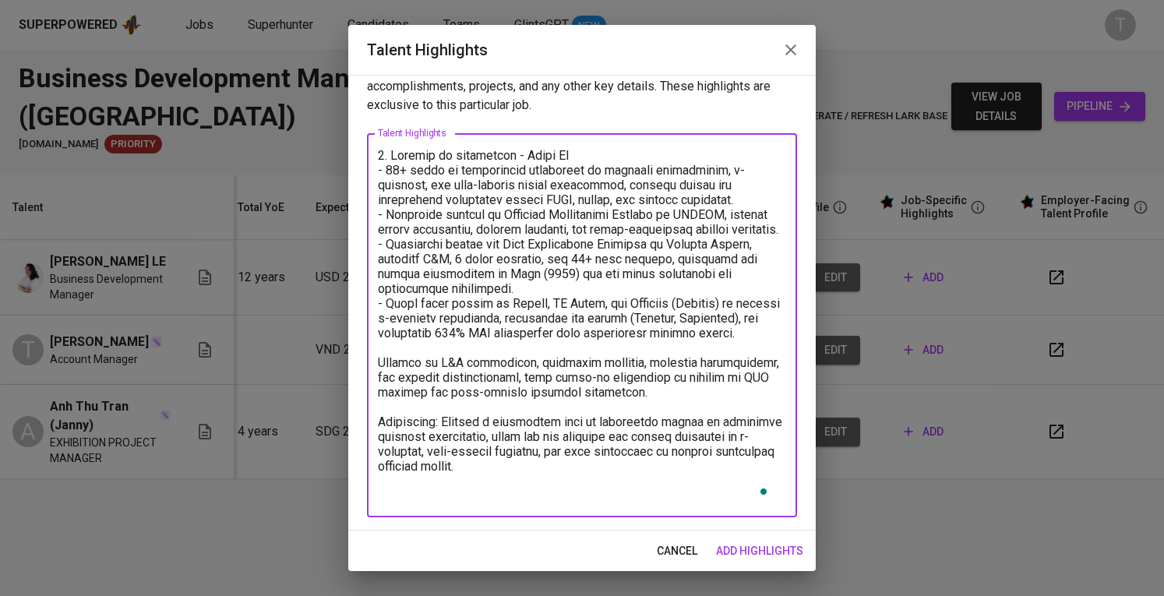
click at [382, 383] on textarea "To enrich screen reader interactions, please activate Accessibility in Grammarl…" at bounding box center [582, 325] width 408 height 355
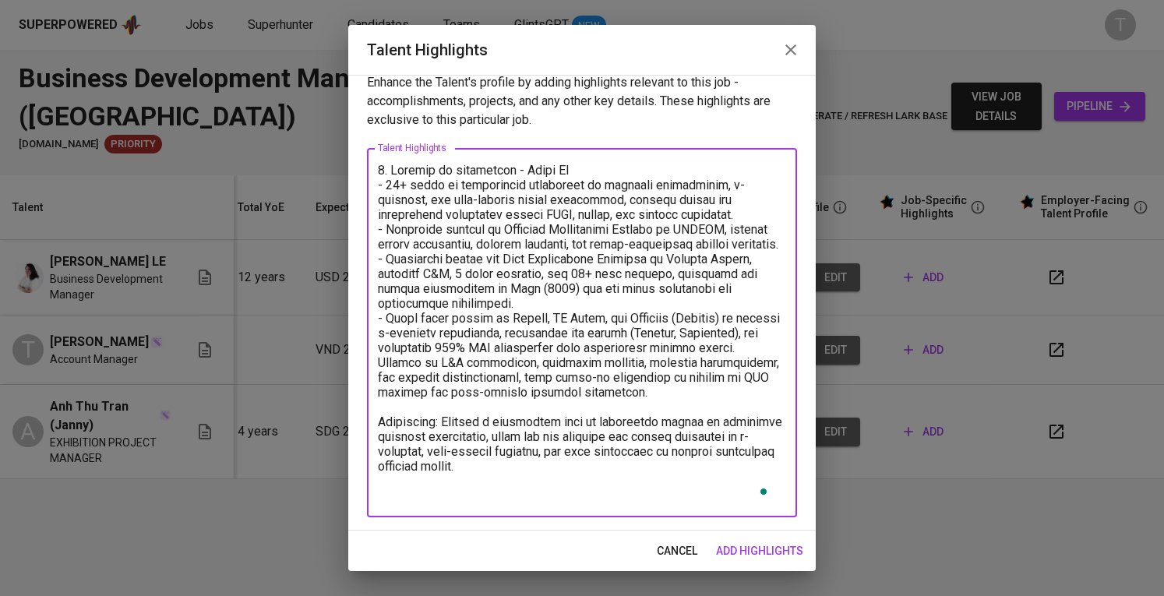
scroll to position [26, 0]
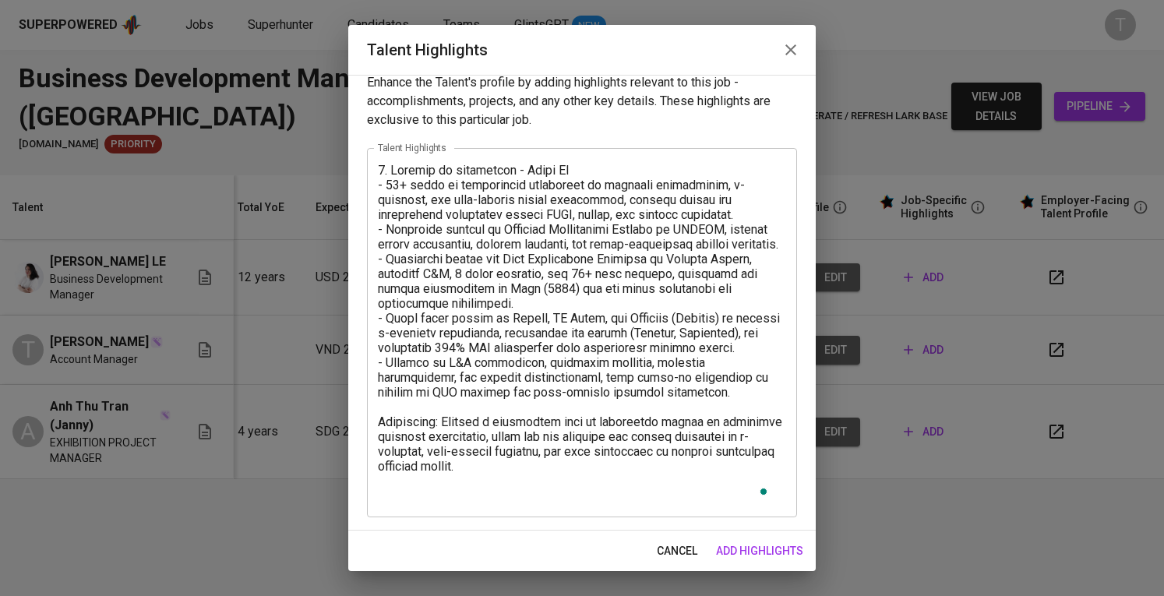
click at [375, 437] on div "x Talent Highlights" at bounding box center [582, 332] width 430 height 369
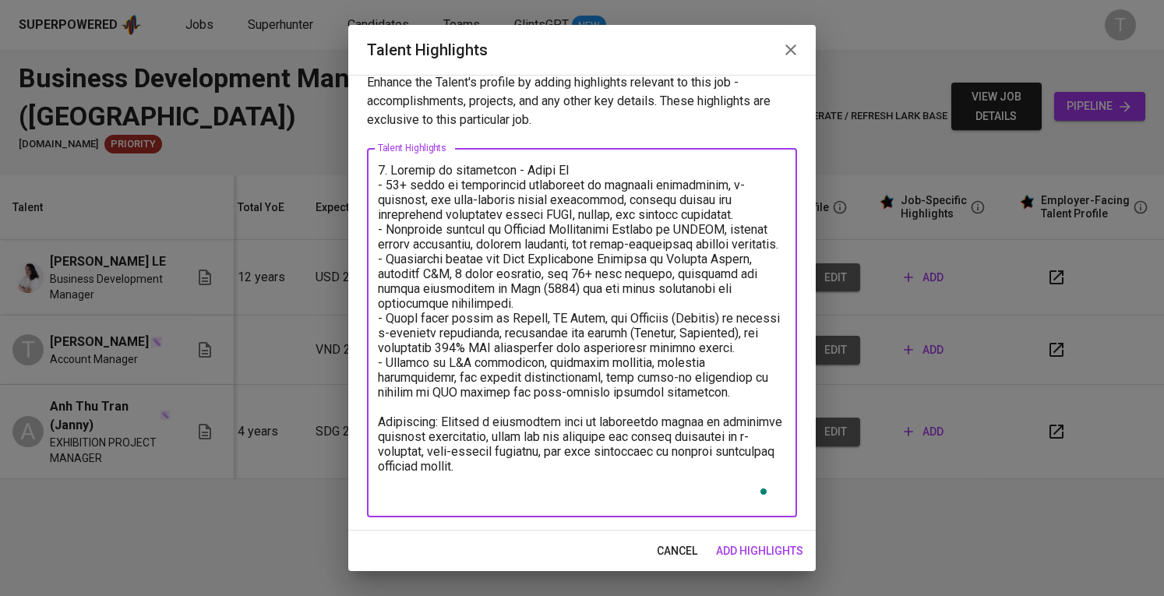
click at [380, 439] on textarea "To enrich screen reader interactions, please activate Accessibility in Grammarl…" at bounding box center [582, 333] width 408 height 341
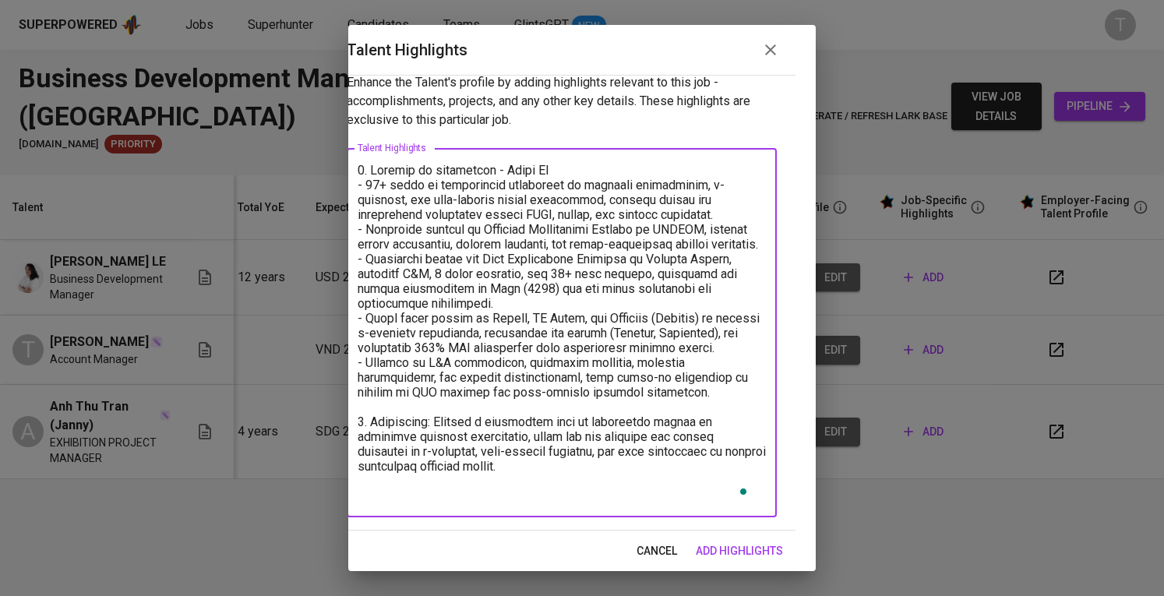
scroll to position [0, 0]
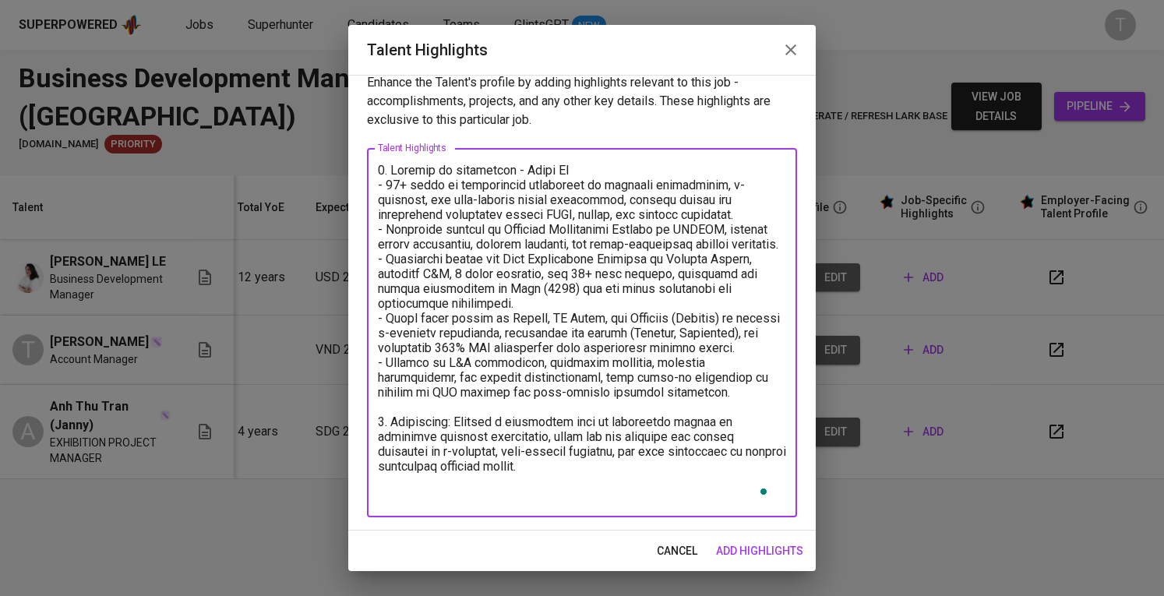
click at [695, 485] on textarea "To enrich screen reader interactions, please activate Accessibility in Grammarl…" at bounding box center [582, 333] width 408 height 341
drag, startPoint x: 522, startPoint y: 471, endPoint x: 591, endPoint y: 467, distance: 69.5
click at [591, 467] on textarea "To enrich screen reader interactions, please activate Accessibility in Grammarl…" at bounding box center [582, 333] width 408 height 341
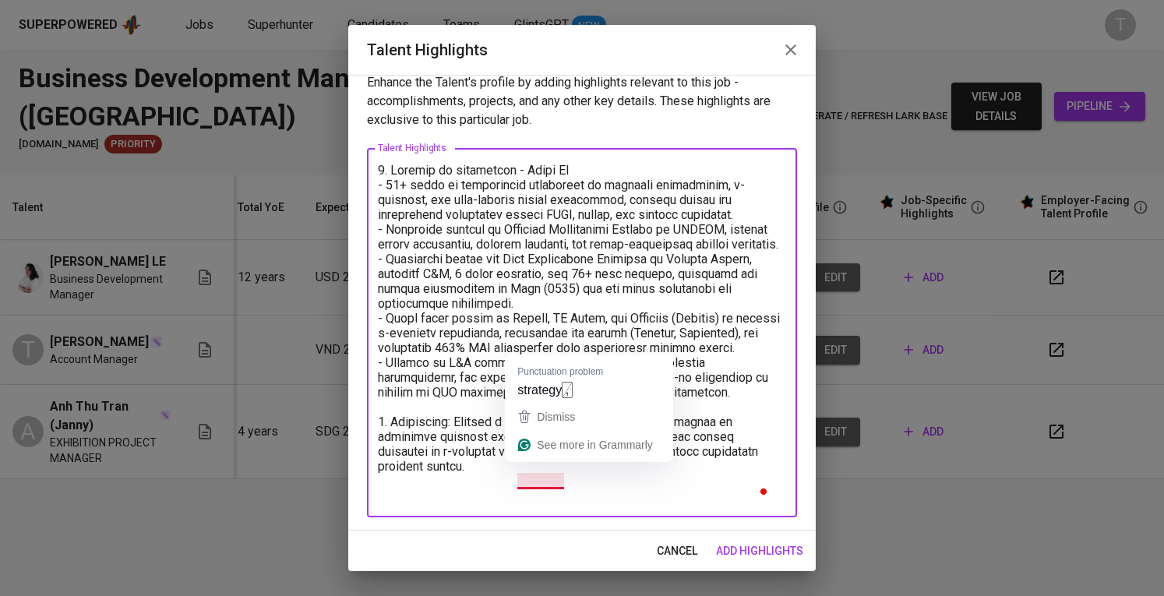
click at [553, 467] on textarea "To enrich screen reader interactions, please activate Accessibility in Grammarl…" at bounding box center [582, 333] width 408 height 341
click at [569, 404] on button "Dismiss" at bounding box center [589, 417] width 162 height 28
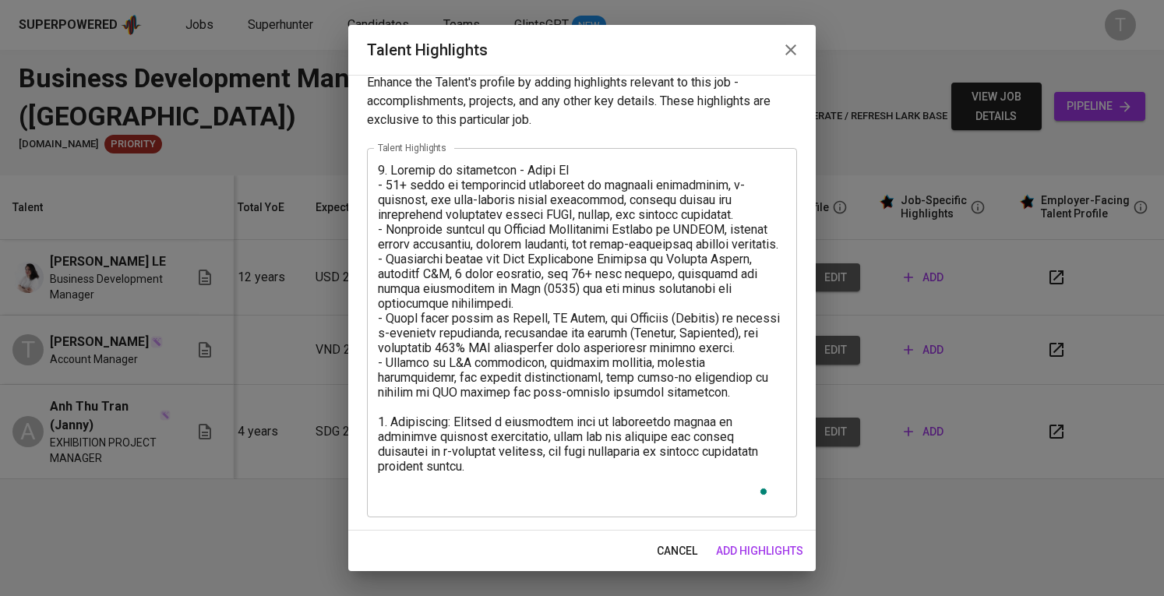
click at [660, 492] on div "x Talent Highlights" at bounding box center [582, 332] width 430 height 369
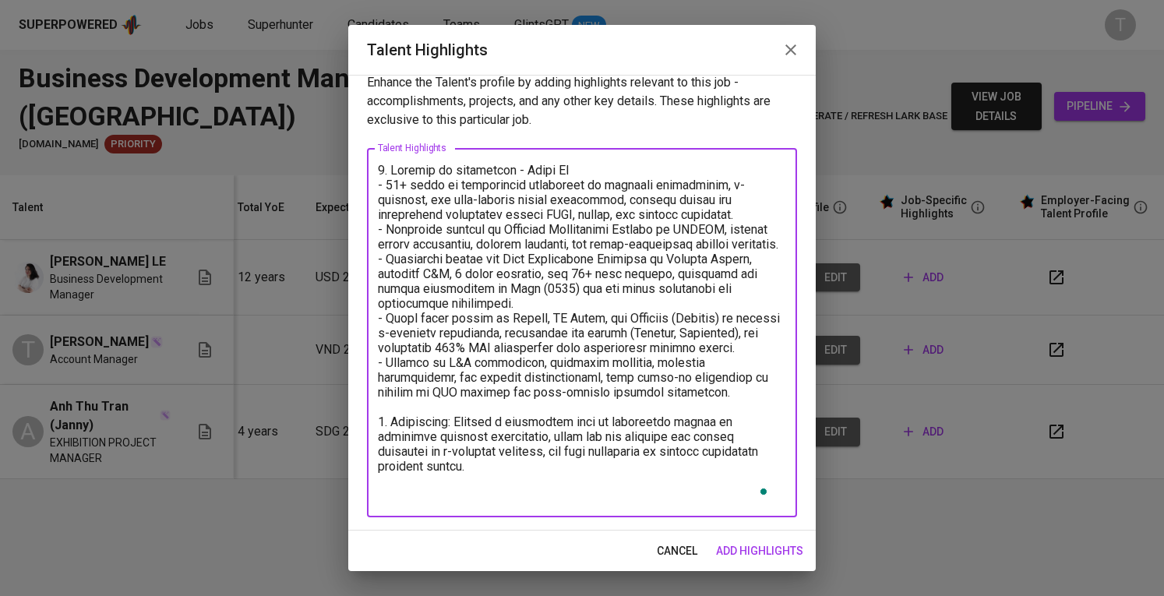
click at [568, 487] on textarea "To enrich screen reader interactions, please activate Accessibility in Grammarl…" at bounding box center [582, 333] width 408 height 341
click at [578, 440] on textarea "To enrich screen reader interactions, please activate Accessibility in Grammarl…" at bounding box center [582, 333] width 408 height 341
click at [539, 443] on textarea "To enrich screen reader interactions, please activate Accessibility in Grammarl…" at bounding box center [582, 333] width 408 height 341
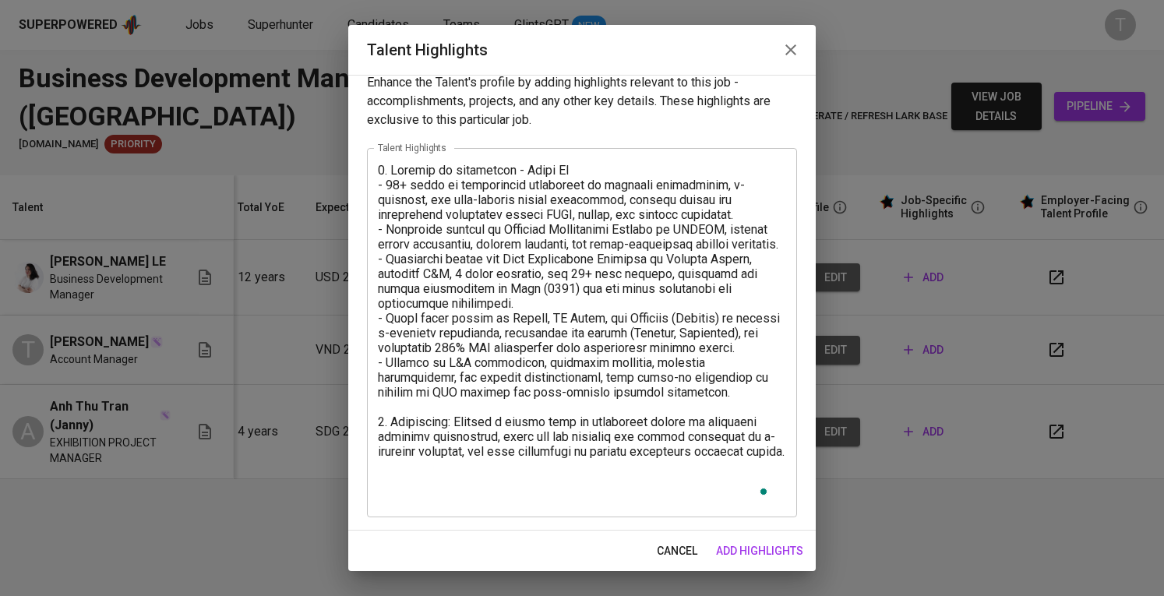
click at [650, 498] on div "x Talent Highlights" at bounding box center [582, 332] width 430 height 369
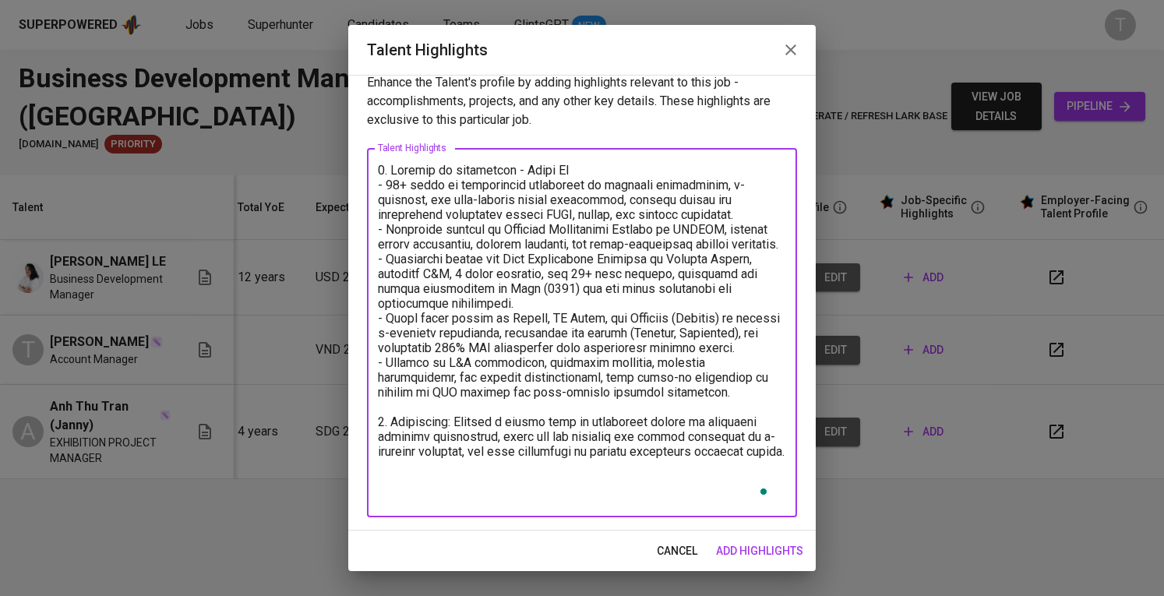
click at [647, 481] on textarea "To enrich screen reader interactions, please activate Accessibility in Grammarl…" at bounding box center [582, 333] width 408 height 341
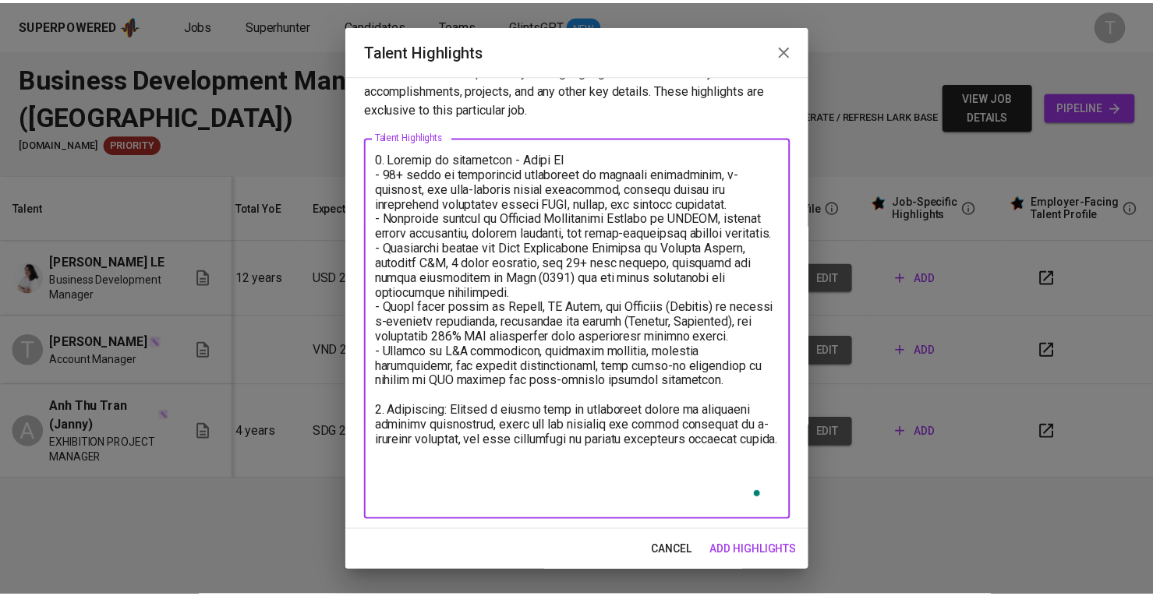
scroll to position [29, 0]
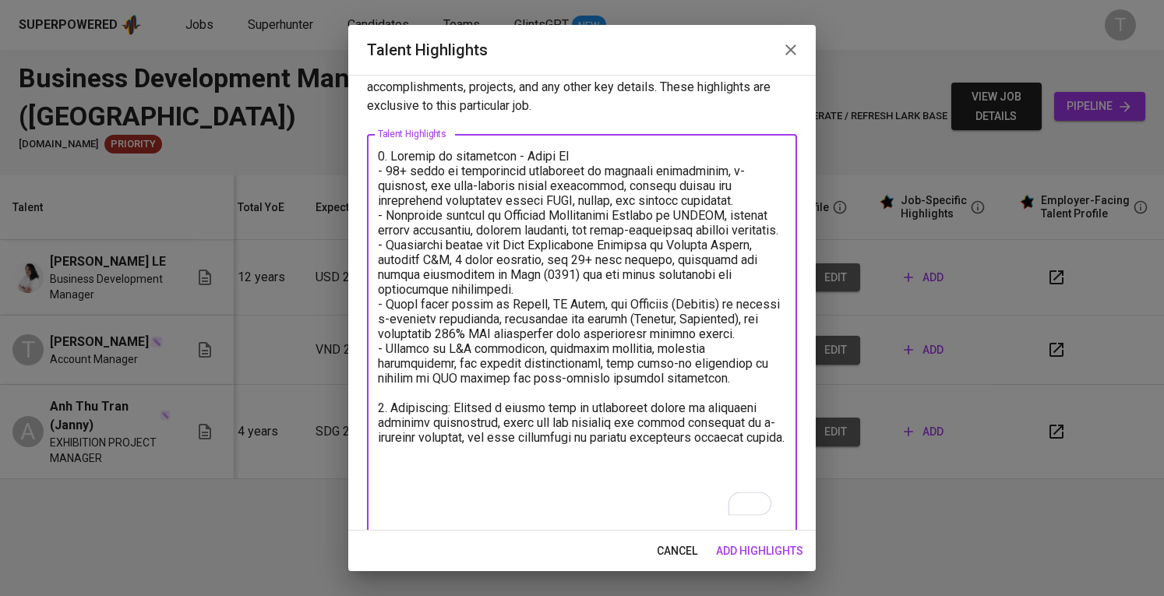
type textarea "1. Summary of experience - Huong Le - 12+ years of progressive experience in bu…"
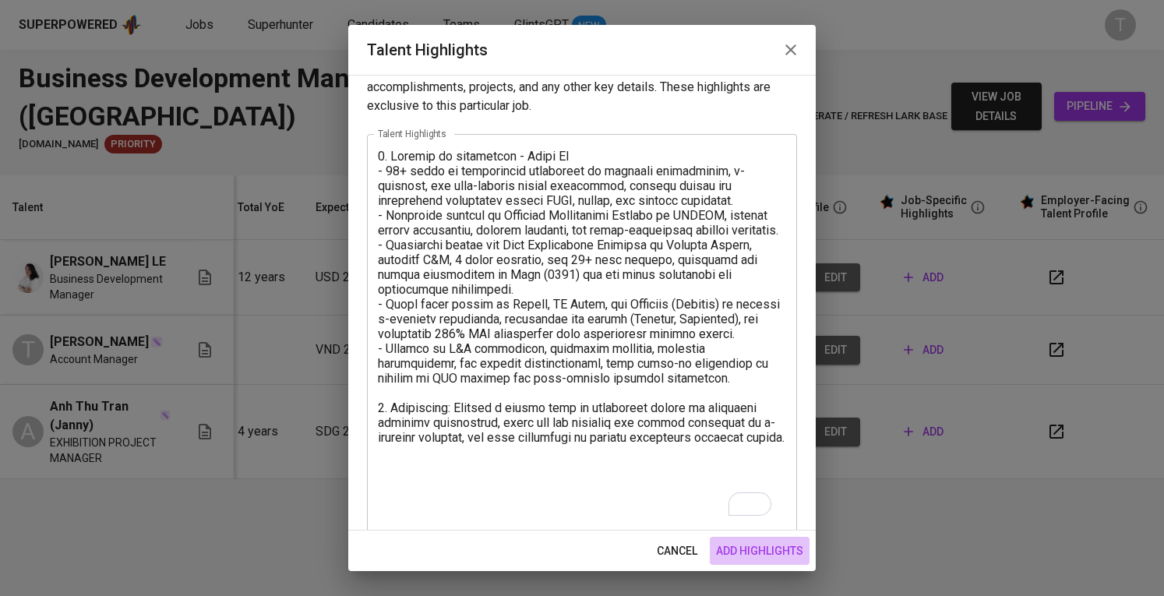
click at [778, 542] on span "add highlights" at bounding box center [759, 551] width 87 height 19
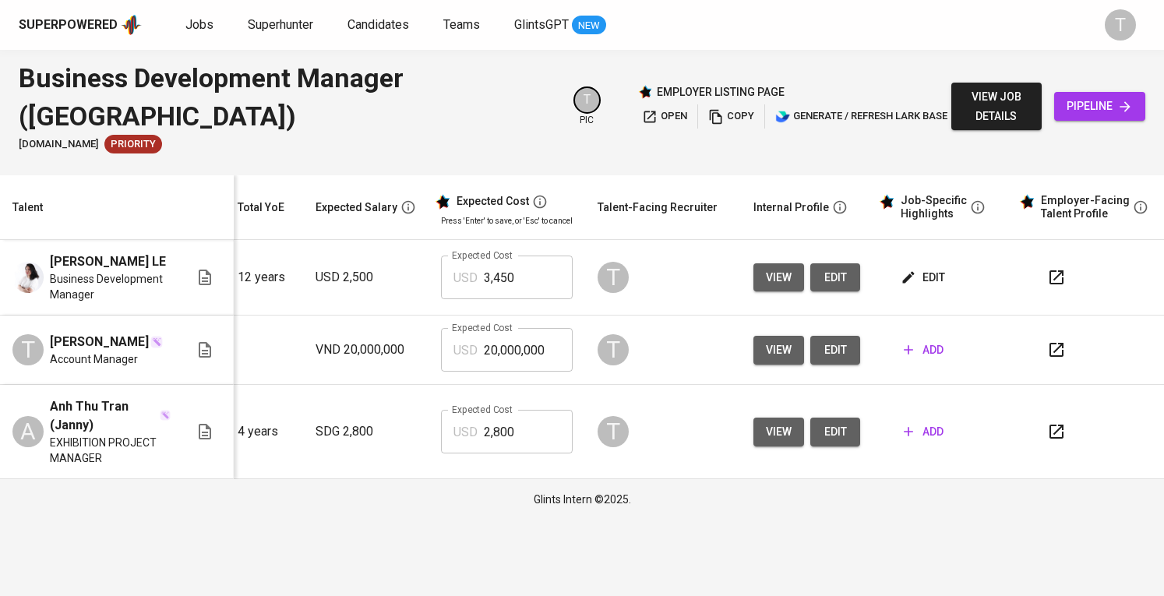
click at [75, 26] on div "Superpowered" at bounding box center [68, 25] width 99 height 18
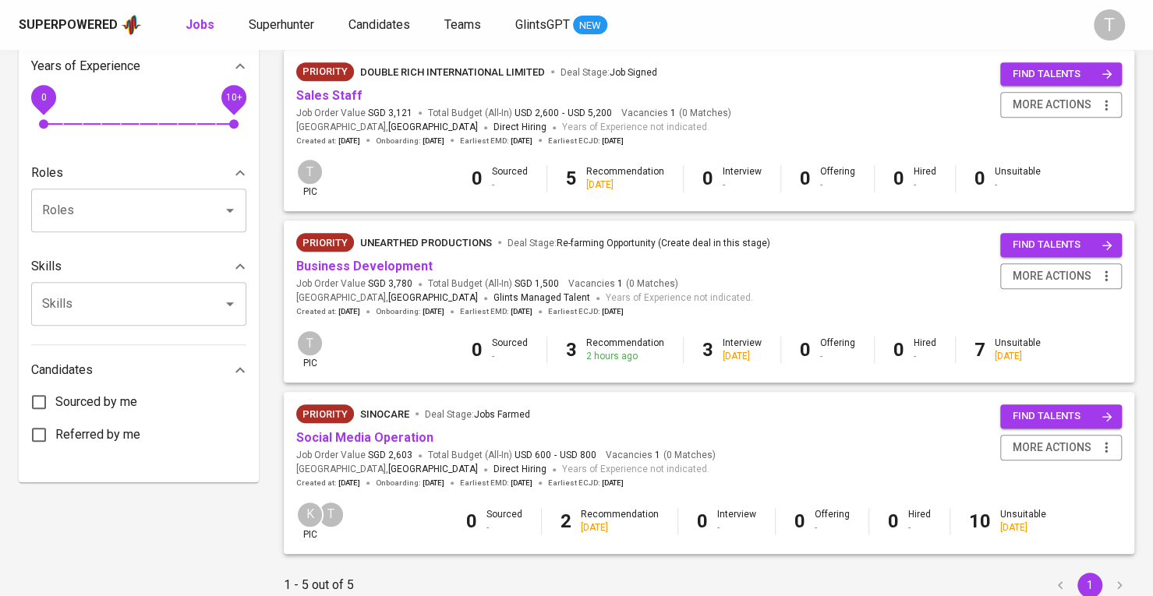
scroll to position [349, 0]
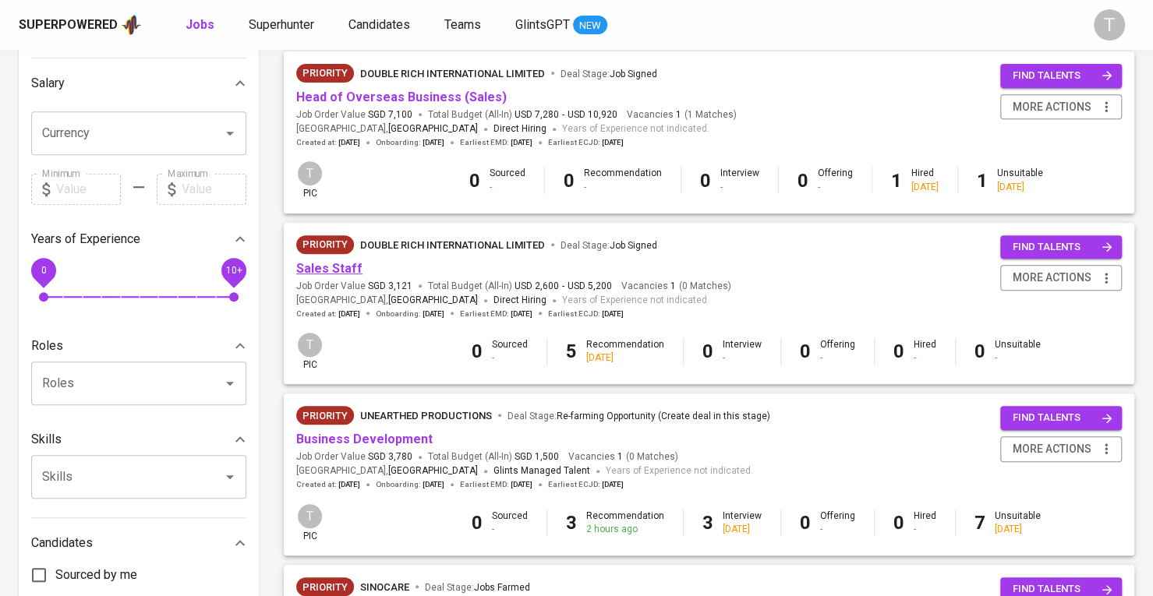
click at [346, 261] on link "Sales Staff" at bounding box center [329, 268] width 66 height 15
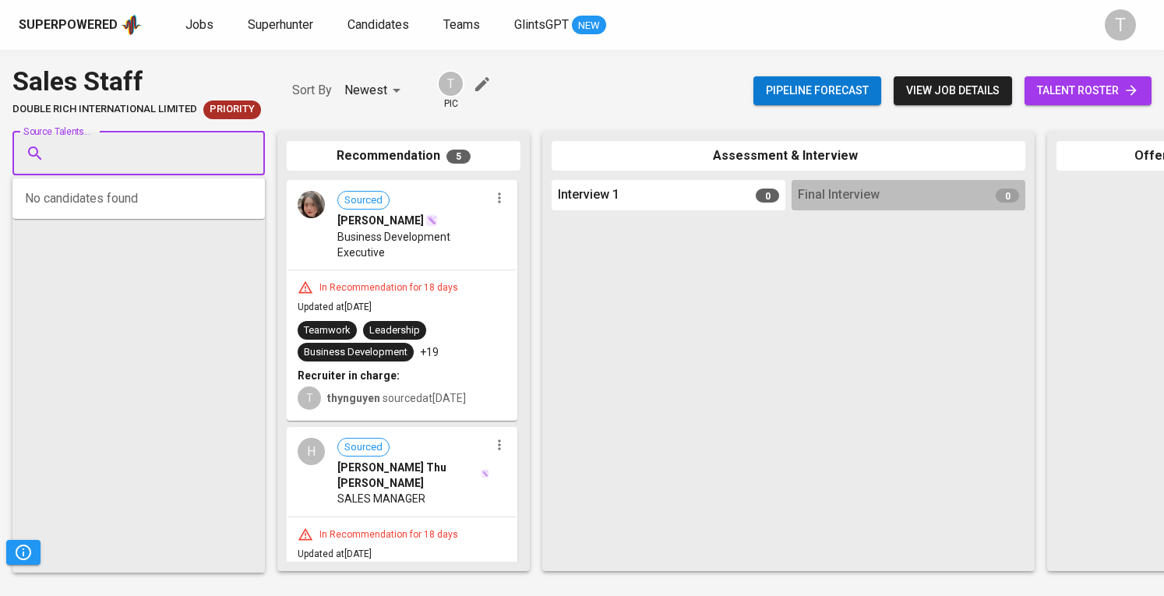
click at [181, 154] on input "Source Talents..." at bounding box center [133, 154] width 164 height 30
paste input "[EMAIL_ADDRESS][DOMAIN_NAME]"
type input "[EMAIL_ADDRESS][DOMAIN_NAME]"
click at [168, 224] on li "T Thuong Nguyen ngthuong.neu@gmail.com" at bounding box center [138, 205] width 252 height 41
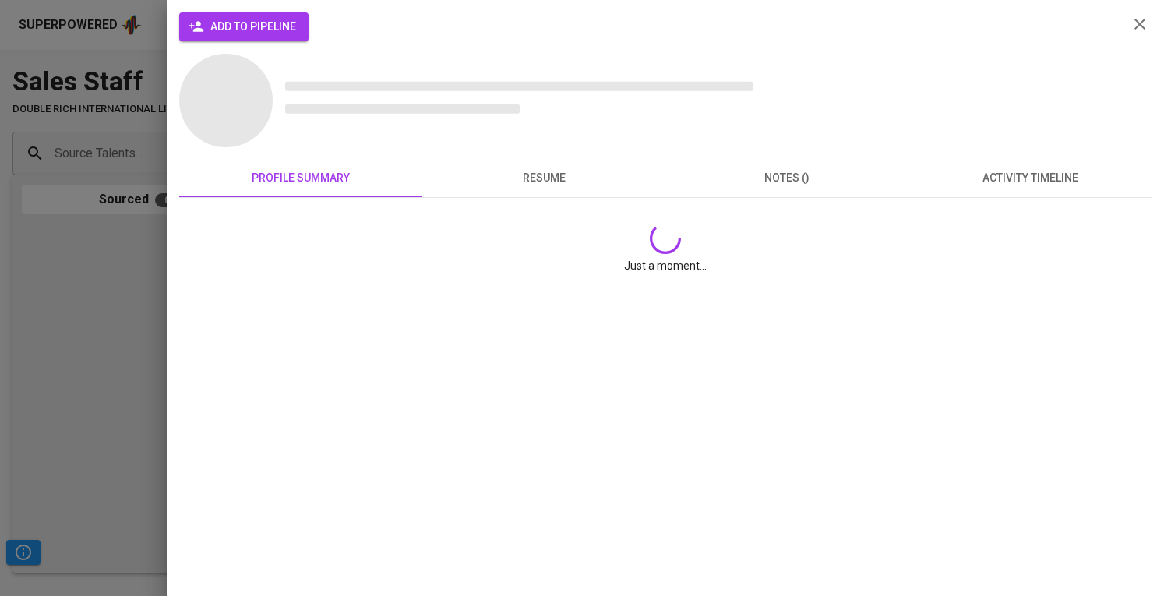
click at [214, 31] on span "add to pipeline" at bounding box center [244, 26] width 104 height 19
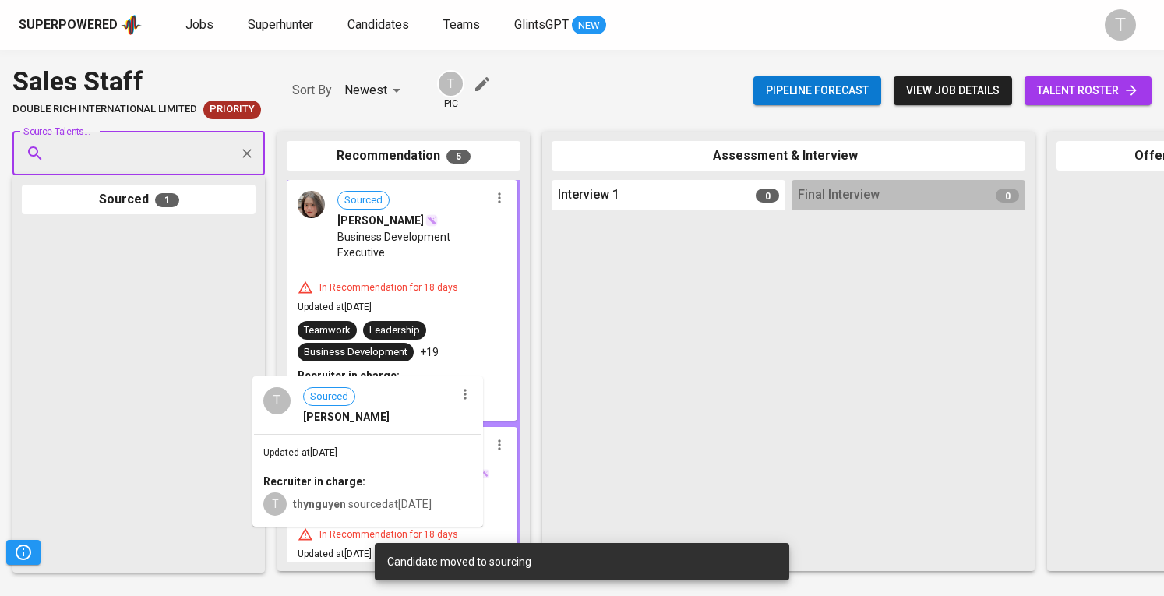
drag, startPoint x: 259, startPoint y: 330, endPoint x: 375, endPoint y: 425, distance: 150.1
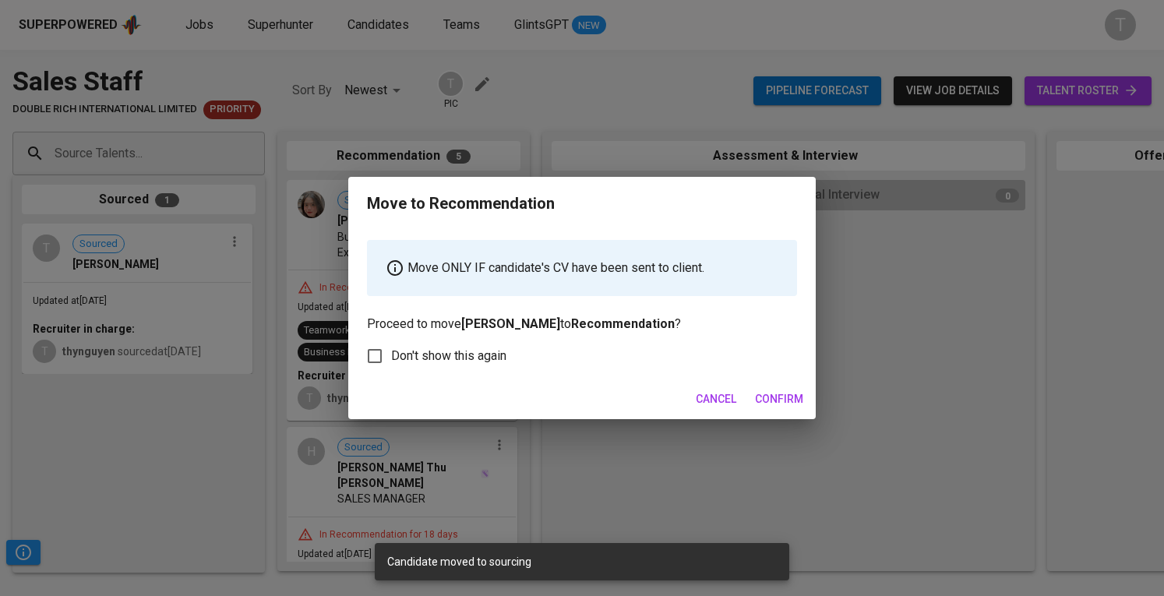
drag, startPoint x: 776, startPoint y: 392, endPoint x: 761, endPoint y: 386, distance: 16.8
click at [777, 392] on span "Confirm" at bounding box center [779, 399] width 48 height 19
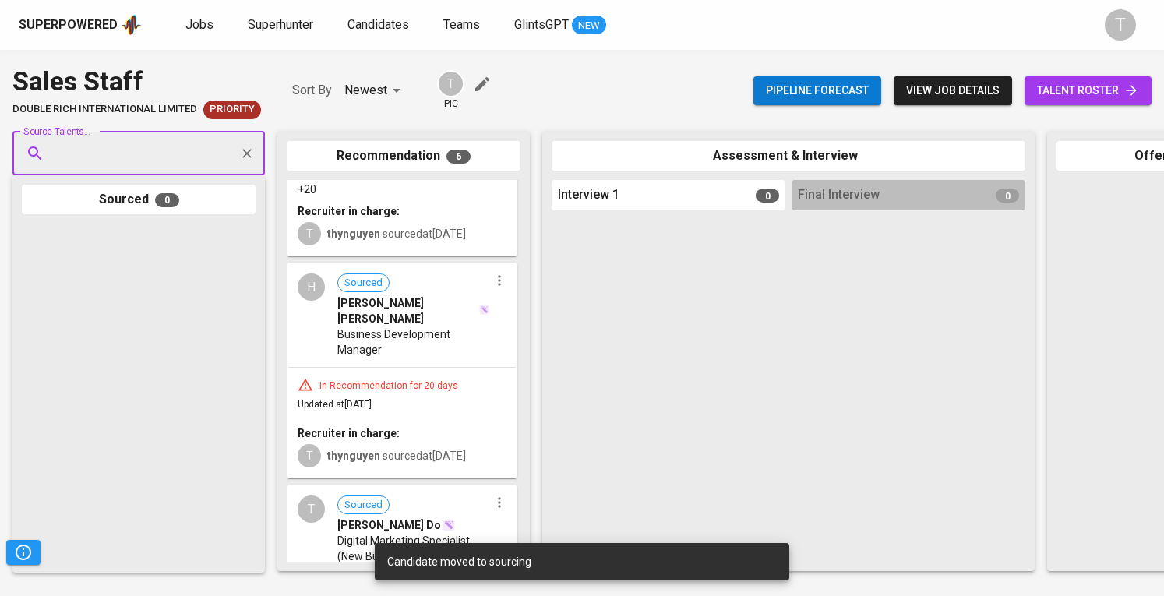
scroll to position [896, 0]
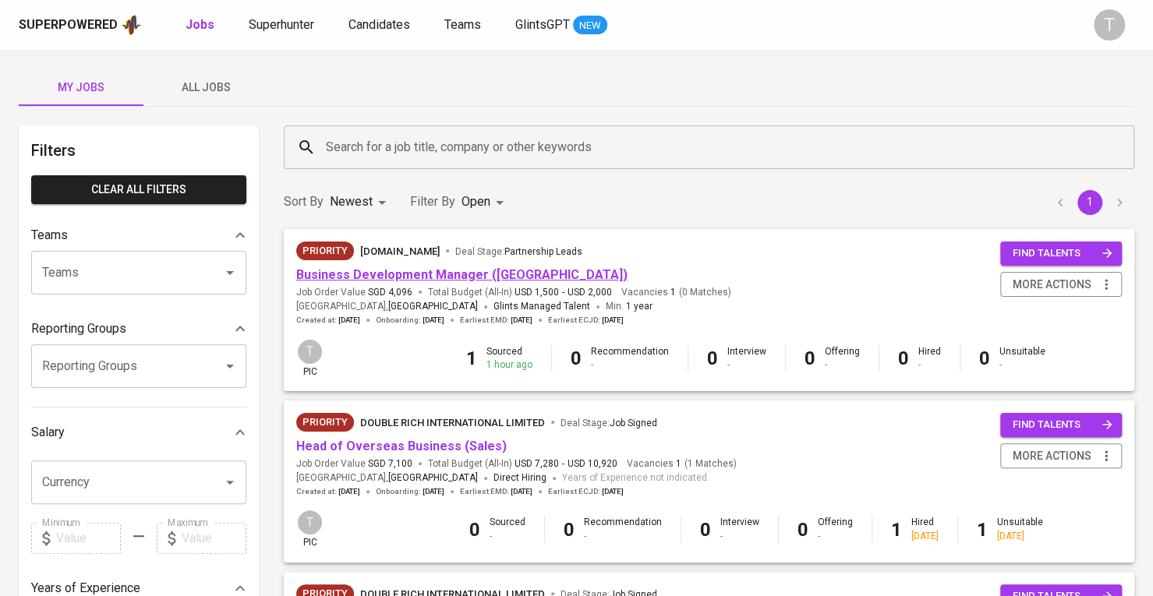
click at [522, 280] on link "Business Development Manager (Vietnam)" at bounding box center [461, 274] width 331 height 15
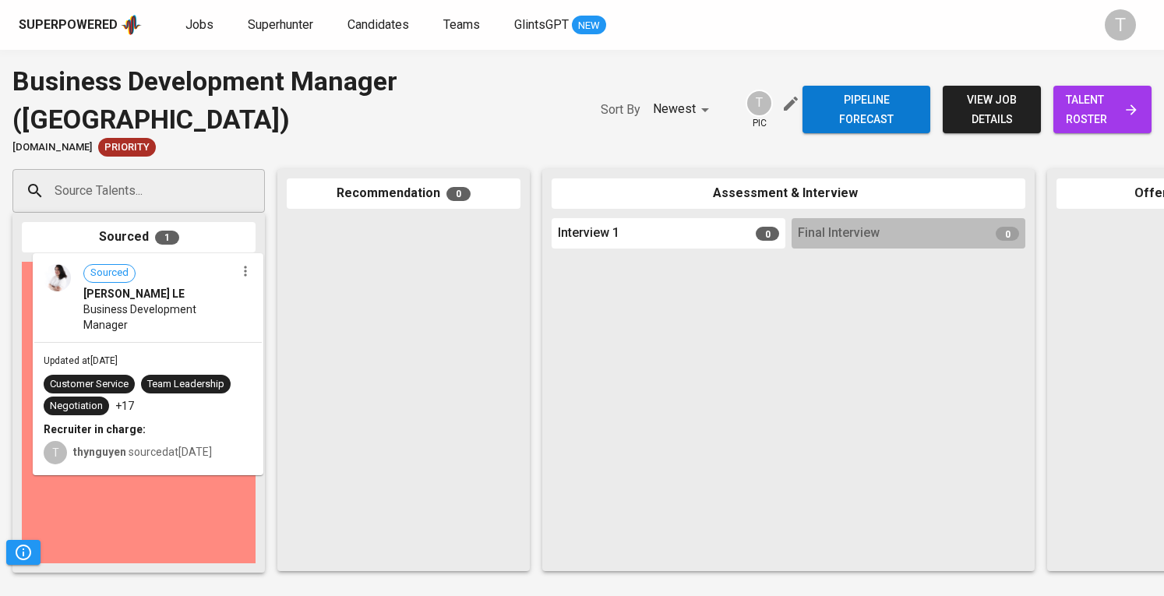
drag, startPoint x: 149, startPoint y: 307, endPoint x: 167, endPoint y: 298, distance: 19.9
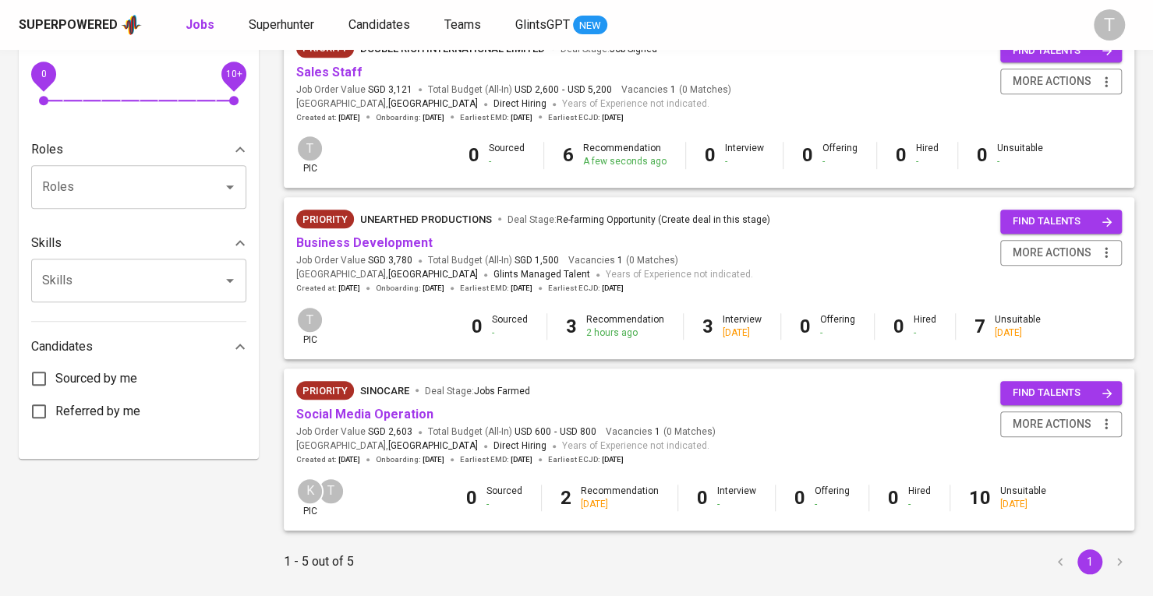
scroll to position [583, 0]
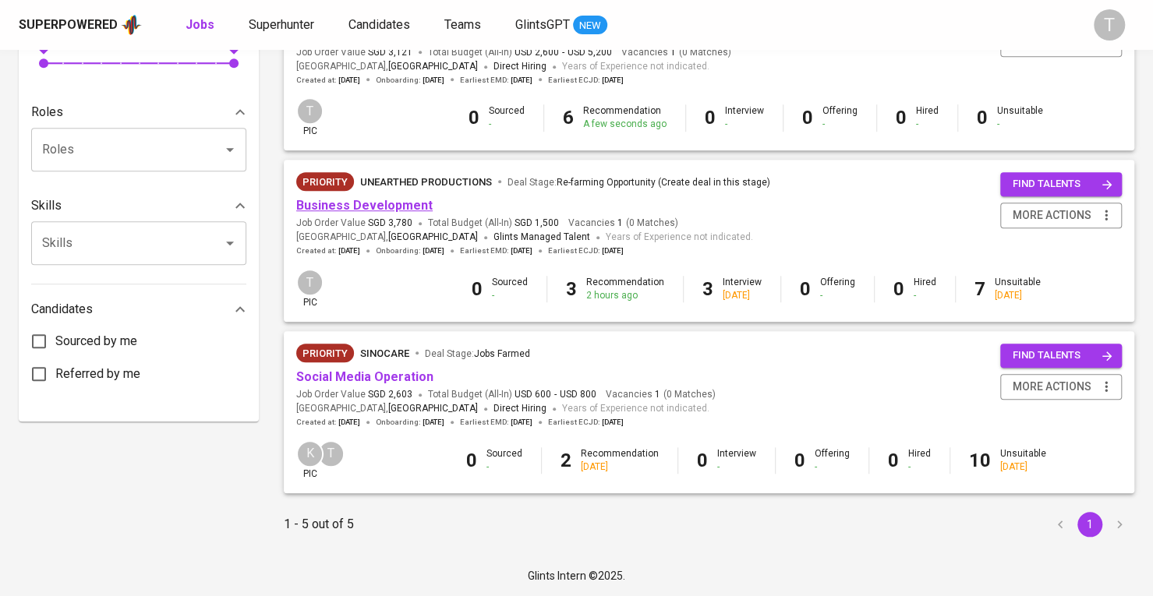
click at [324, 209] on link "Business Development" at bounding box center [364, 205] width 136 height 15
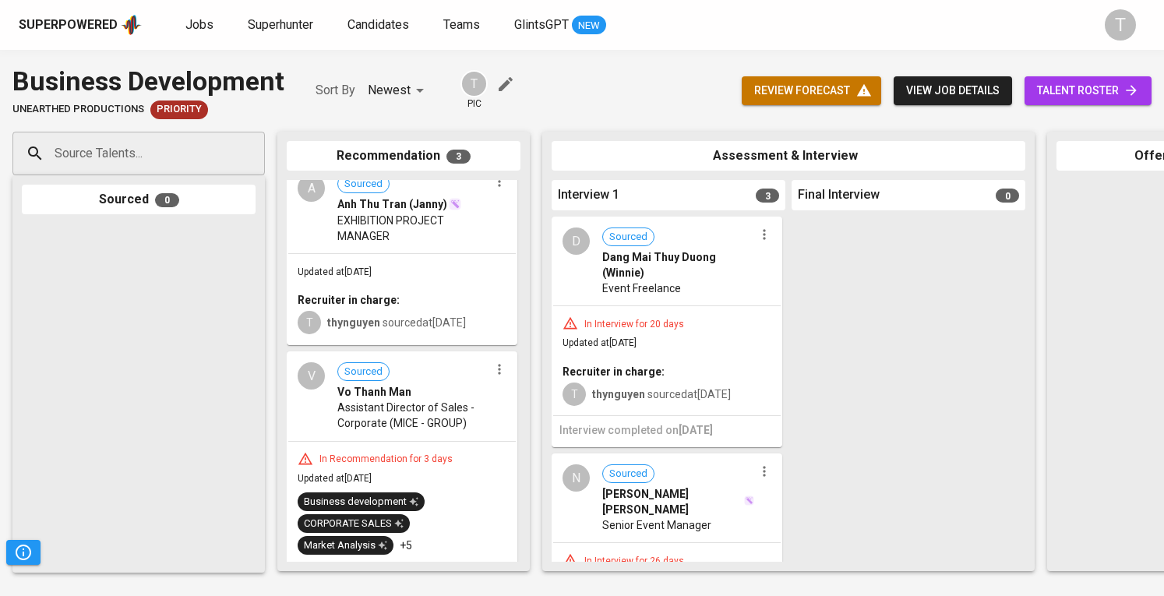
scroll to position [323, 0]
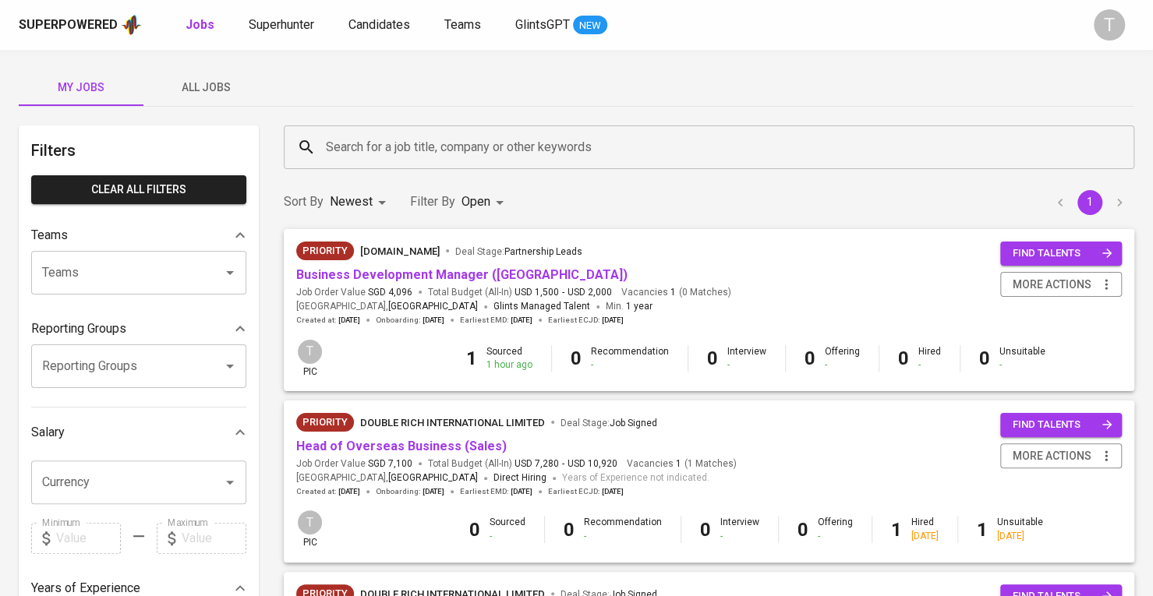
click at [214, 76] on button "All Jobs" at bounding box center [205, 87] width 125 height 37
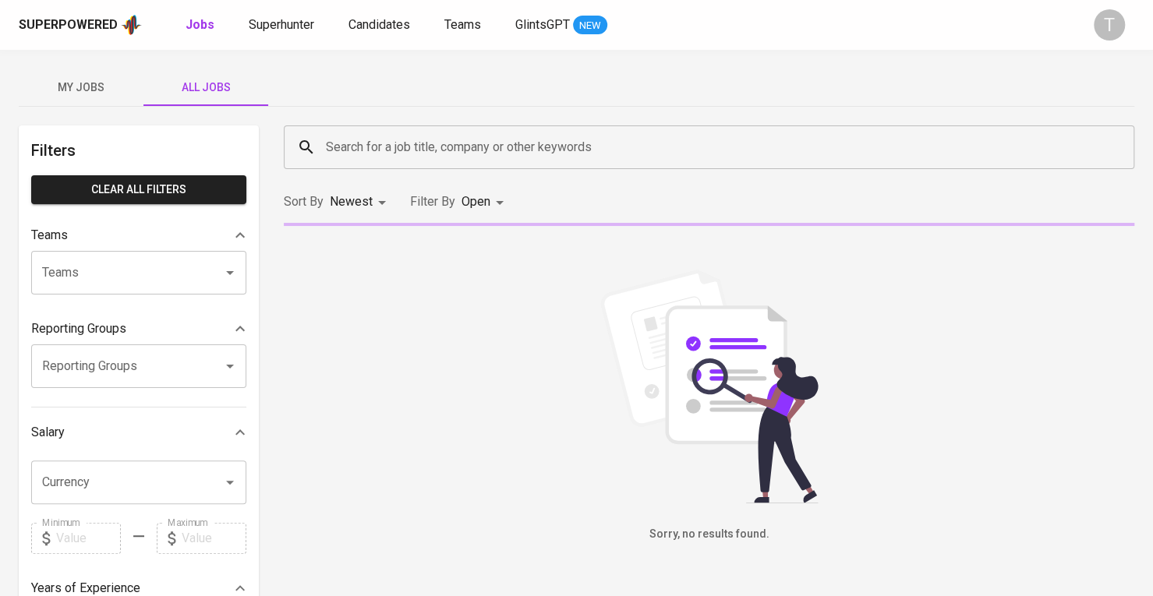
click at [192, 266] on input "Teams" at bounding box center [116, 273] width 157 height 30
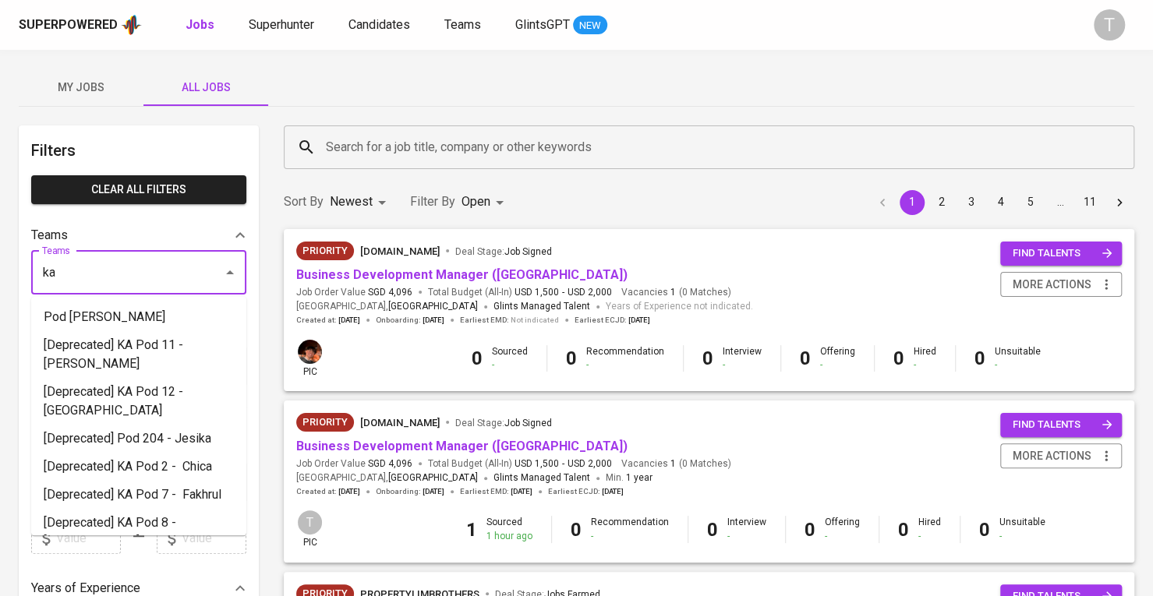
click at [185, 319] on li "Pod Kara" at bounding box center [138, 317] width 215 height 28
type input "ka"
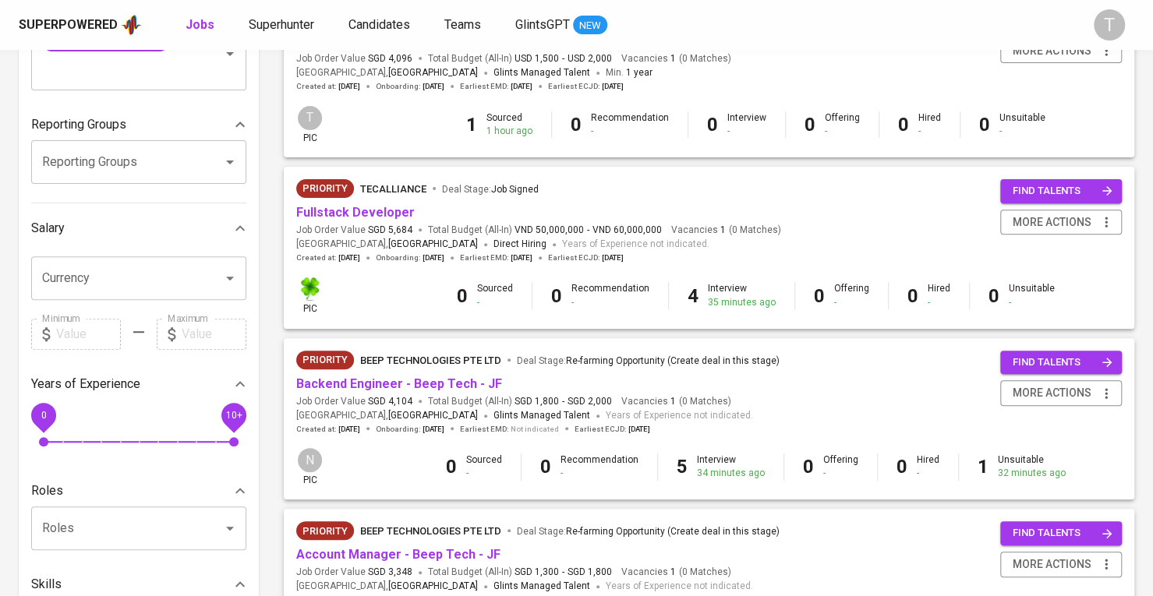
scroll to position [390, 0]
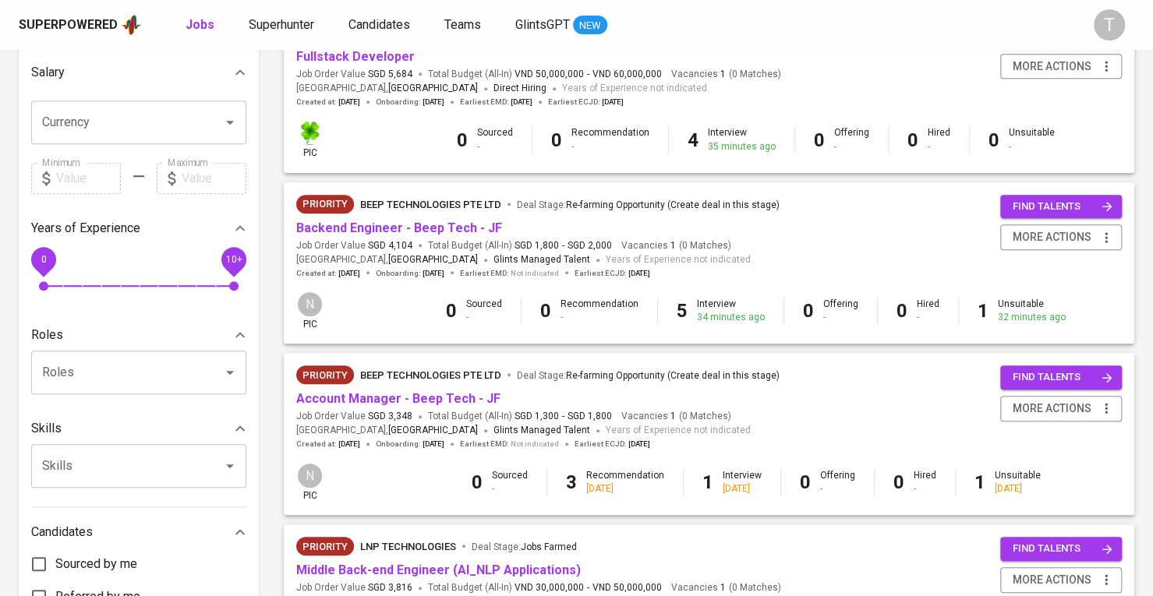
drag, startPoint x: 69, startPoint y: 58, endPoint x: 134, endPoint y: 54, distance: 64.8
click at [69, 88] on div "Currency Currency" at bounding box center [138, 119] width 215 height 62
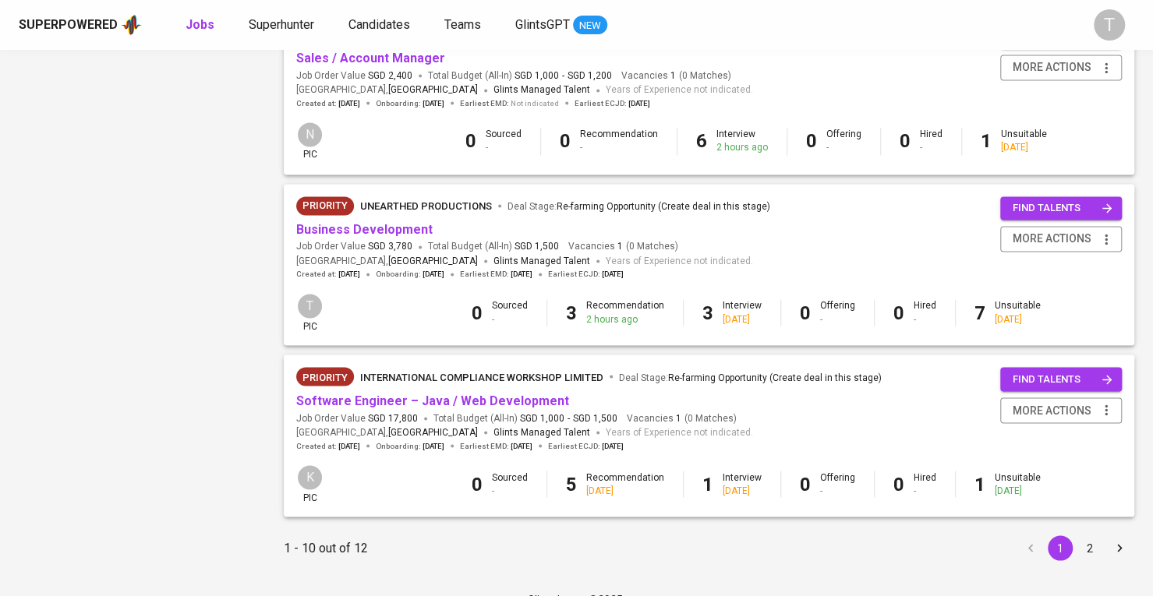
scroll to position [1421, 0]
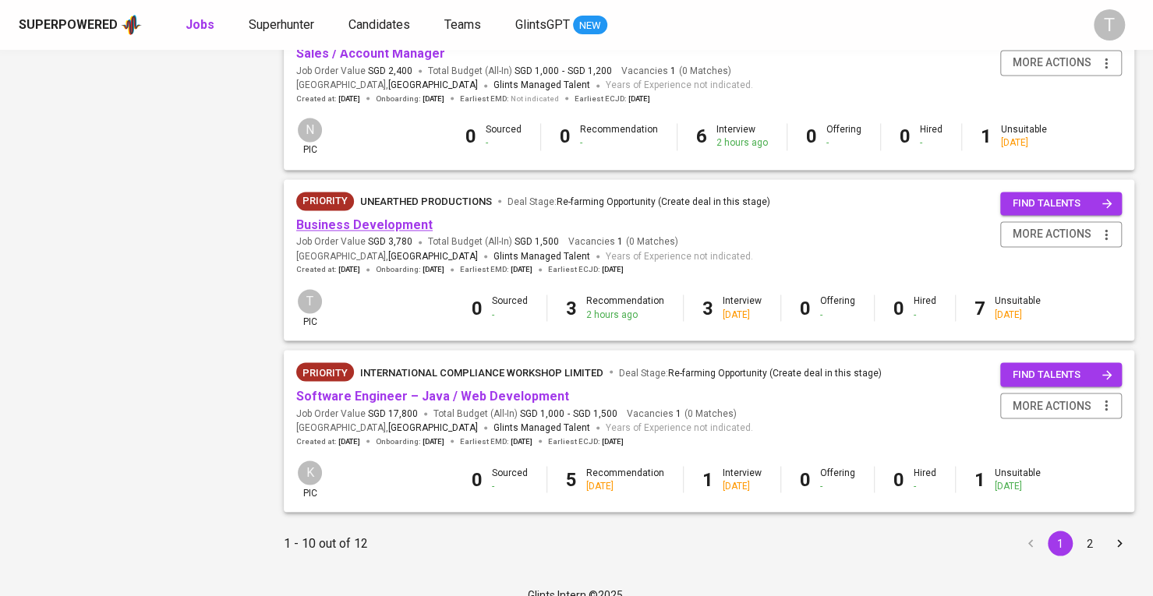
click at [380, 217] on link "Business Development" at bounding box center [364, 224] width 136 height 15
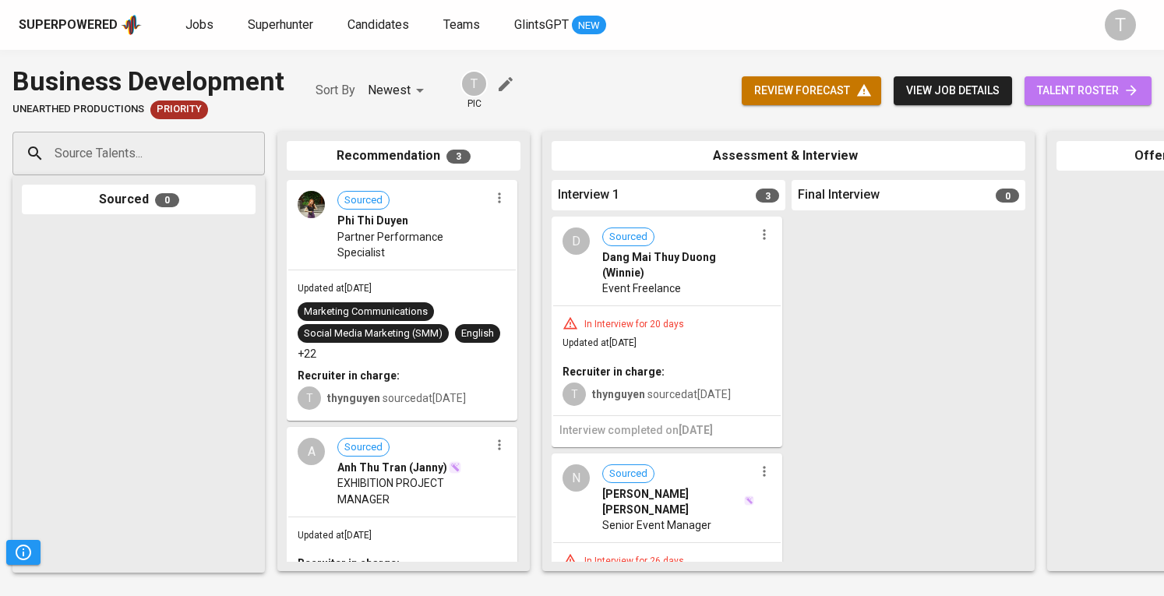
click at [1091, 100] on span "talent roster" at bounding box center [1088, 90] width 102 height 19
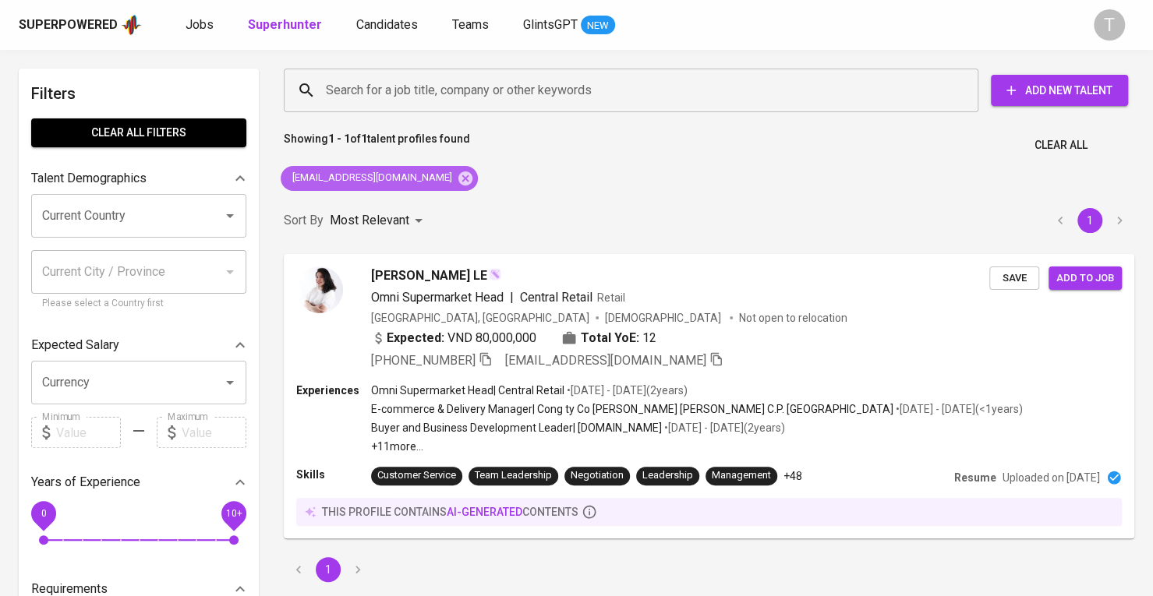
click at [458, 178] on icon at bounding box center [465, 178] width 14 height 14
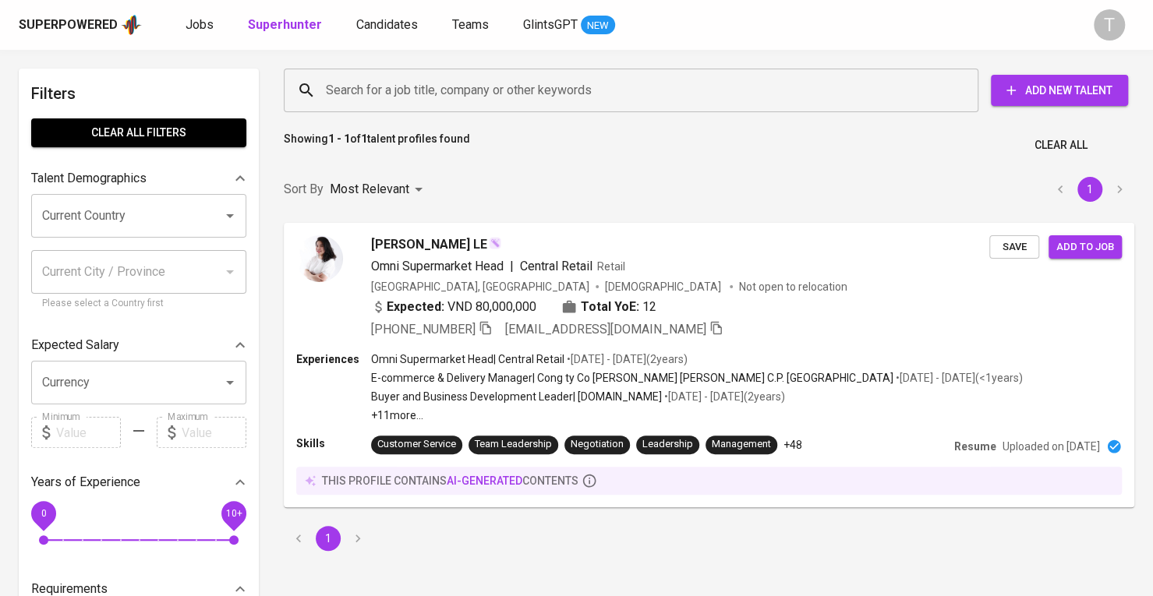
click at [455, 79] on input "Search for a job title, company or other keywords" at bounding box center [635, 91] width 626 height 30
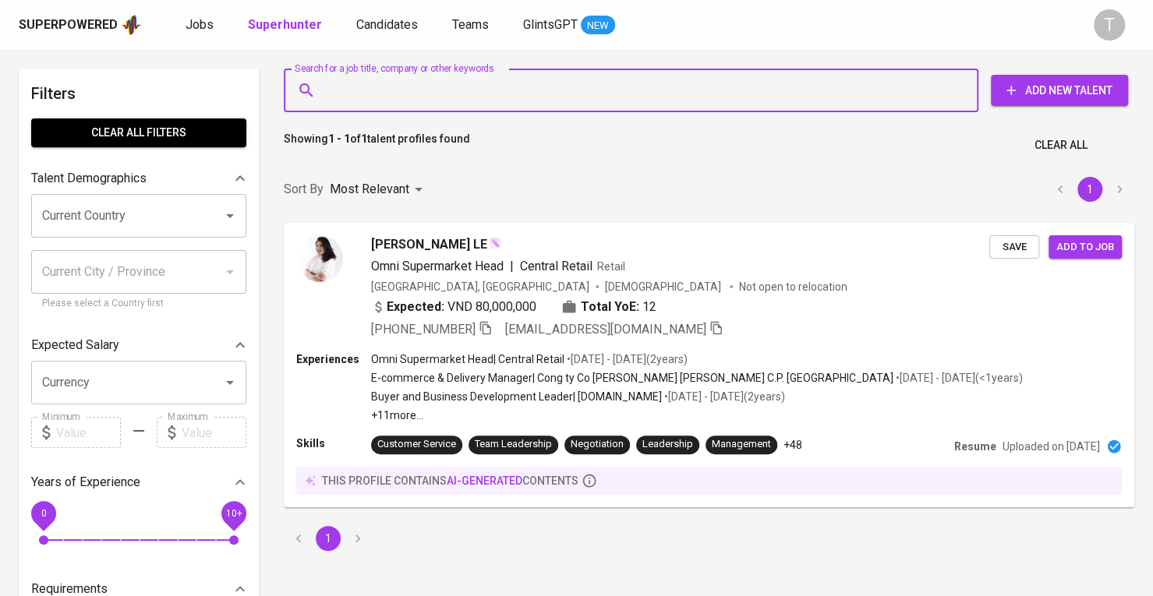
paste input "[EMAIL_ADDRESS][DOMAIN_NAME]"
type input "[EMAIL_ADDRESS][DOMAIN_NAME]"
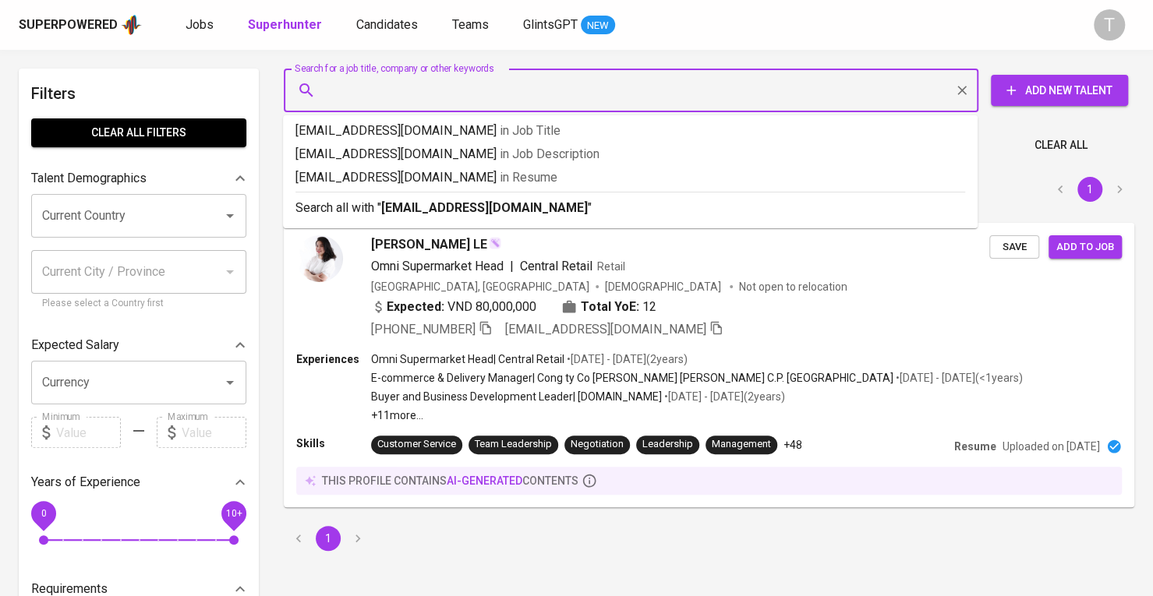
click at [514, 96] on input "Search for a job title, company or other keywords" at bounding box center [635, 91] width 626 height 30
click at [517, 82] on input "Search for a job title, company or other keywords" at bounding box center [635, 91] width 626 height 30
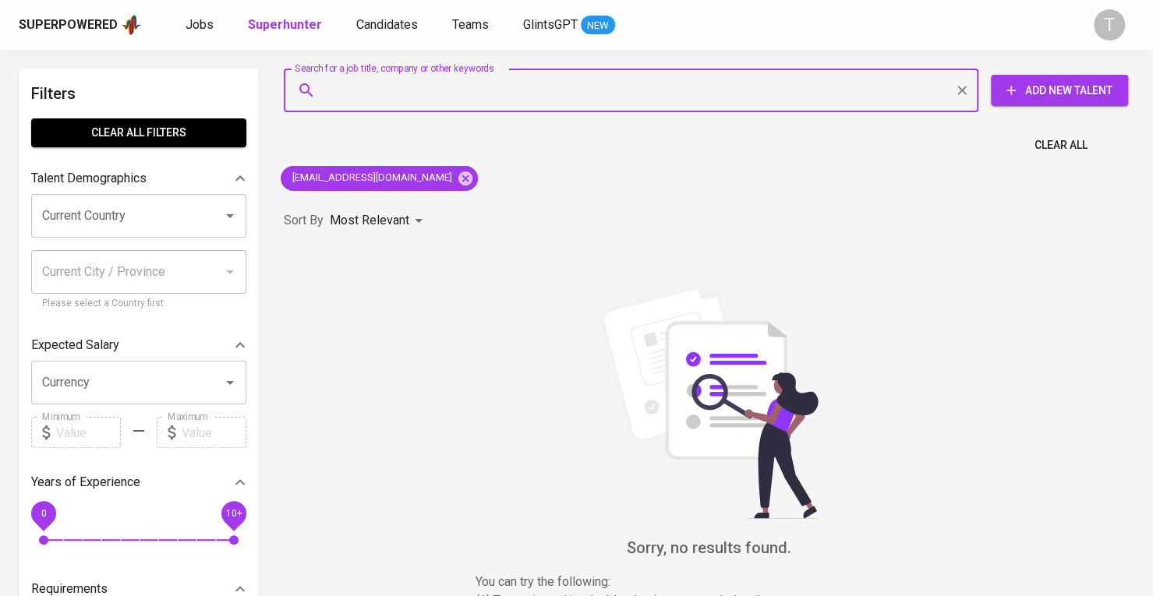
drag, startPoint x: 981, startPoint y: 104, endPoint x: 999, endPoint y: 97, distance: 19.2
click at [983, 102] on div "Search for a job title, company or other keywords Search for a job title, compa…" at bounding box center [706, 91] width 844 height 44
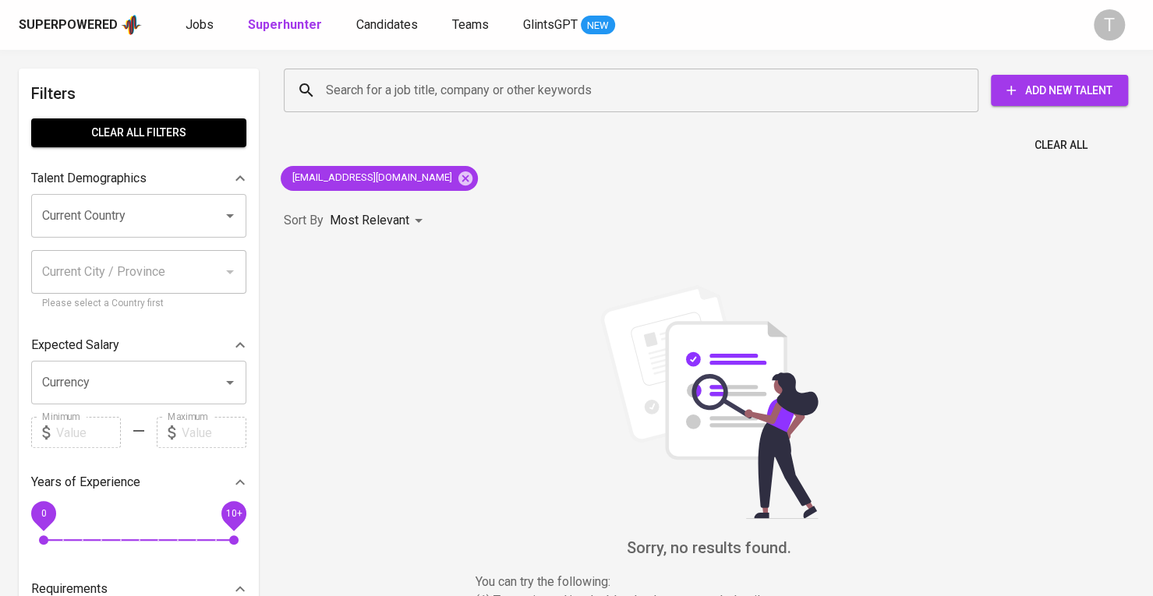
click at [1003, 96] on icon "button" at bounding box center [1011, 91] width 16 height 16
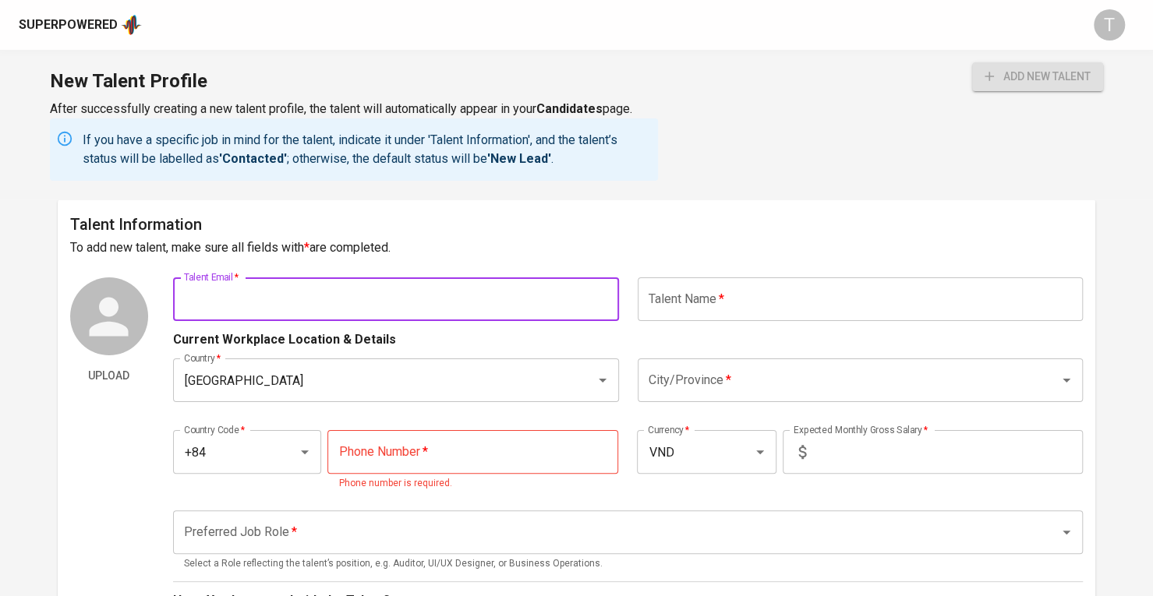
click at [269, 292] on input "text" at bounding box center [396, 299] width 446 height 44
paste input "[EMAIL_ADDRESS][DOMAIN_NAME]"
type input "[EMAIL_ADDRESS][DOMAIN_NAME]"
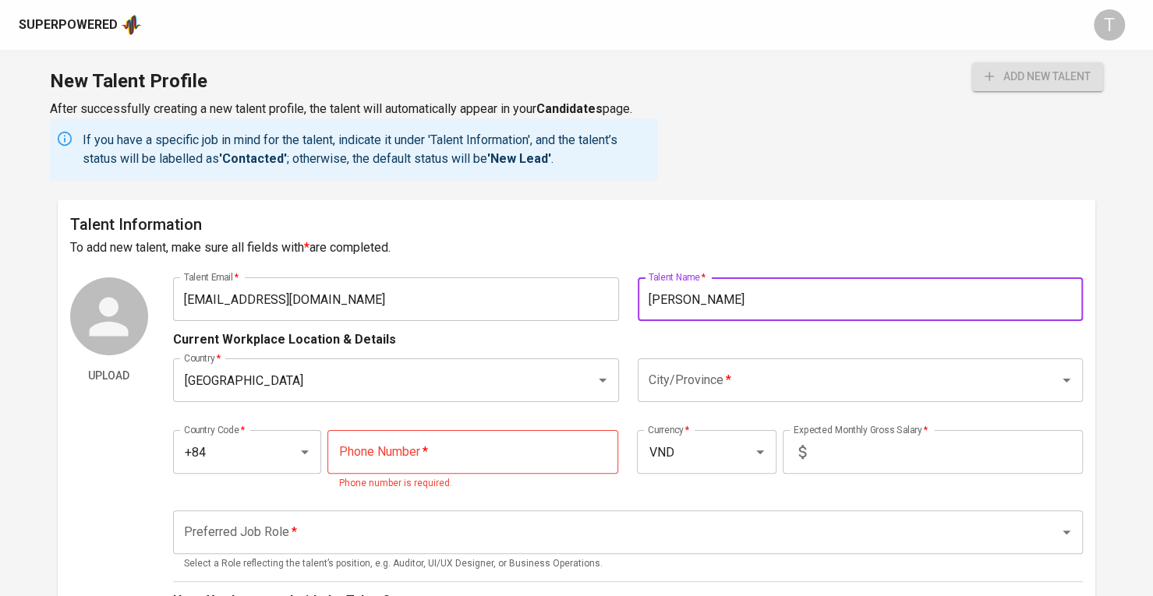
type input "[PERSON_NAME]"
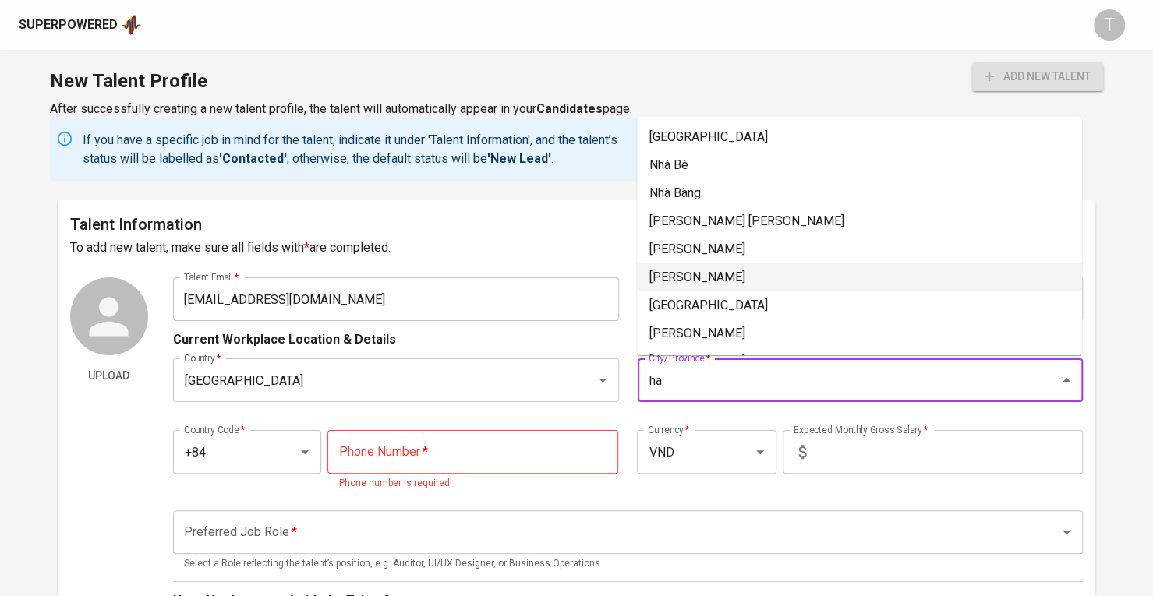
click at [690, 302] on li "[GEOGRAPHIC_DATA]" at bounding box center [859, 305] width 445 height 28
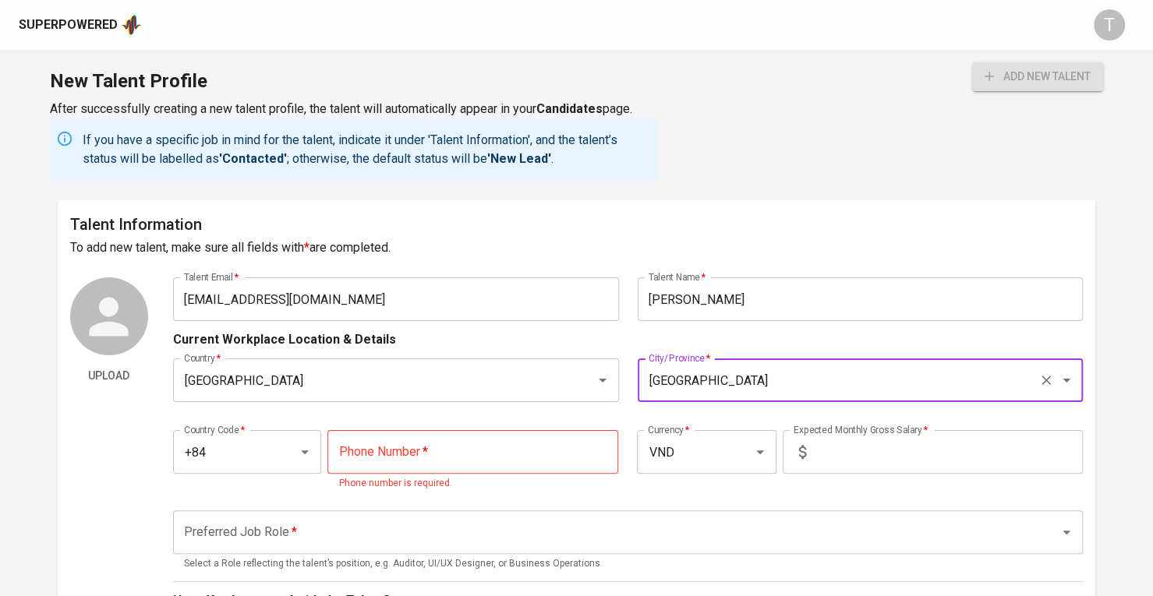
type input "[GEOGRAPHIC_DATA]"
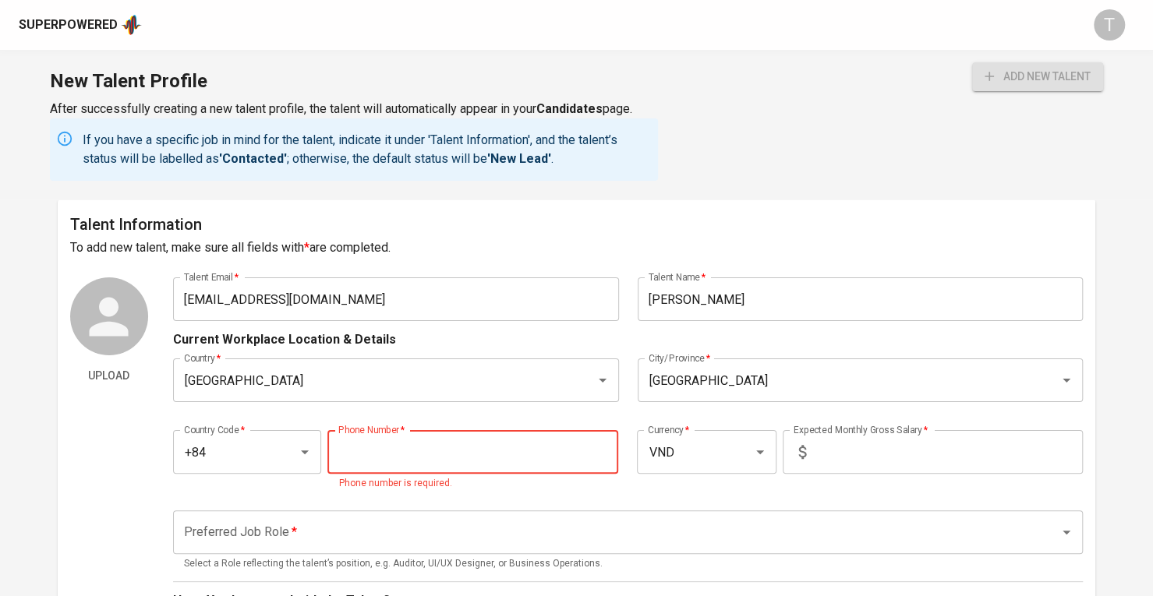
click at [419, 447] on input "tel" at bounding box center [472, 452] width 291 height 44
paste input "[PHONE_NUMBER]"
type input "[PHONE_NUMBER]"
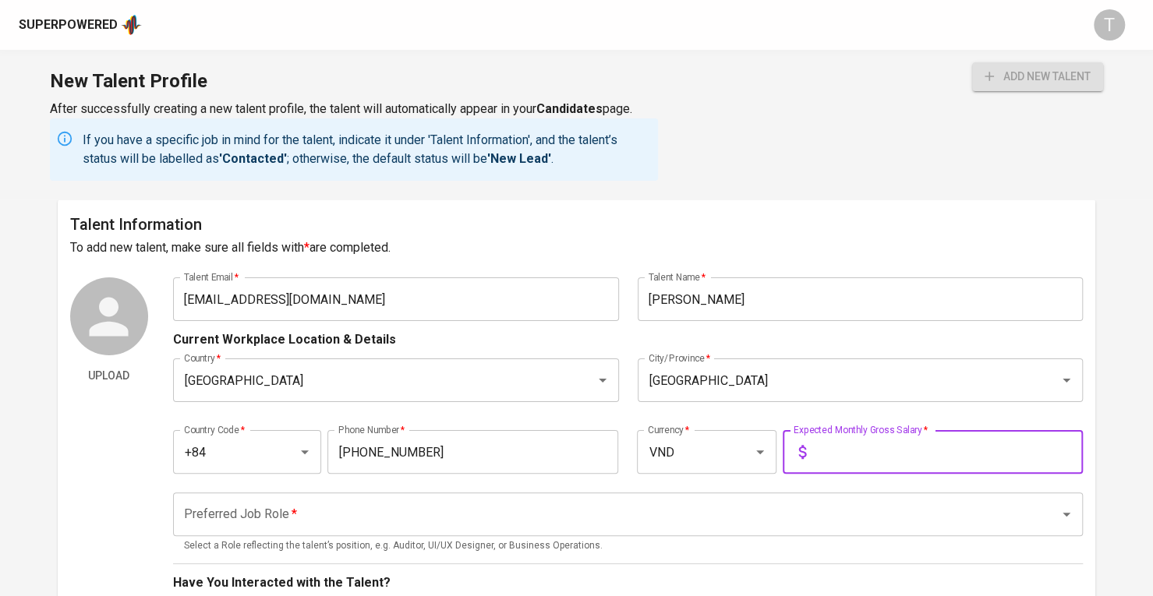
click at [944, 447] on input "text" at bounding box center [947, 452] width 270 height 44
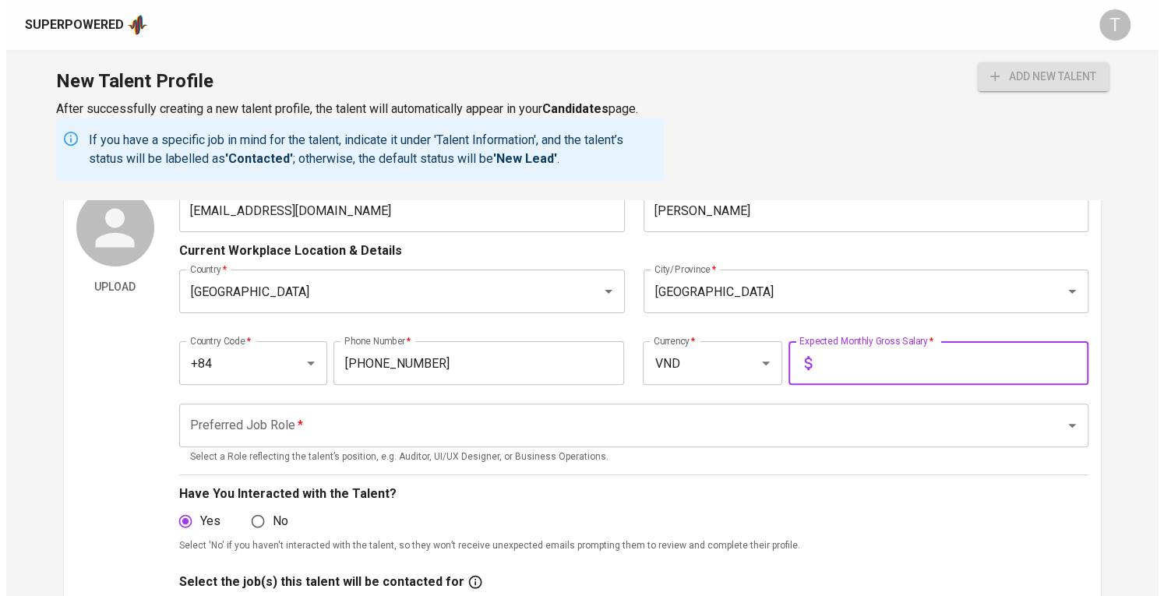
scroll to position [156, 0]
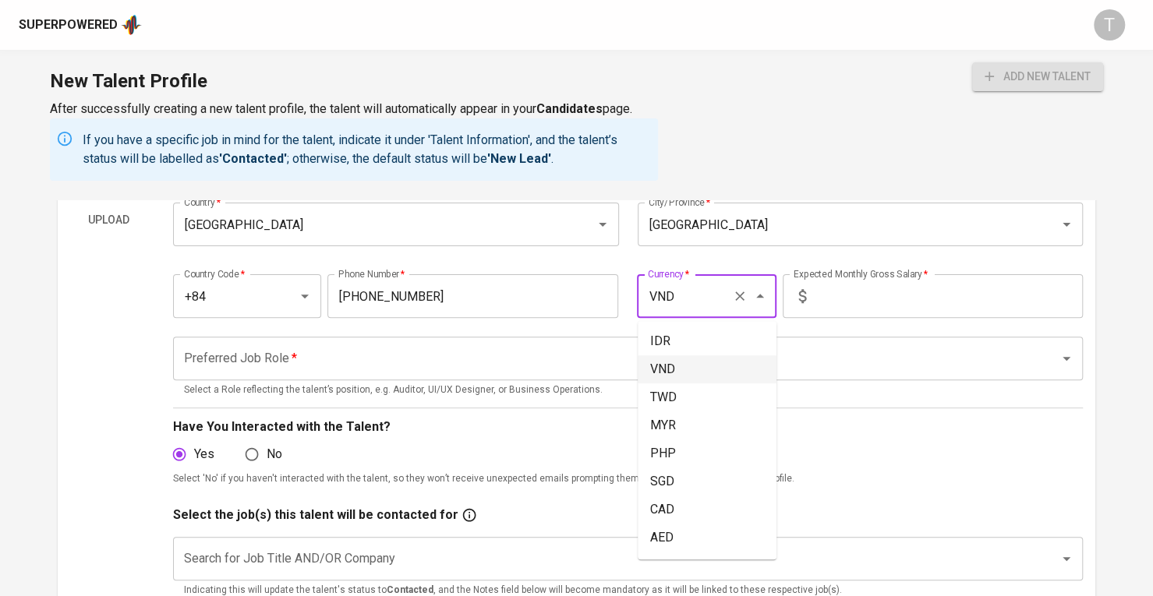
click at [673, 300] on input "VND" at bounding box center [685, 296] width 82 height 30
click at [675, 328] on li "USD" at bounding box center [706, 341] width 139 height 28
type input "USD"
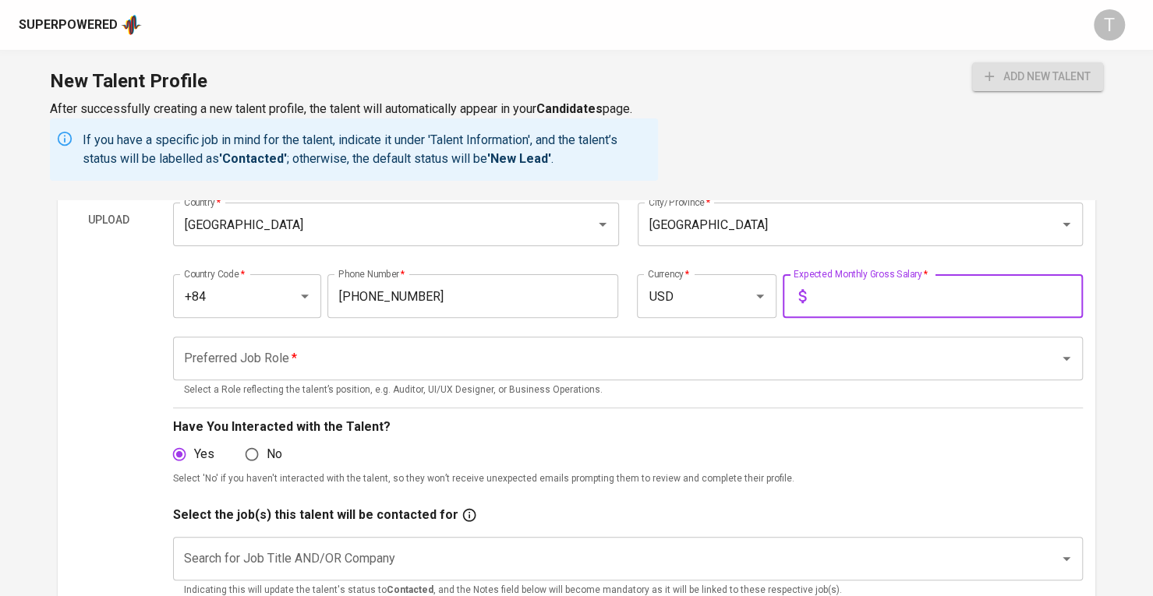
click at [868, 298] on input "text" at bounding box center [947, 296] width 270 height 44
type input "1,000"
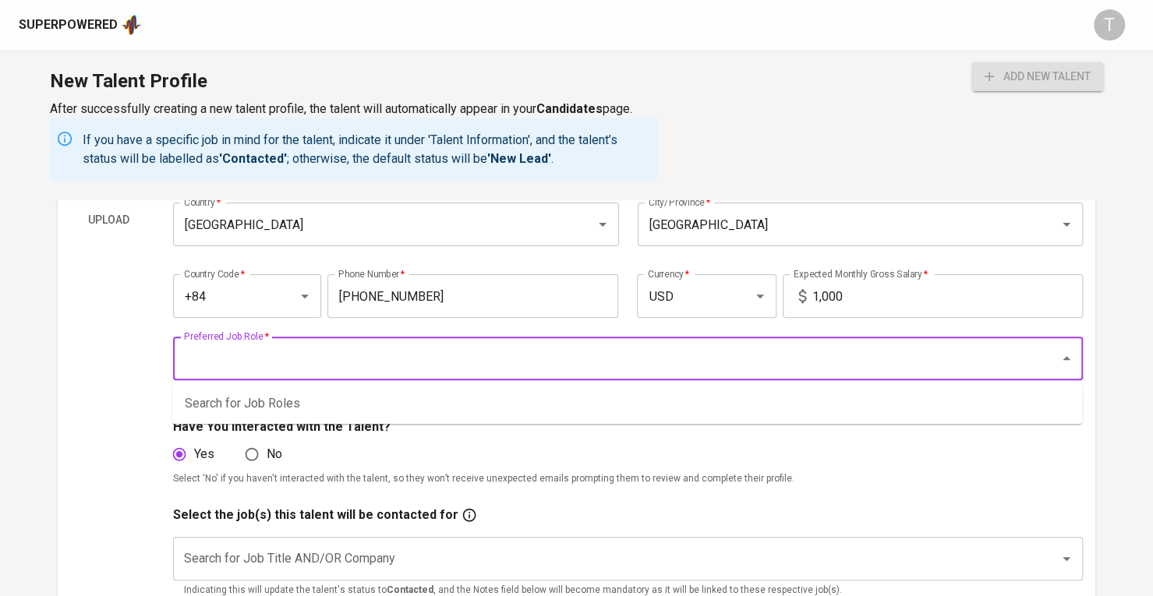
click at [860, 355] on input "Preferred Job Role   *" at bounding box center [606, 359] width 852 height 30
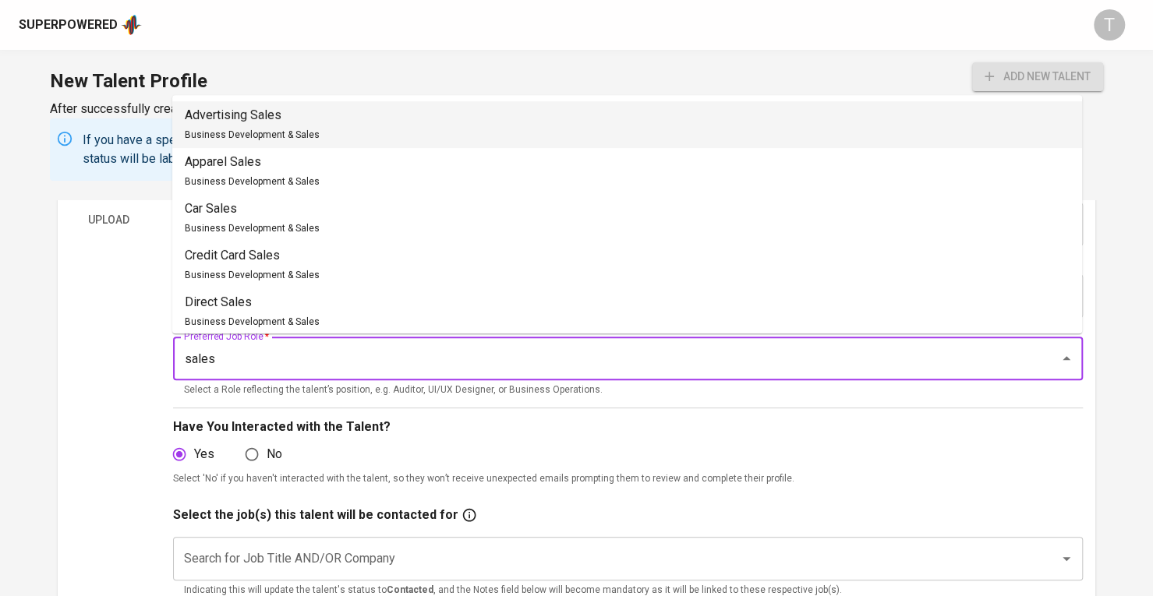
click at [422, 122] on li "Advertising Sales Business Development & Sales" at bounding box center [626, 124] width 909 height 47
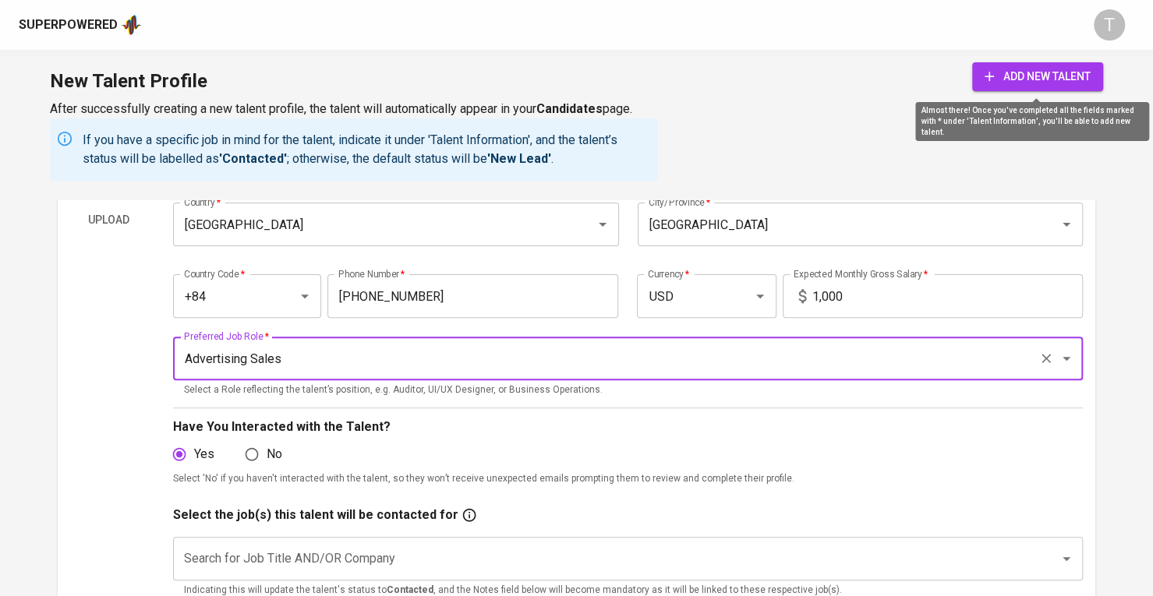
type input "Advertising Sales"
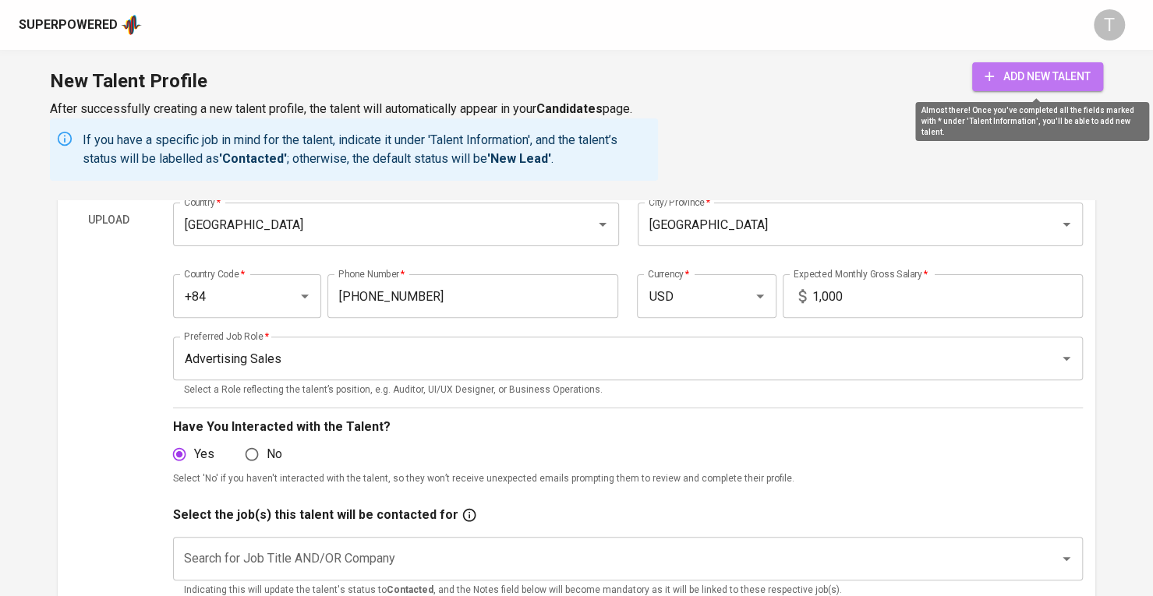
click at [1036, 83] on span "add new talent" at bounding box center [1037, 76] width 106 height 19
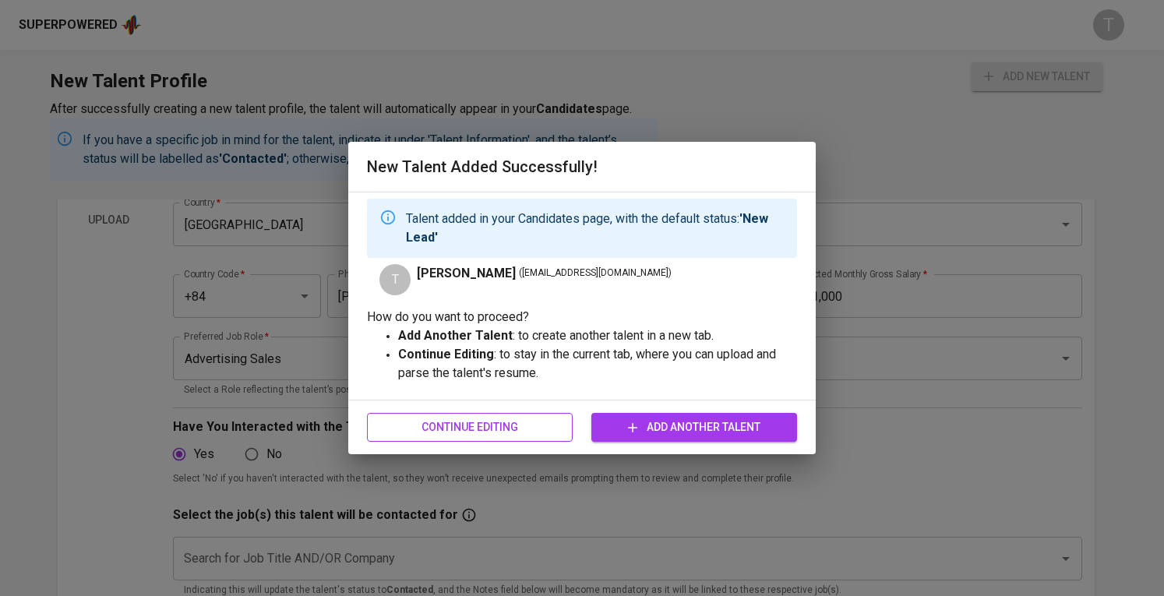
click at [527, 417] on button "Continue Editing" at bounding box center [470, 427] width 206 height 29
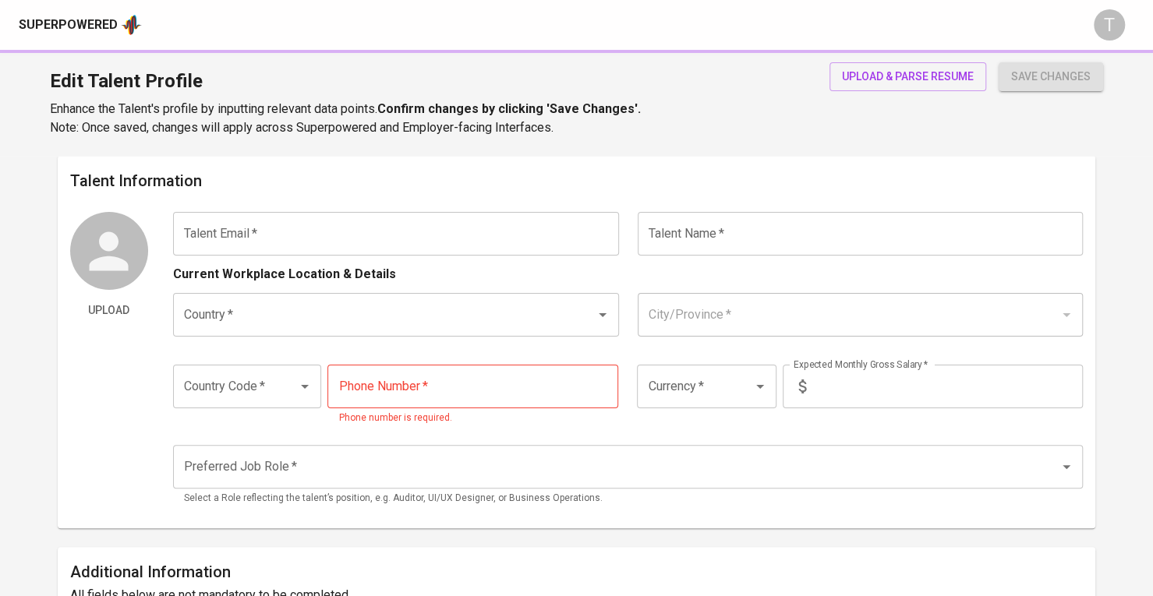
type input "[EMAIL_ADDRESS][DOMAIN_NAME]"
type input "[PERSON_NAME]"
type input "[GEOGRAPHIC_DATA]"
type input "+84"
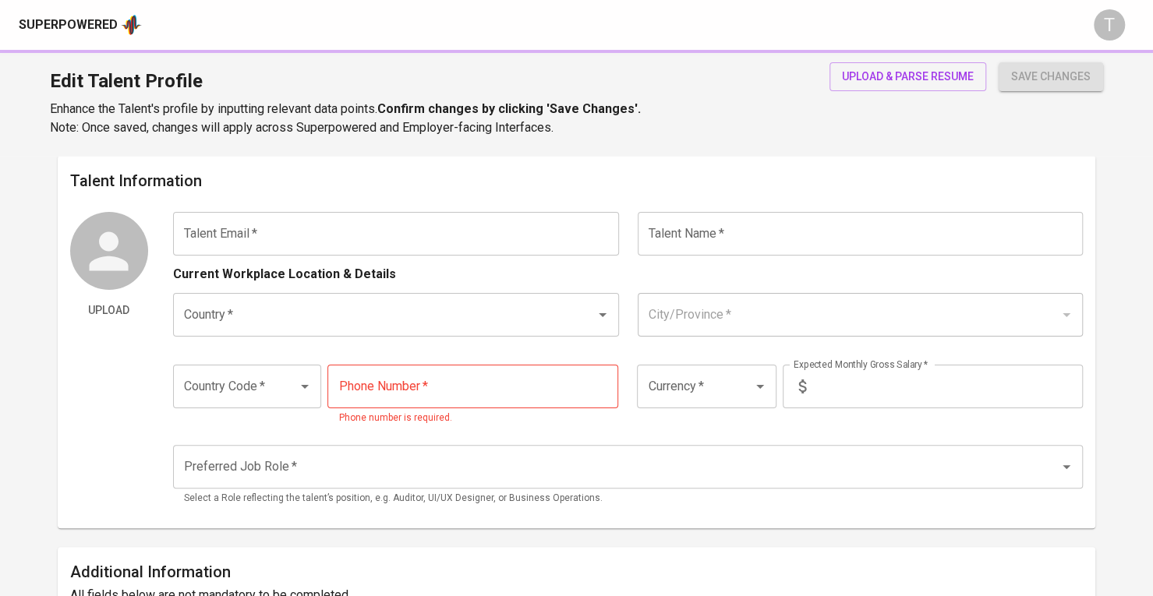
type input "[PHONE_NUMBER]"
type input "USD"
type input "1,000"
type input "Advertising Sales"
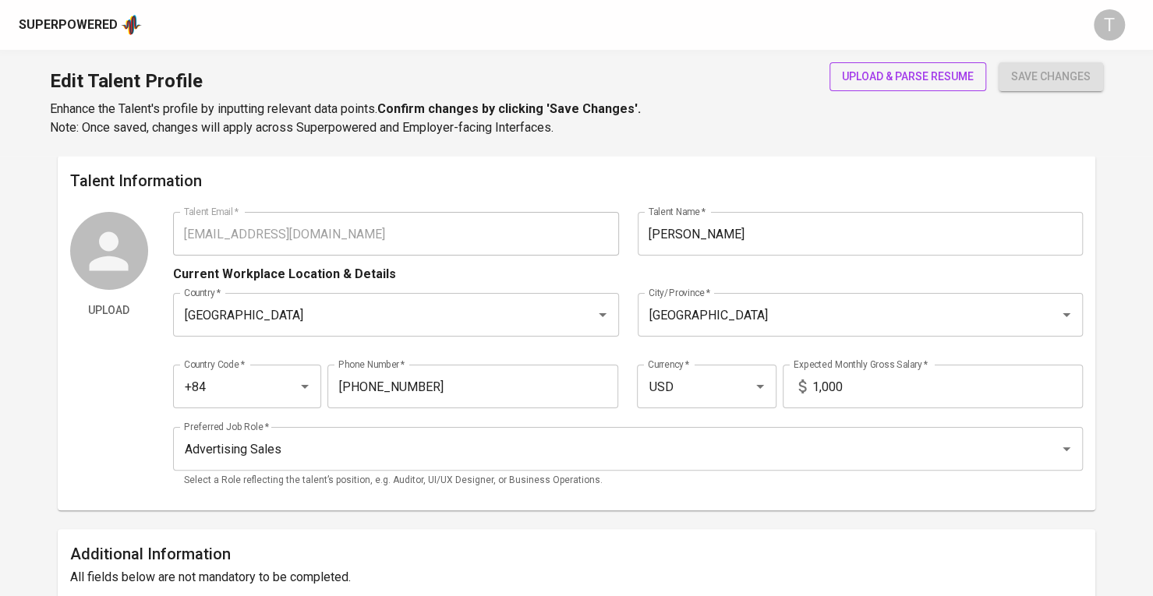
click at [865, 62] on button "upload & parse resume" at bounding box center [907, 76] width 157 height 29
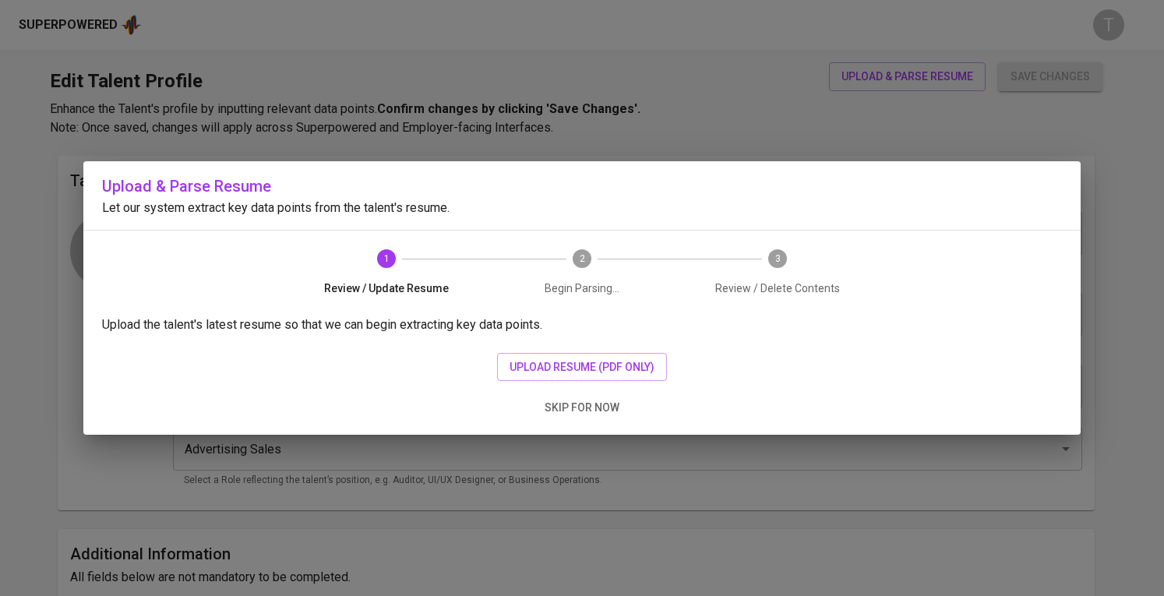
click at [627, 347] on div "Upload the talent's latest resume so that we can begin extracting key data poin…" at bounding box center [581, 375] width 997 height 119
click at [627, 358] on span "upload resume (pdf only)" at bounding box center [582, 367] width 145 height 19
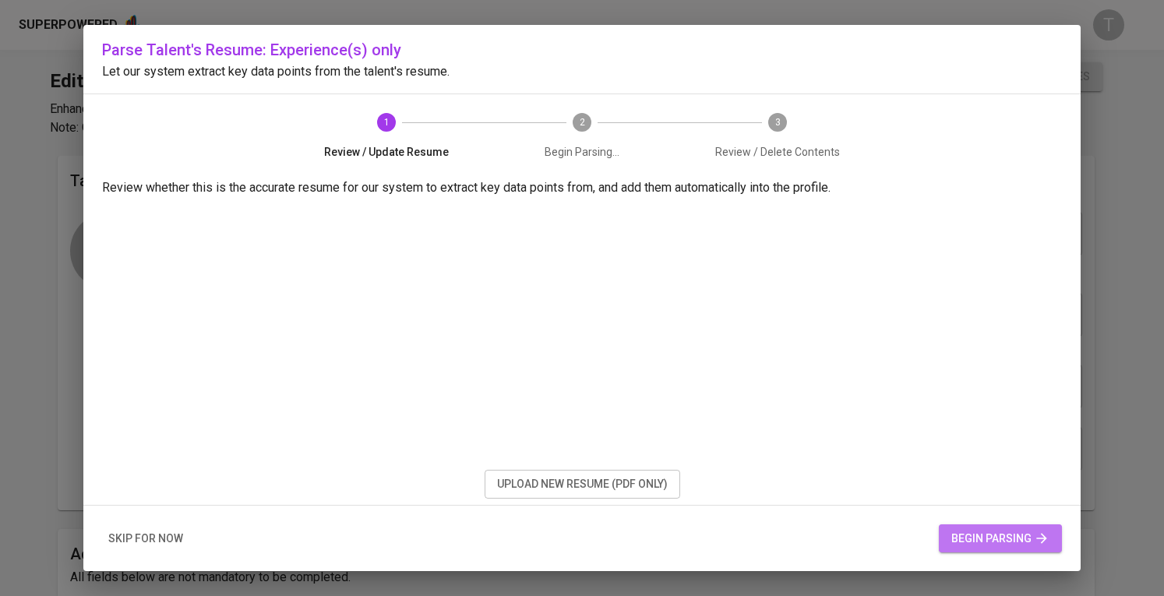
click at [983, 545] on span "begin parsing" at bounding box center [1000, 538] width 98 height 19
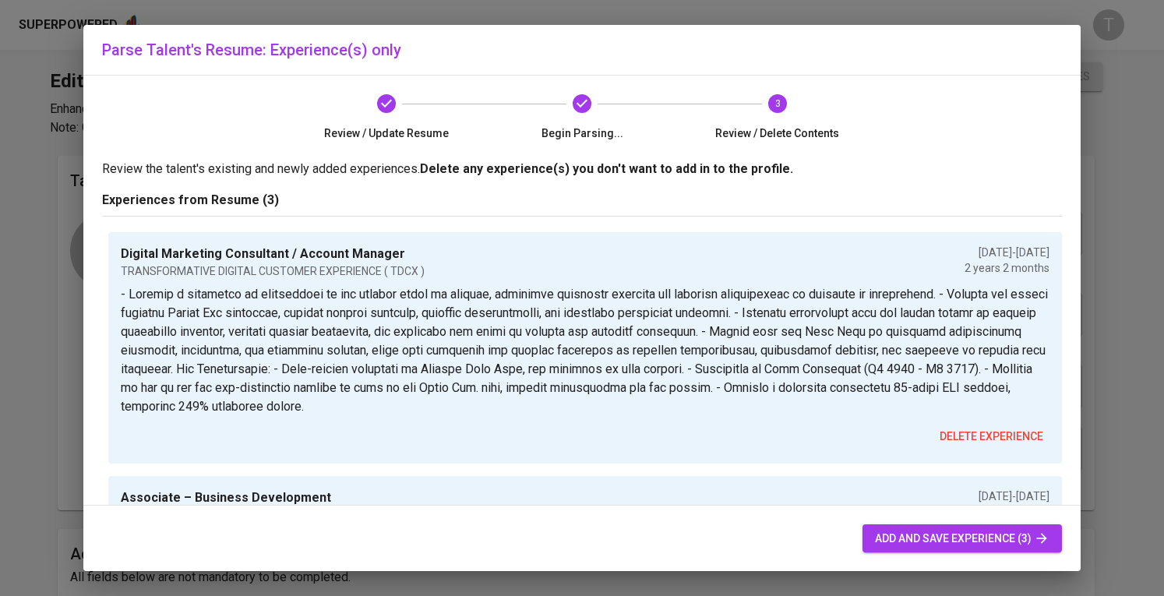
click at [930, 541] on span "add and save experience (3)" at bounding box center [962, 538] width 175 height 19
radio input "true"
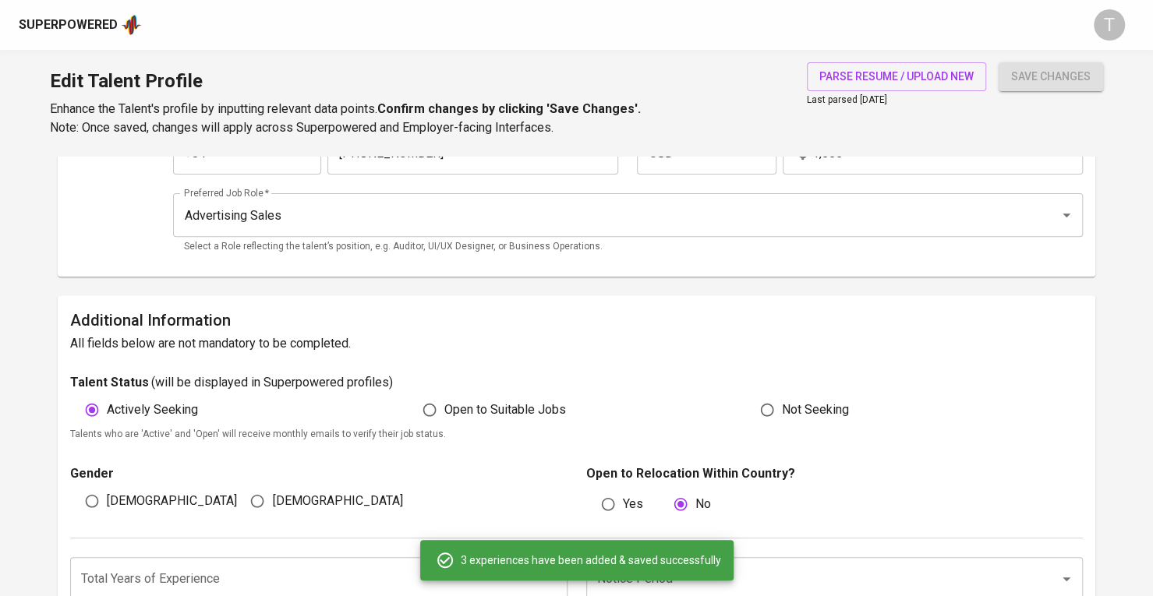
scroll to position [468, 0]
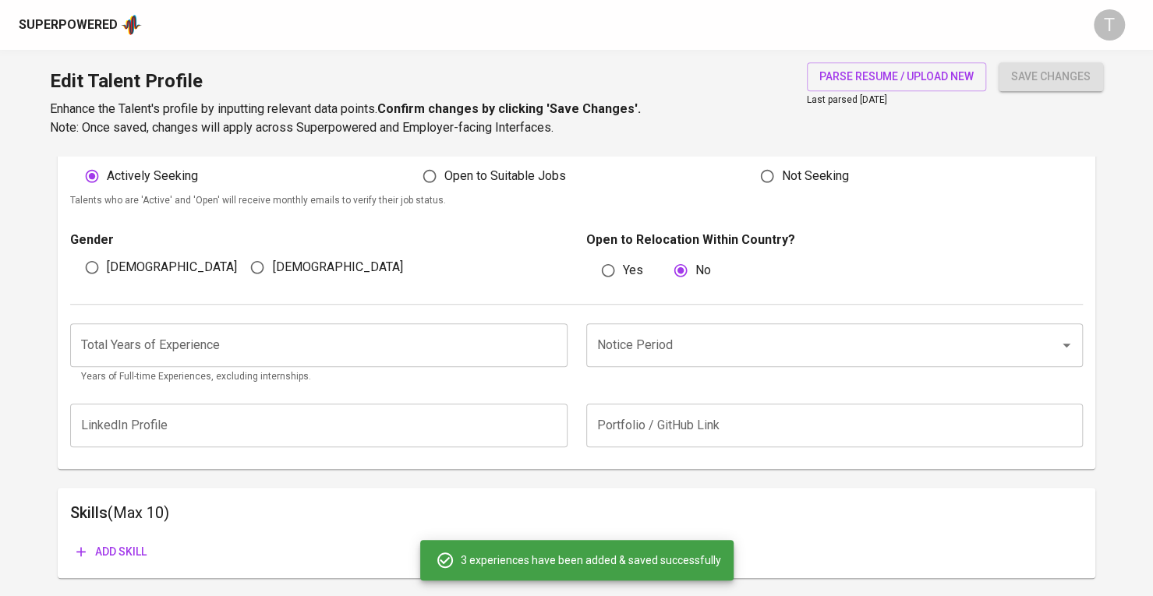
click at [290, 270] on span "[DEMOGRAPHIC_DATA]" at bounding box center [337, 267] width 130 height 19
click at [272, 270] on input "[DEMOGRAPHIC_DATA]" at bounding box center [257, 267] width 30 height 30
radio input "true"
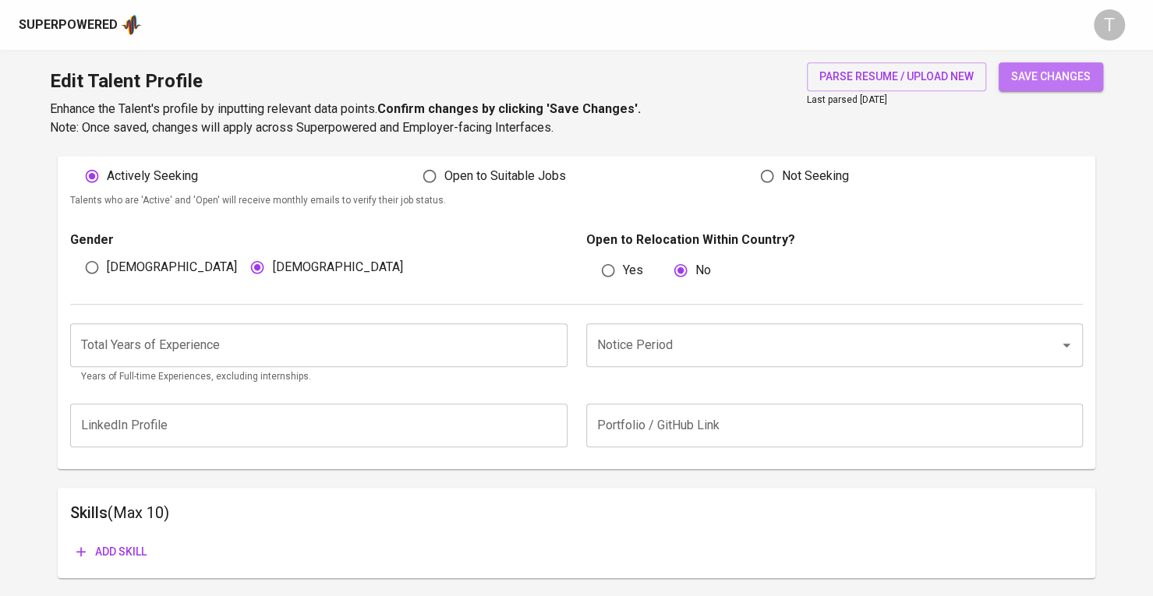
click at [1061, 75] on span "save changes" at bounding box center [1050, 76] width 79 height 19
